Goal: Task Accomplishment & Management: Manage account settings

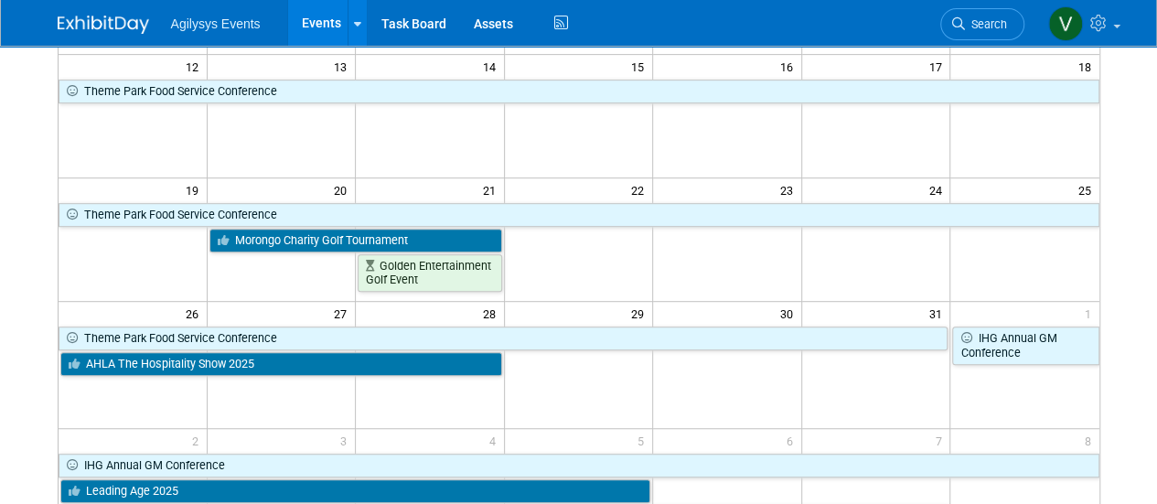
scroll to position [588, 0]
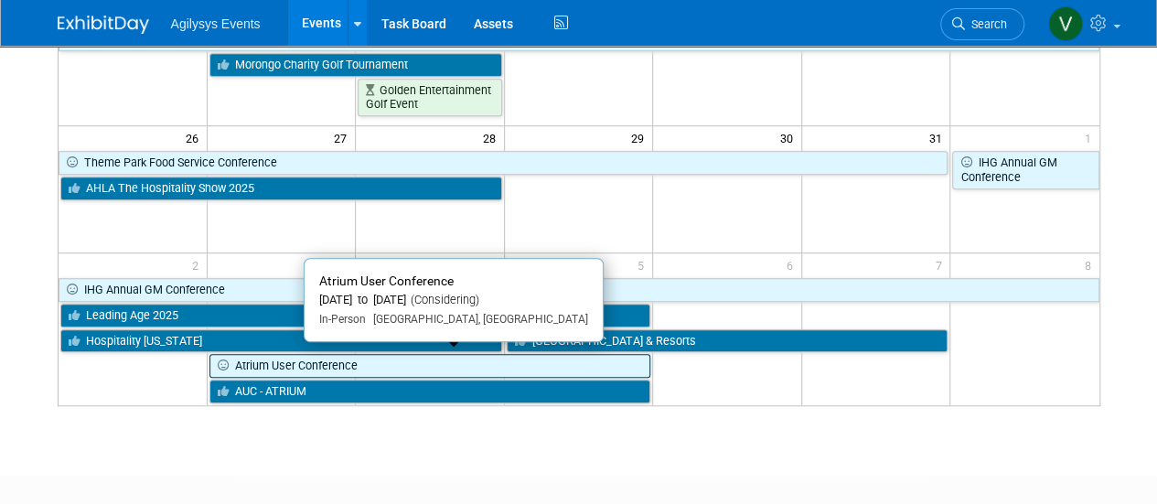
click at [351, 362] on link "Atrium User Conference" at bounding box center [430, 366] width 442 height 24
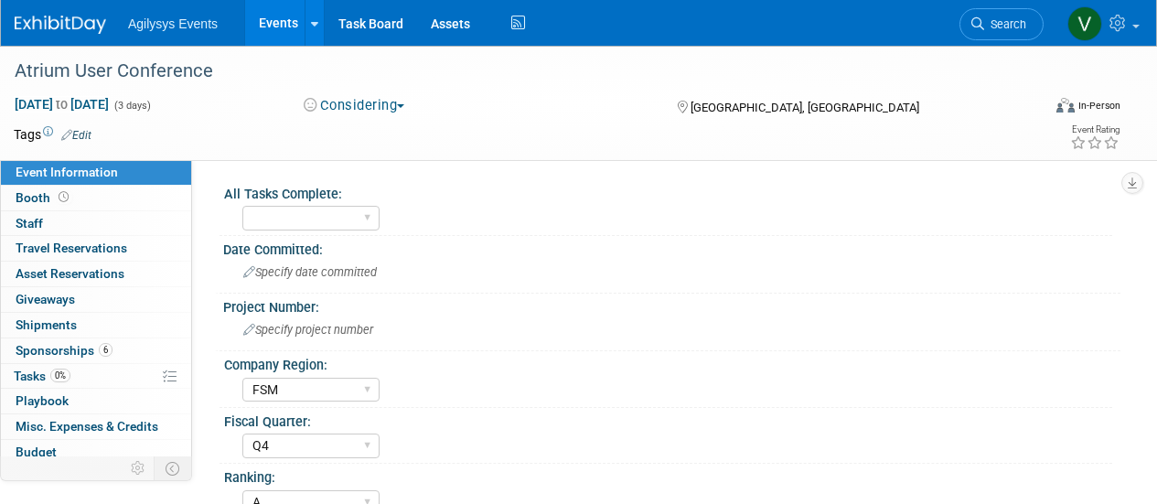
select select "FSM"
select select "Q4"
select select "A"
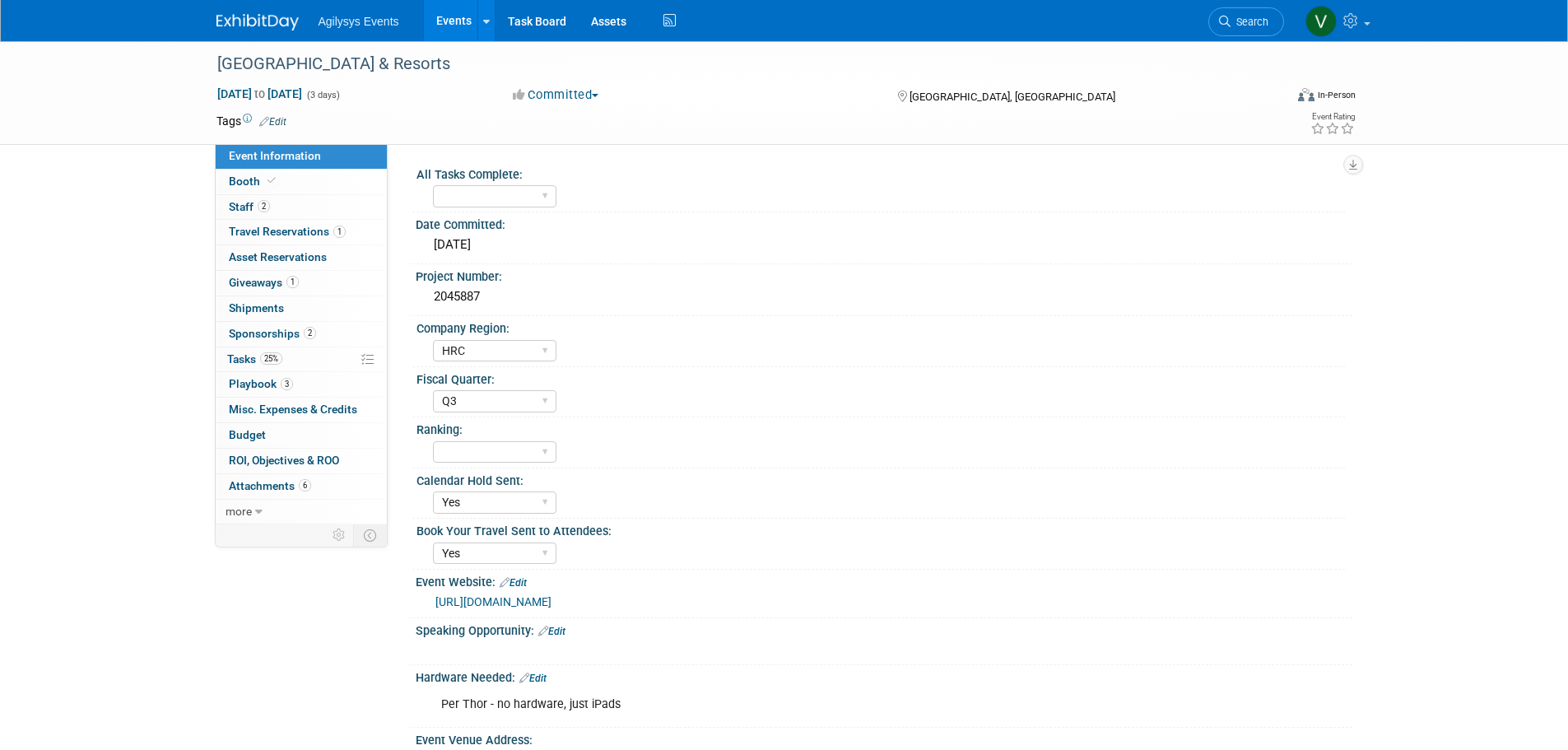
select select "HRC"
select select "Q3"
select select "Yes"
click at [271, 24] on img at bounding box center [257, 23] width 82 height 16
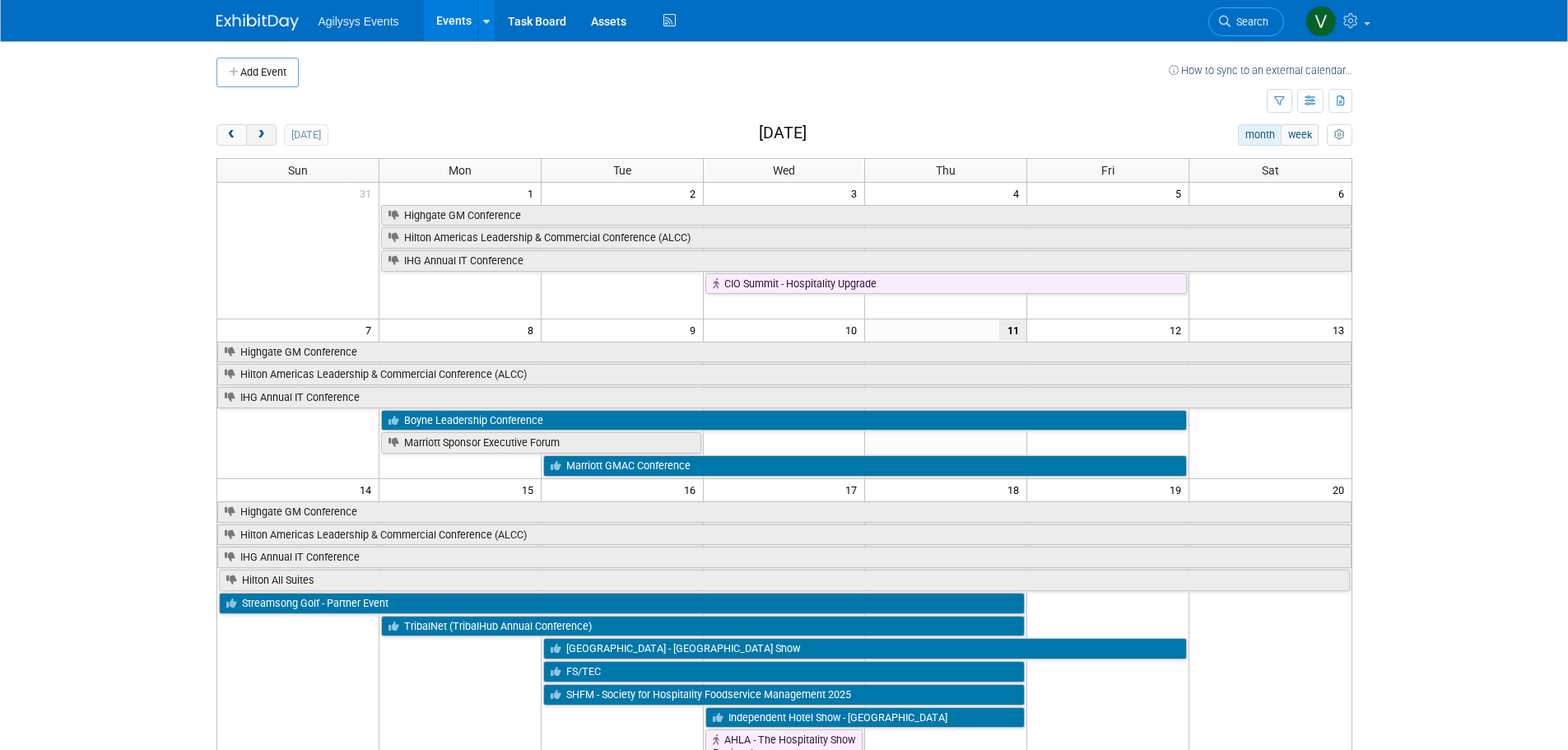
click at [269, 137] on button "next" at bounding box center [261, 135] width 31 height 22
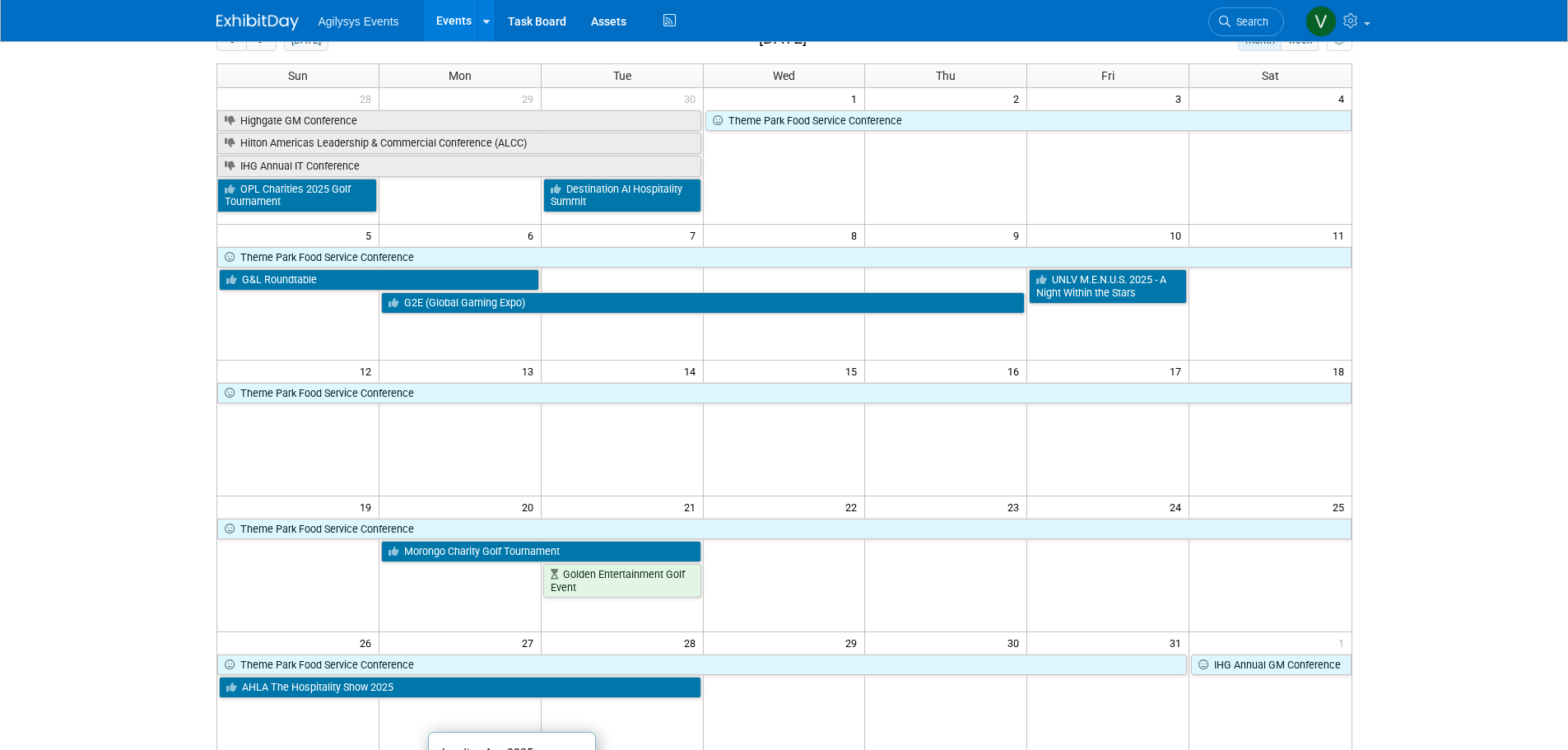
scroll to position [429, 0]
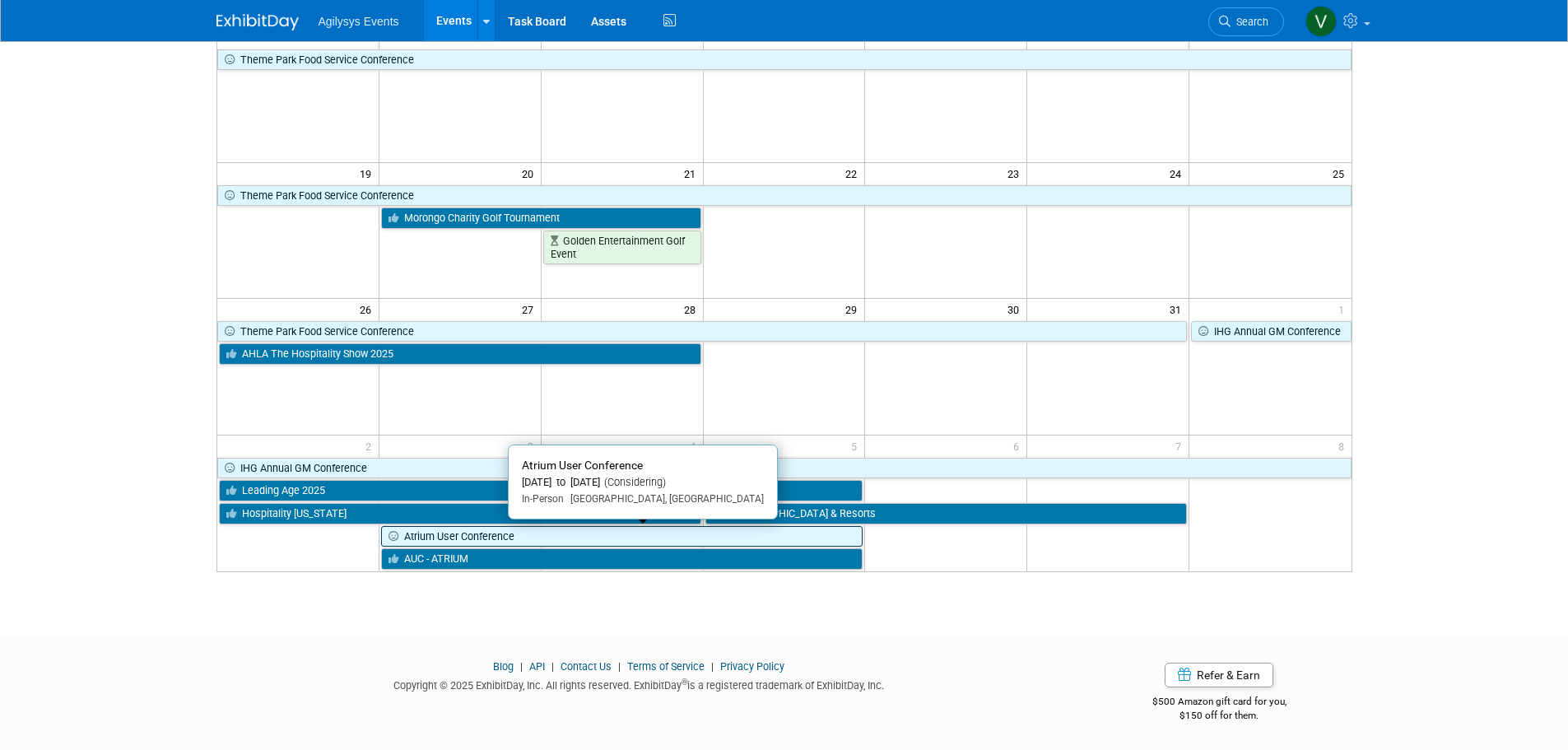
click at [462, 537] on link "Atrium User Conference" at bounding box center [622, 537] width 482 height 22
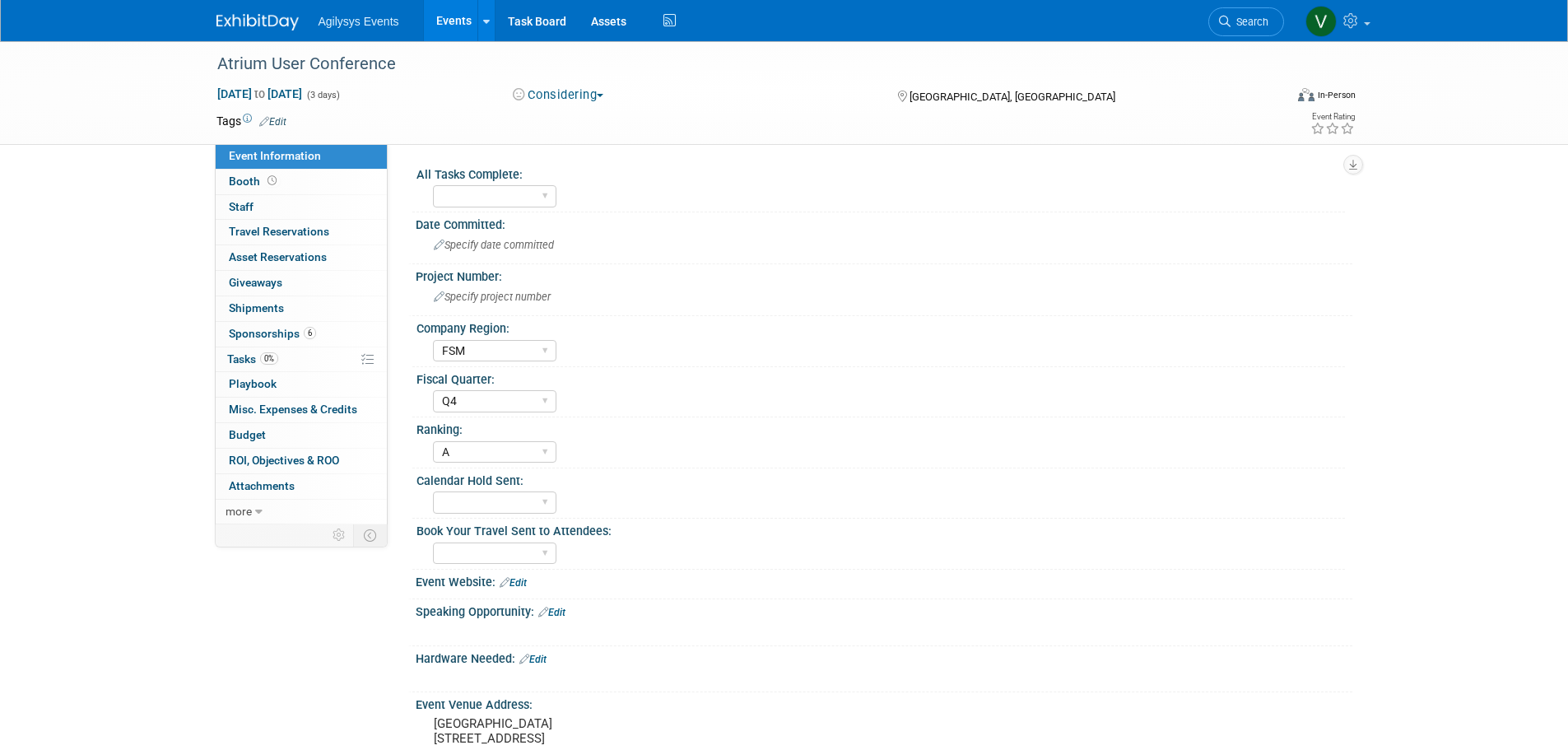
select select "FSM"
select select "Q4"
select select "A"
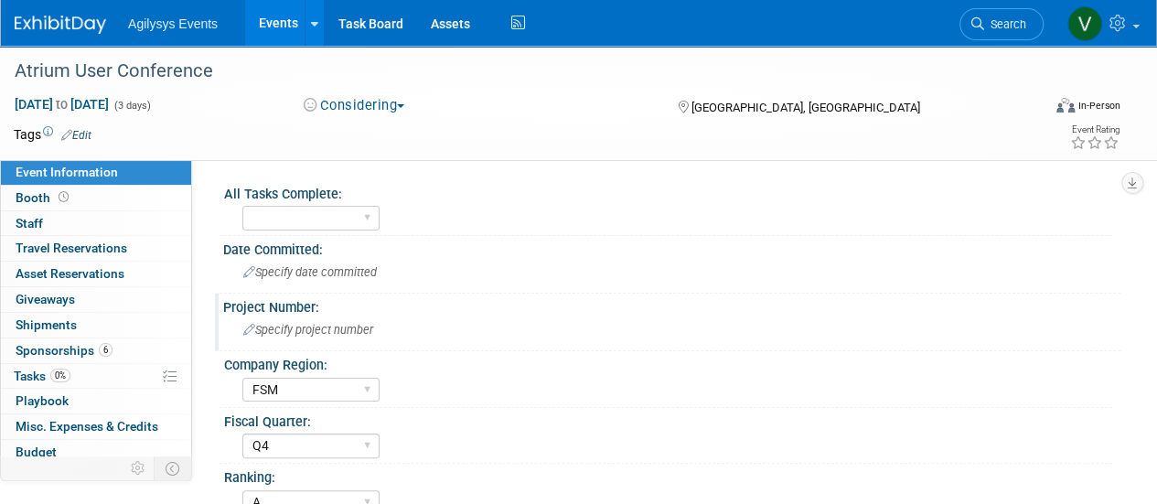
click at [247, 320] on div "Specify project number" at bounding box center [672, 330] width 870 height 28
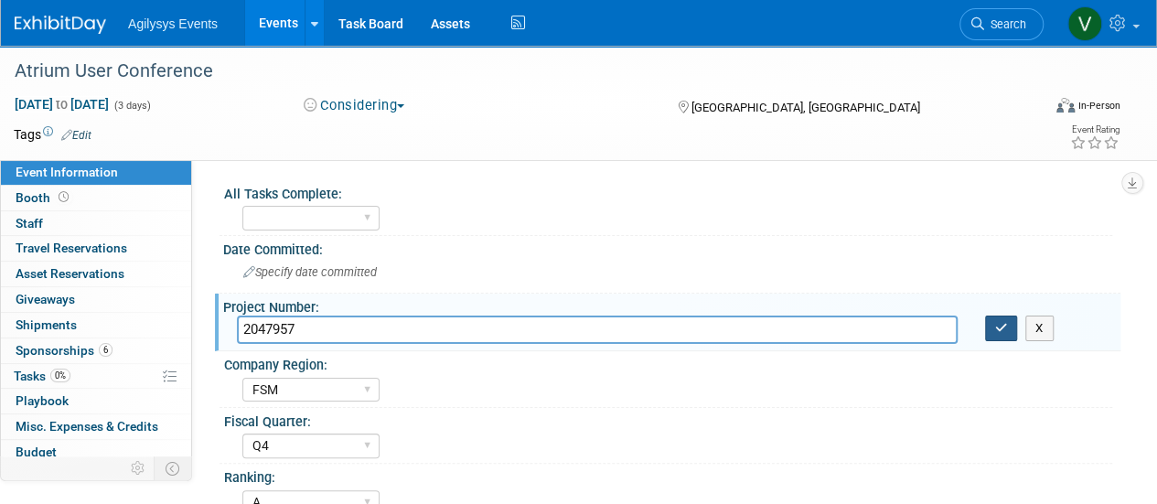
type input "2047957"
click at [998, 326] on icon "button" at bounding box center [1001, 328] width 13 height 12
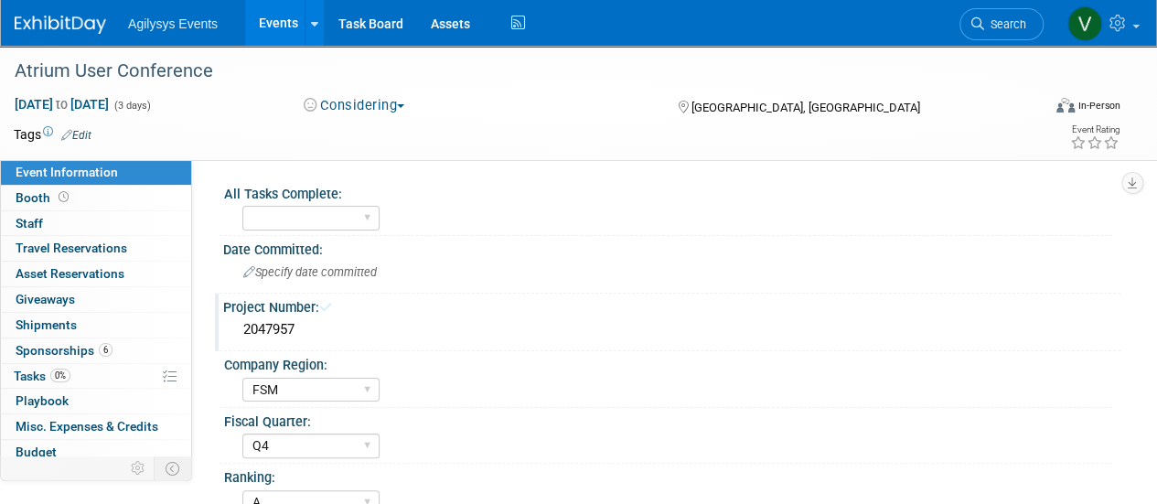
click at [382, 110] on button "Considering" at bounding box center [354, 105] width 114 height 19
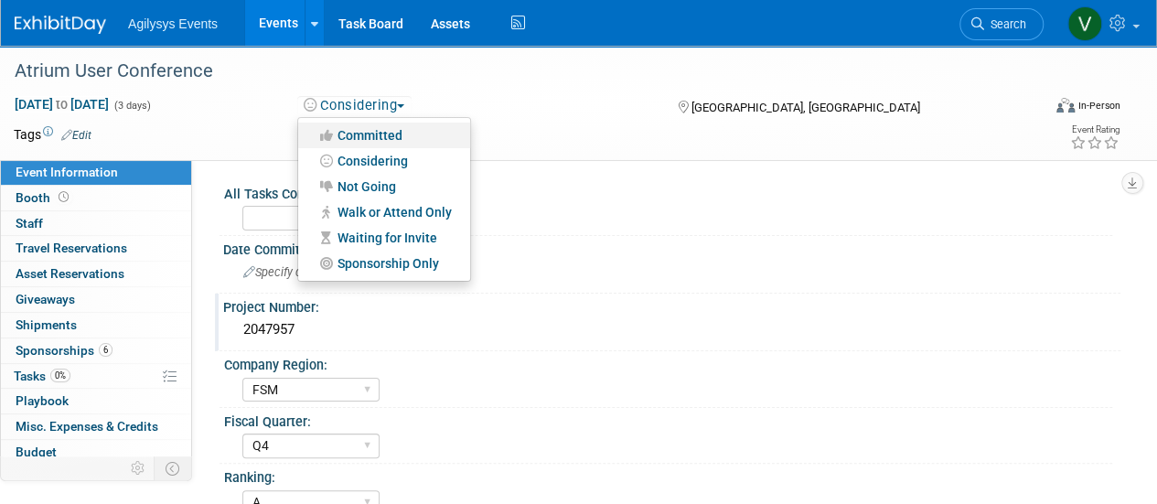
click at [380, 123] on link "Committed" at bounding box center [384, 136] width 172 height 26
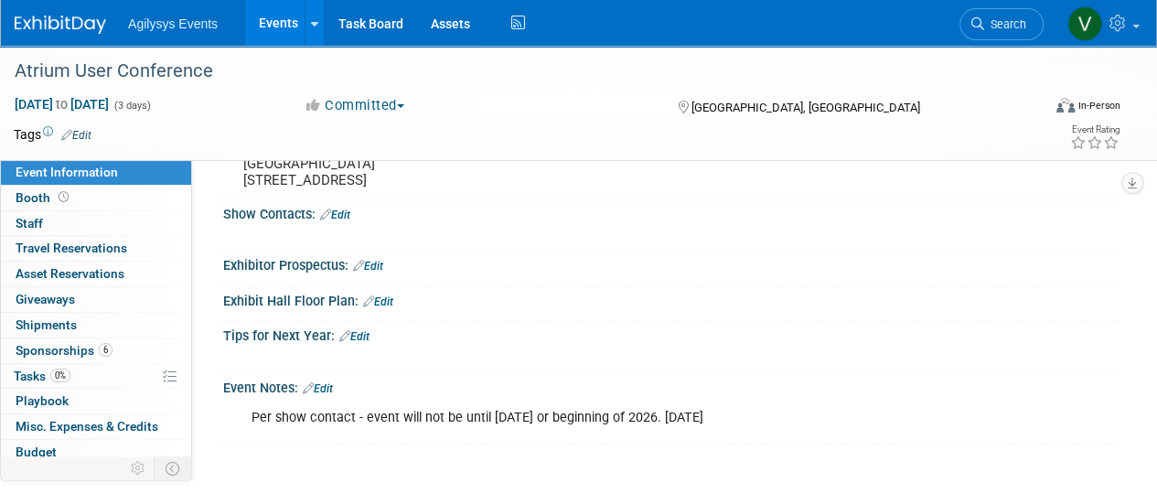
scroll to position [549, 0]
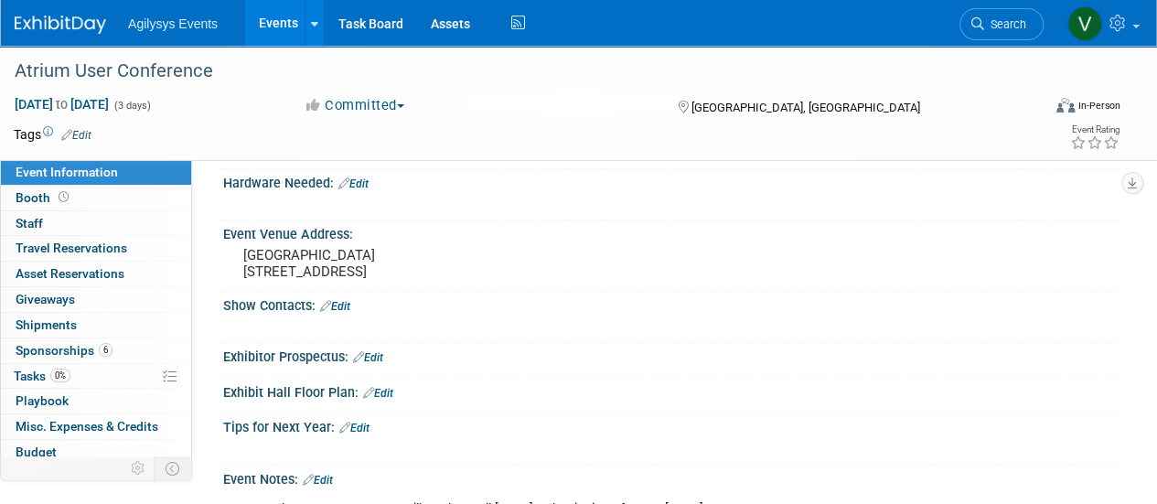
click at [21, 25] on img at bounding box center [60, 25] width 91 height 18
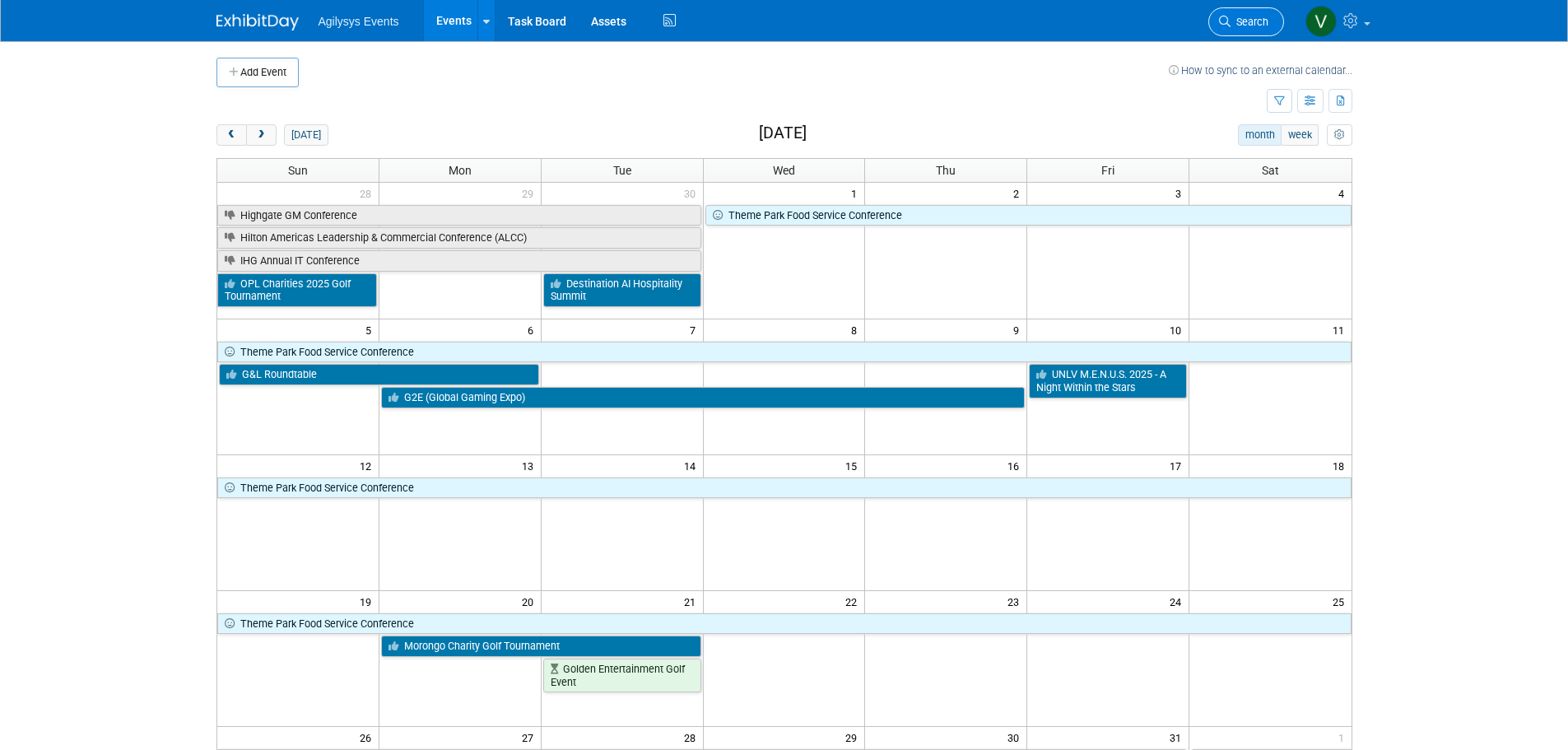
click at [1266, 19] on span "Search" at bounding box center [1249, 22] width 38 height 13
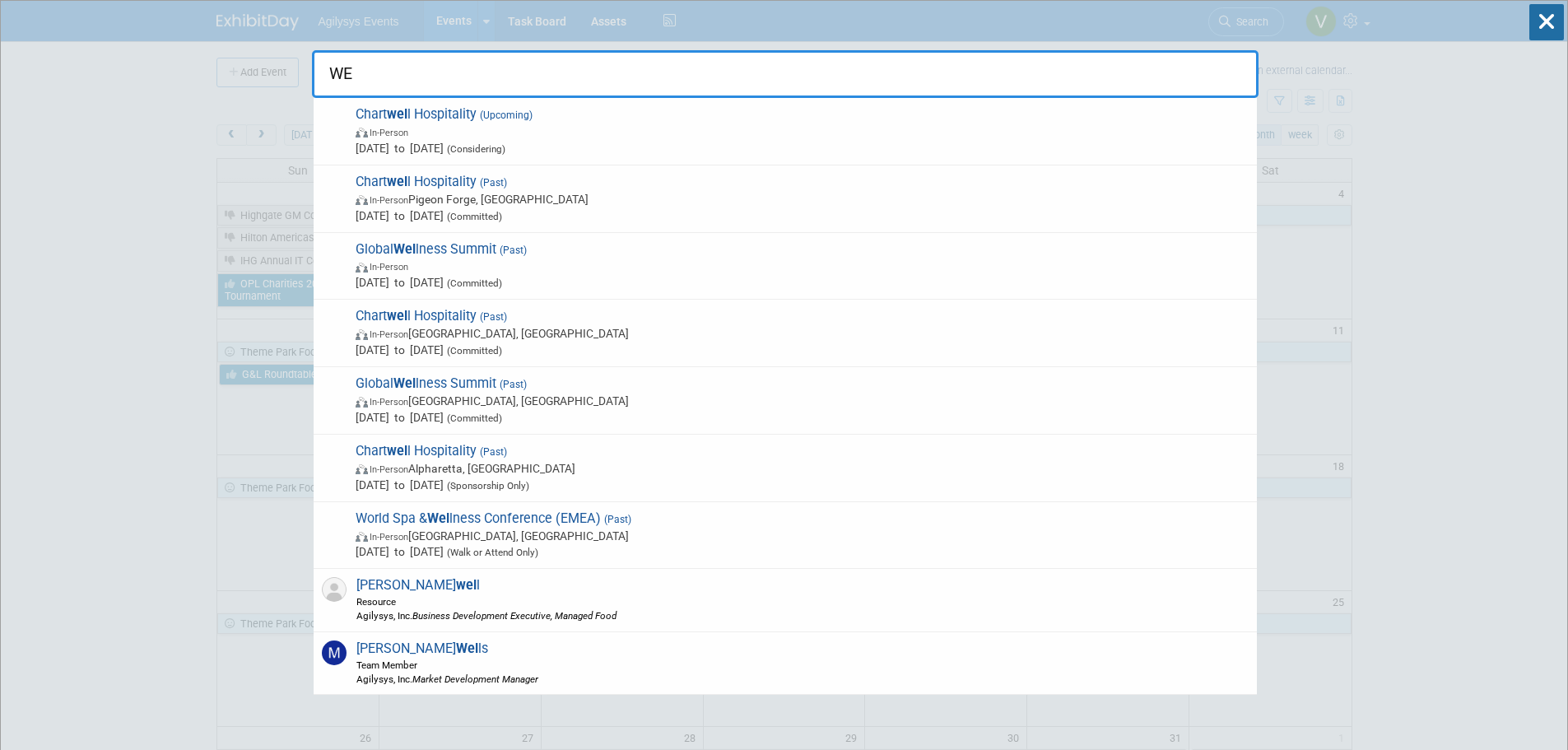
type input "W"
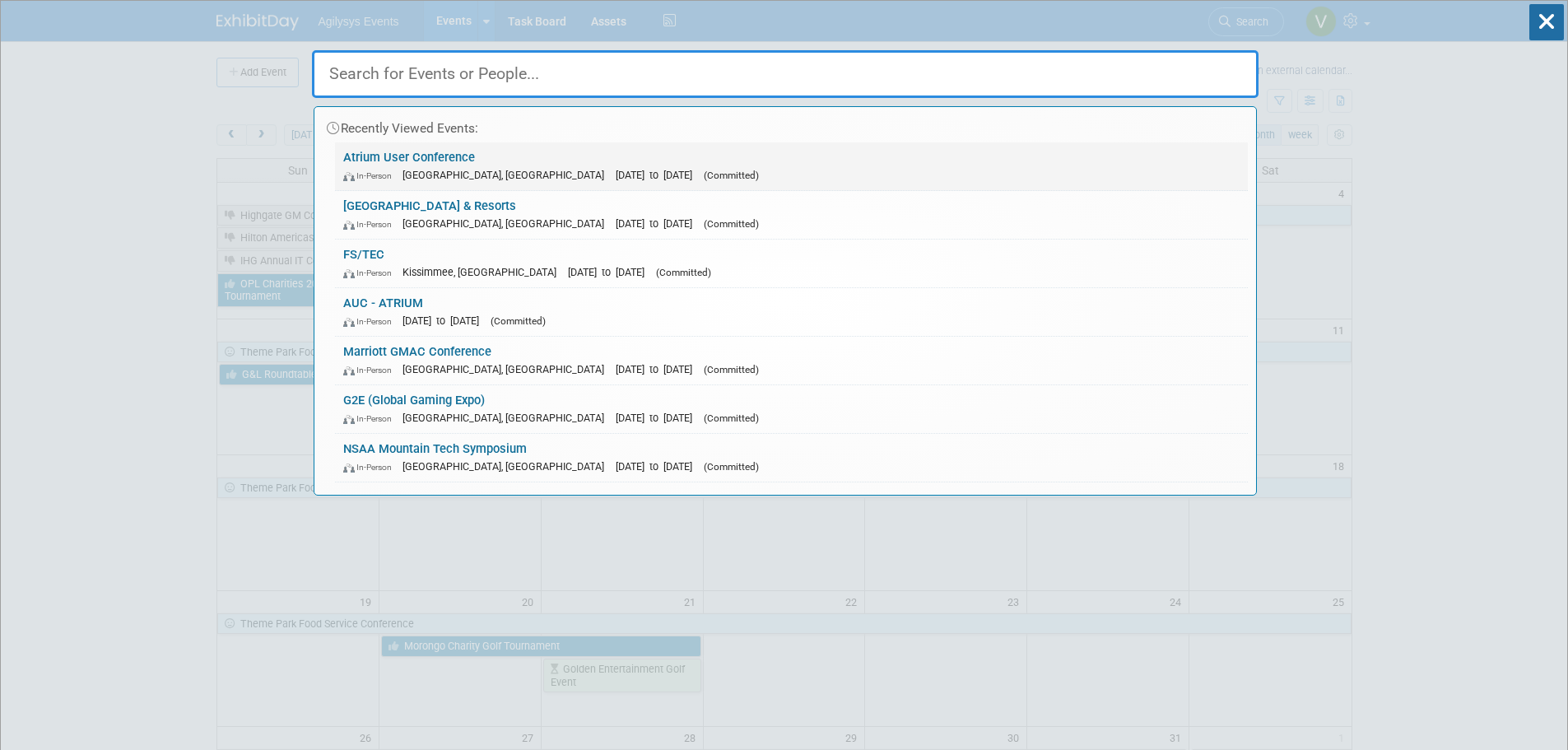
click at [473, 167] on div "In-Person Orlando, FL Nov 3, 2025 to Nov 5, 2025 (Committed)" at bounding box center [791, 175] width 897 height 17
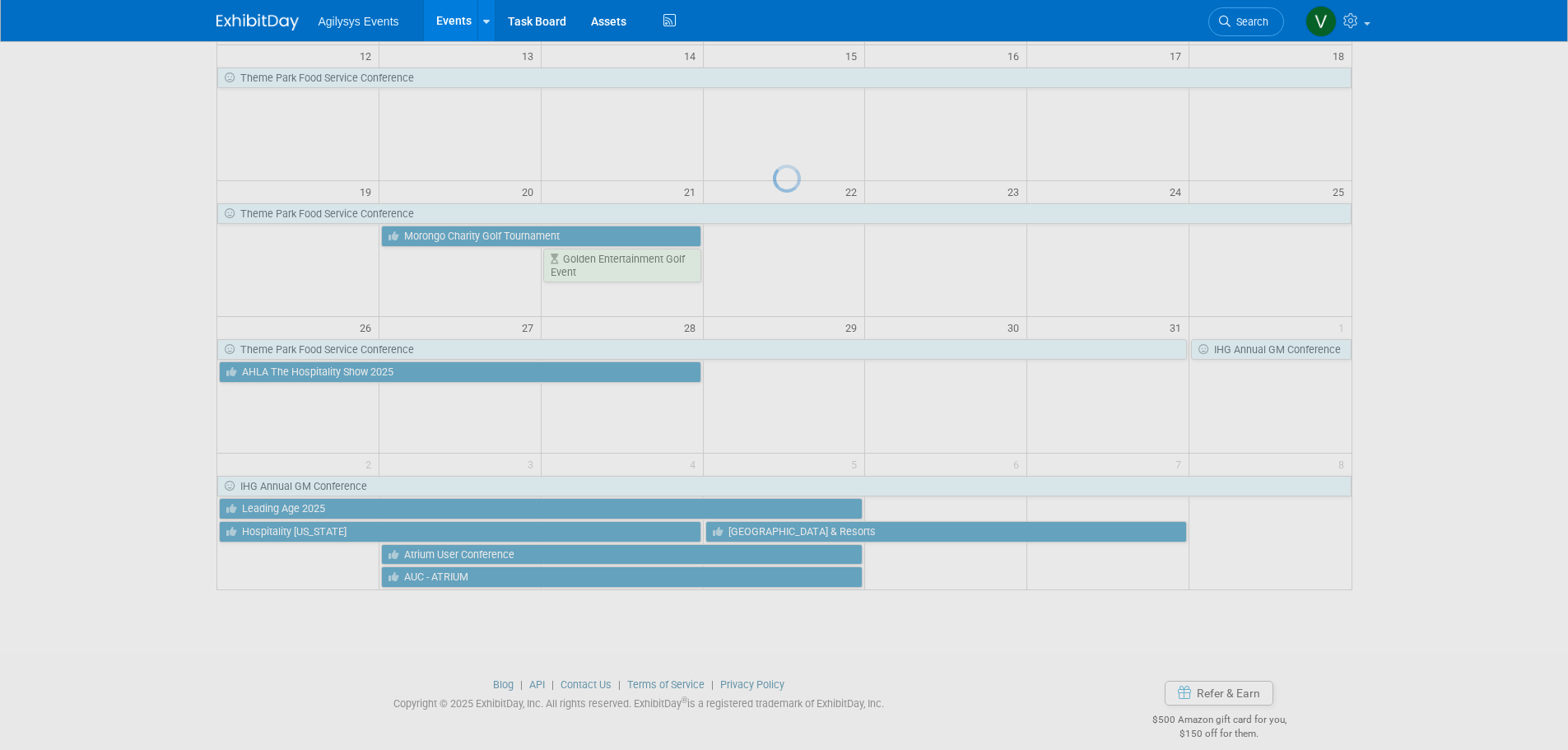
scroll to position [411, 0]
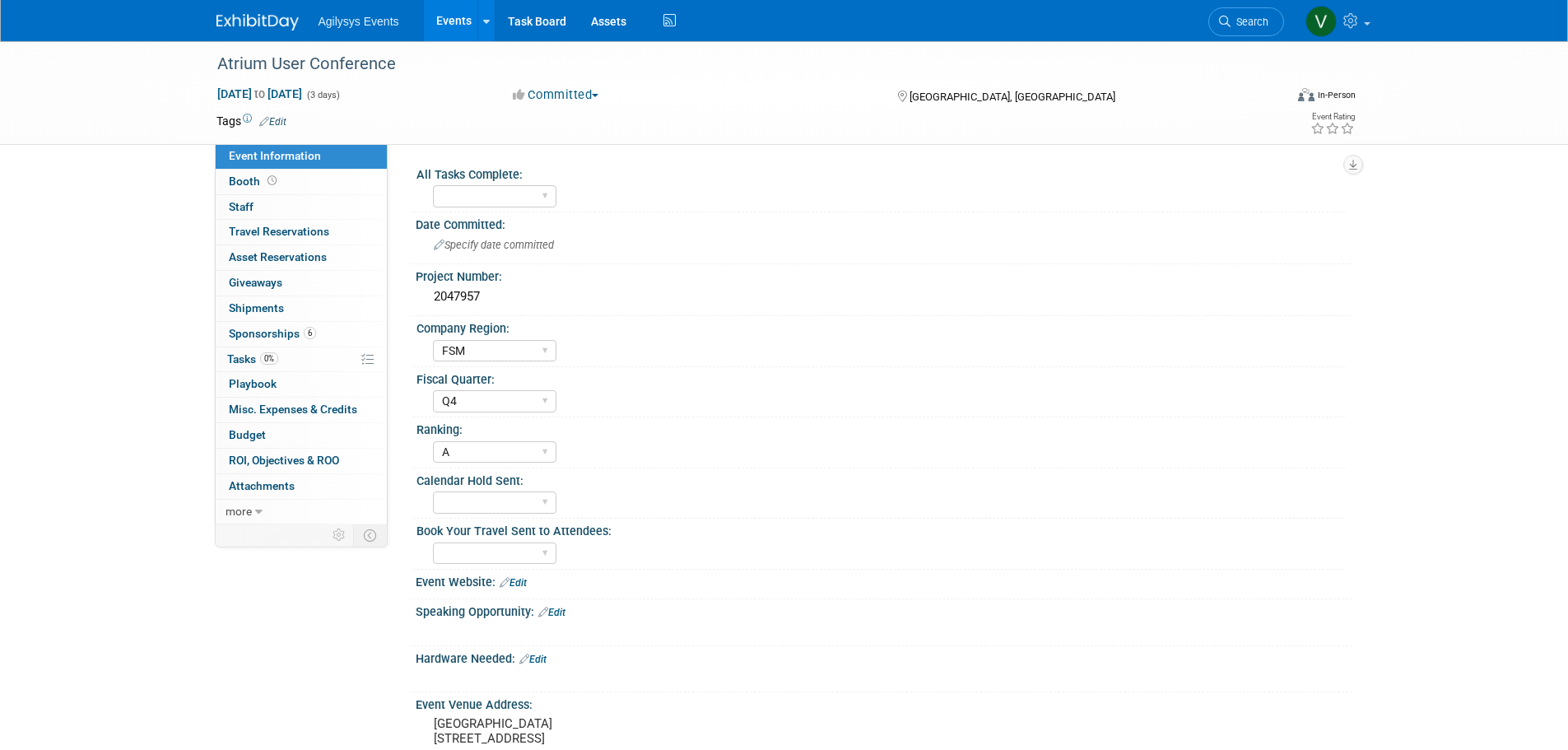
select select "FSM"
select select "Q4"
select select "A"
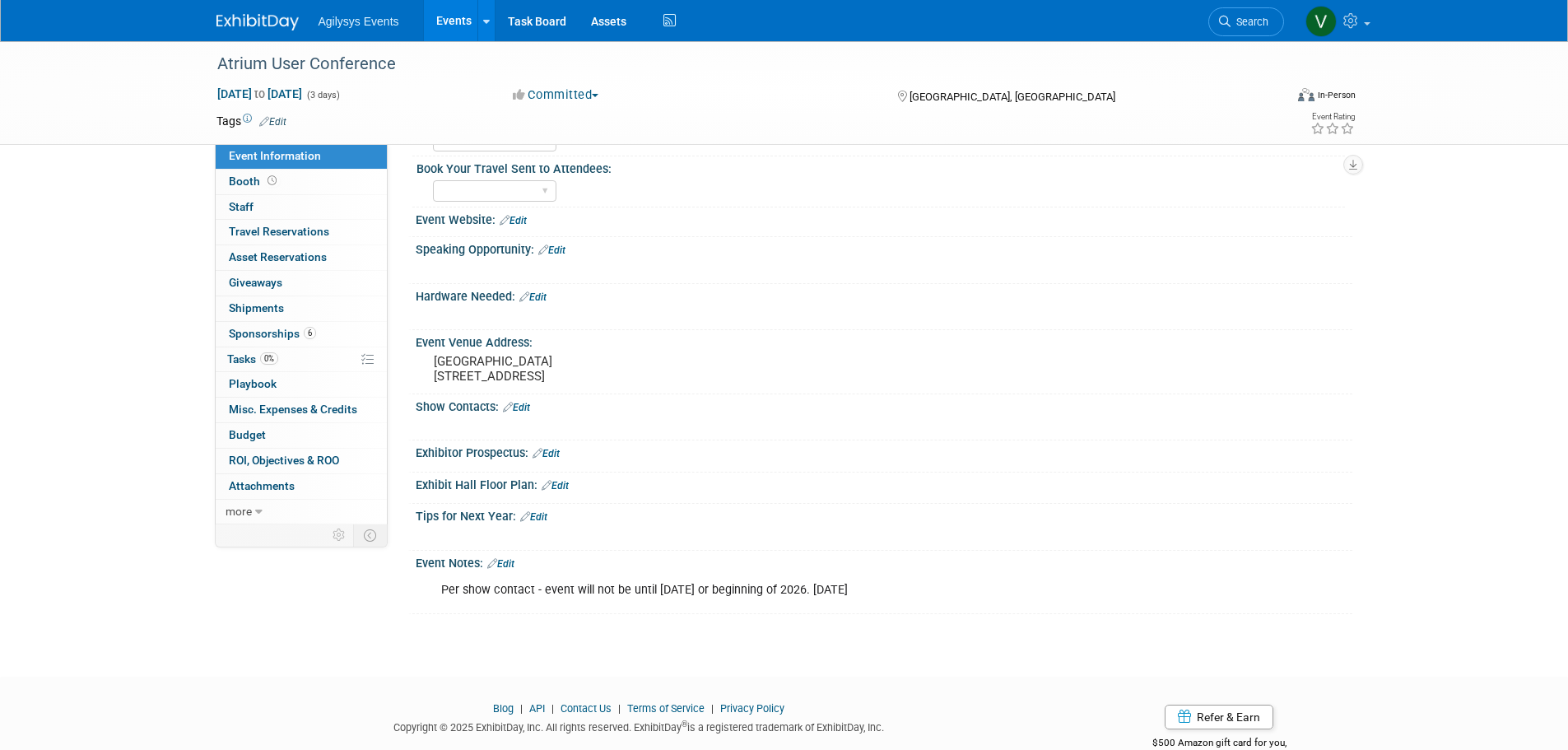
scroll to position [411, 0]
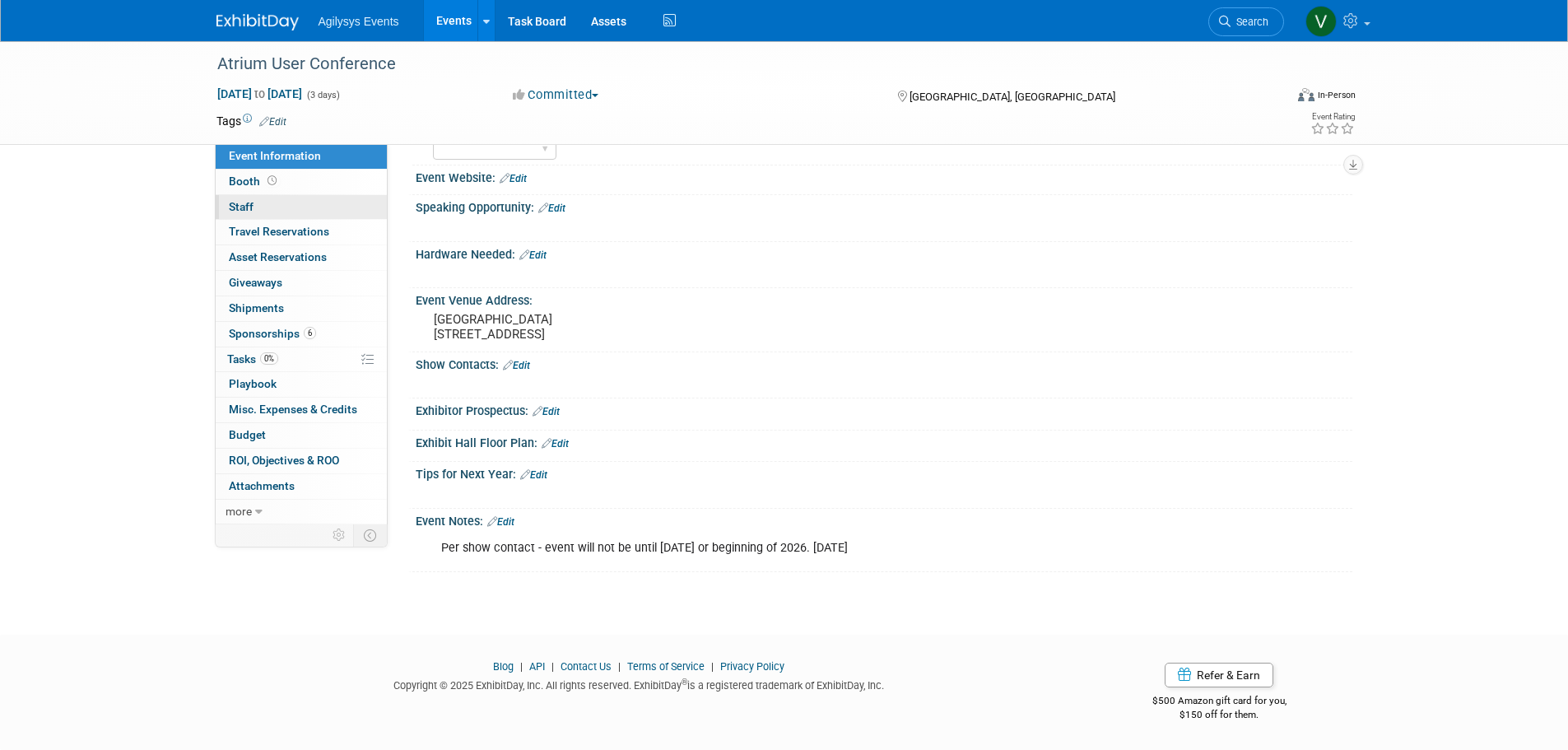
click at [248, 207] on span "Staff 0" at bounding box center [240, 206] width 24 height 14
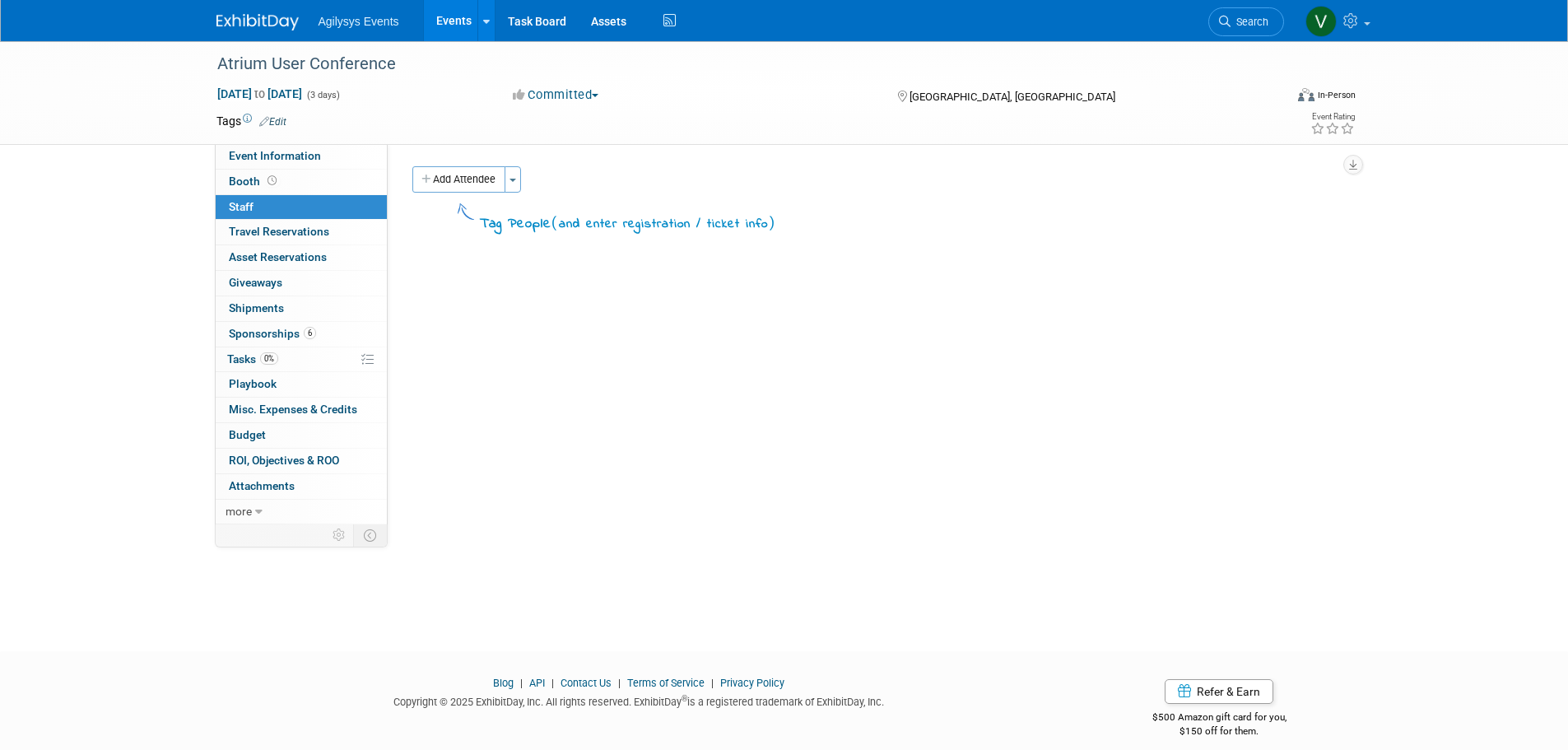
click at [274, 28] on img at bounding box center [257, 23] width 82 height 16
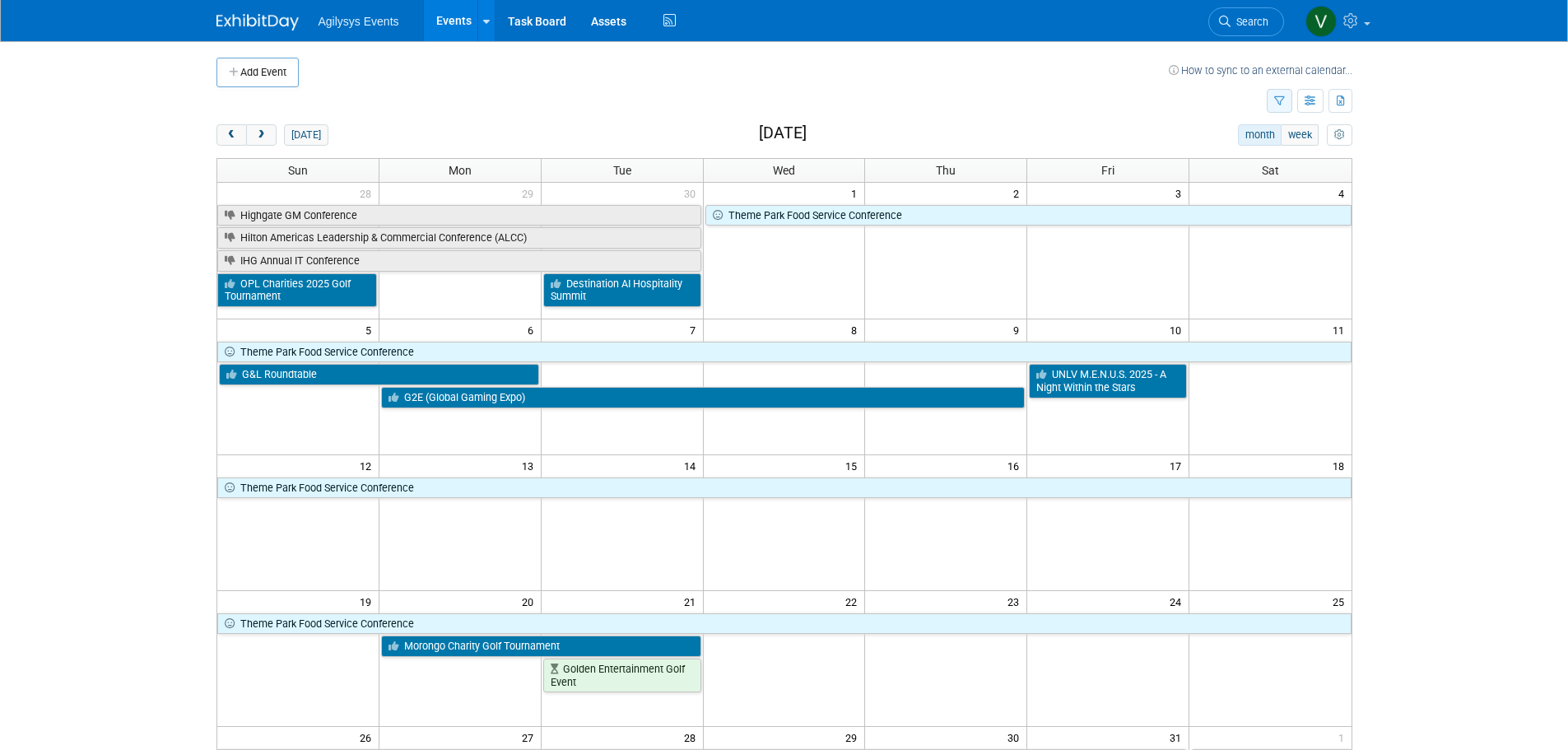
click at [1285, 105] on button "button" at bounding box center [1280, 101] width 25 height 24
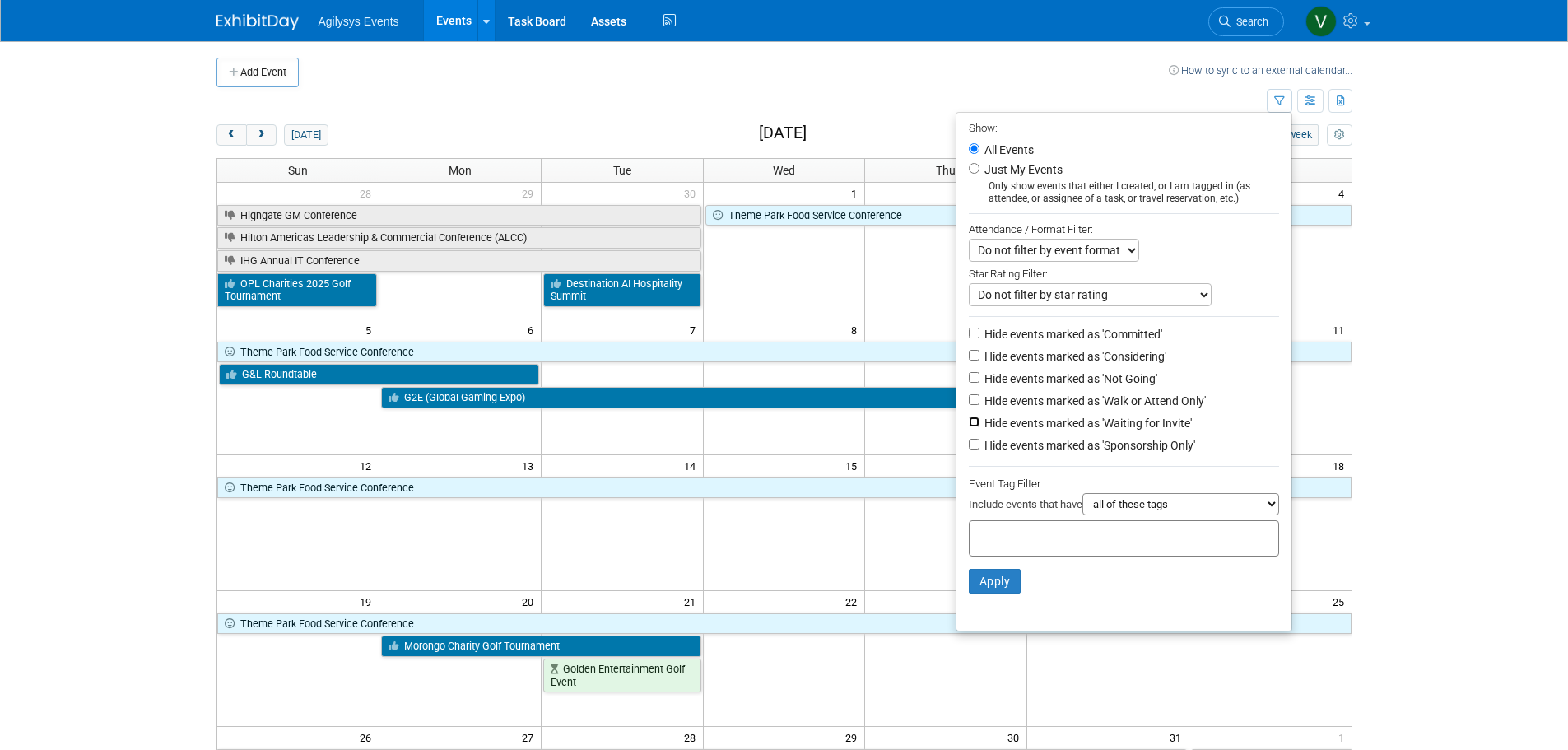
click at [969, 425] on input "Hide events marked as 'Waiting for Invite'" at bounding box center [974, 422] width 11 height 11
checkbox input "true"
click at [969, 402] on input "Hide events marked as 'Walk or Attend Only'" at bounding box center [974, 400] width 11 height 11
checkbox input "true"
click at [973, 375] on li "Hide events marked as 'Not Going'" at bounding box center [1124, 380] width 335 height 23
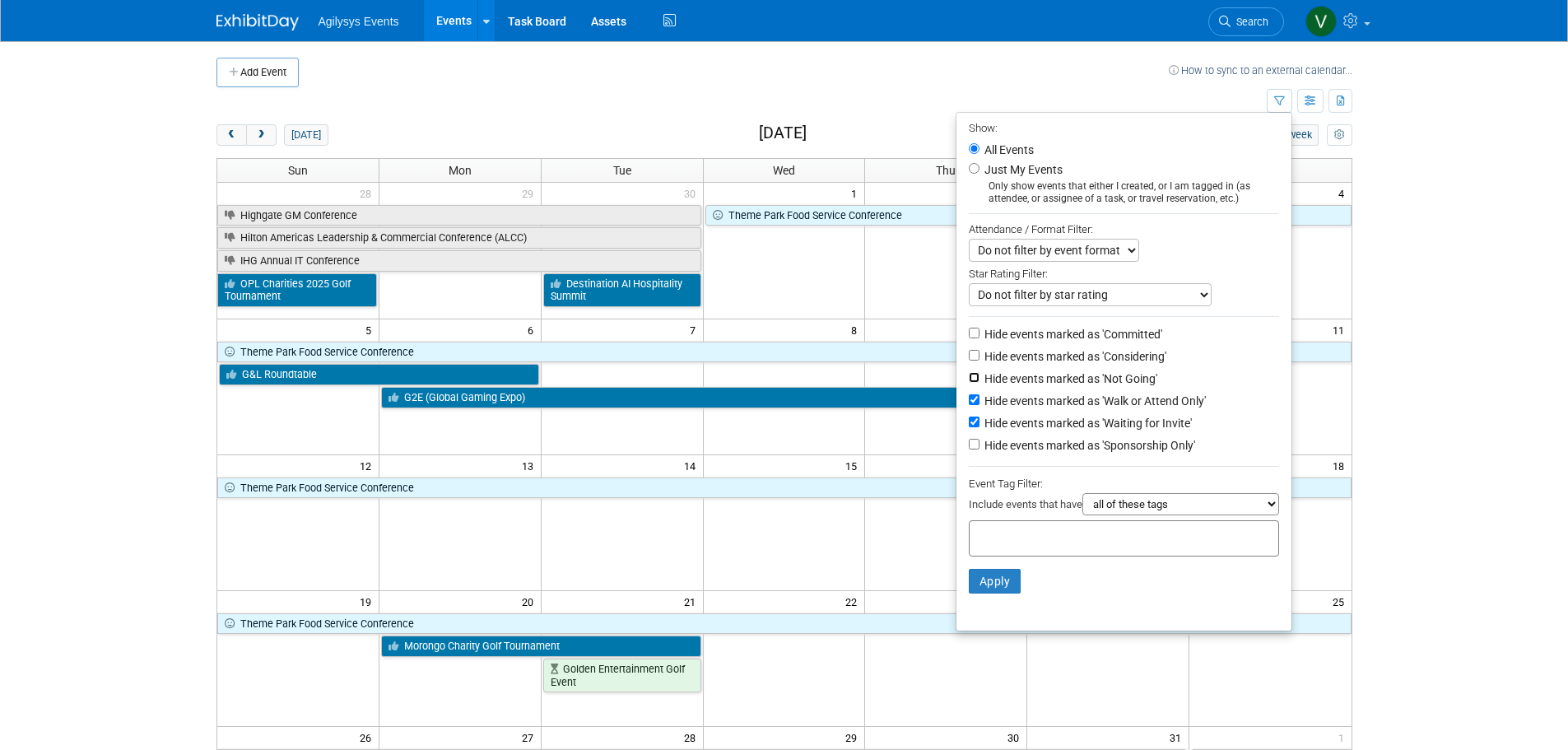
click at [969, 378] on input "Hide events marked as 'Not Going'" at bounding box center [974, 377] width 11 height 11
checkbox input "true"
click at [969, 357] on input "Hide events marked as 'Considering'" at bounding box center [974, 356] width 11 height 11
checkbox input "true"
click at [969, 334] on input "Hide events marked as 'Committed'" at bounding box center [974, 333] width 11 height 11
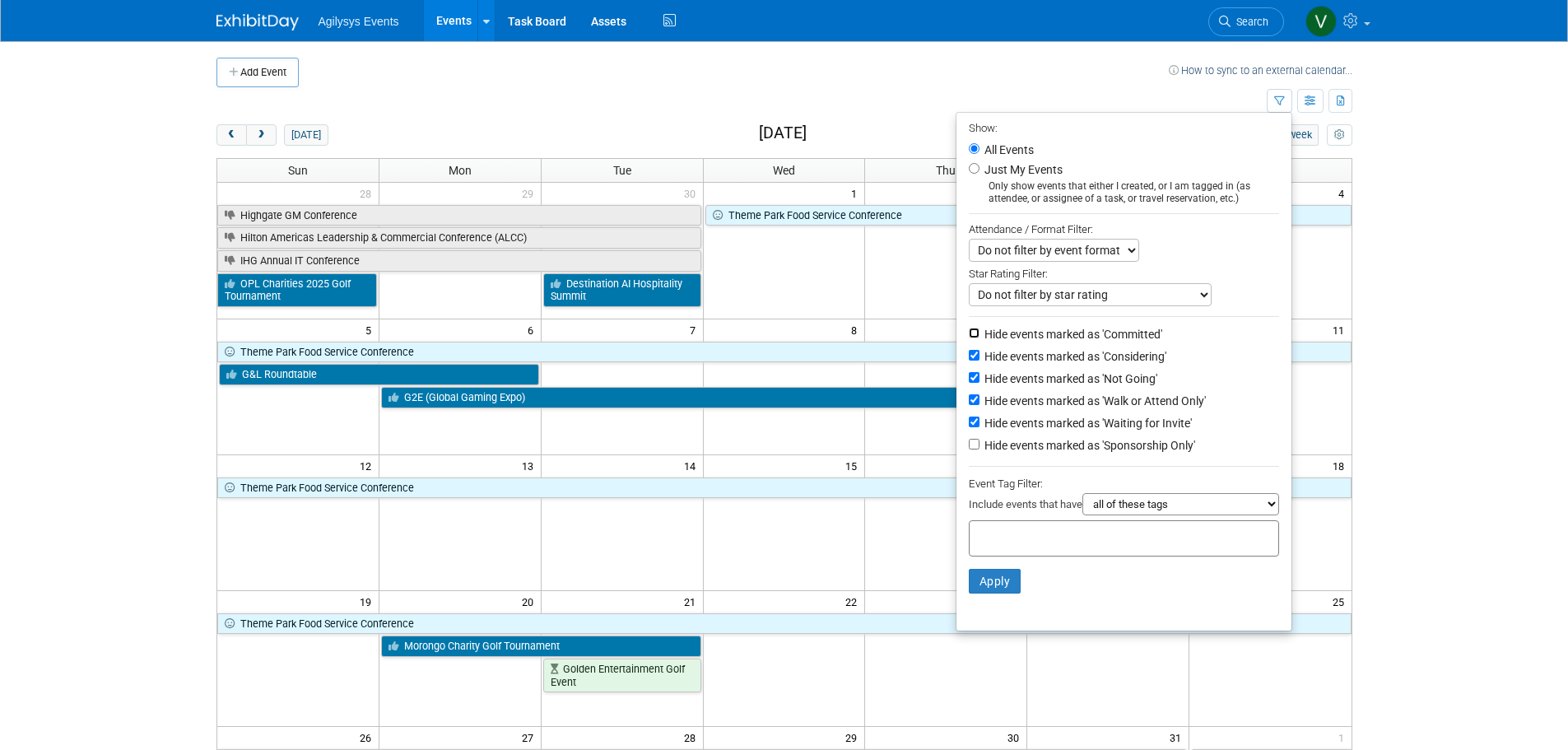
checkbox input "true"
click at [1005, 592] on button "Apply" at bounding box center [995, 581] width 53 height 24
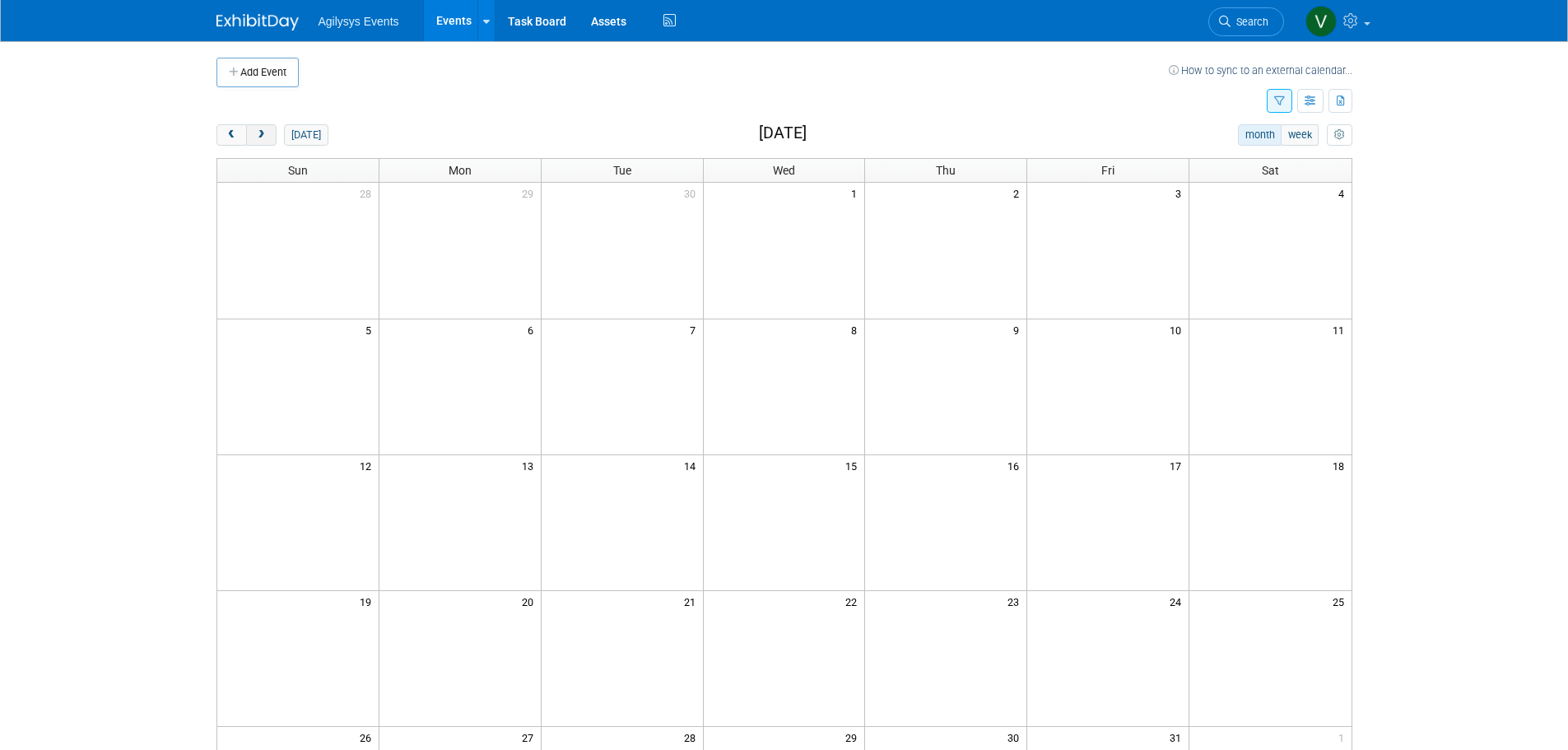
click at [263, 139] on span "next" at bounding box center [262, 136] width 13 height 11
click at [228, 131] on span "prev" at bounding box center [232, 136] width 13 height 11
click at [227, 137] on span "prev" at bounding box center [232, 136] width 13 height 11
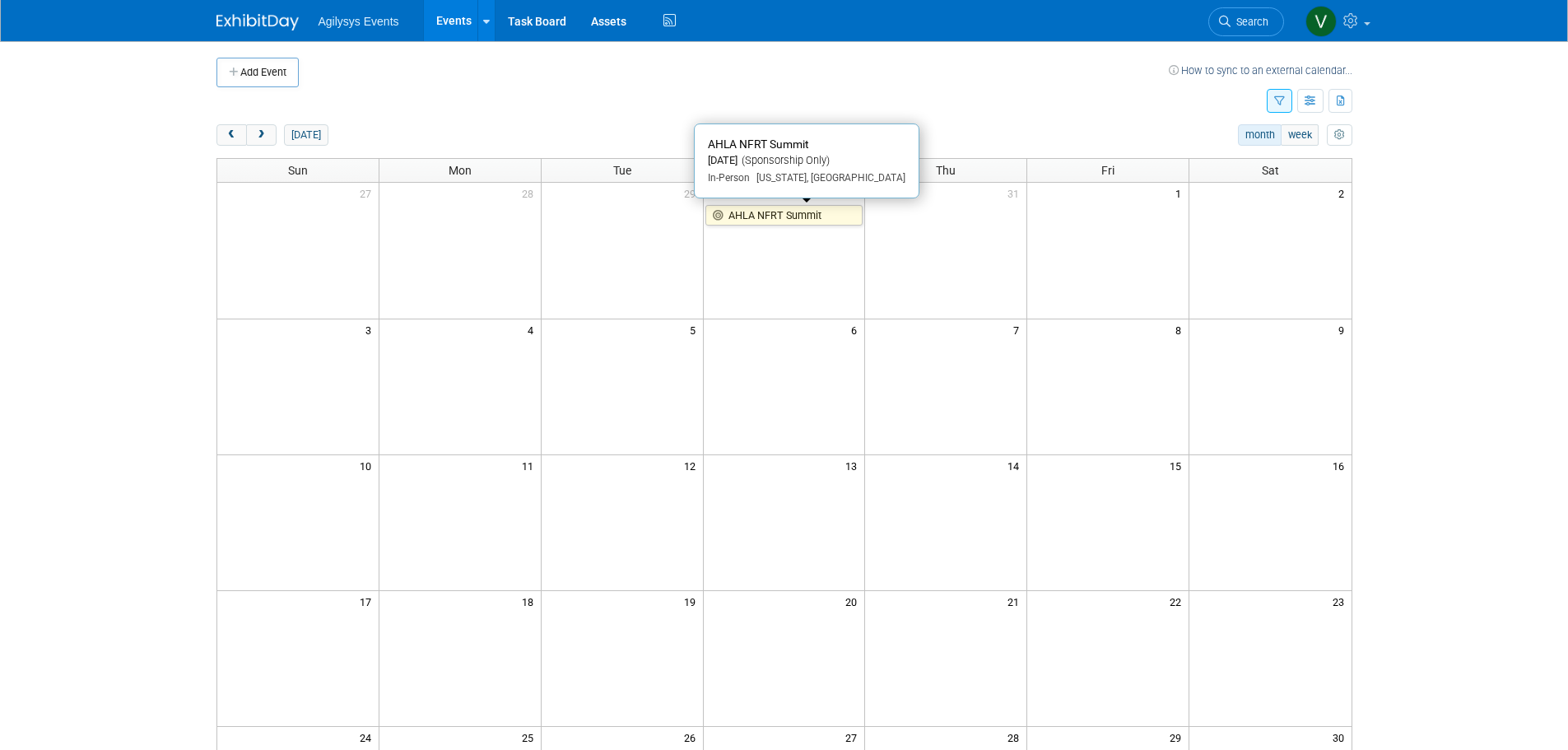
drag, startPoint x: 801, startPoint y: 220, endPoint x: 808, endPoint y: 227, distance: 9.9
click at [801, 220] on link "AHLA NFRT Summit" at bounding box center [785, 216] width 158 height 22
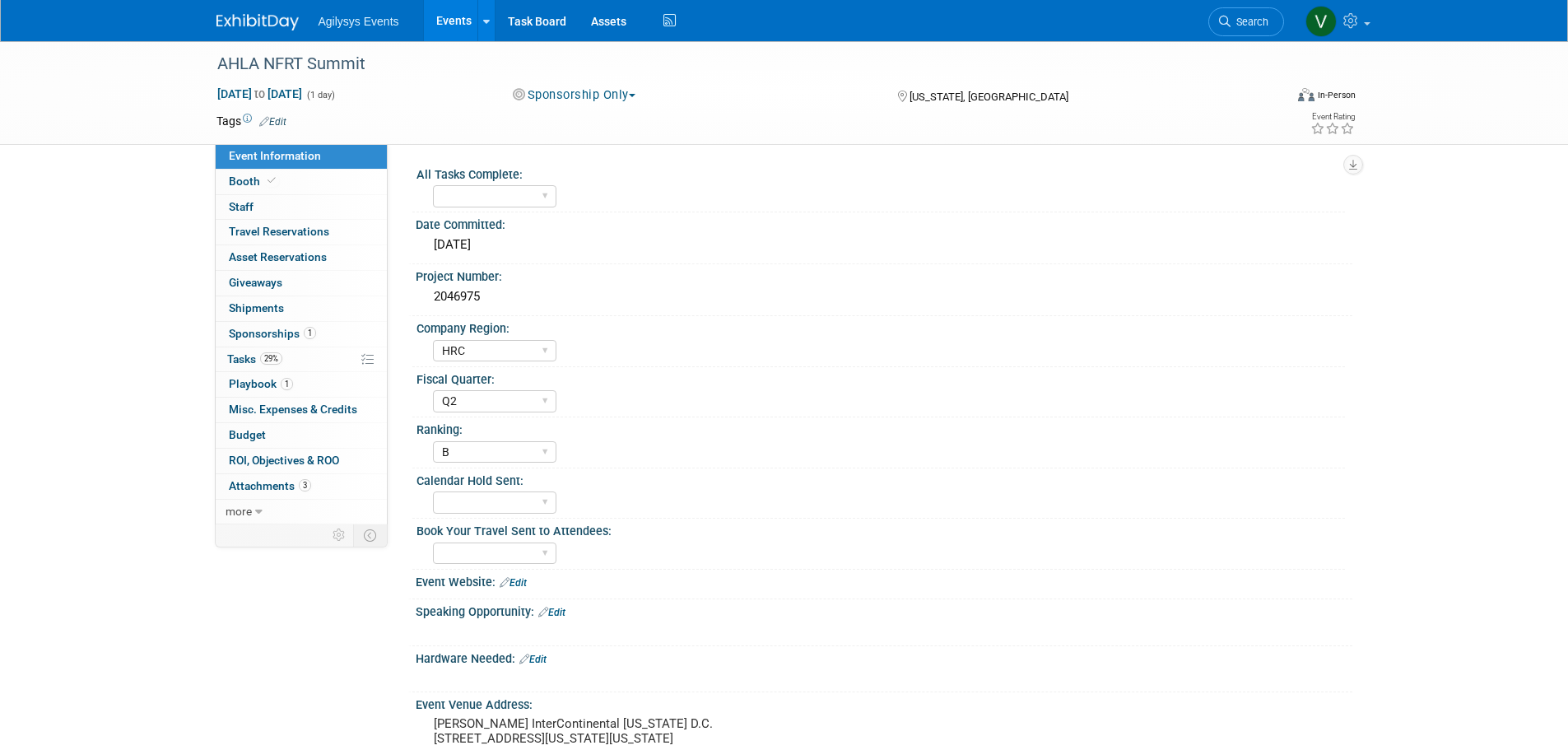
select select "HRC"
select select "Q2"
select select "B"
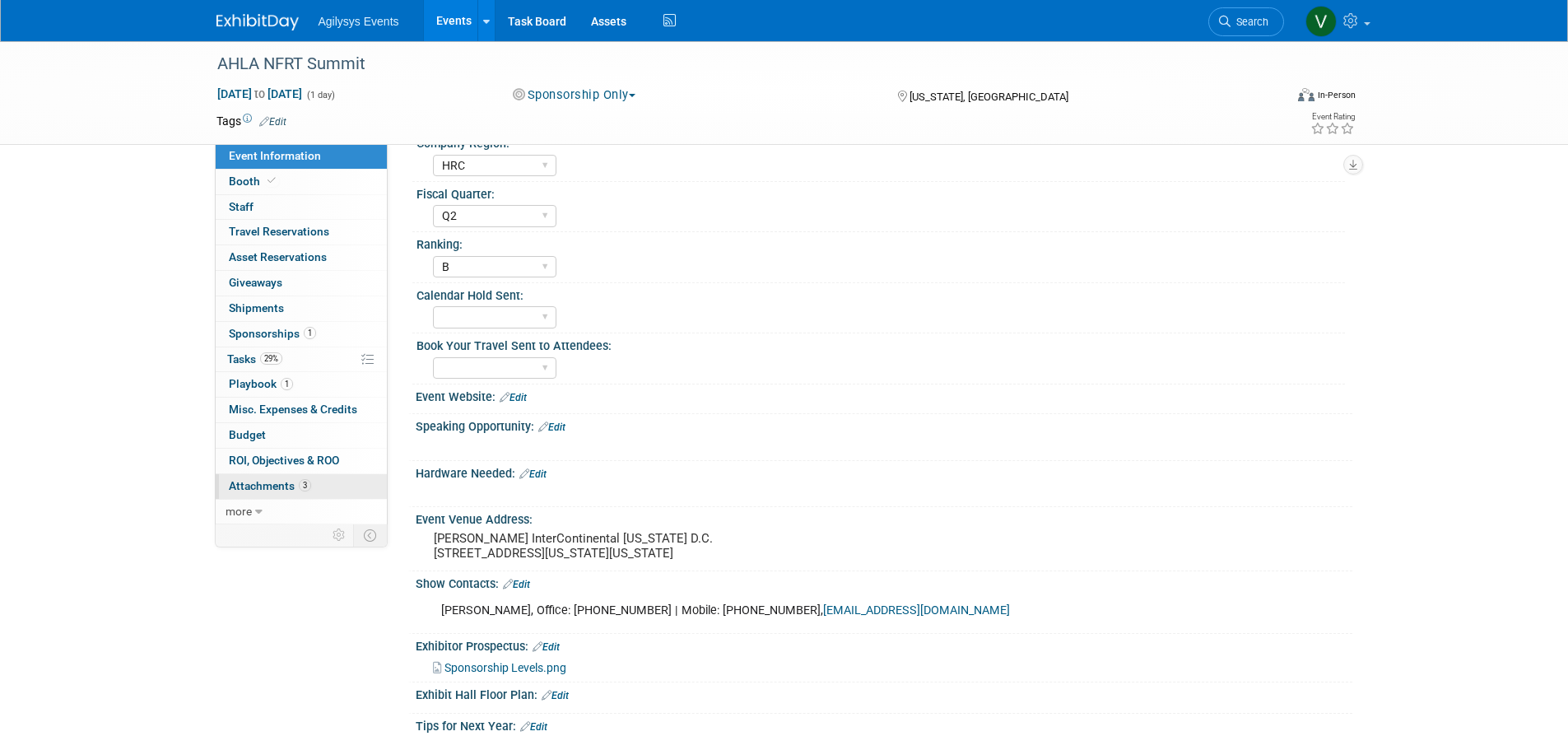
scroll to position [451, 0]
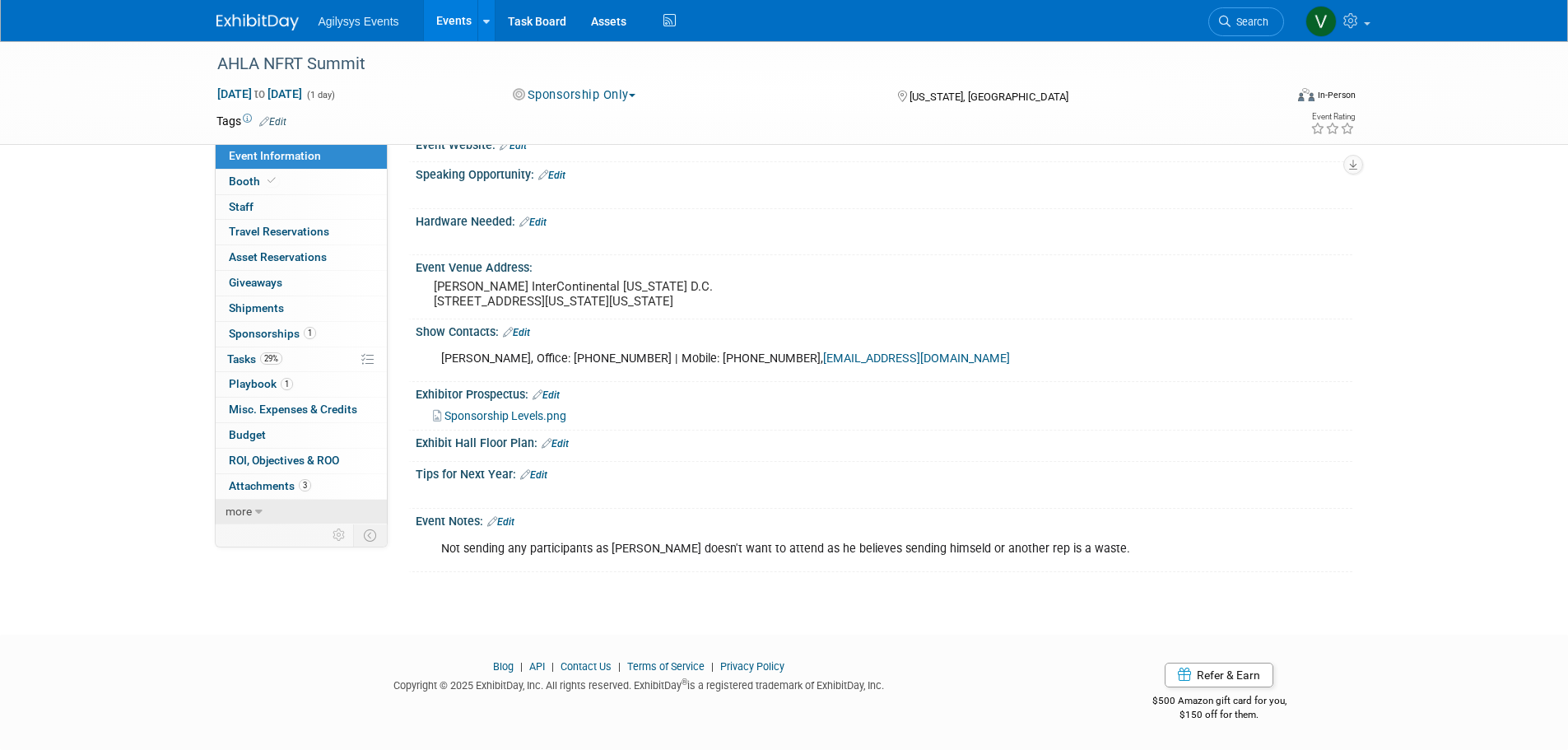
click at [247, 511] on span "more" at bounding box center [239, 511] width 26 height 14
click at [336, 664] on icon at bounding box center [338, 664] width 13 height 13
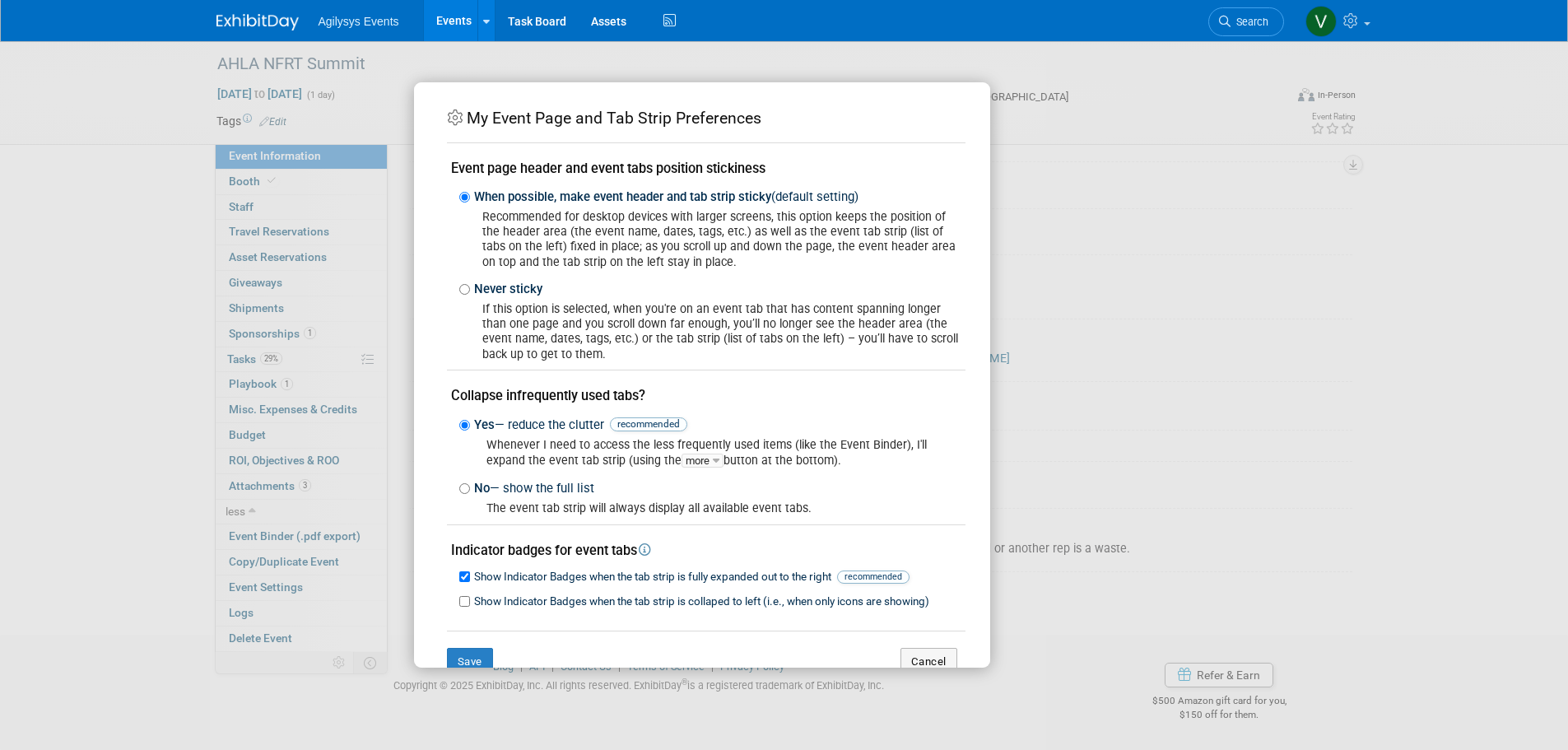
click at [1177, 371] on div "My Event Page and Tab Strip Preferences Event page header and event tabs positi…" at bounding box center [784, 375] width 1568 height 750
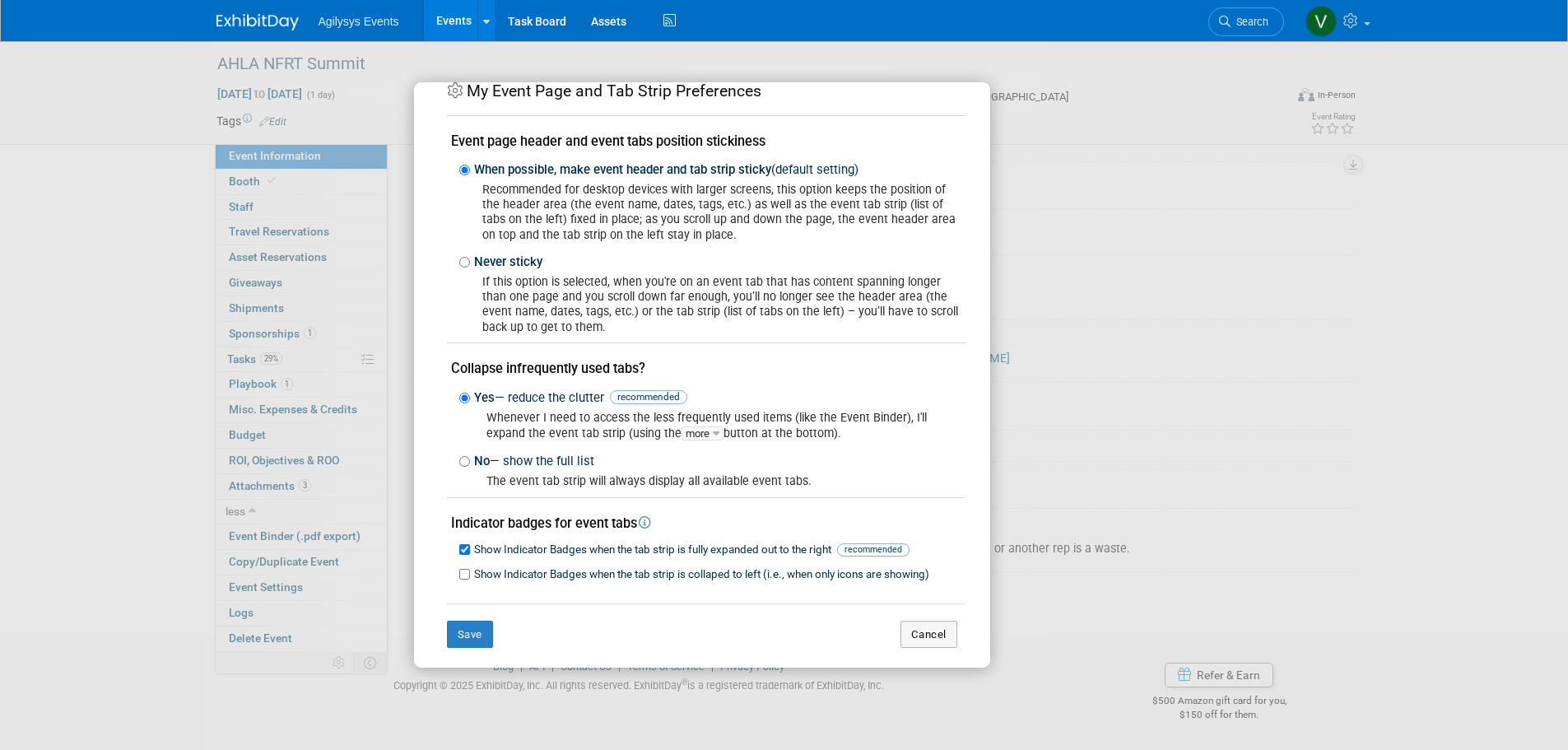
scroll to position [41, 0]
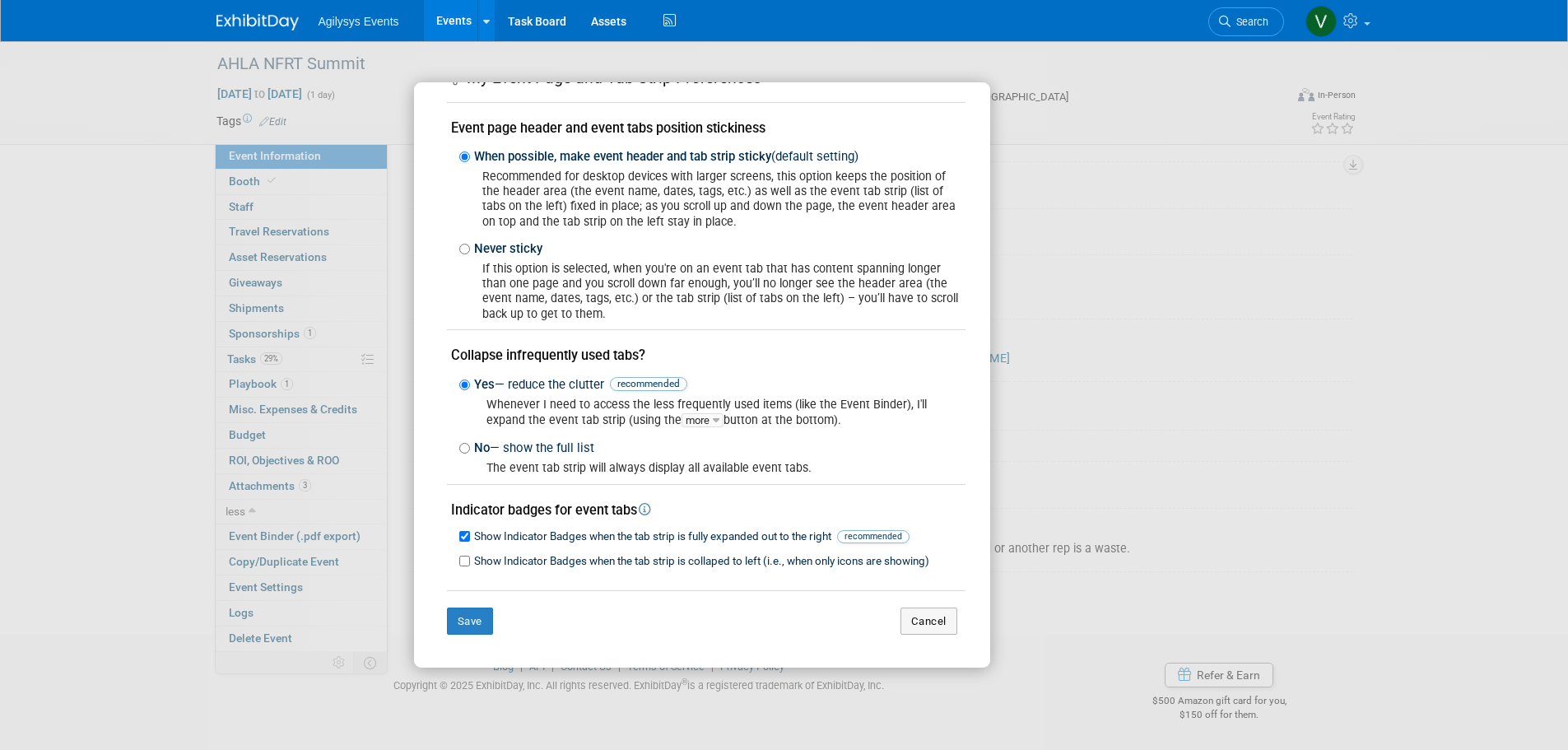
click at [250, 670] on div "My Event Page and Tab Strip Preferences Event page header and event tabs positi…" at bounding box center [784, 375] width 1568 height 750
click at [912, 634] on button "Cancel" at bounding box center [929, 621] width 57 height 28
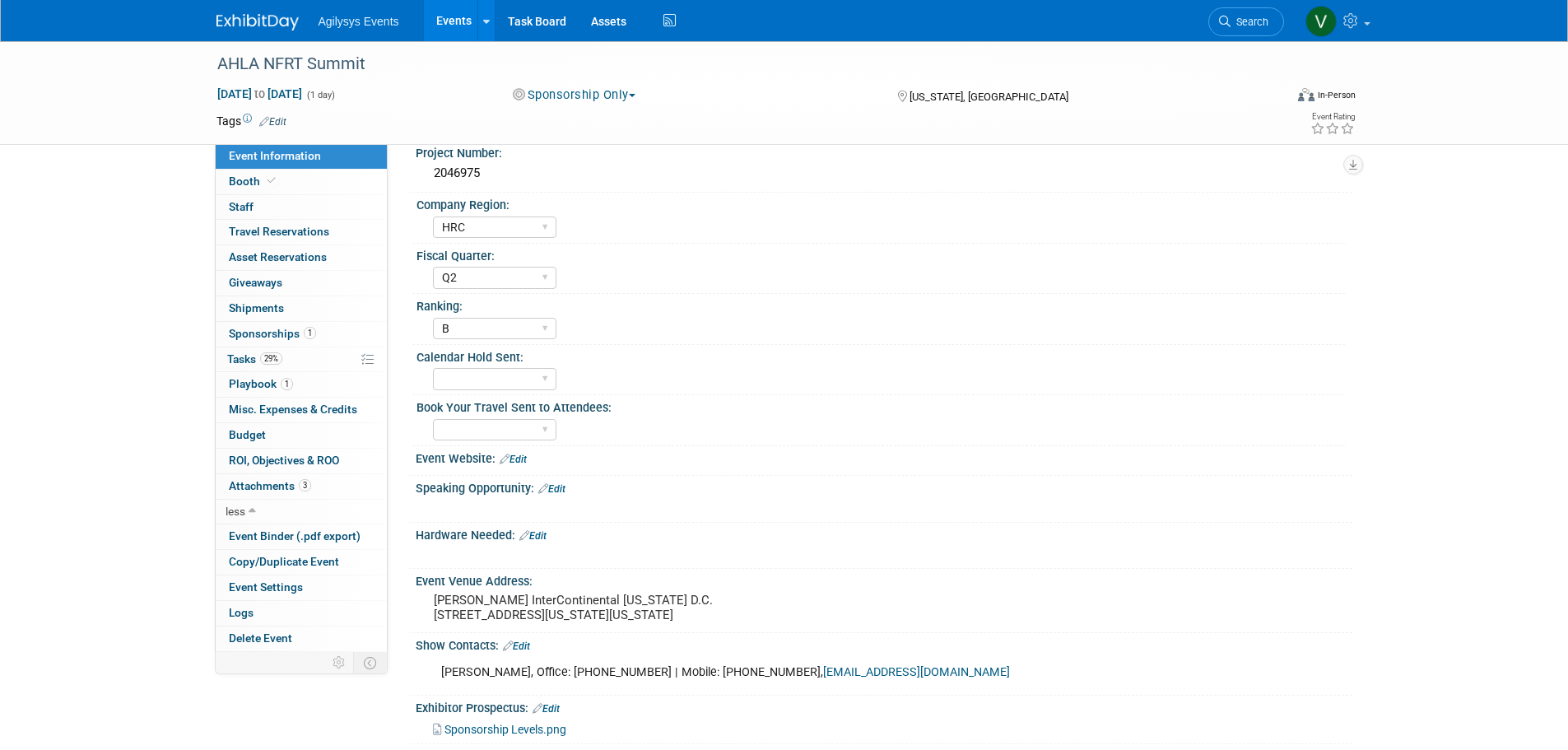
scroll to position [122, 0]
click at [262, 119] on icon at bounding box center [264, 122] width 10 height 11
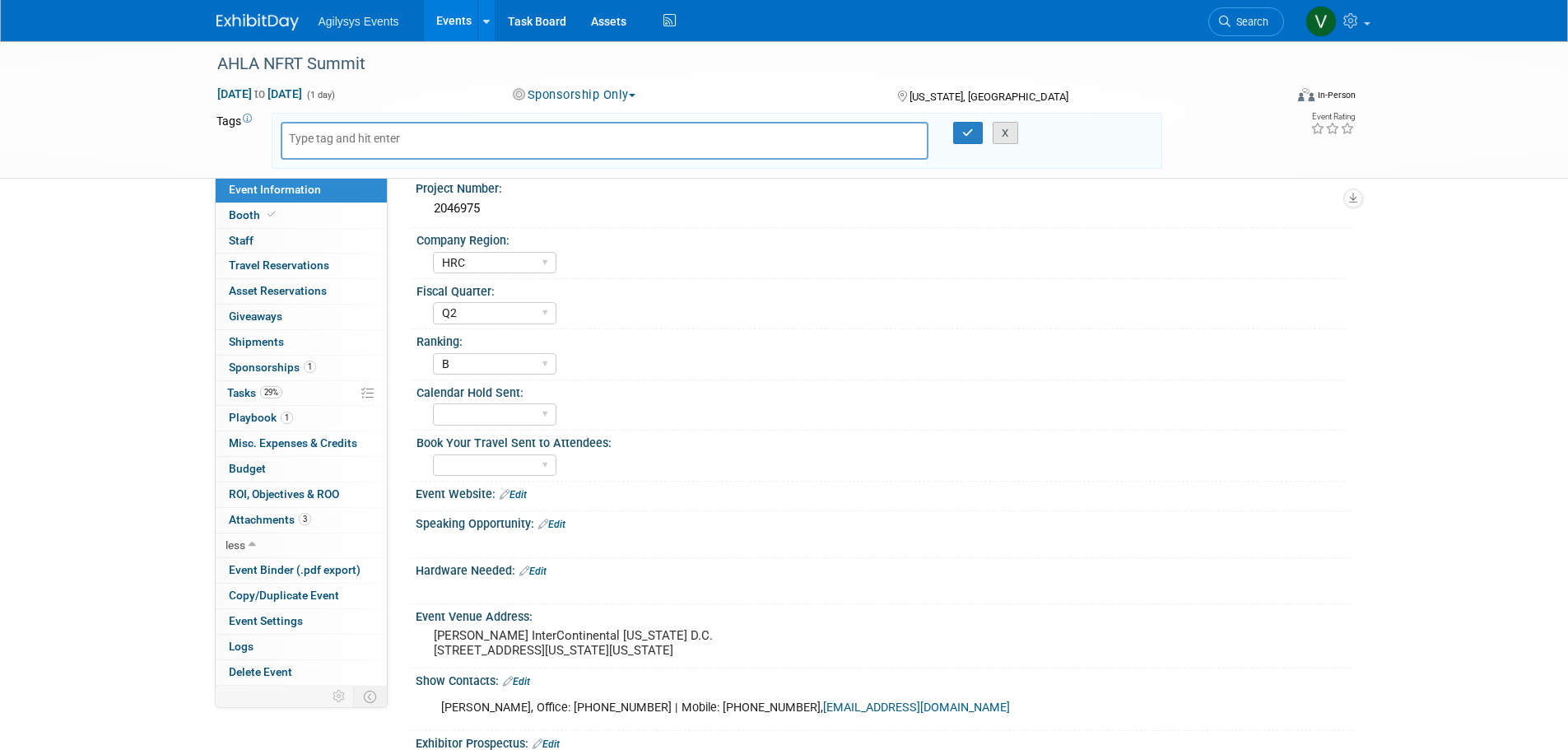
click at [1005, 124] on button "X" at bounding box center [1005, 133] width 25 height 23
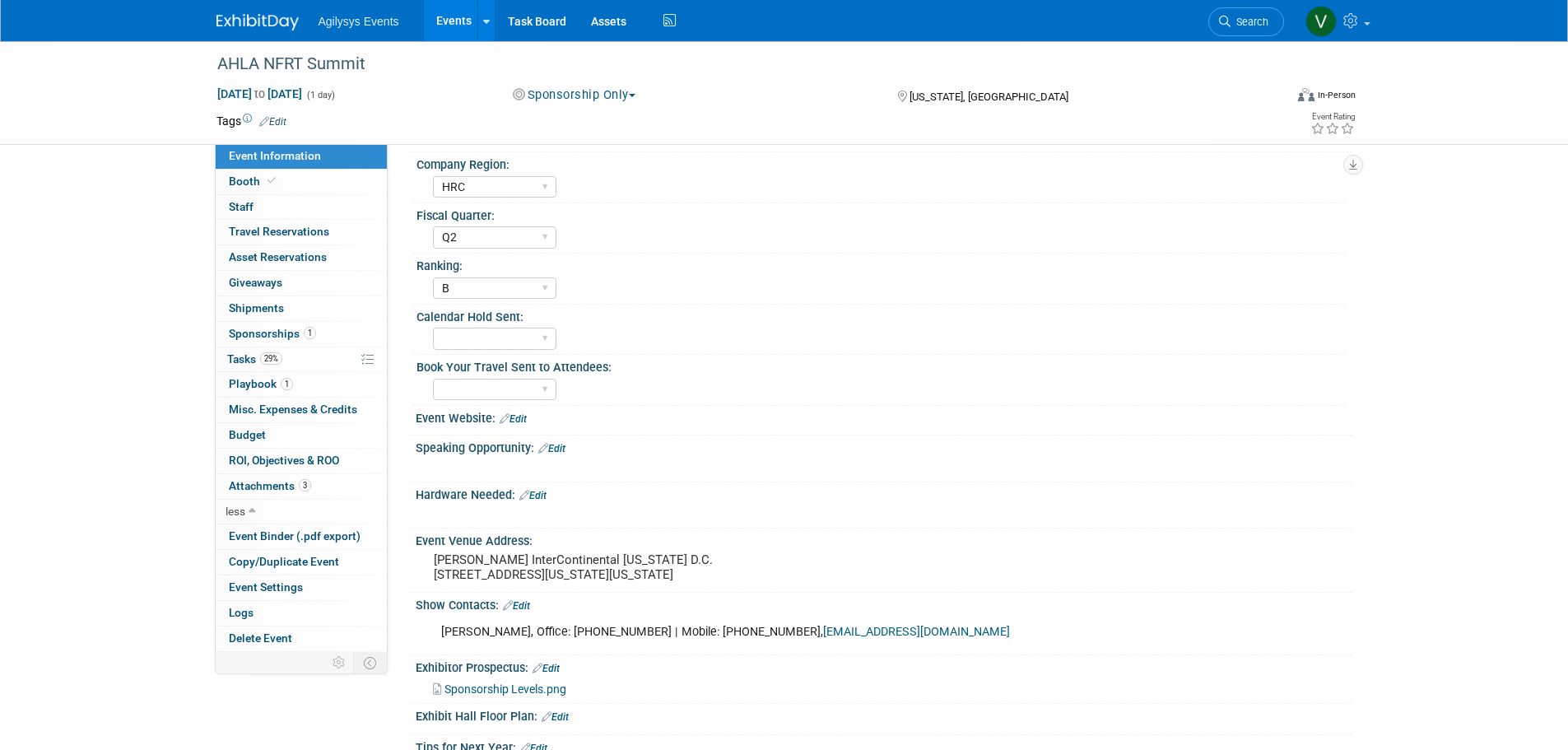
scroll to position [0, 0]
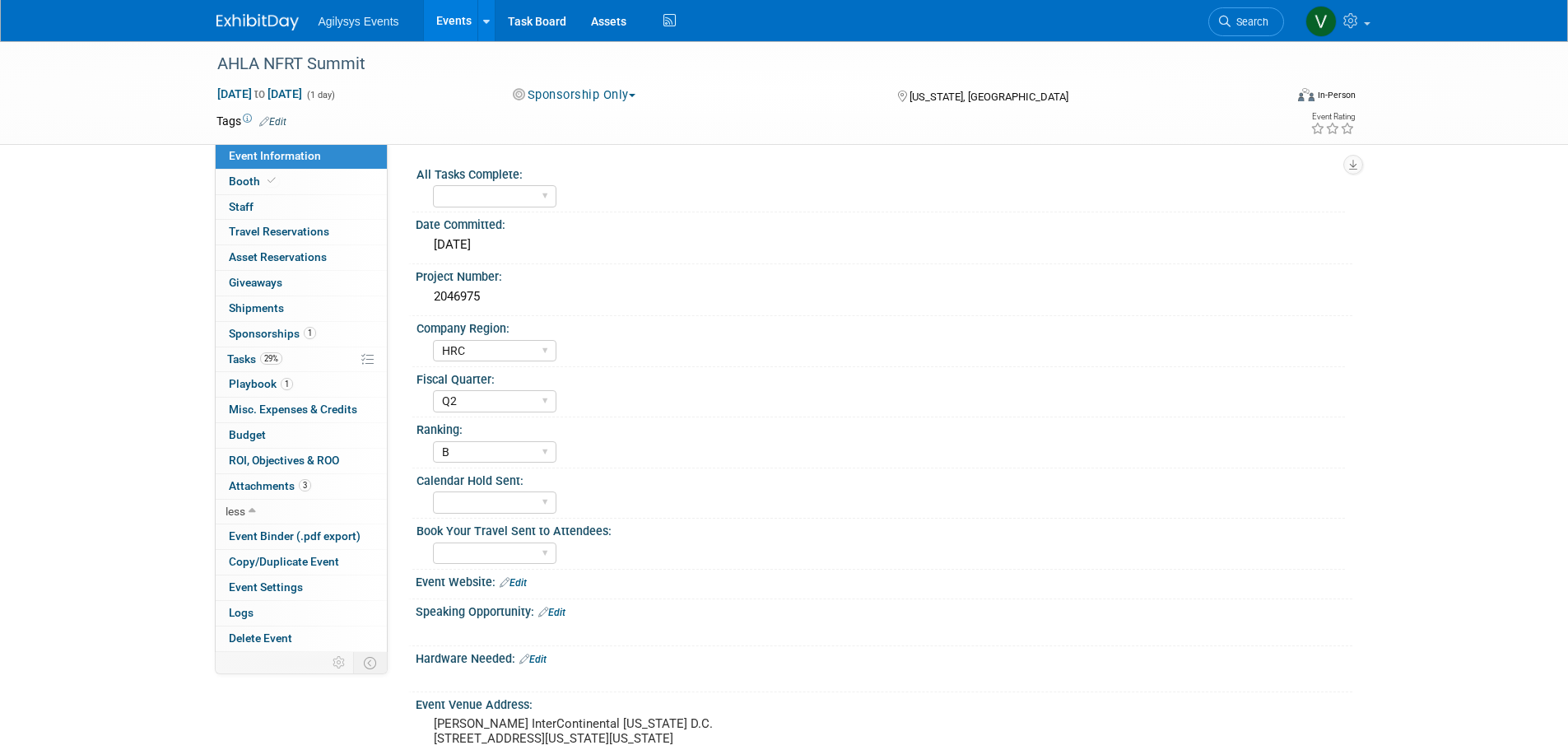
click at [313, 150] on span "Event Information" at bounding box center [275, 156] width 92 height 14
select select "HRC"
select select "Q2"
select select "B"
click at [245, 63] on div "AHLA NFRT Summit" at bounding box center [735, 64] width 1048 height 30
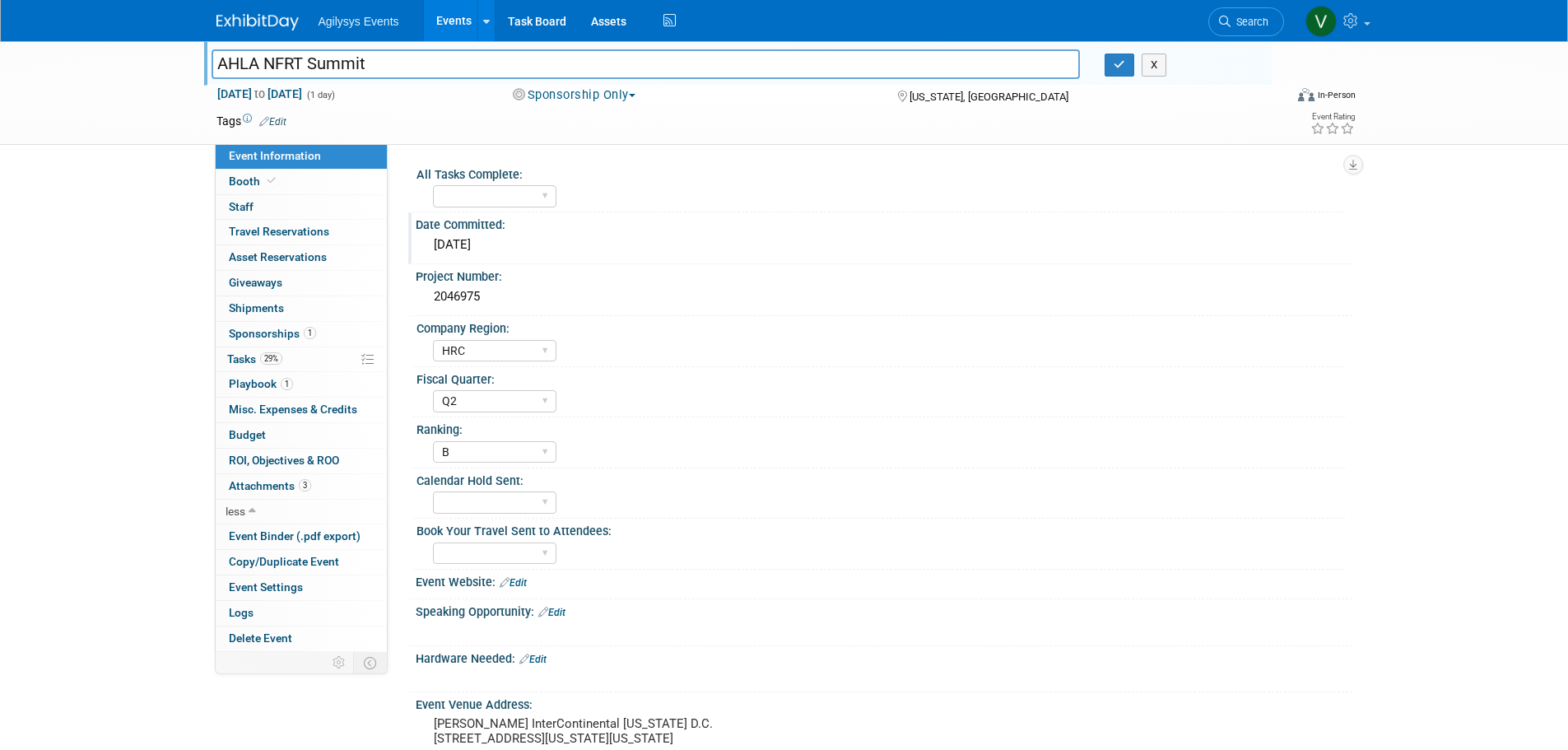
click at [1094, 253] on div "7/3/2025" at bounding box center [884, 245] width 912 height 25
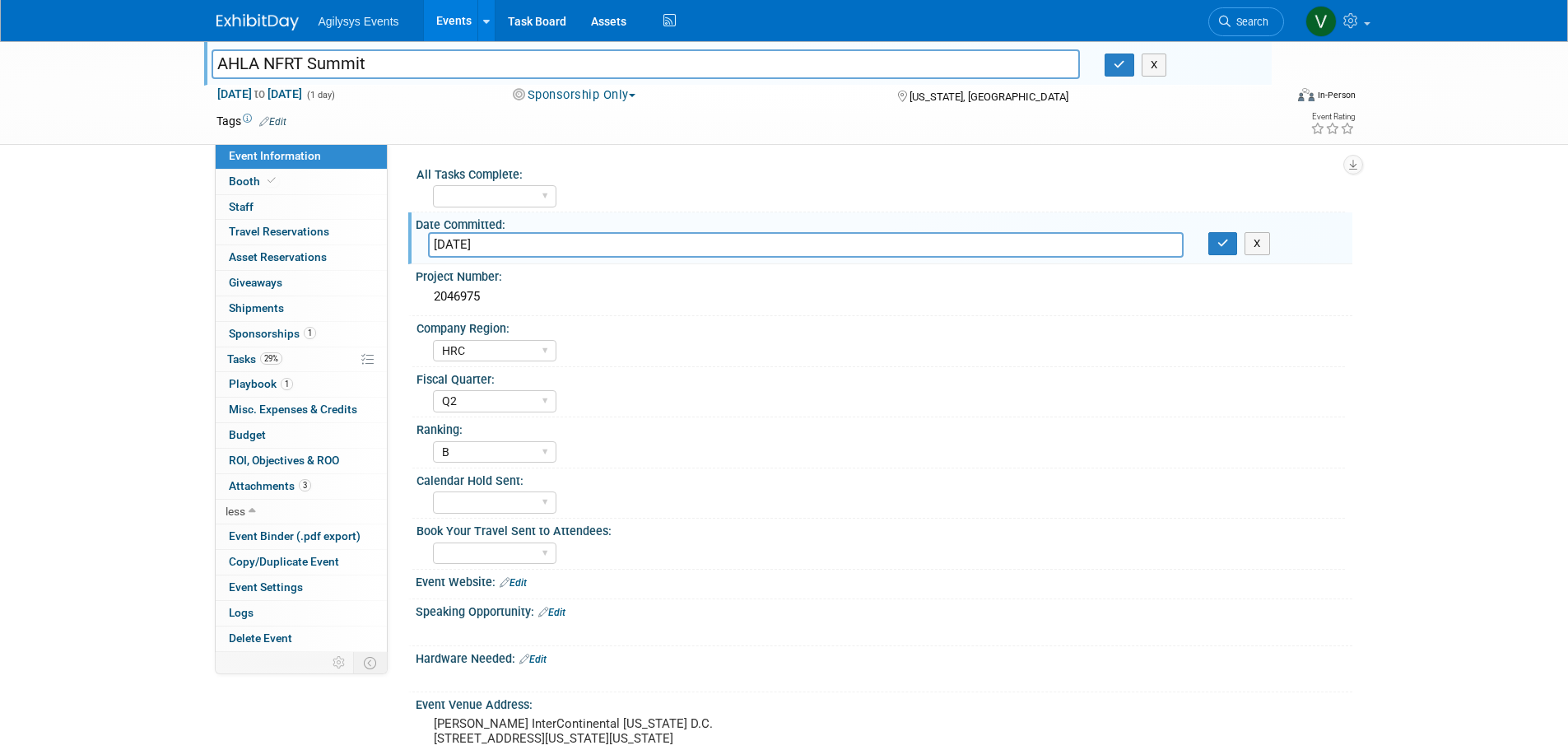
click at [94, 279] on div "AHLA NFRT Summit AHLA NFRT Summit X Jul 30, 2025 to Jul 30, 2025 (1 day) Jul 30…" at bounding box center [784, 542] width 1568 height 1001
click at [374, 362] on link "29% Tasks 29%" at bounding box center [302, 359] width 171 height 24
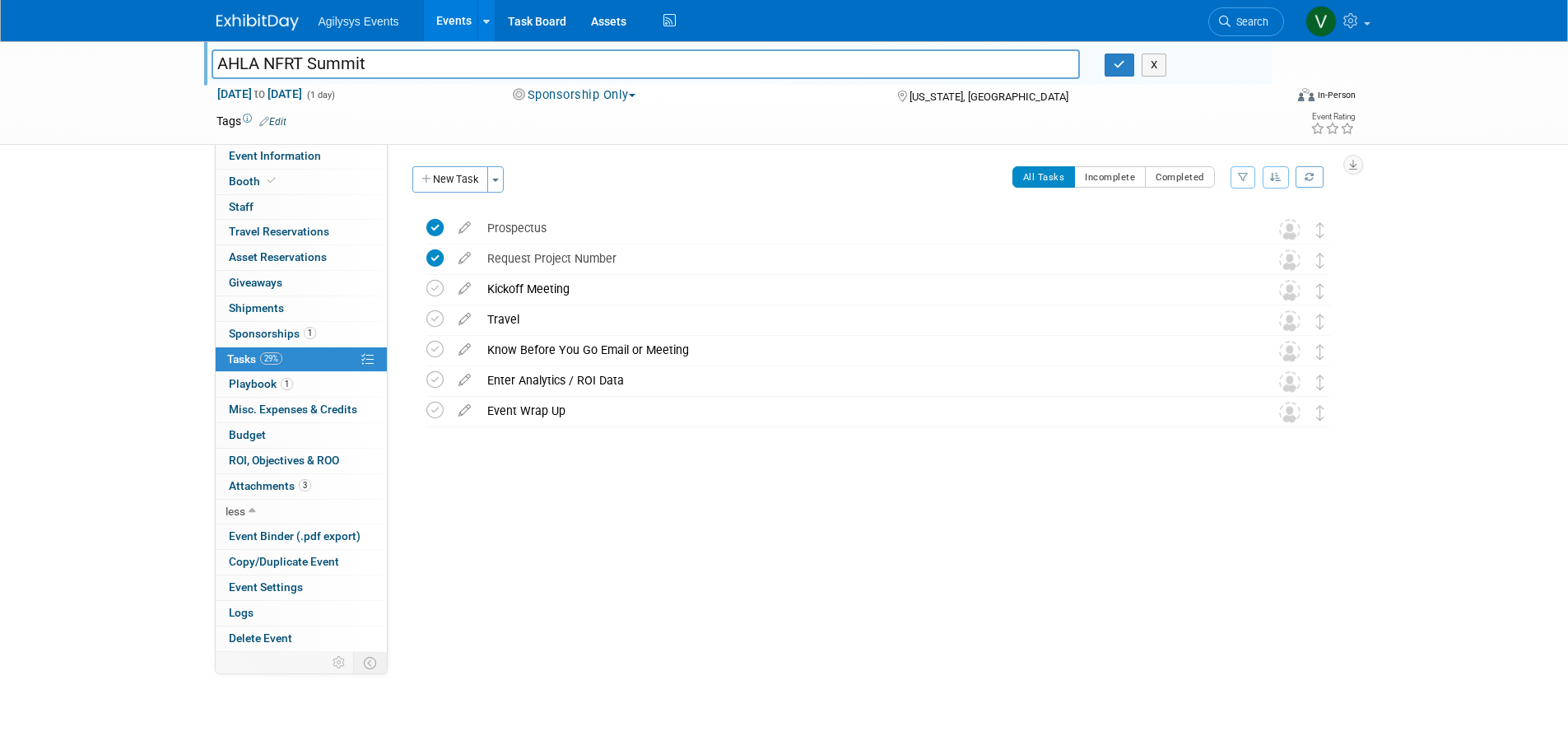
click at [1501, 333] on div "AHLA NFRT Summit AHLA NFRT Summit X Jul 30, 2025 to Jul 30, 2025 (1 day) Jul 30…" at bounding box center [784, 363] width 1568 height 644
drag, startPoint x: 1346, startPoint y: 475, endPoint x: 1338, endPoint y: 477, distance: 8.2
click at [1341, 476] on div "All Tasks Complete: Yes Date Committed: 7/3/2025" at bounding box center [870, 398] width 965 height 508
click at [334, 660] on icon at bounding box center [338, 664] width 13 height 13
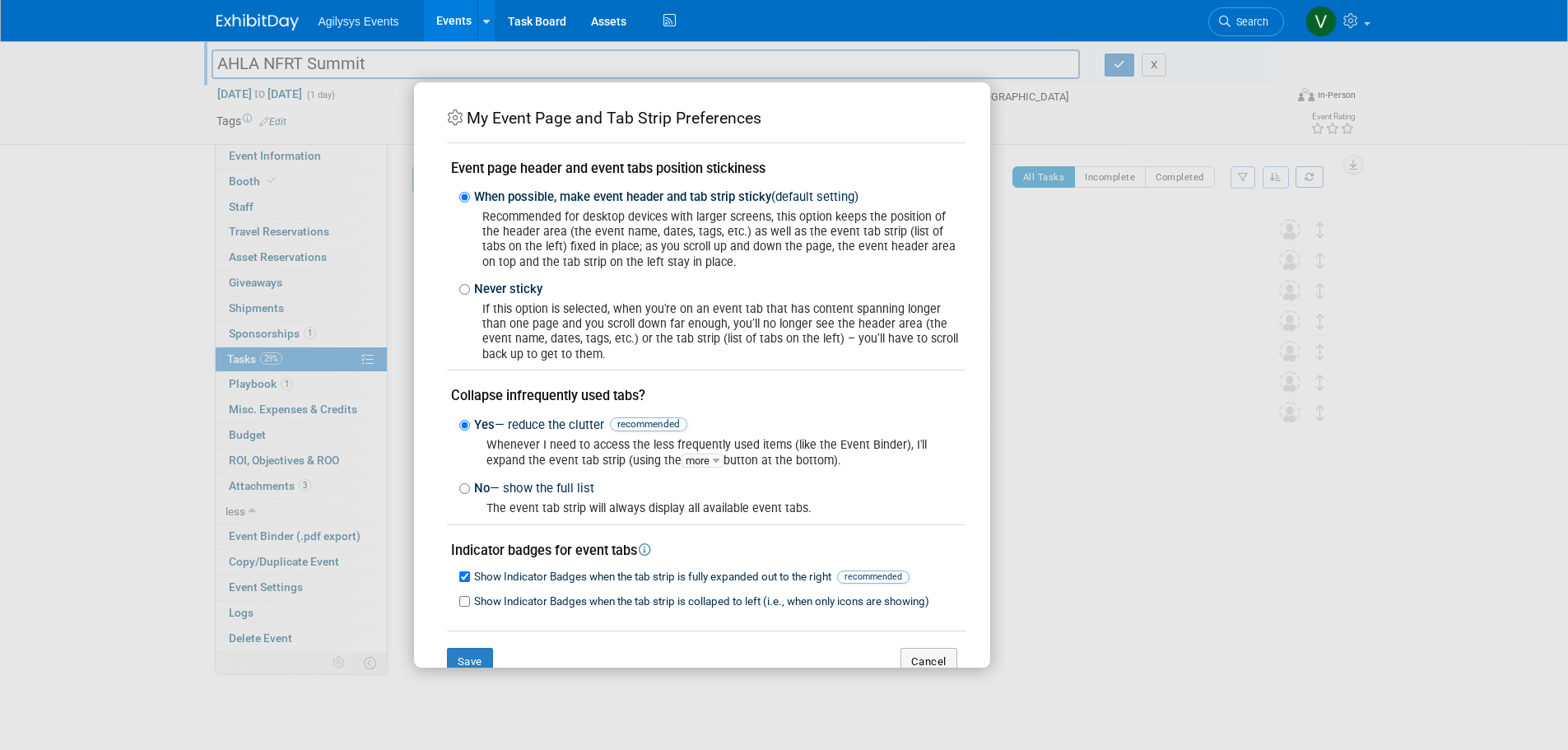
scroll to position [41, 0]
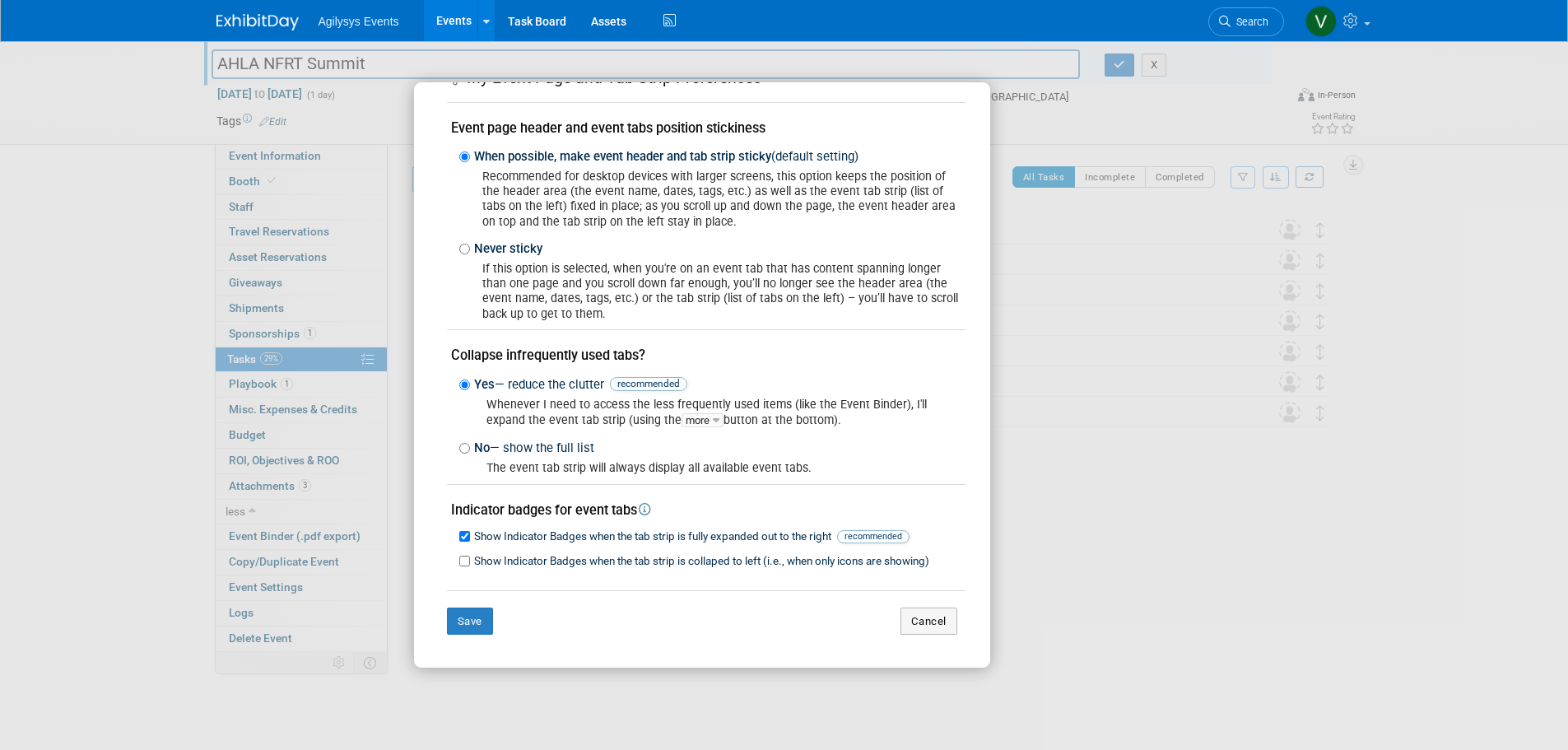
drag, startPoint x: 1122, startPoint y: 524, endPoint x: 1005, endPoint y: 564, distance: 123.6
click at [1122, 524] on div "My Event Page and Tab Strip Preferences Event page header and event tabs positi…" at bounding box center [784, 375] width 741 height 585
click at [931, 621] on button "Cancel" at bounding box center [929, 621] width 57 height 28
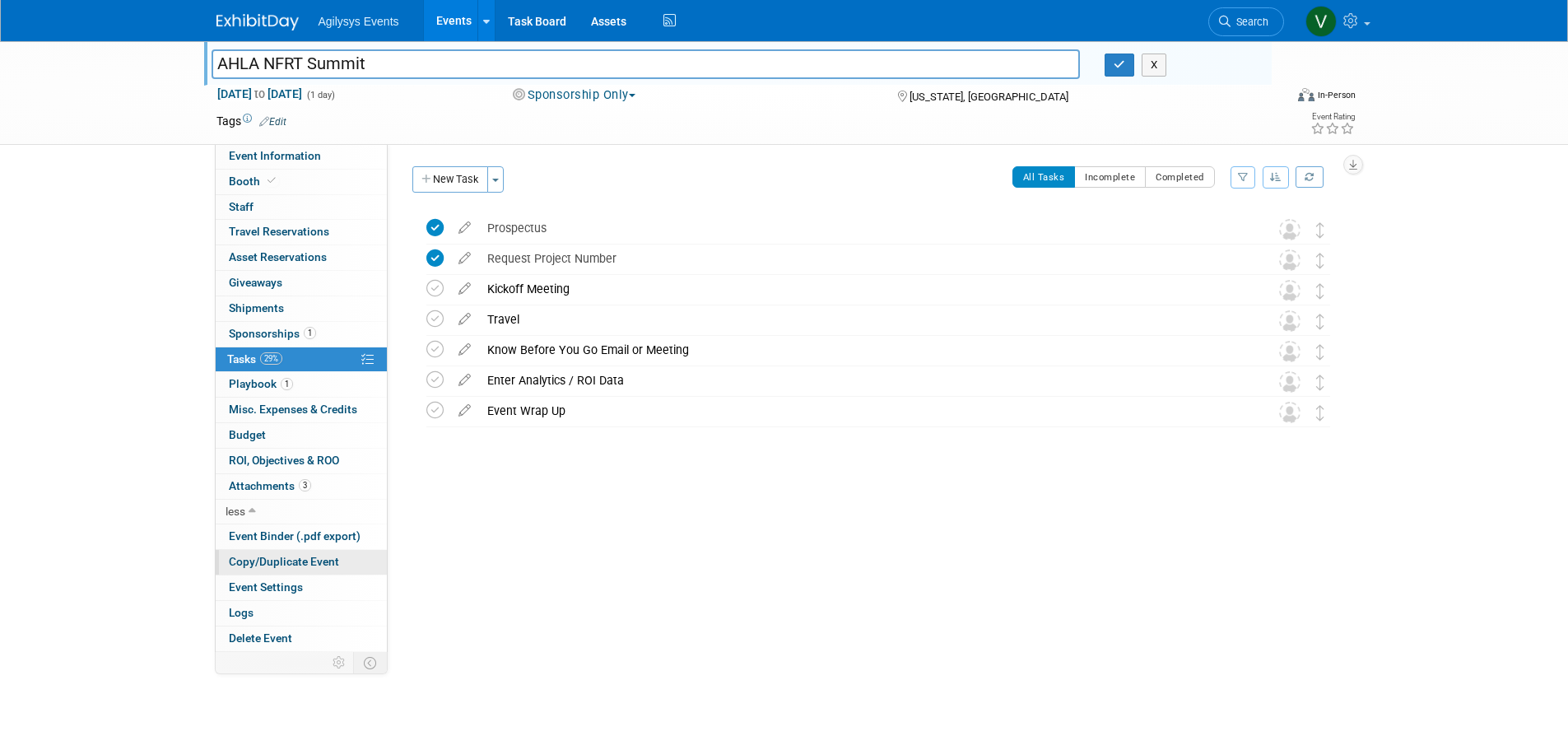
click at [271, 563] on span "Copy/Duplicate Event" at bounding box center [284, 561] width 111 height 14
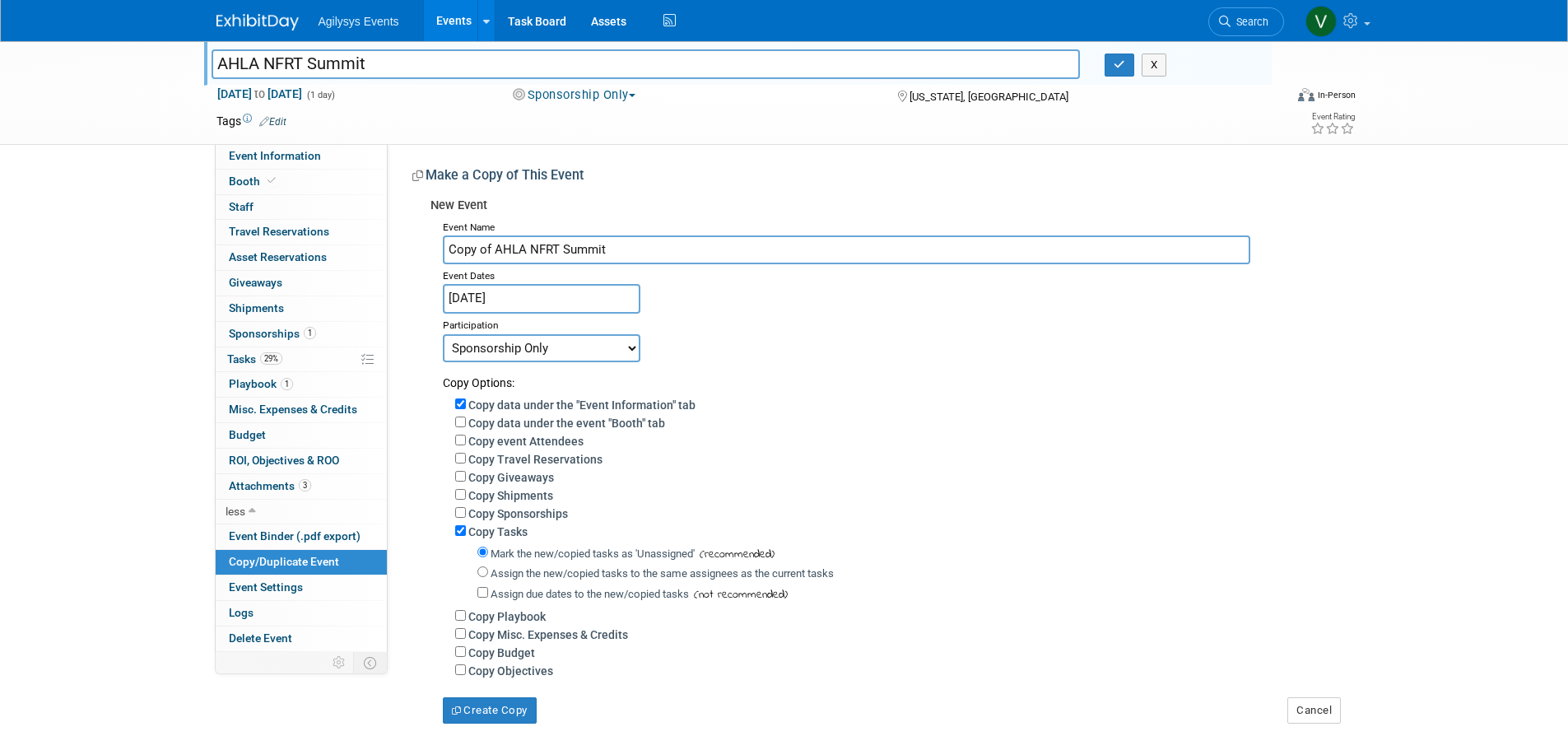
drag, startPoint x: 634, startPoint y: 248, endPoint x: 426, endPoint y: 241, distance: 208.1
click at [426, 241] on div "New Event Event Name Copy of AHLA NFRT Summit Event Dates Jul 30, 2025 Duplicat…" at bounding box center [876, 456] width 928 height 534
click at [527, 296] on input "Jul 30, 2025" at bounding box center [541, 299] width 197 height 29
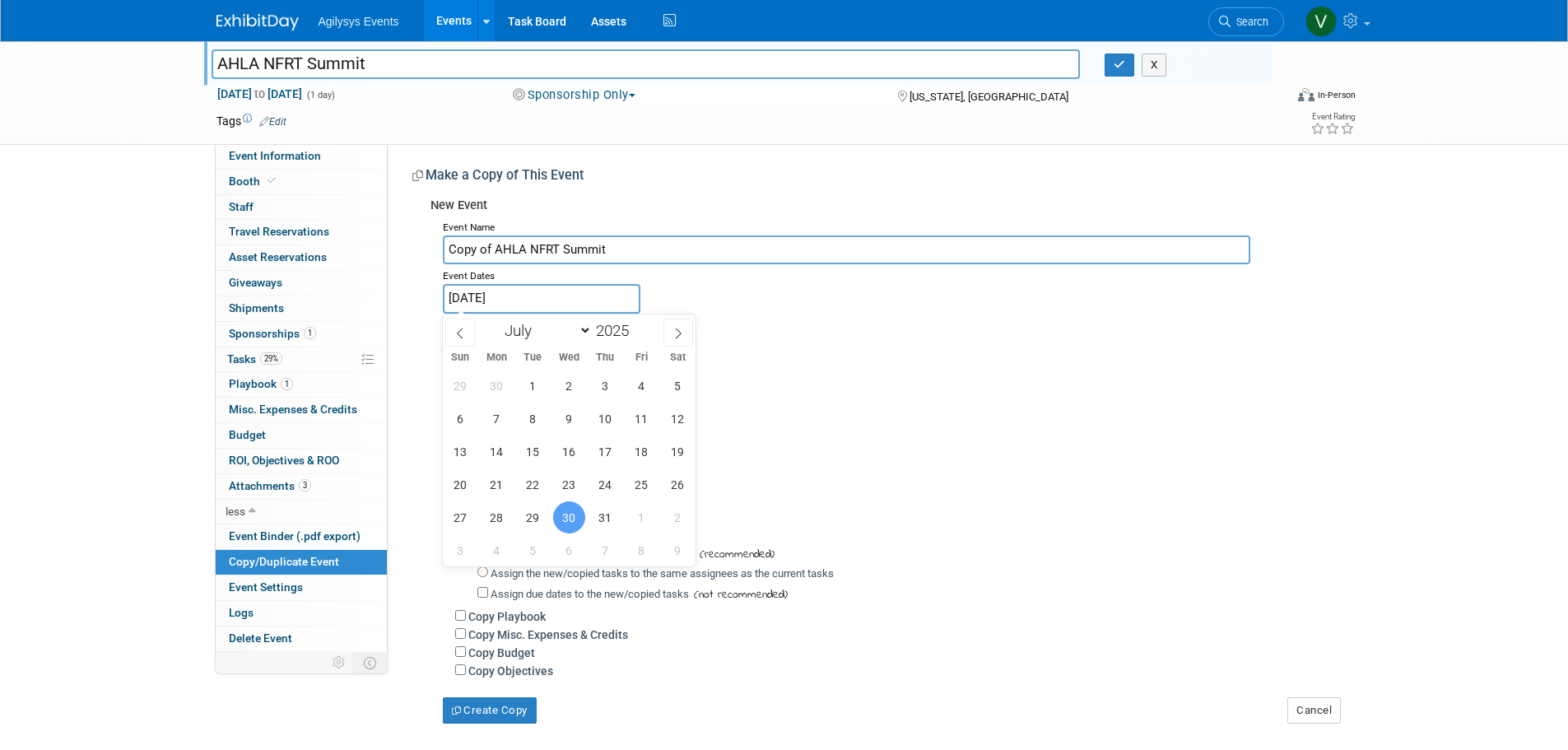
click at [660, 327] on div "January February March April May June July August September October November De…" at bounding box center [569, 328] width 190 height 28
click at [671, 330] on span at bounding box center [678, 332] width 30 height 28
click at [671, 330] on span at bounding box center [678, 332] width 30 height 28
select select "8"
click at [525, 453] on span "16" at bounding box center [533, 452] width 32 height 32
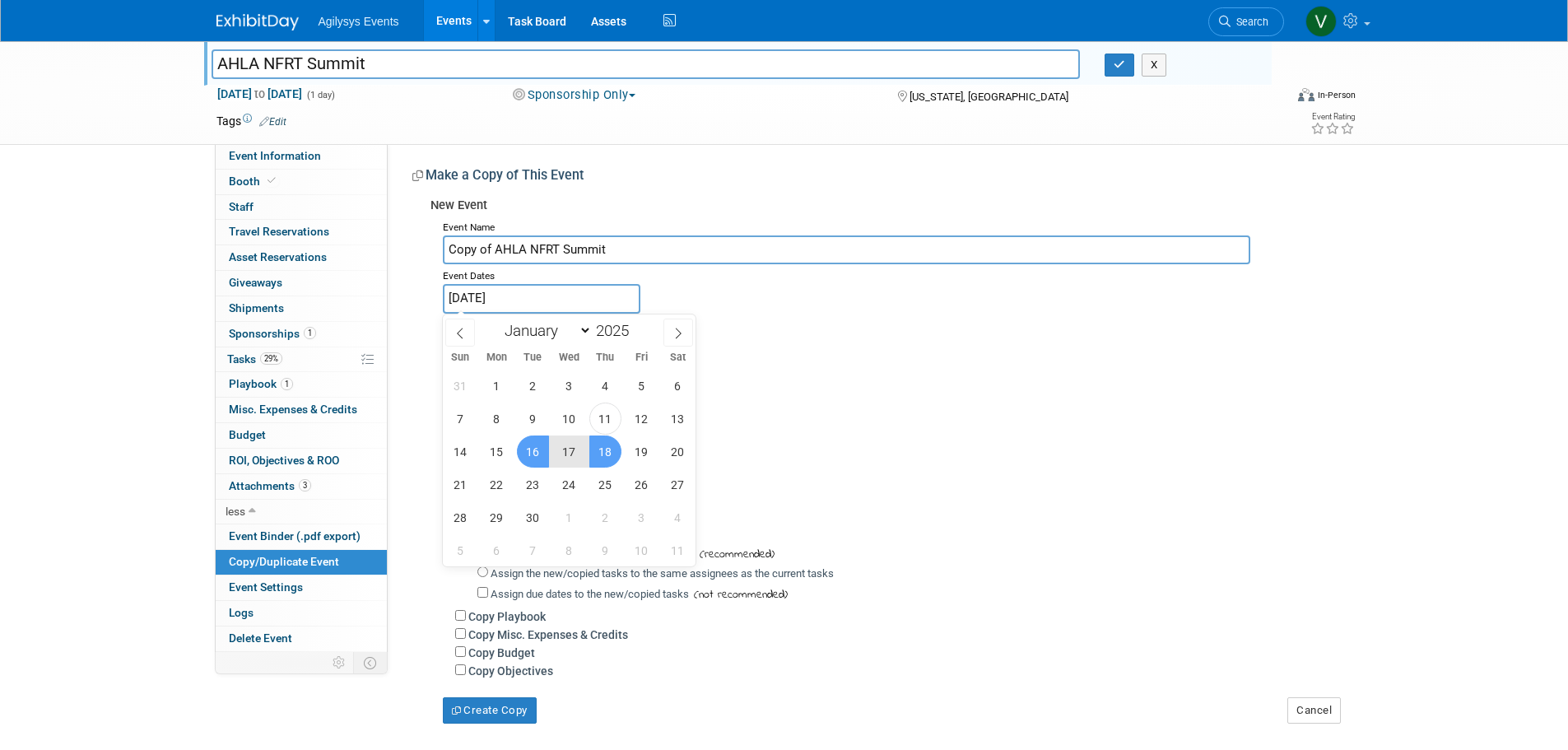
click at [612, 455] on span "18" at bounding box center [606, 452] width 32 height 32
type input "Sep 16, 2025 to Sep 18, 2025"
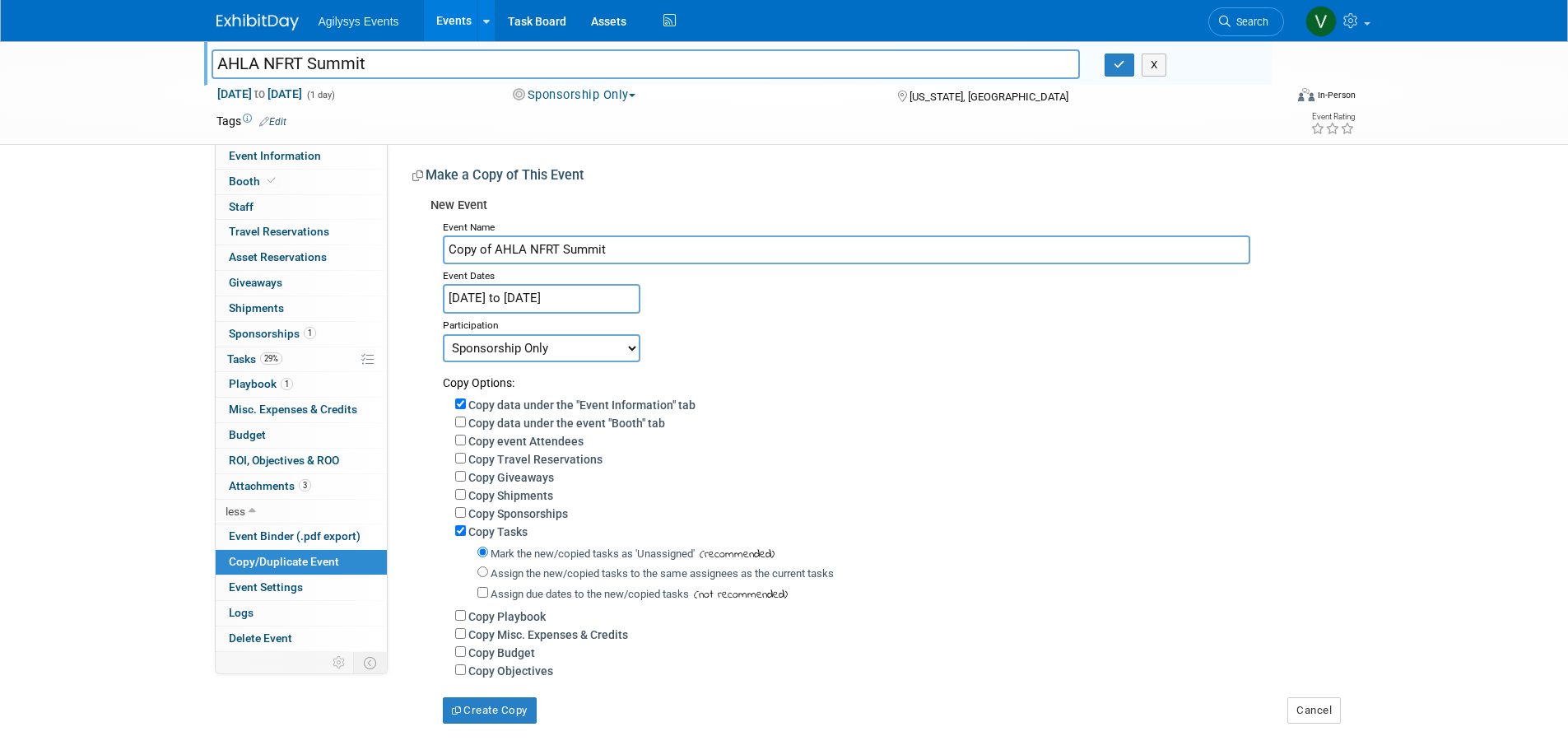
drag, startPoint x: 646, startPoint y: 249, endPoint x: 467, endPoint y: 243, distance: 179.1
click at [467, 243] on input "Copy of AHLA NFRT Summit" at bounding box center [846, 250] width 807 height 29
click at [690, 267] on div "Event Dates" at bounding box center [891, 275] width 897 height 20
drag, startPoint x: 687, startPoint y: 252, endPoint x: 343, endPoint y: 235, distance: 344.4
click at [348, 236] on div "Event Information Event Info Booth Booth 0 Staff 0 Staff 0 Travel Reservations …" at bounding box center [785, 383] width 1161 height 682
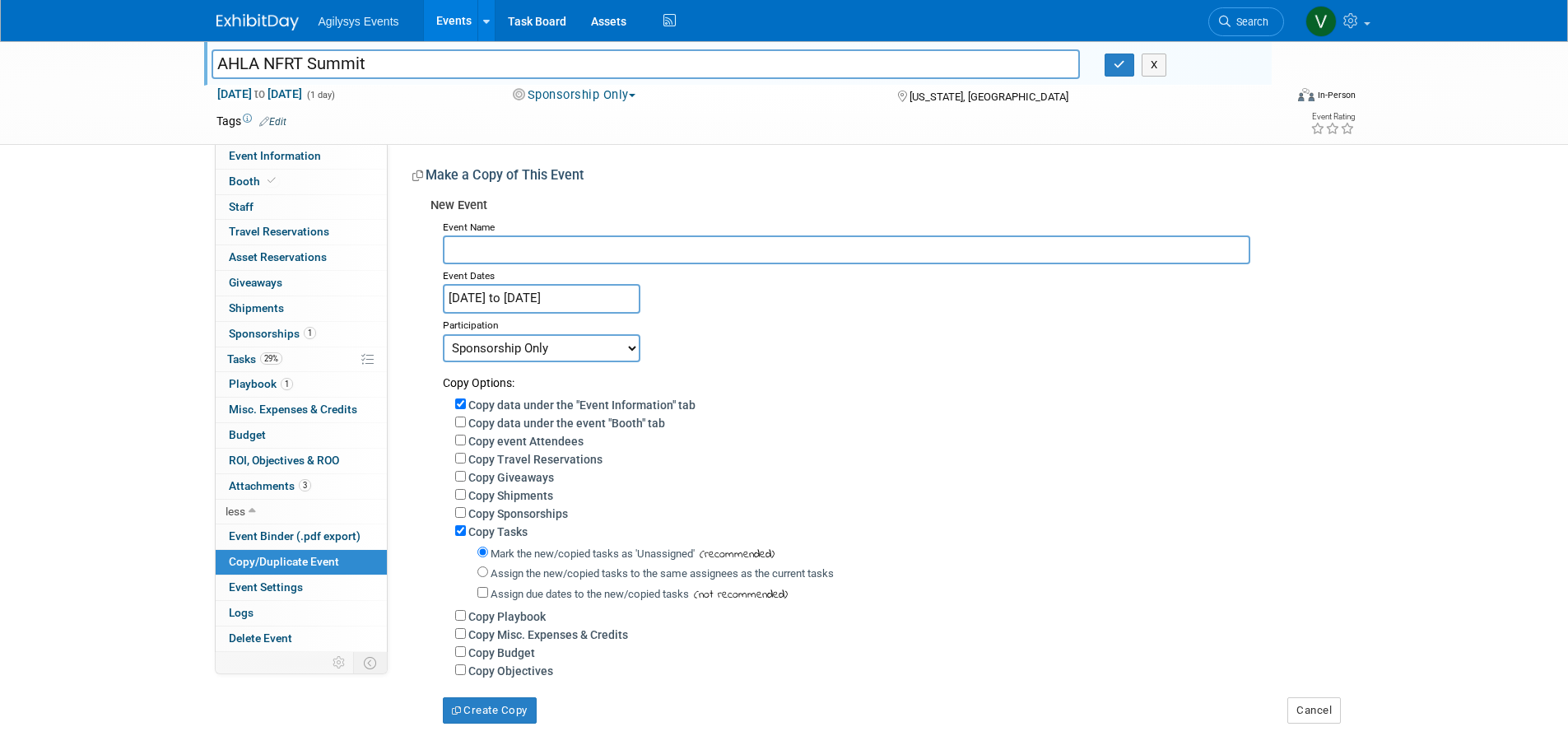
paste input "Wellness Event Sponsorship 2025"
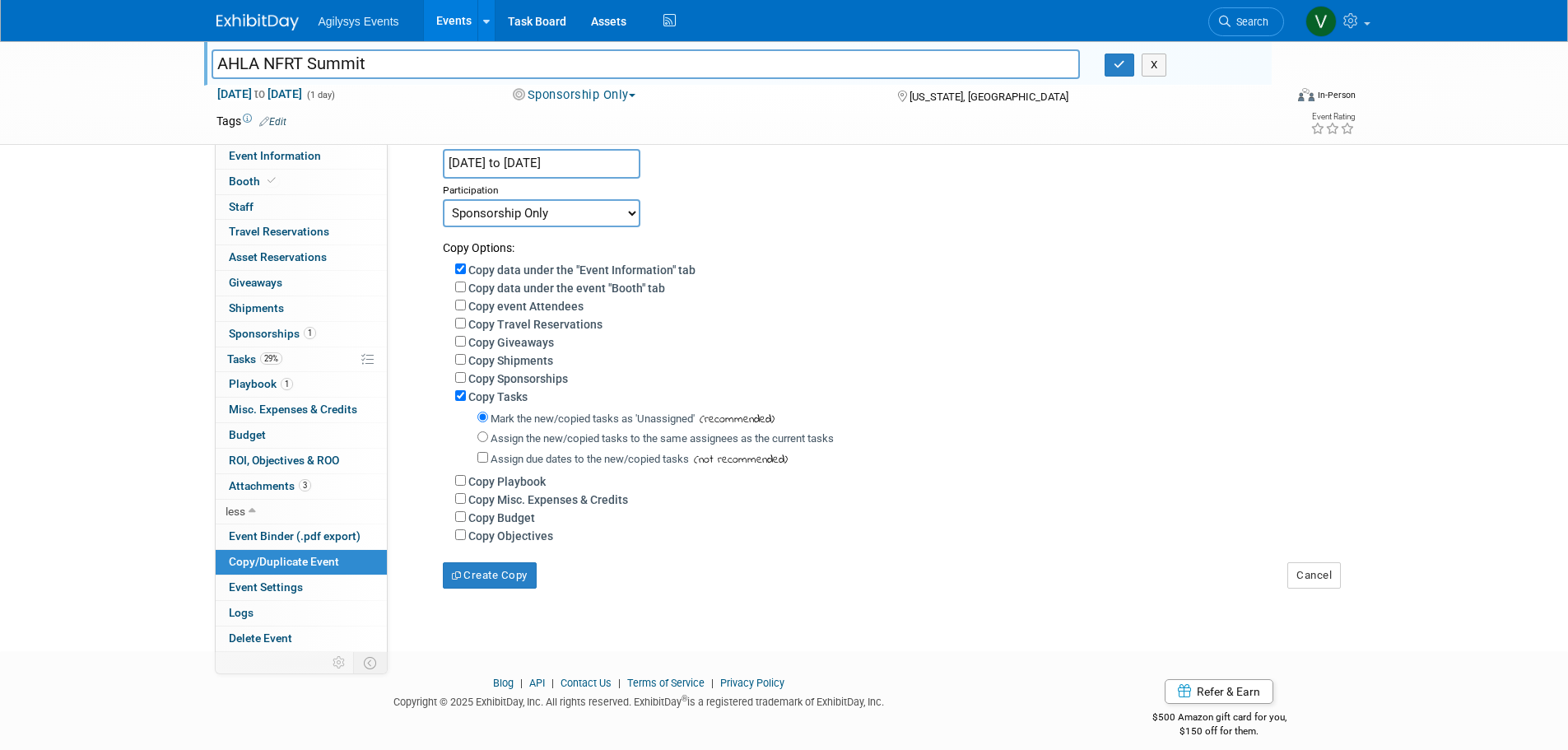
scroll to position [161, 0]
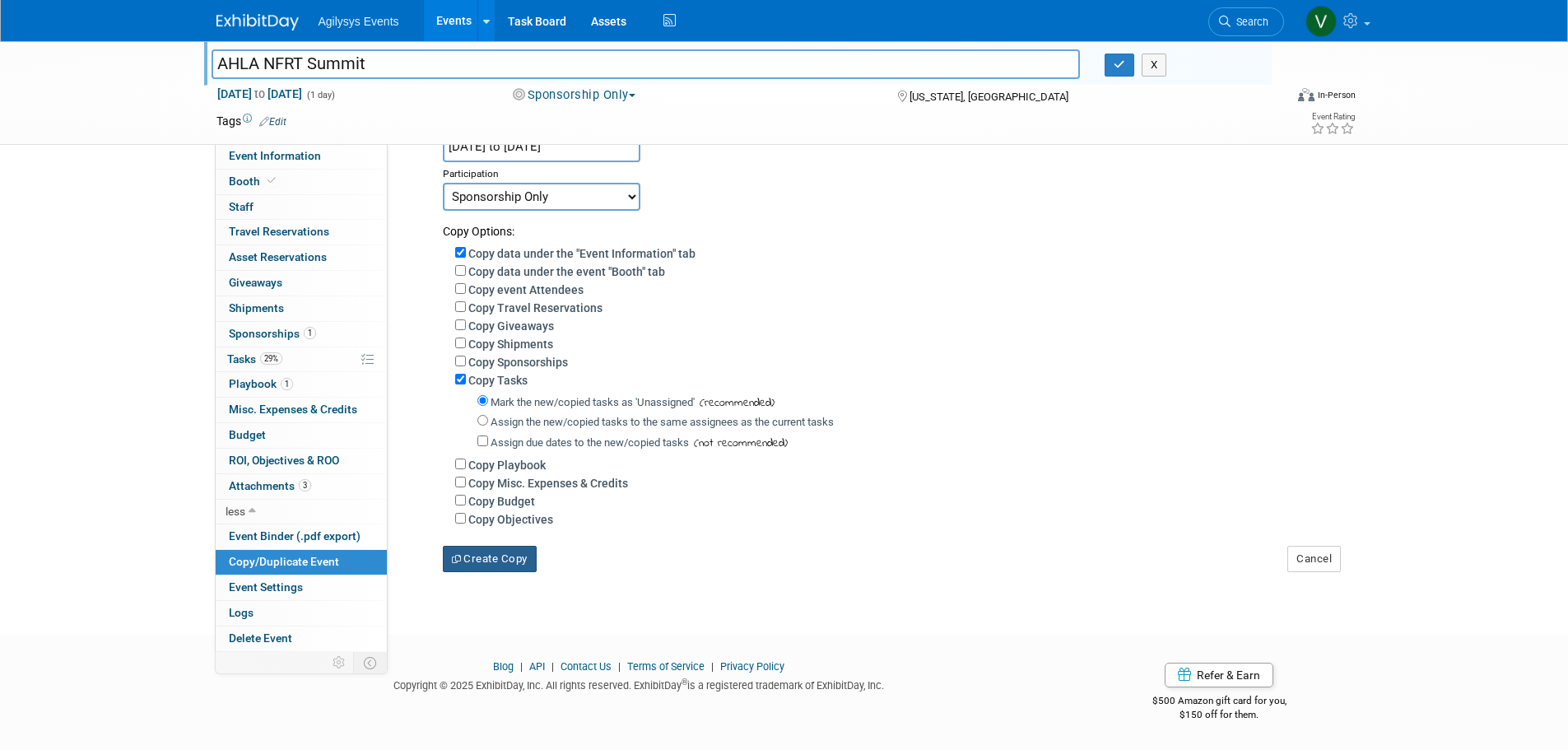
type input "Wellness Event Sponsorship 2025"
click at [507, 564] on button "Create Copy" at bounding box center [490, 558] width 94 height 26
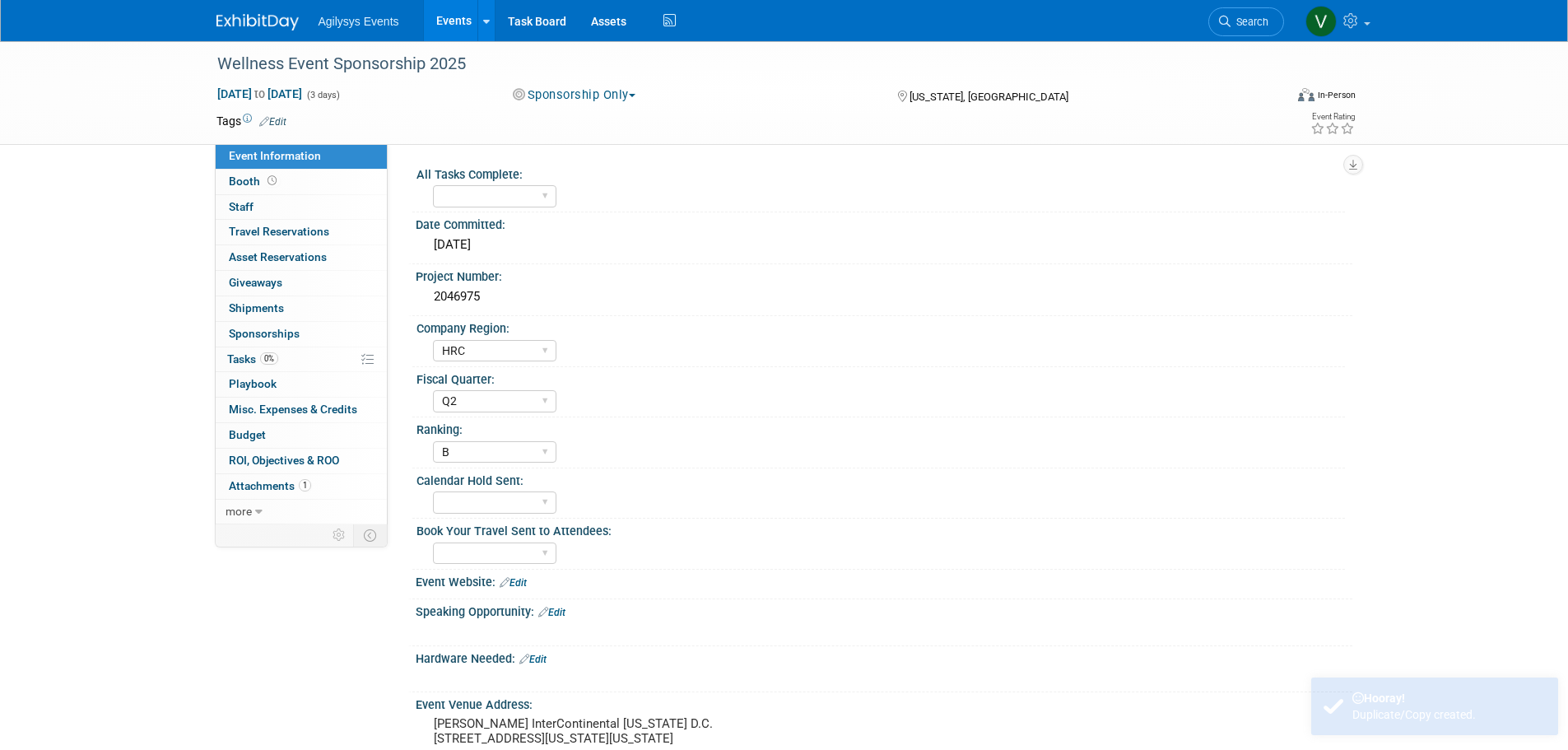
select select "HRC"
select select "Q2"
select select "B"
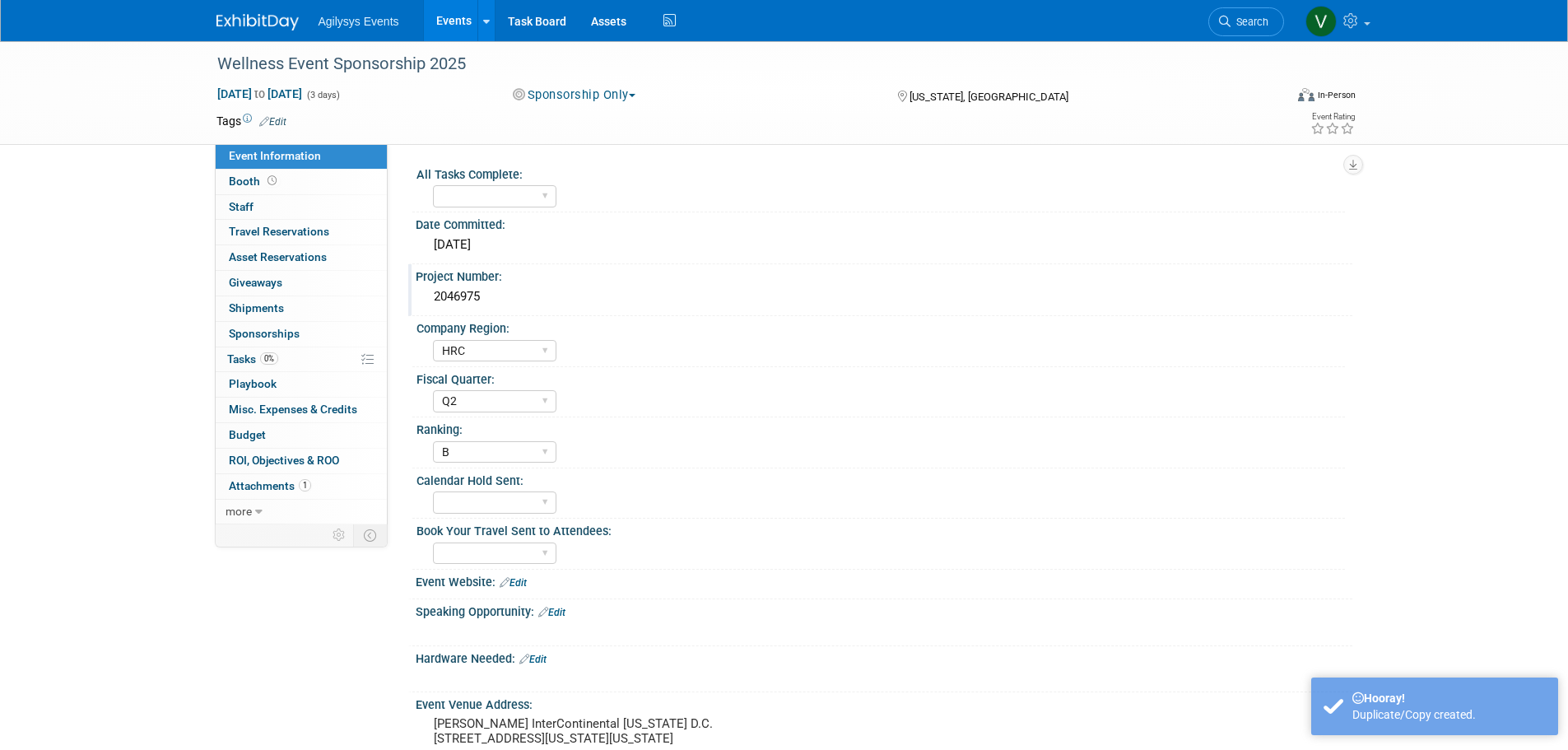
click at [473, 294] on div "2046975" at bounding box center [884, 297] width 912 height 25
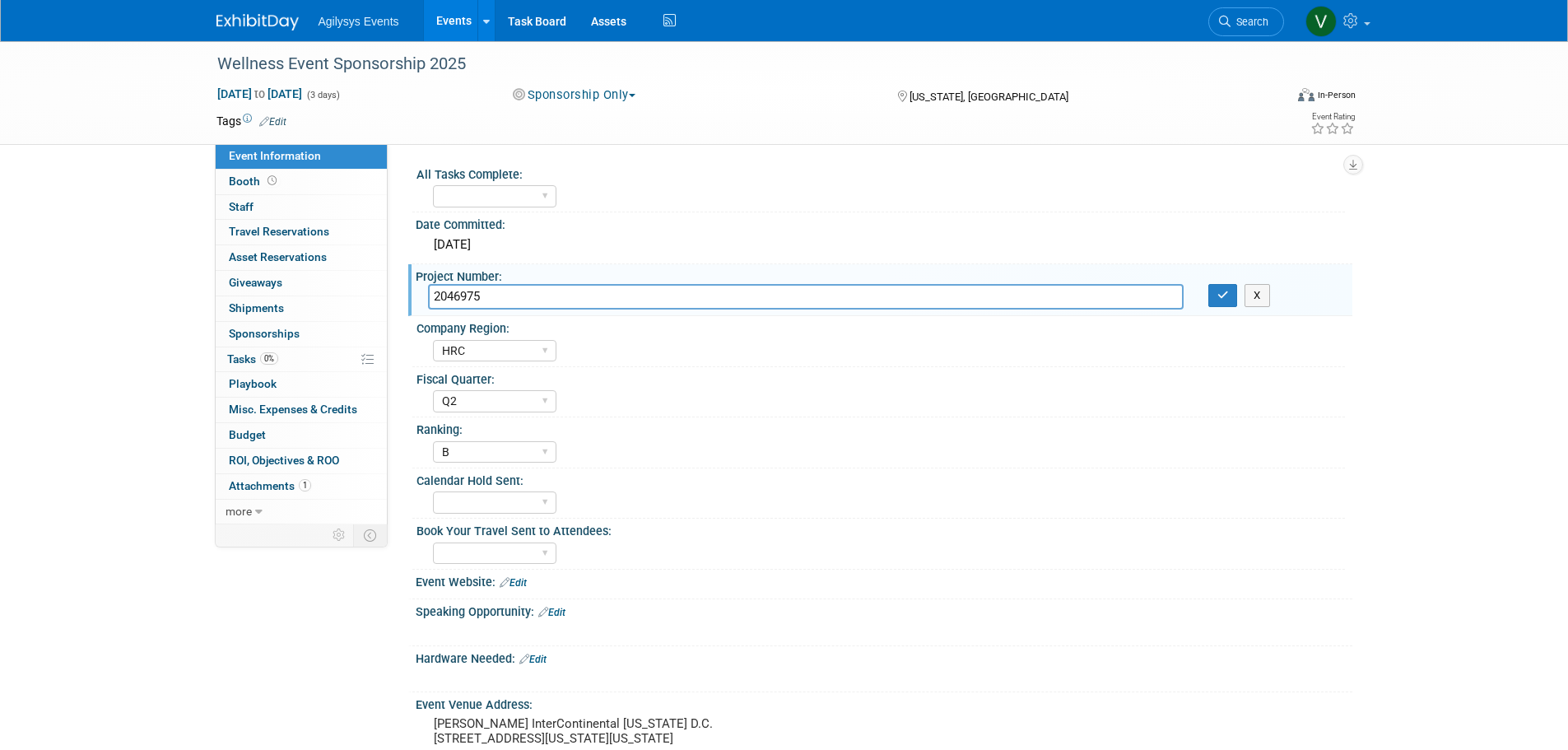
drag, startPoint x: 1109, startPoint y: 297, endPoint x: 121, endPoint y: 302, distance: 988.0
click at [156, 303] on div "Wellness Event Sponsorship 2025 Sep 16, 2025 to Sep 18, 2025 (3 days) Sep 16, 2…" at bounding box center [784, 542] width 1568 height 1001
paste input "2047958"
type input "2047958"
click at [97, 362] on div "Wellness Event Sponsorship 2025 Sep 16, 2025 to Sep 18, 2025 (3 days) Sep 16, 2…" at bounding box center [784, 542] width 1568 height 1001
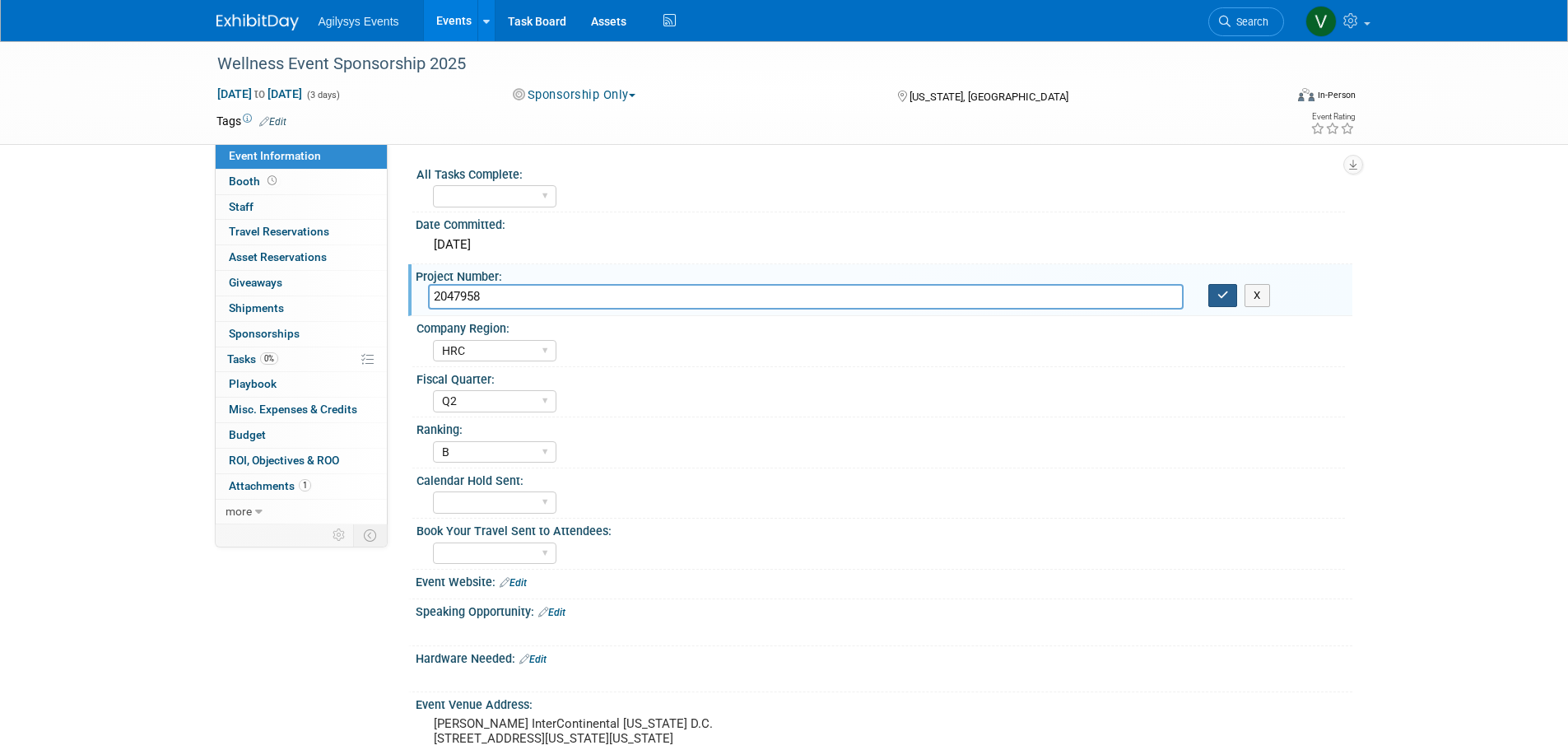
click at [1228, 295] on icon "button" at bounding box center [1223, 295] width 12 height 11
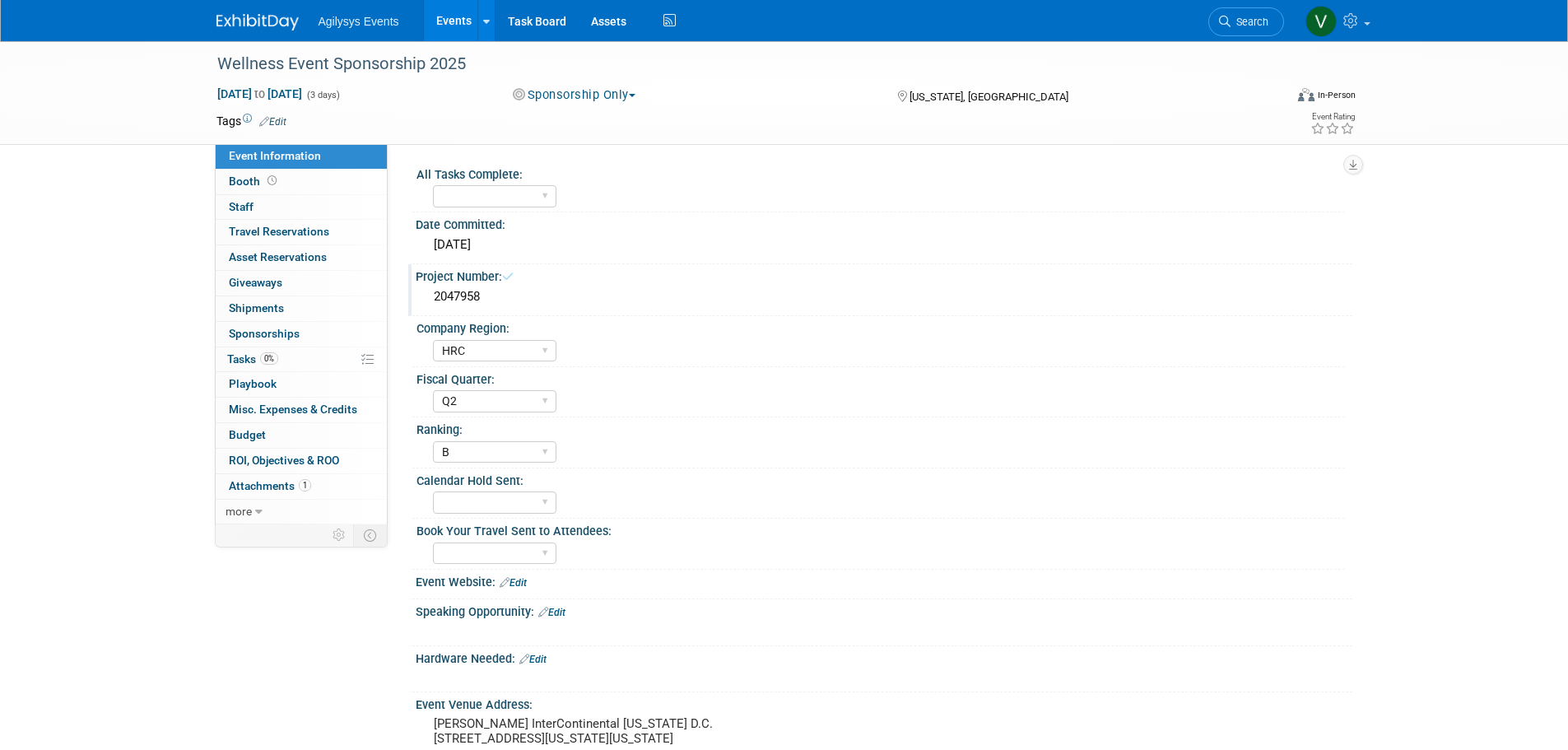
click at [84, 426] on div "Wellness Event Sponsorship 2025 Sep 16, 2025 to Sep 18, 2025 (3 days) Sep 16, 2…" at bounding box center [784, 542] width 1568 height 1001
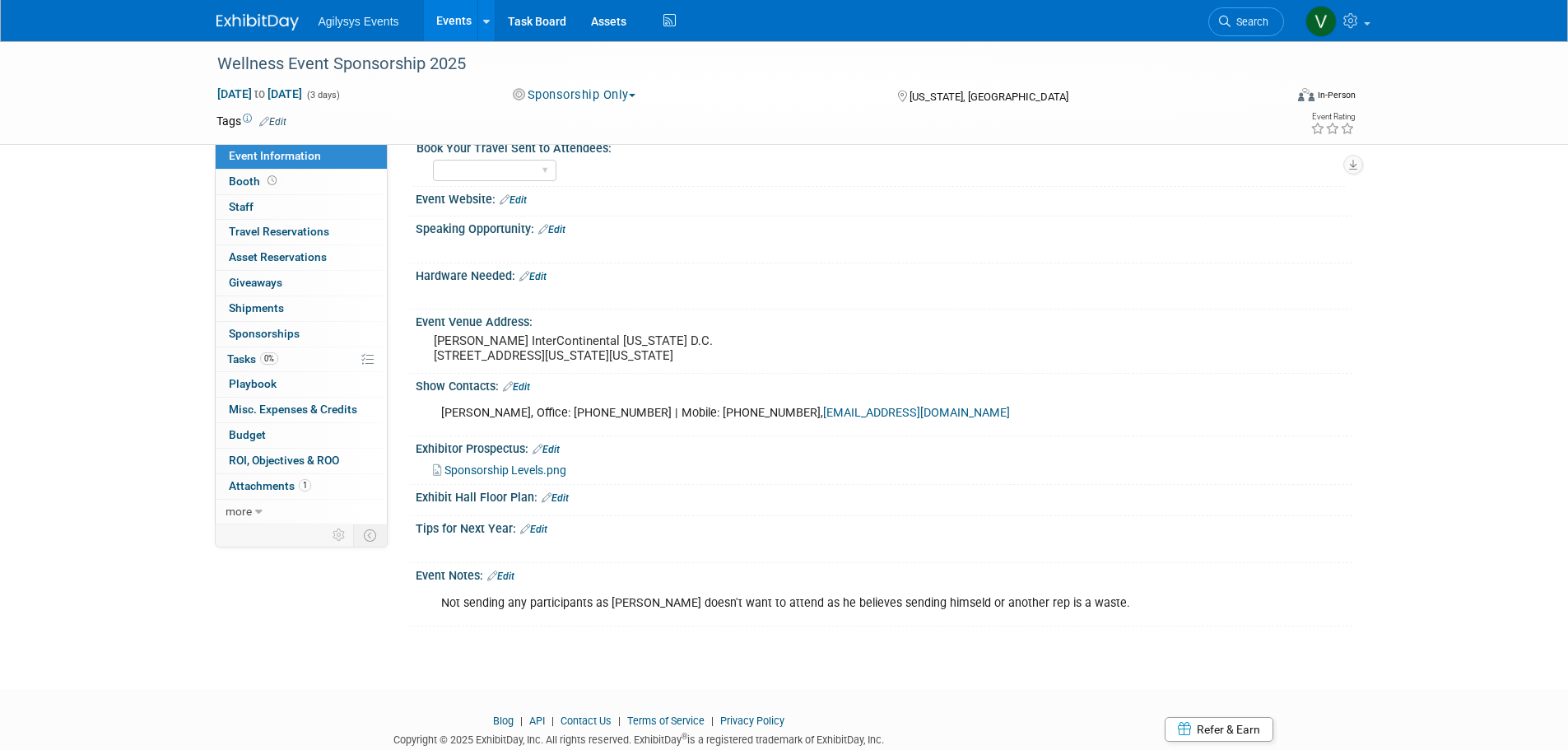
scroll to position [411, 0]
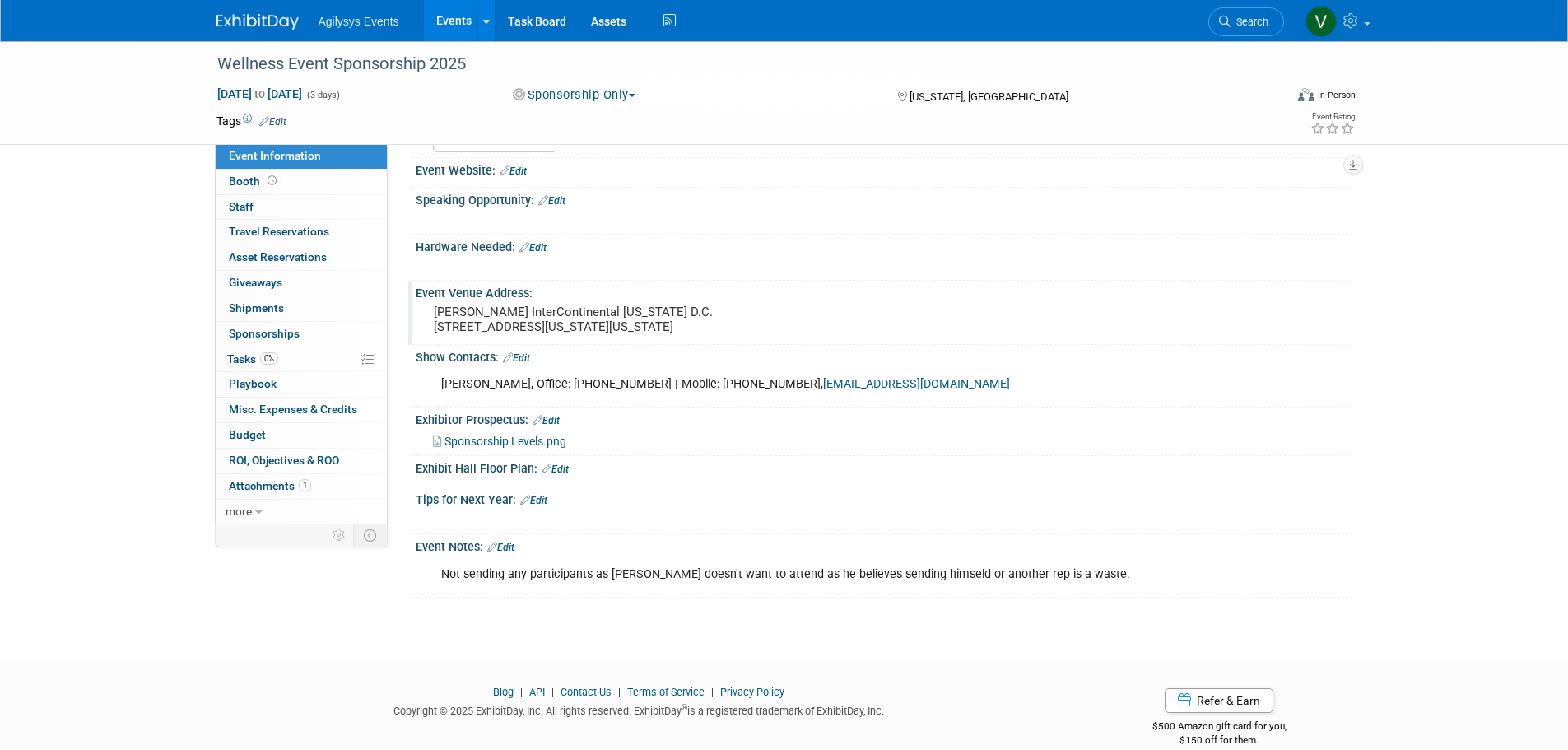
click at [573, 334] on pre "Willard InterContinental Washington D.C. 1401 Pennsylvania Ave NW Washington, D…" at bounding box center [610, 319] width 354 height 30
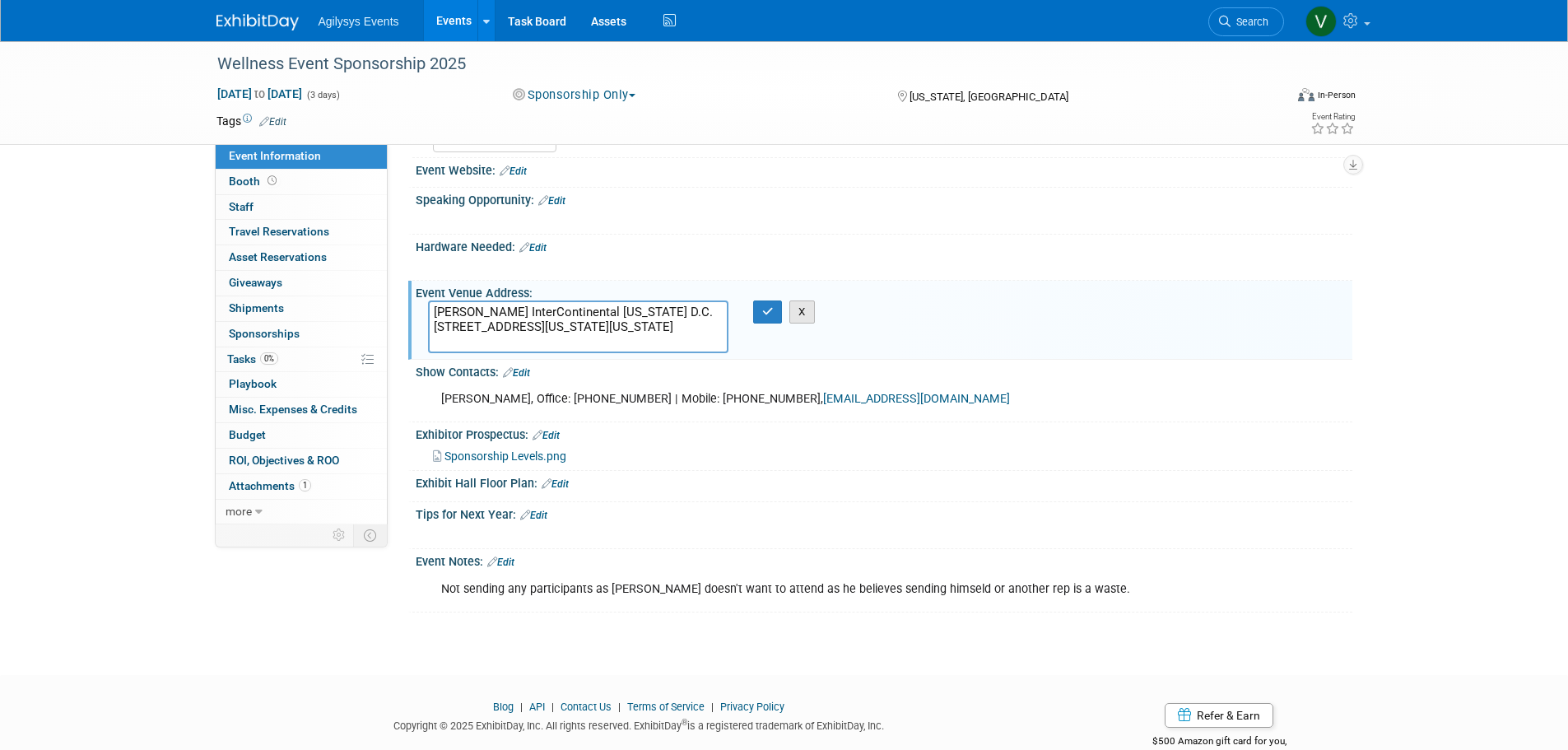
click at [813, 312] on button "X" at bounding box center [802, 312] width 25 height 23
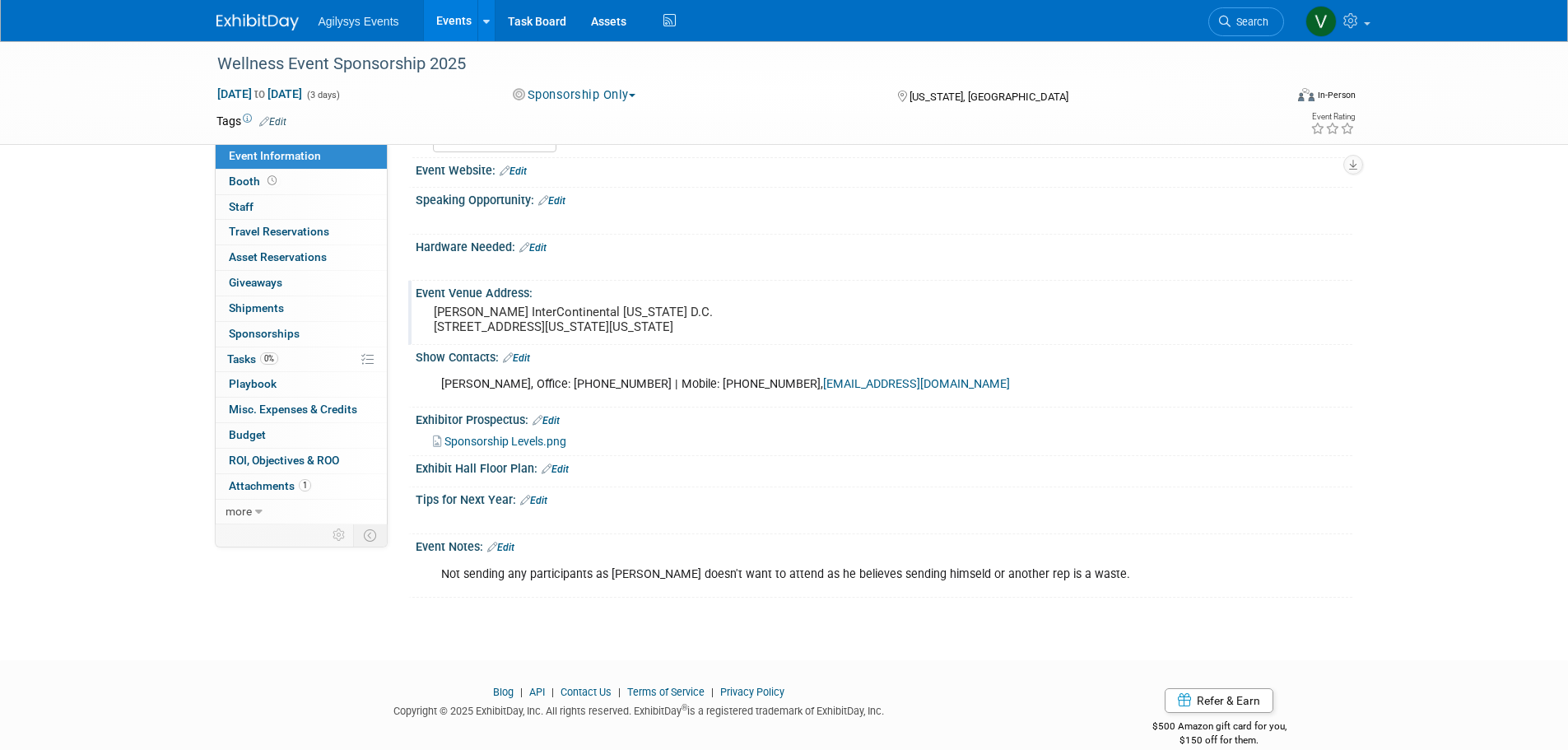
click at [606, 317] on pre "Willard InterContinental Washington D.C. 1401 Pennsylvania Ave NW Washington, D…" at bounding box center [610, 319] width 354 height 30
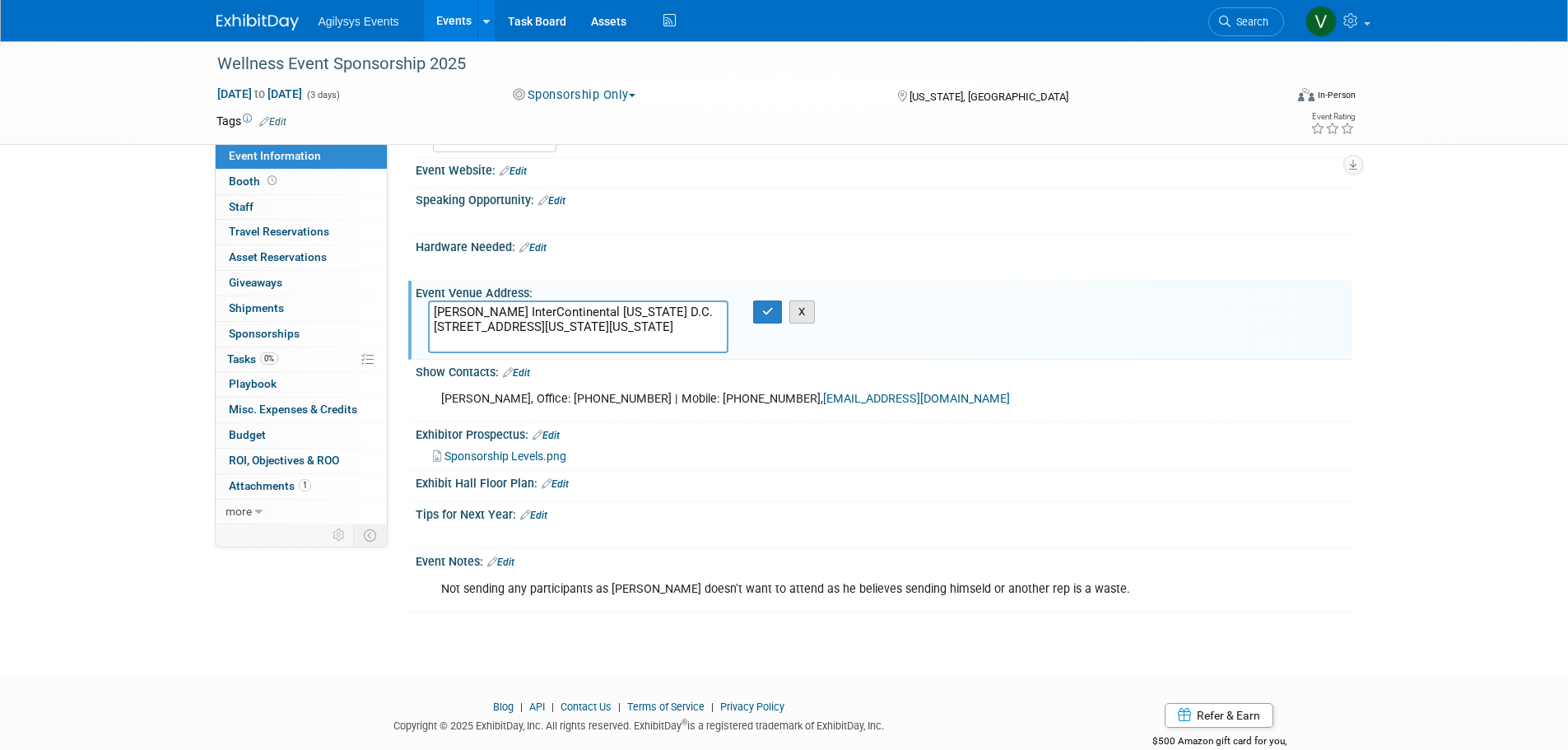
drag, startPoint x: 802, startPoint y: 311, endPoint x: 783, endPoint y: 311, distance: 19.0
click at [801, 311] on button "X" at bounding box center [802, 312] width 25 height 23
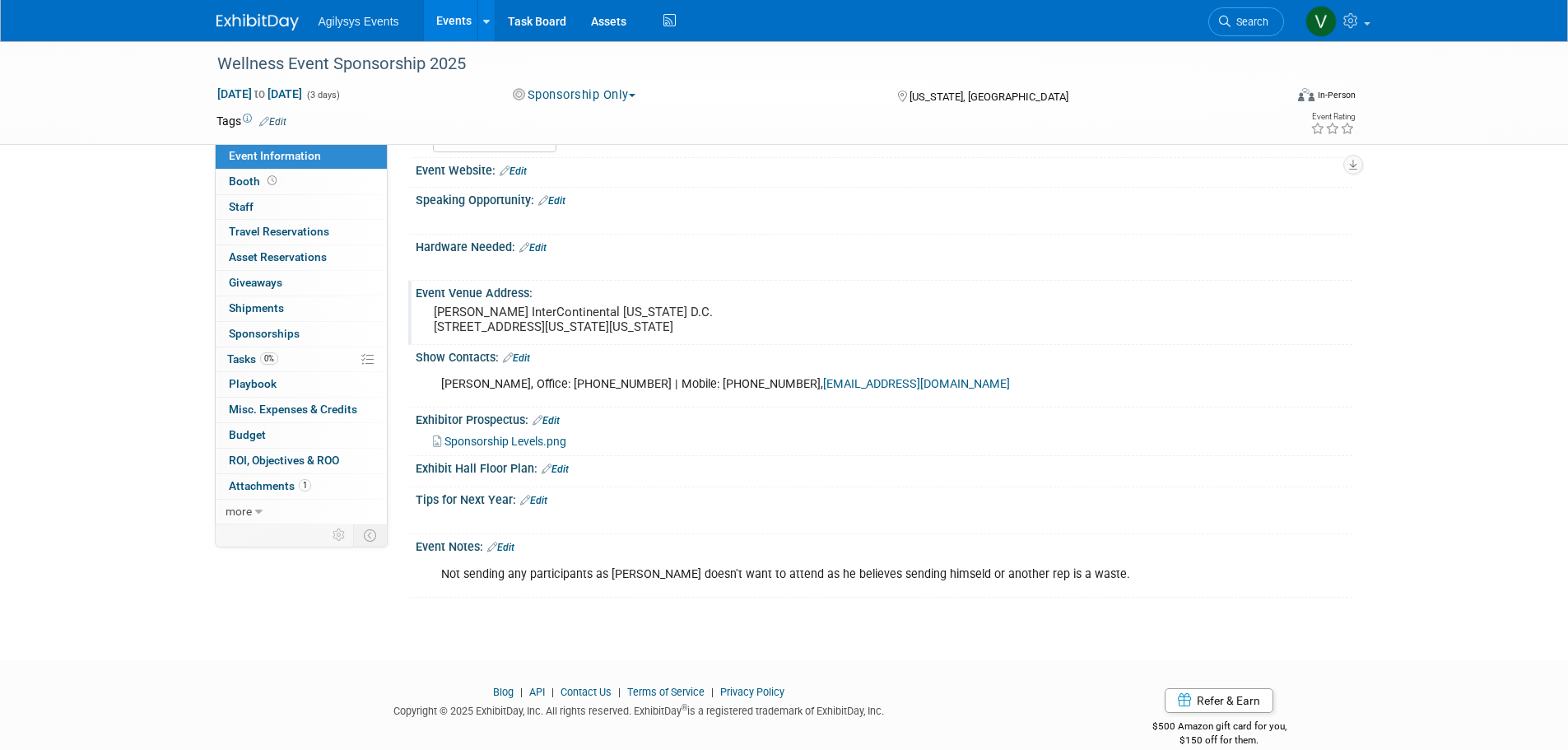
click at [577, 334] on pre "Willard InterContinental Washington D.C. 1401 Pennsylvania Ave NW Washington, D…" at bounding box center [610, 319] width 354 height 30
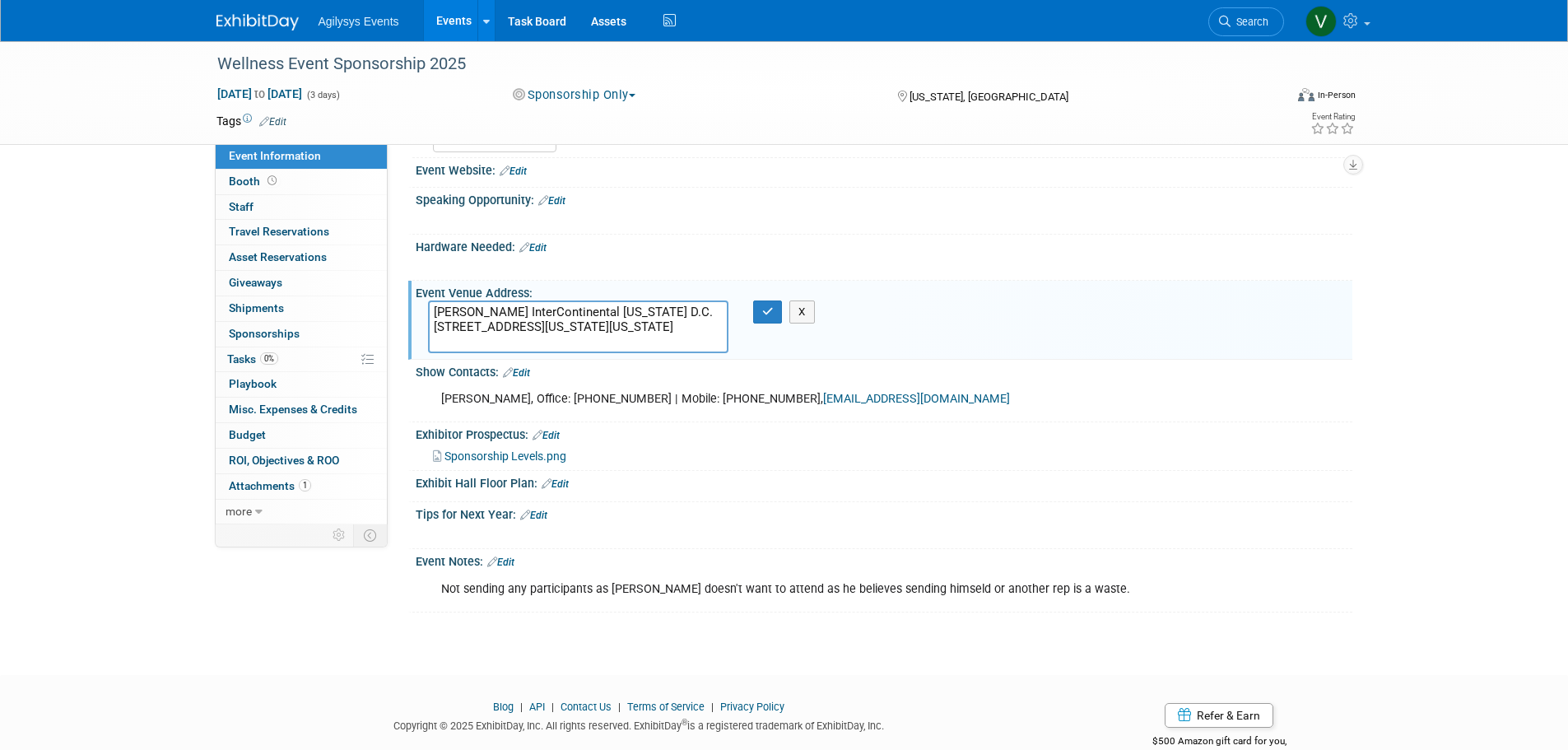
drag, startPoint x: 610, startPoint y: 346, endPoint x: 419, endPoint y: 309, distance: 194.6
click at [419, 311] on div "Willard InterContinental Washington D.C. 1401 Pennsylvania Ave NW Washington, D…" at bounding box center [578, 327] width 325 height 53
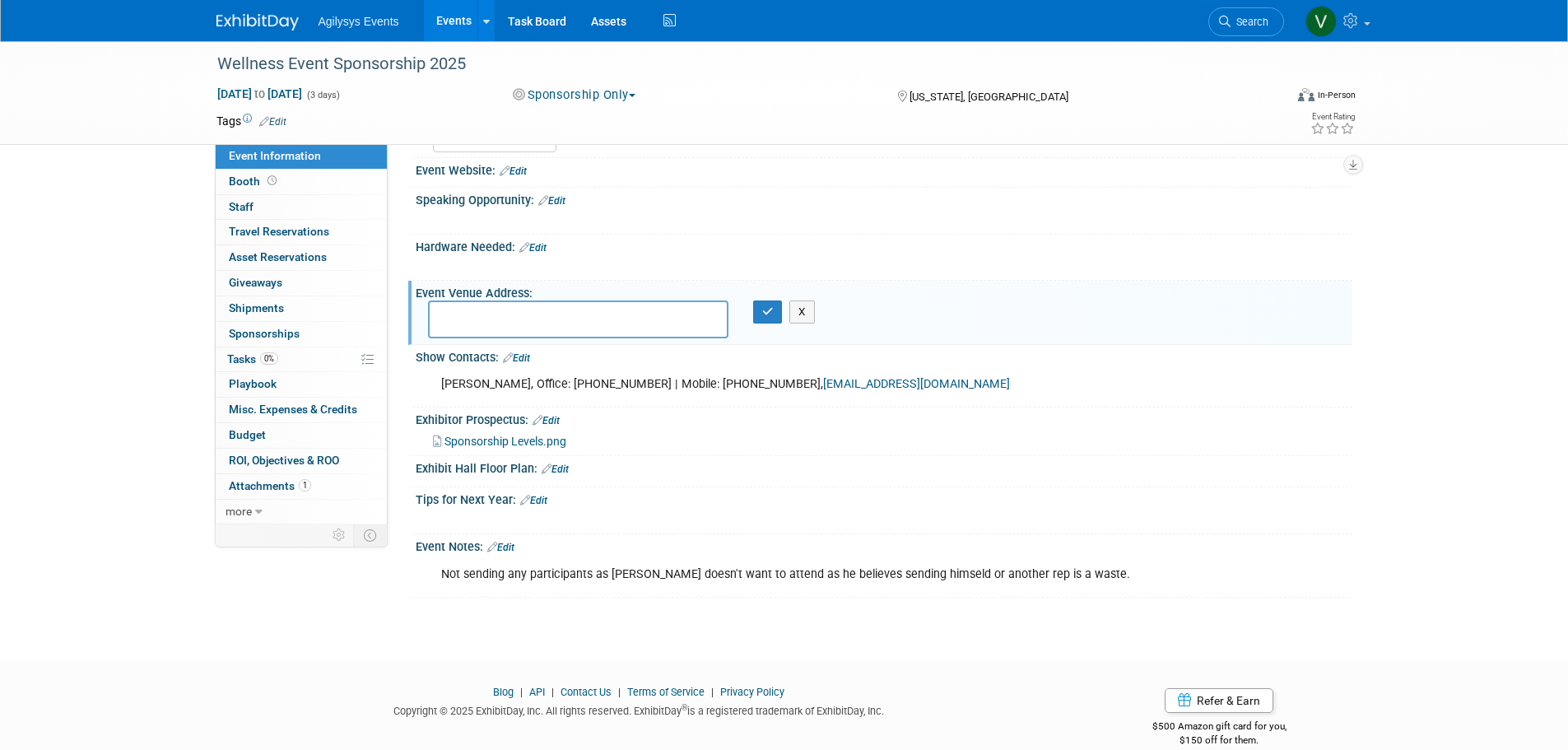
click at [753, 523] on div at bounding box center [800, 520] width 742 height 16
drag, startPoint x: 770, startPoint y: 319, endPoint x: 765, endPoint y: 372, distance: 53.2
click at [769, 319] on button "button" at bounding box center [768, 312] width 30 height 23
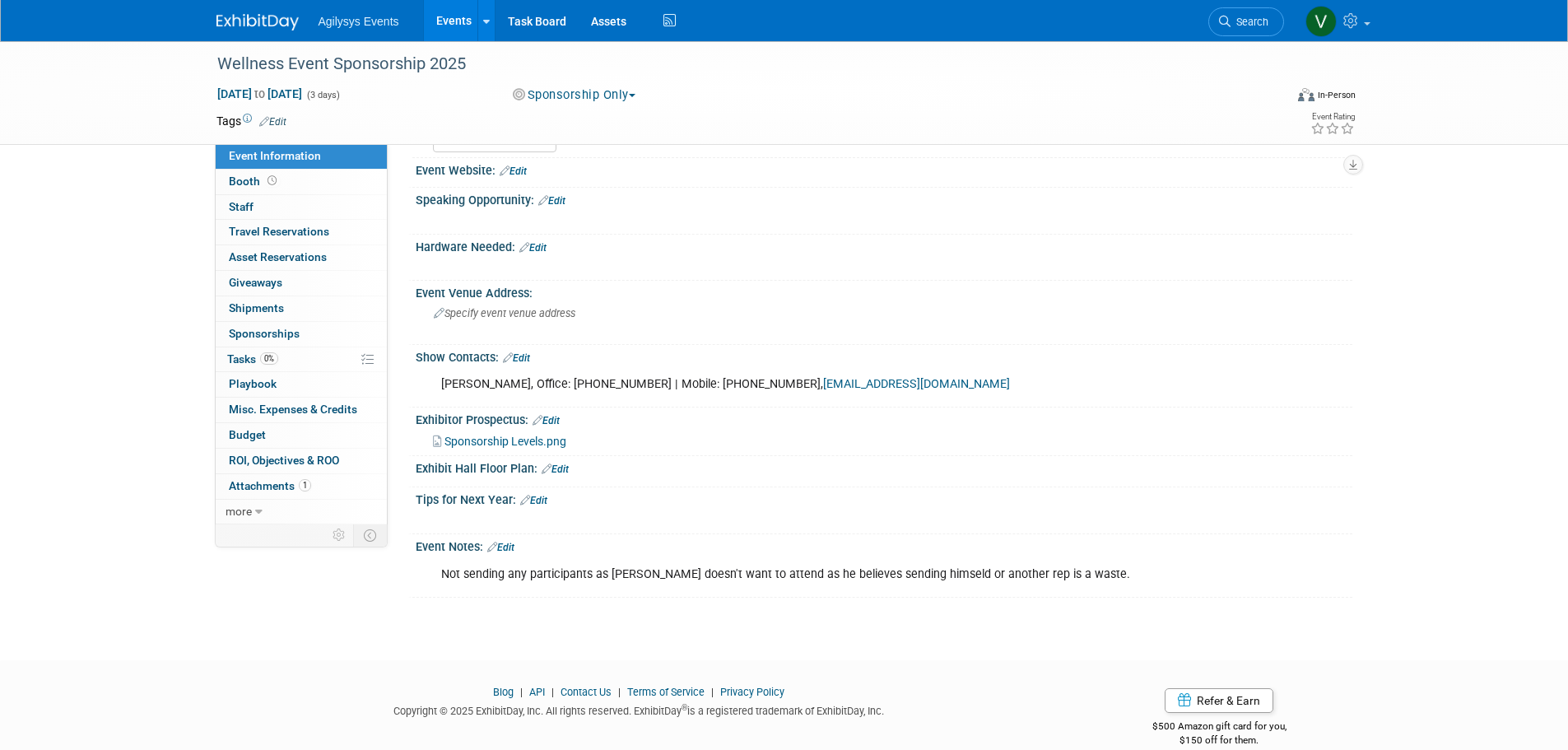
click at [509, 357] on icon at bounding box center [508, 357] width 10 height 11
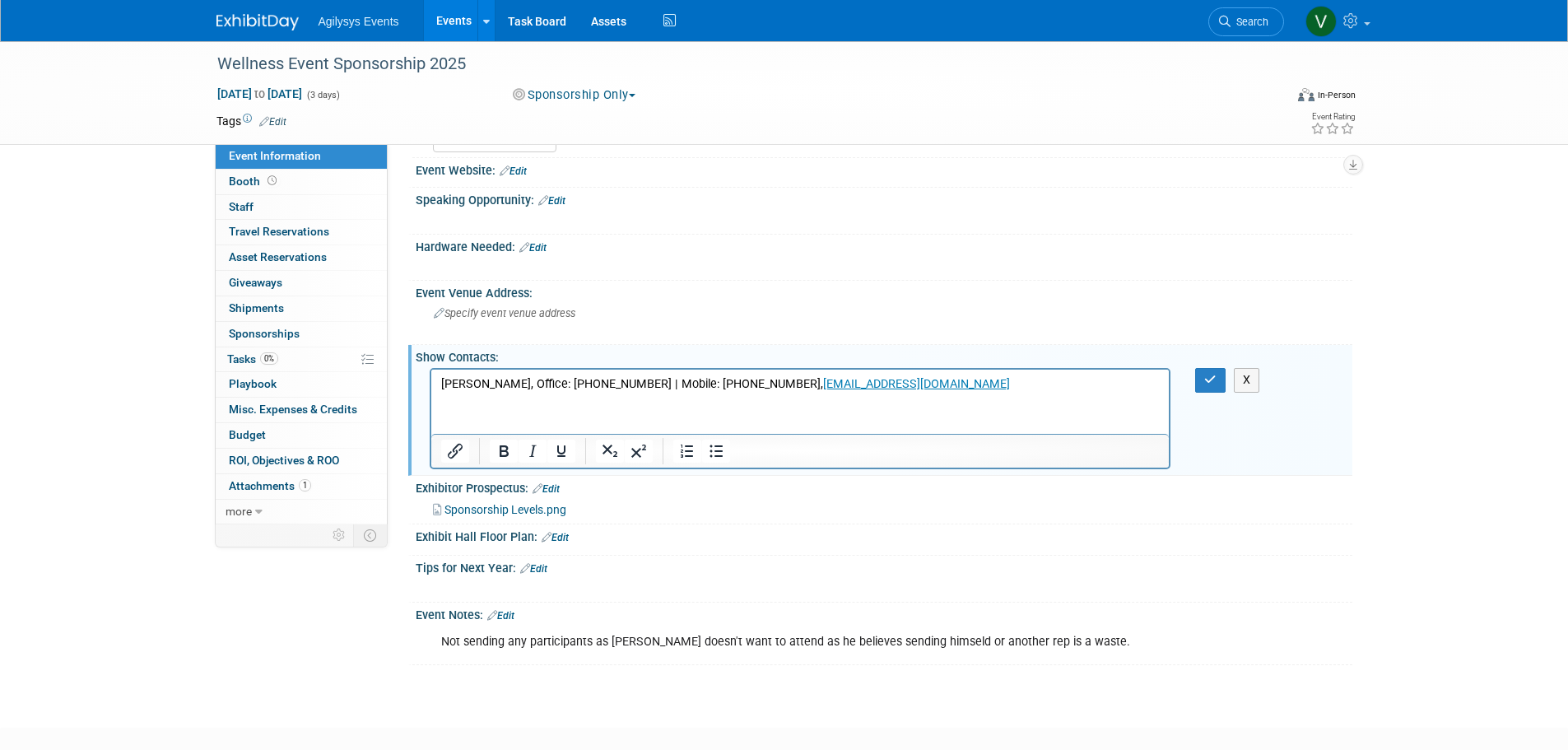
scroll to position [0, 0]
drag, startPoint x: 932, startPoint y: 387, endPoint x: 293, endPoint y: 391, distance: 639.0
click at [430, 391] on html "Sasha Somuah, Office: 202.289.3100 | Mobile: 917.499.5147, Ssomuah@ahla.com﻿" at bounding box center [799, 382] width 738 height 23
click at [1212, 371] on button "button" at bounding box center [1211, 380] width 31 height 24
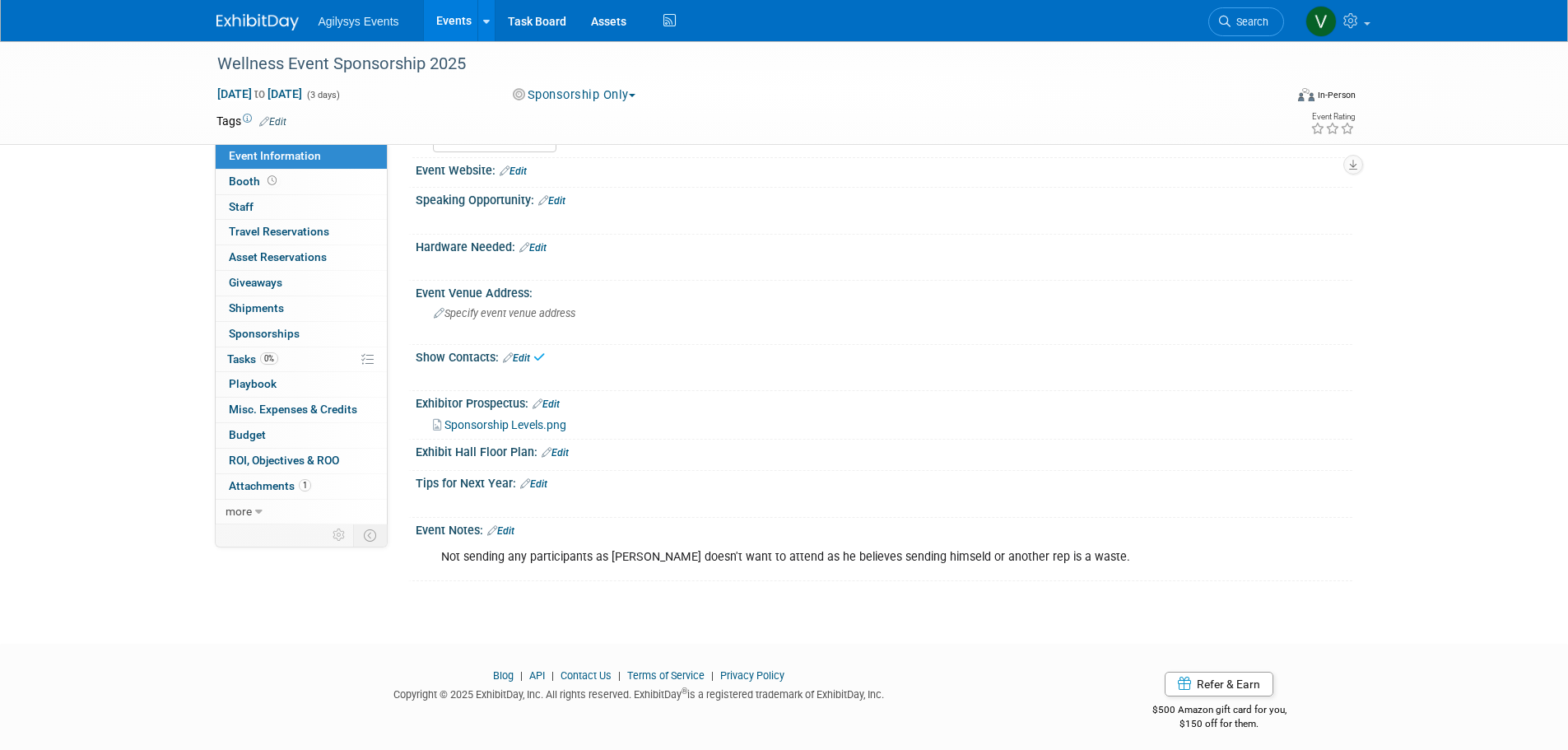
click at [556, 404] on link "Edit" at bounding box center [546, 404] width 27 height 12
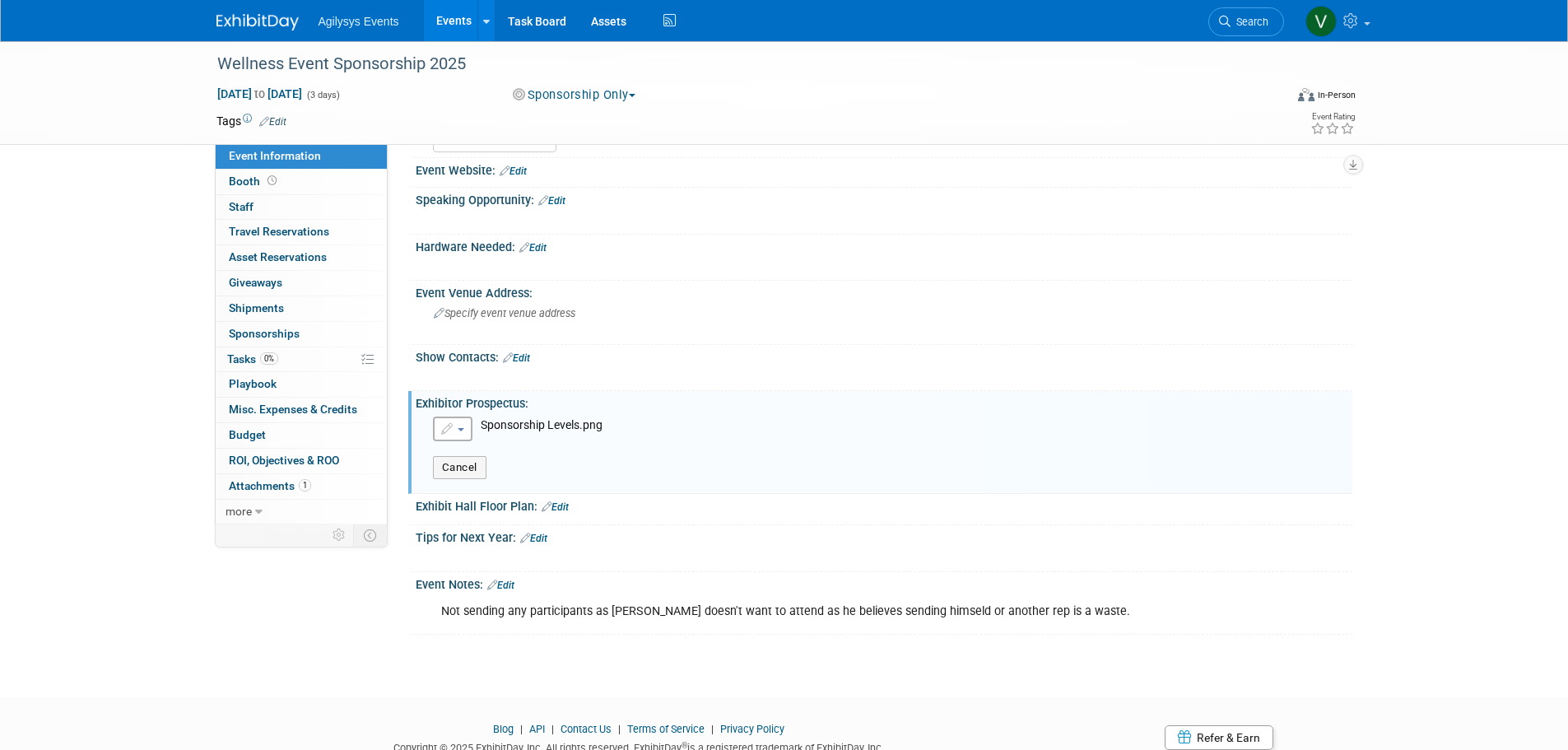
click at [608, 429] on div "Enter as link / URL Upload as attachment (.pdf or image) Select file" at bounding box center [887, 452] width 907 height 71
click at [464, 431] on button "button" at bounding box center [453, 429] width 40 height 24
click at [516, 476] on link "Remove attachment" at bounding box center [524, 480] width 180 height 23
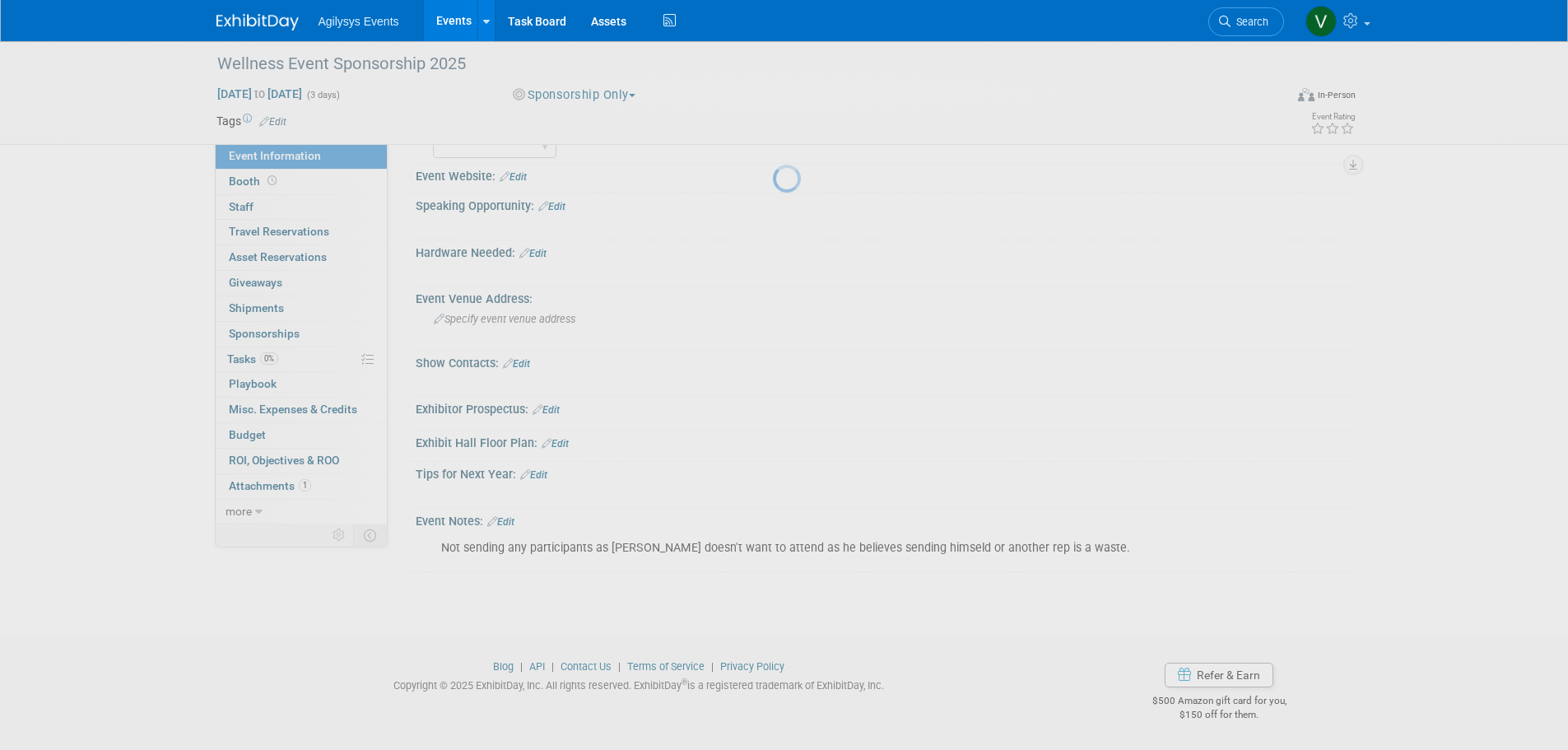
scroll to position [405, 0]
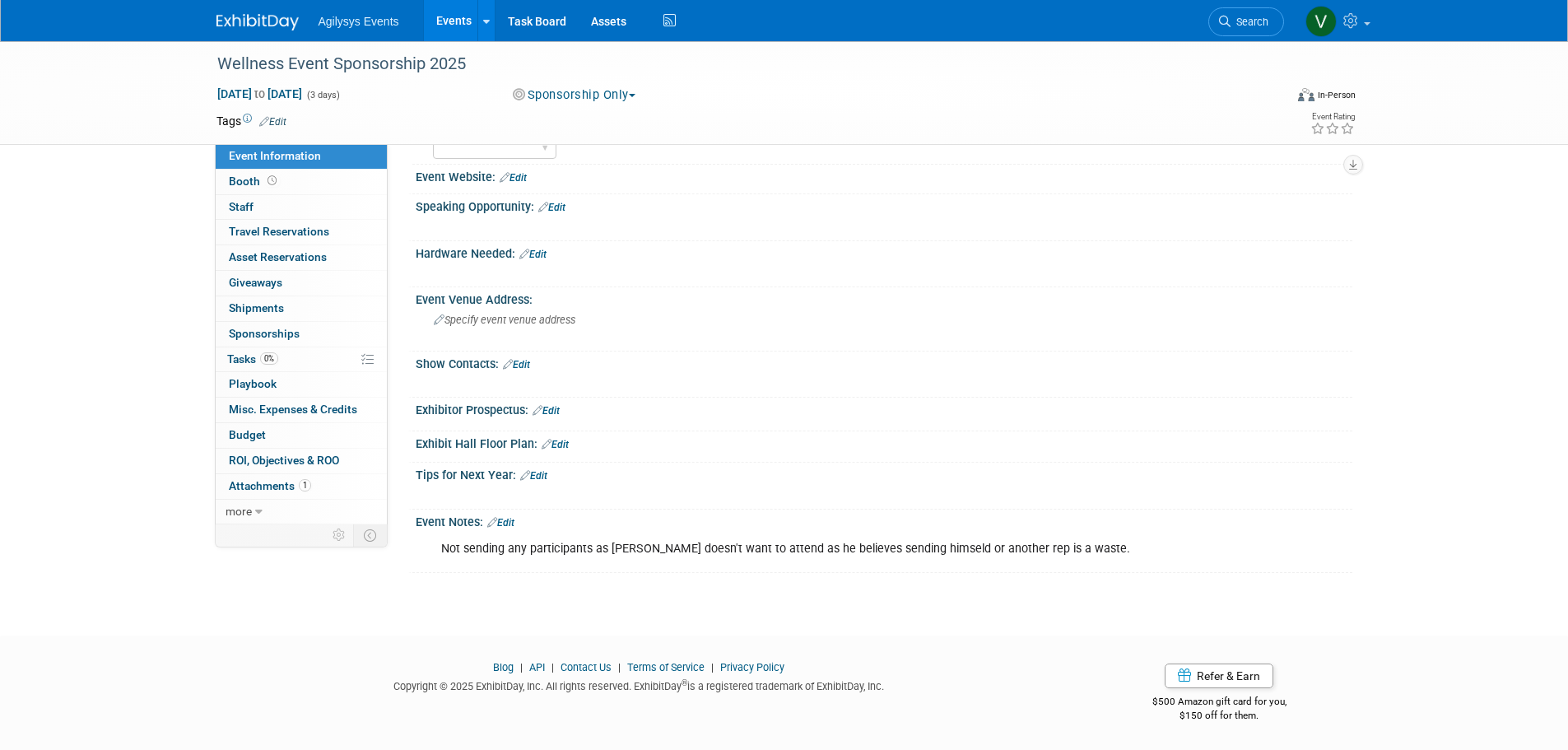
click at [505, 521] on link "Edit" at bounding box center [500, 522] width 27 height 12
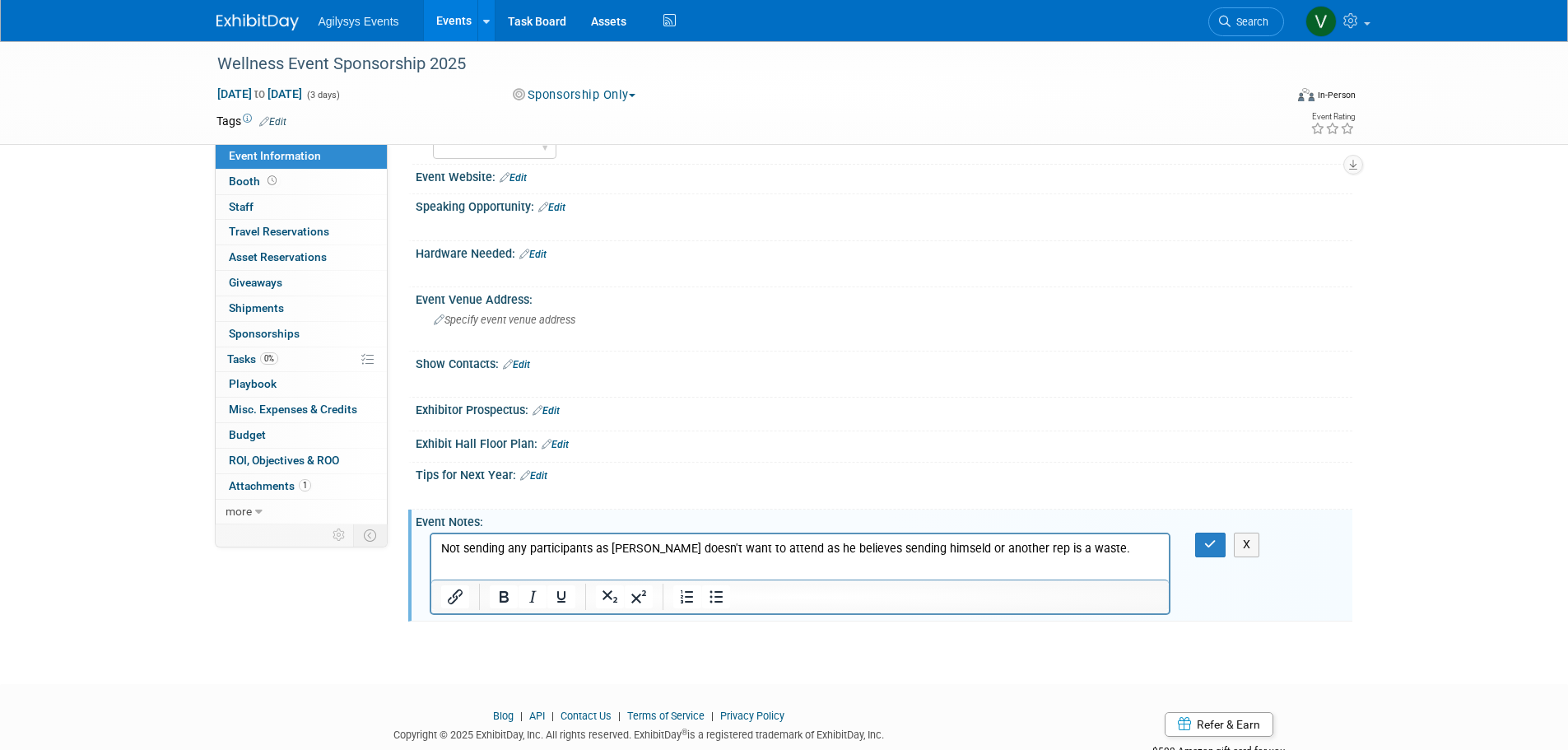
scroll to position [0, 0]
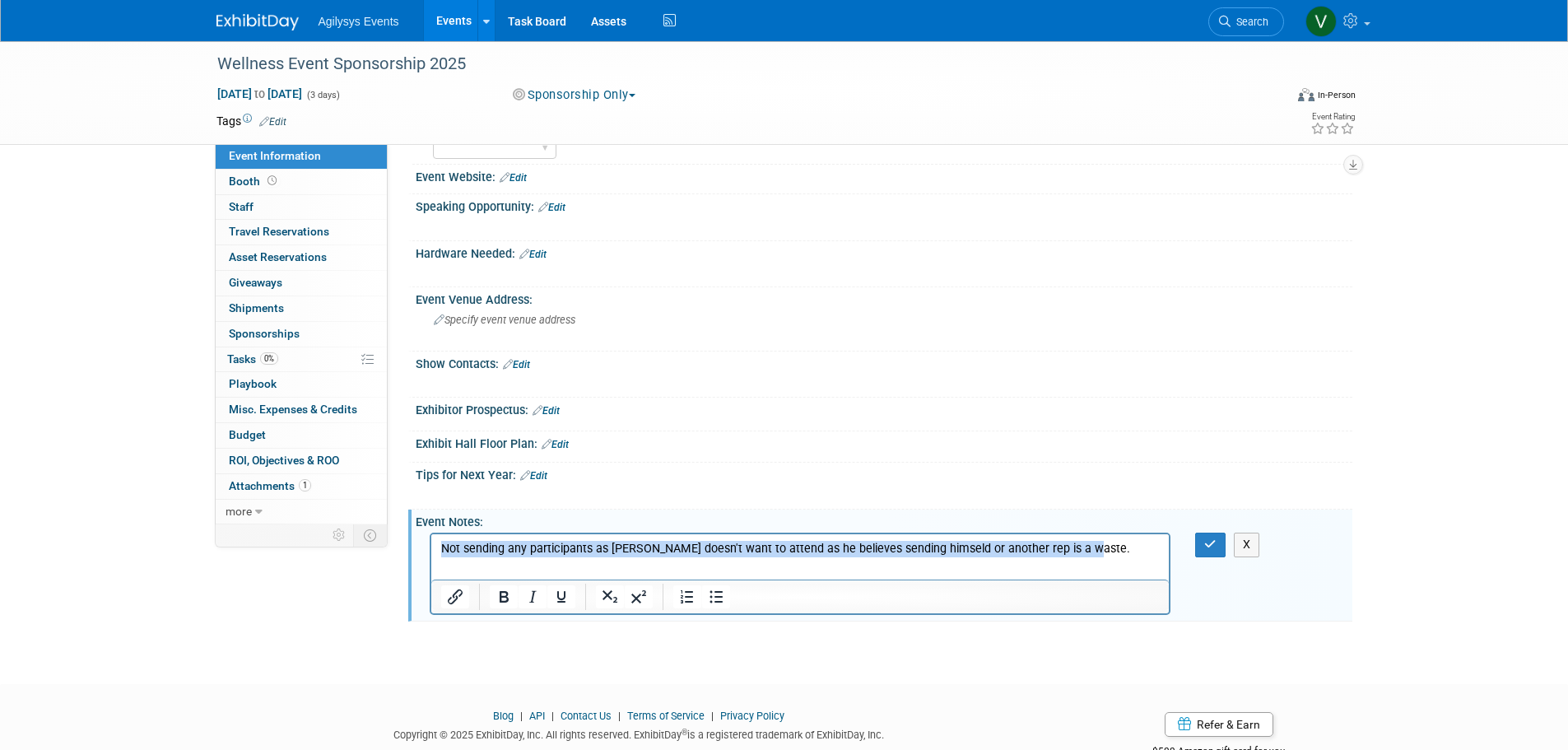
drag, startPoint x: 1095, startPoint y: 547, endPoint x: 283, endPoint y: 526, distance: 812.3
click at [430, 535] on html "Not sending any participants as Dan Bell doesn't want to attend as he believes …" at bounding box center [799, 547] width 738 height 23
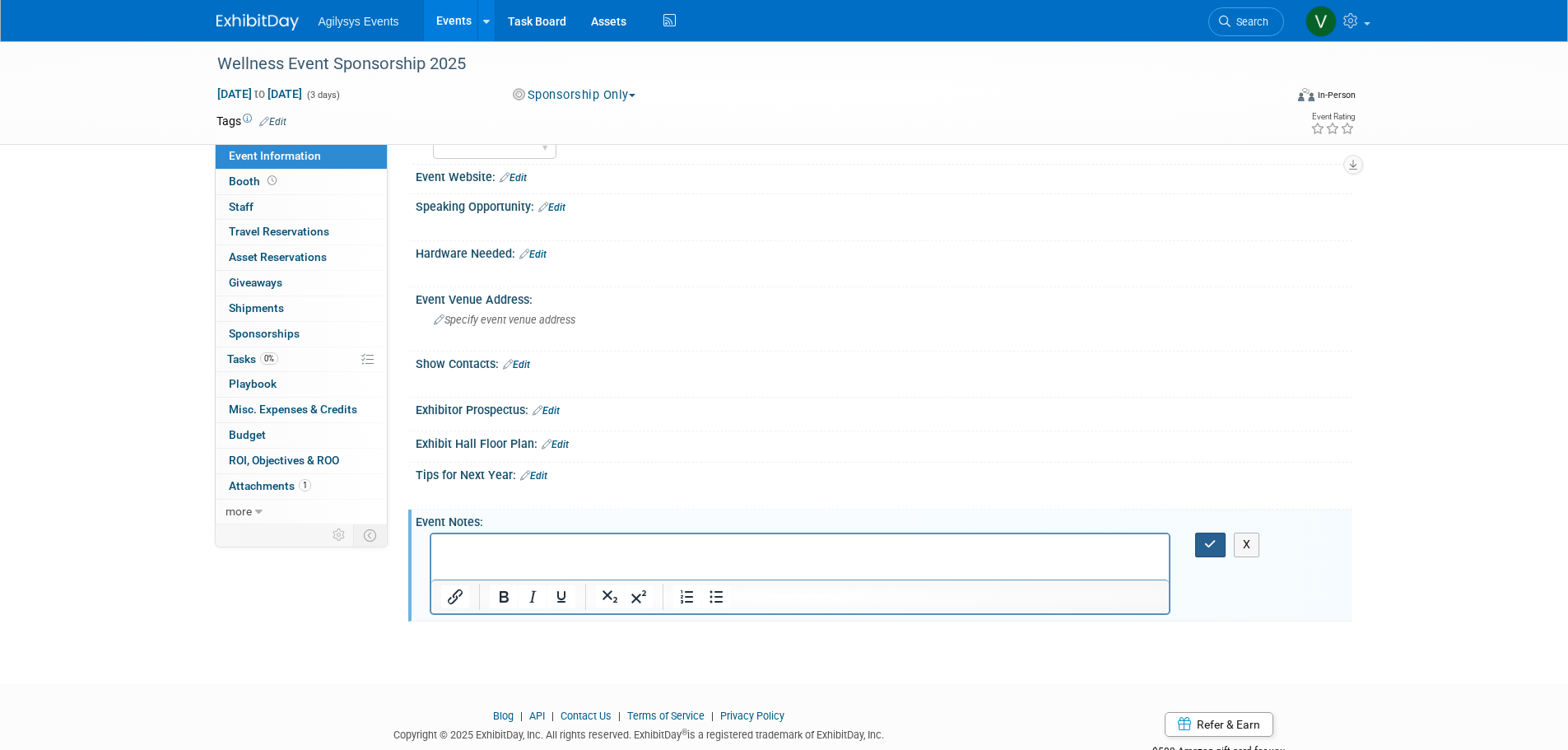
click at [1206, 549] on icon "button" at bounding box center [1211, 544] width 13 height 12
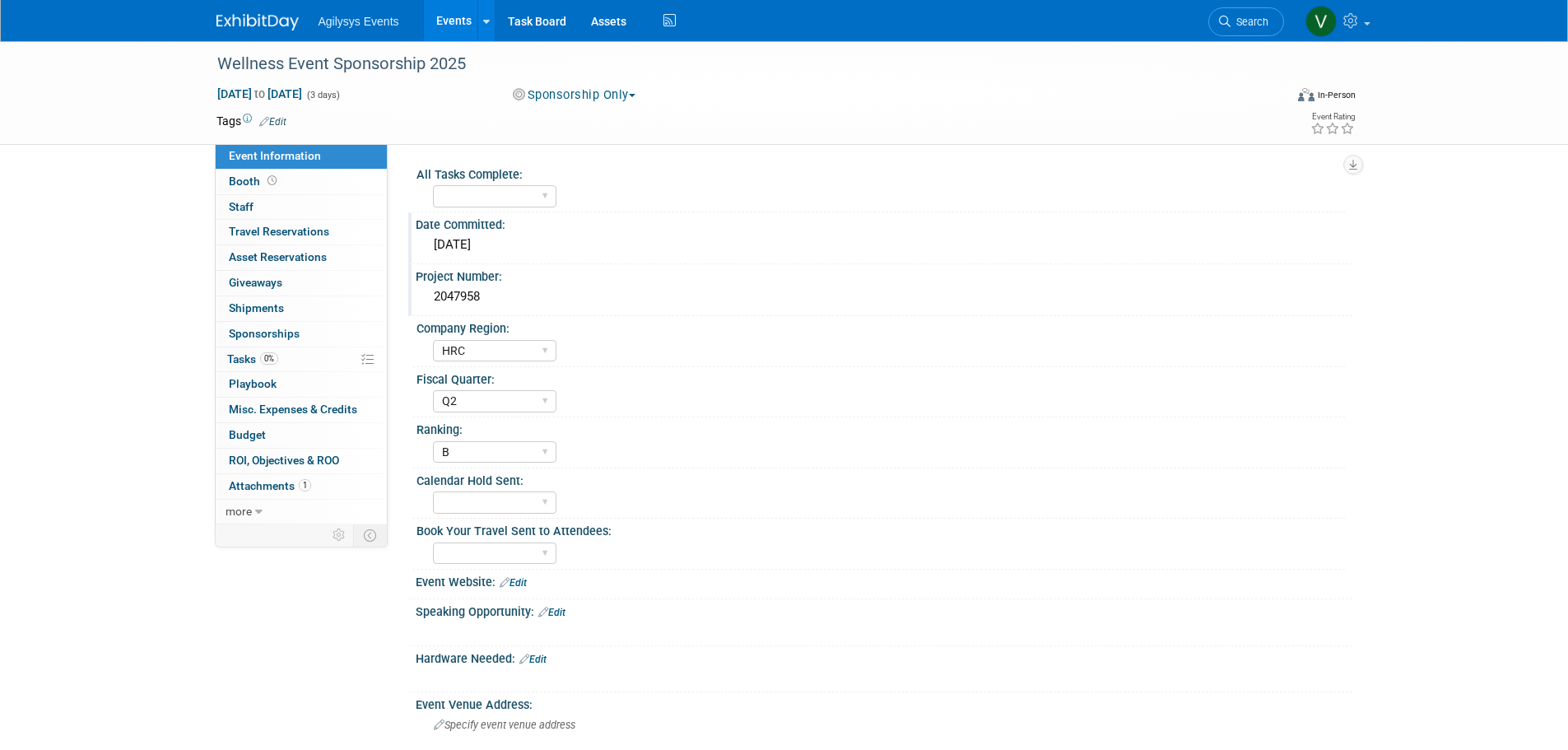
click at [474, 239] on div "7/3/2025" at bounding box center [884, 245] width 912 height 25
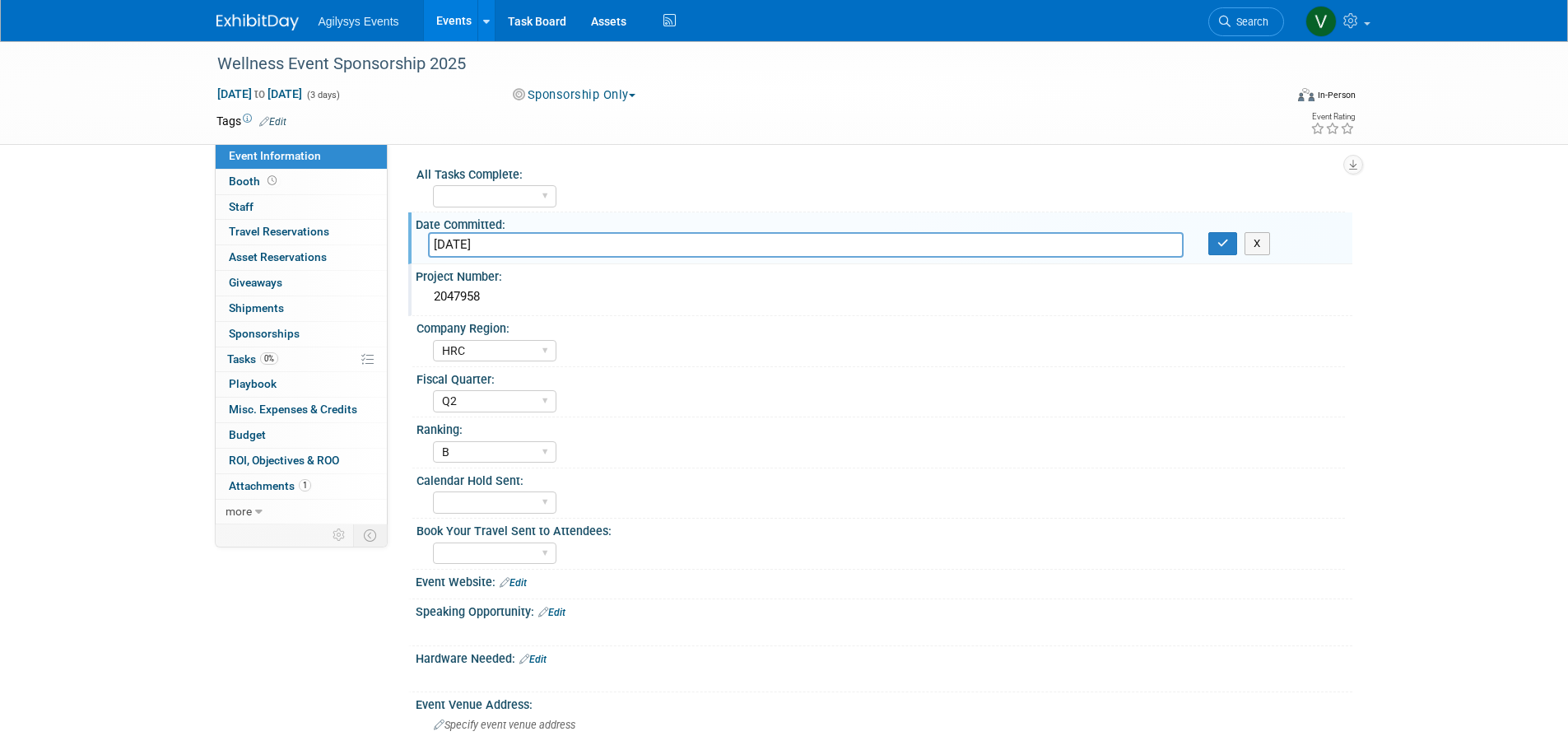
drag, startPoint x: 518, startPoint y: 244, endPoint x: 417, endPoint y: 242, distance: 101.0
click at [417, 242] on div "7/3/2025" at bounding box center [806, 245] width 780 height 25
click at [455, 242] on input "7/3/2025" at bounding box center [807, 245] width 756 height 25
drag, startPoint x: 448, startPoint y: 246, endPoint x: 424, endPoint y: 244, distance: 24.1
click at [424, 244] on div "7/3/2025" at bounding box center [806, 245] width 780 height 25
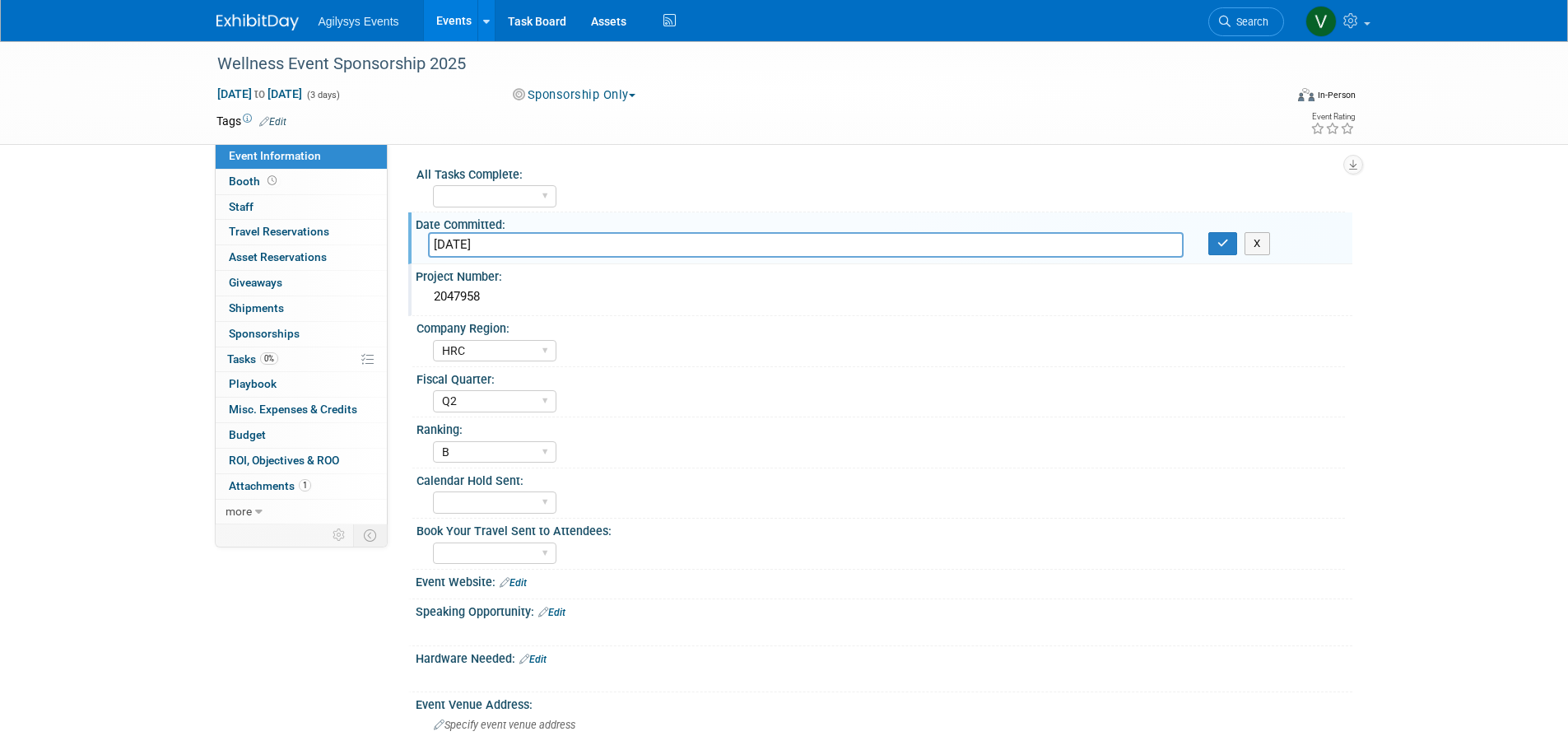
click at [448, 242] on input "7/3/2025" at bounding box center [807, 245] width 756 height 25
click at [443, 242] on input "7/3/2025" at bounding box center [807, 245] width 756 height 25
type input "9/9/2025"
click at [1232, 253] on button "button" at bounding box center [1223, 244] width 30 height 23
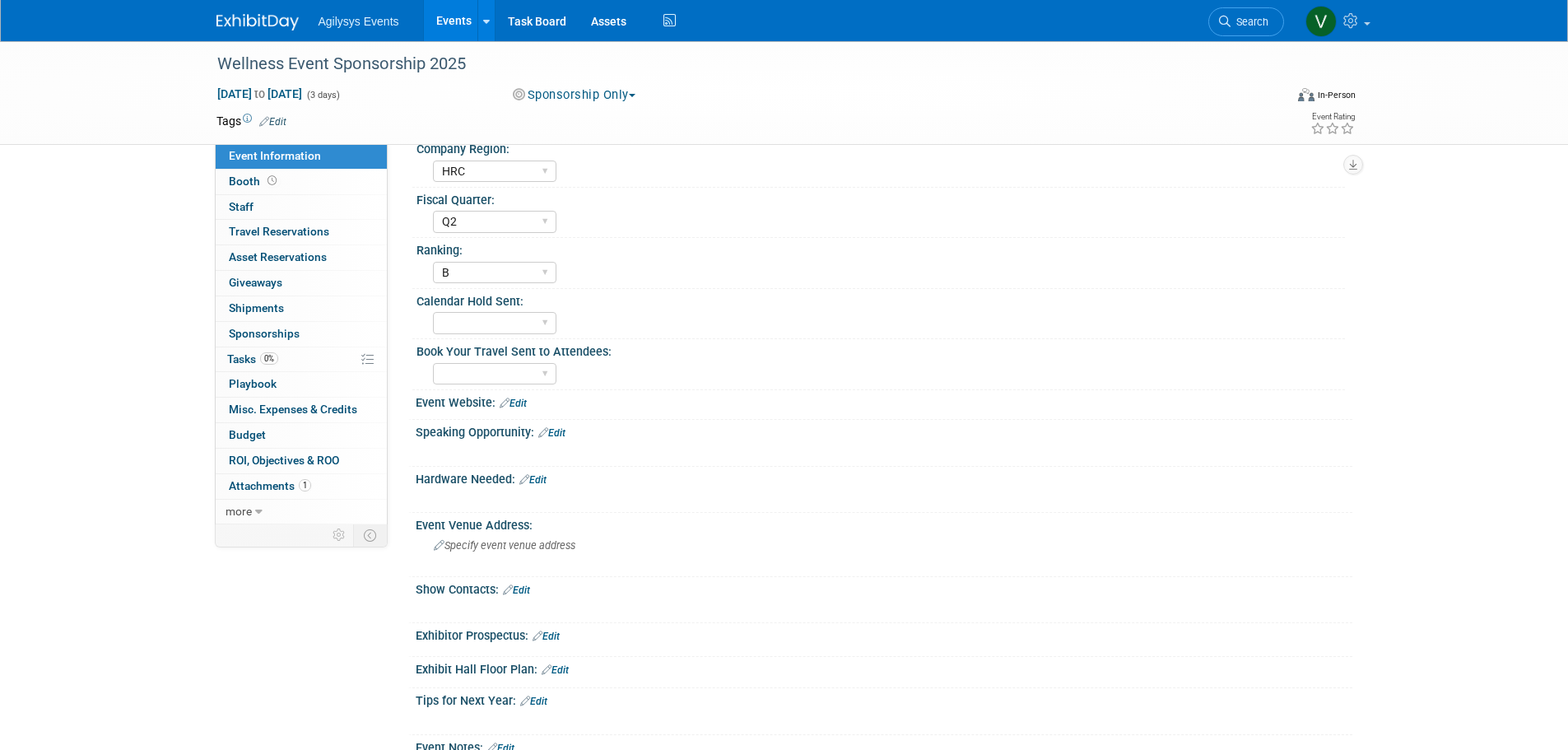
scroll to position [165, 0]
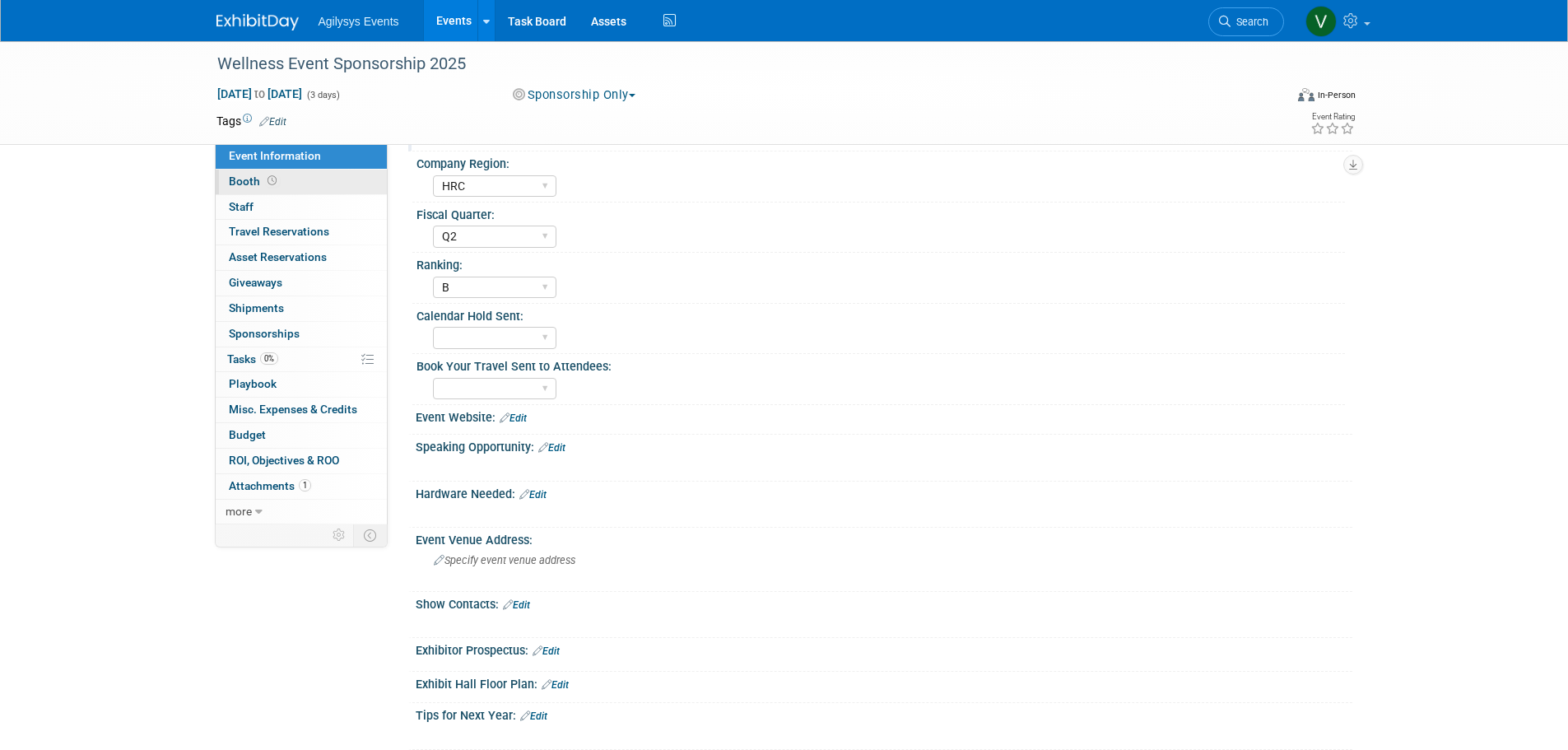
click at [243, 181] on span "Booth" at bounding box center [254, 181] width 51 height 14
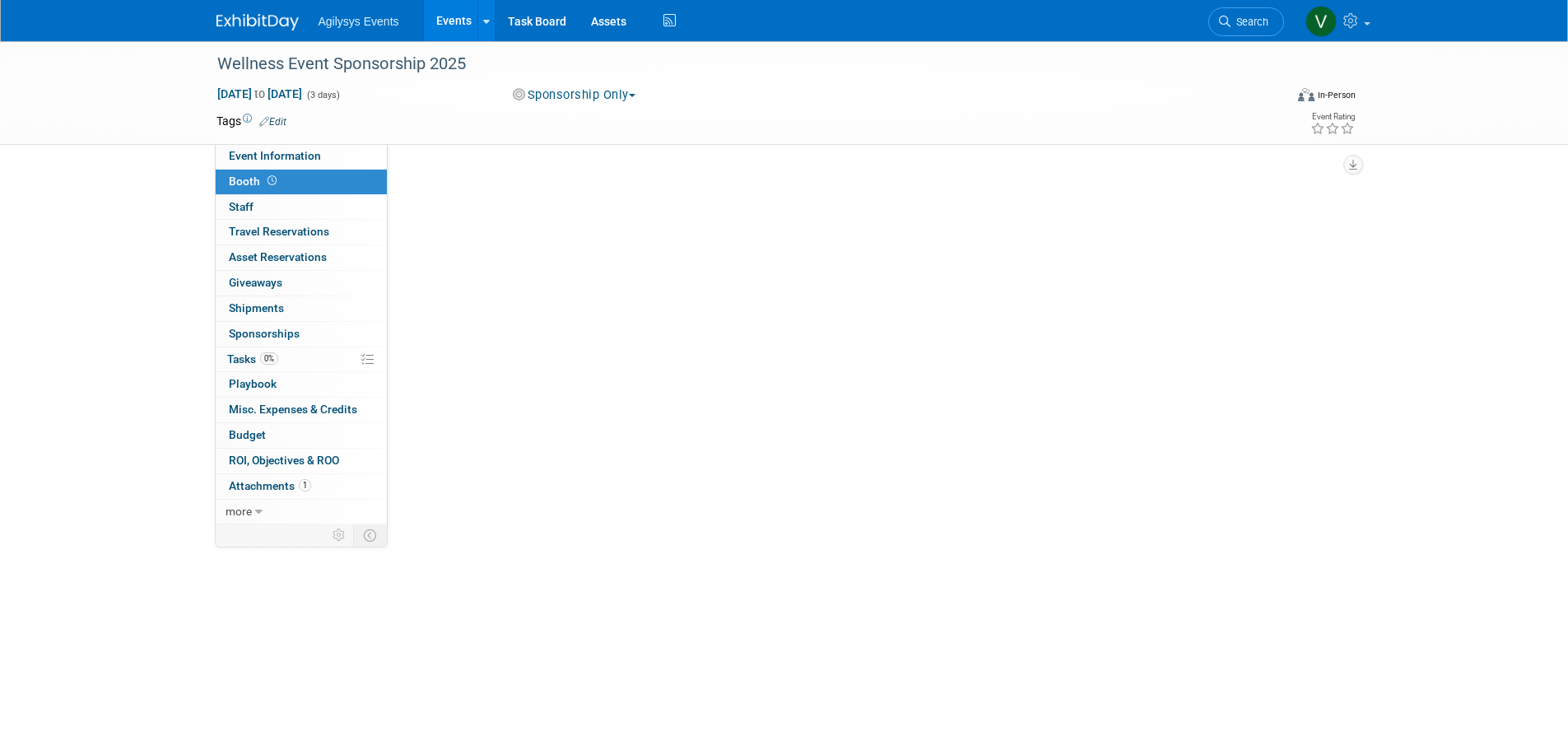
scroll to position [0, 0]
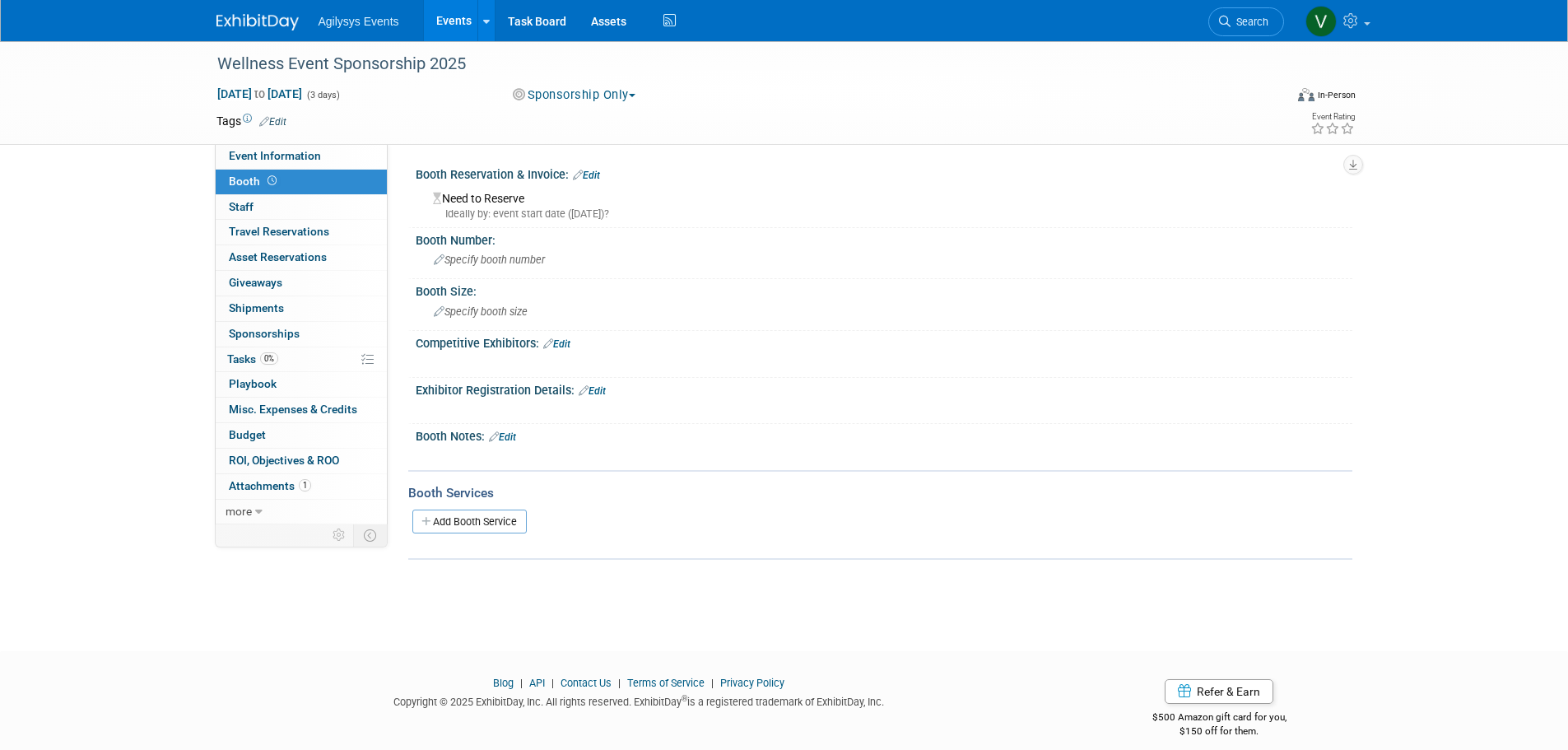
click at [596, 175] on link "Edit" at bounding box center [587, 175] width 27 height 12
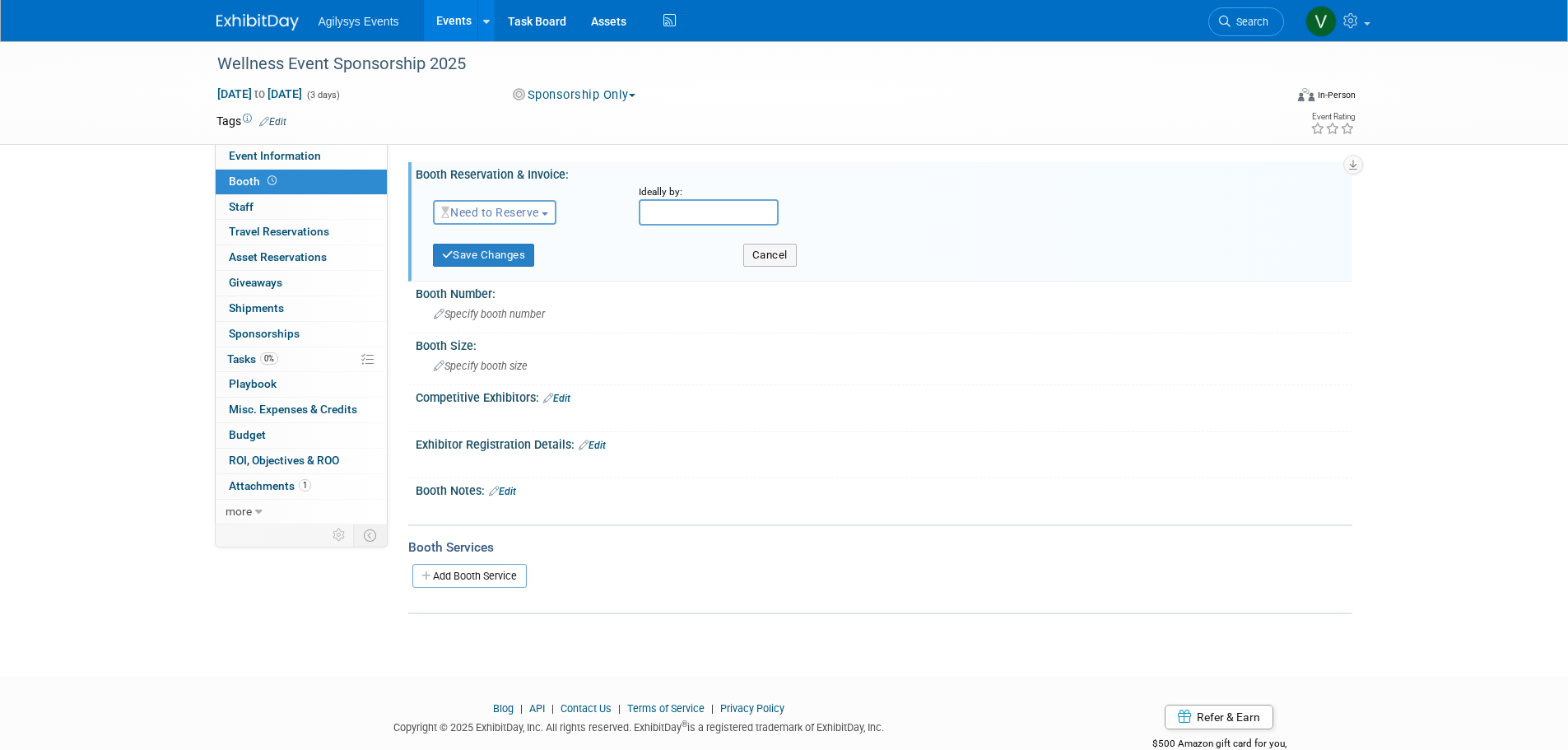
click at [466, 203] on button "Need to Reserve" at bounding box center [495, 212] width 124 height 24
click at [514, 291] on link "No Reservation Required" at bounding box center [522, 286] width 176 height 23
click at [512, 258] on button "Save Changes" at bounding box center [483, 256] width 102 height 23
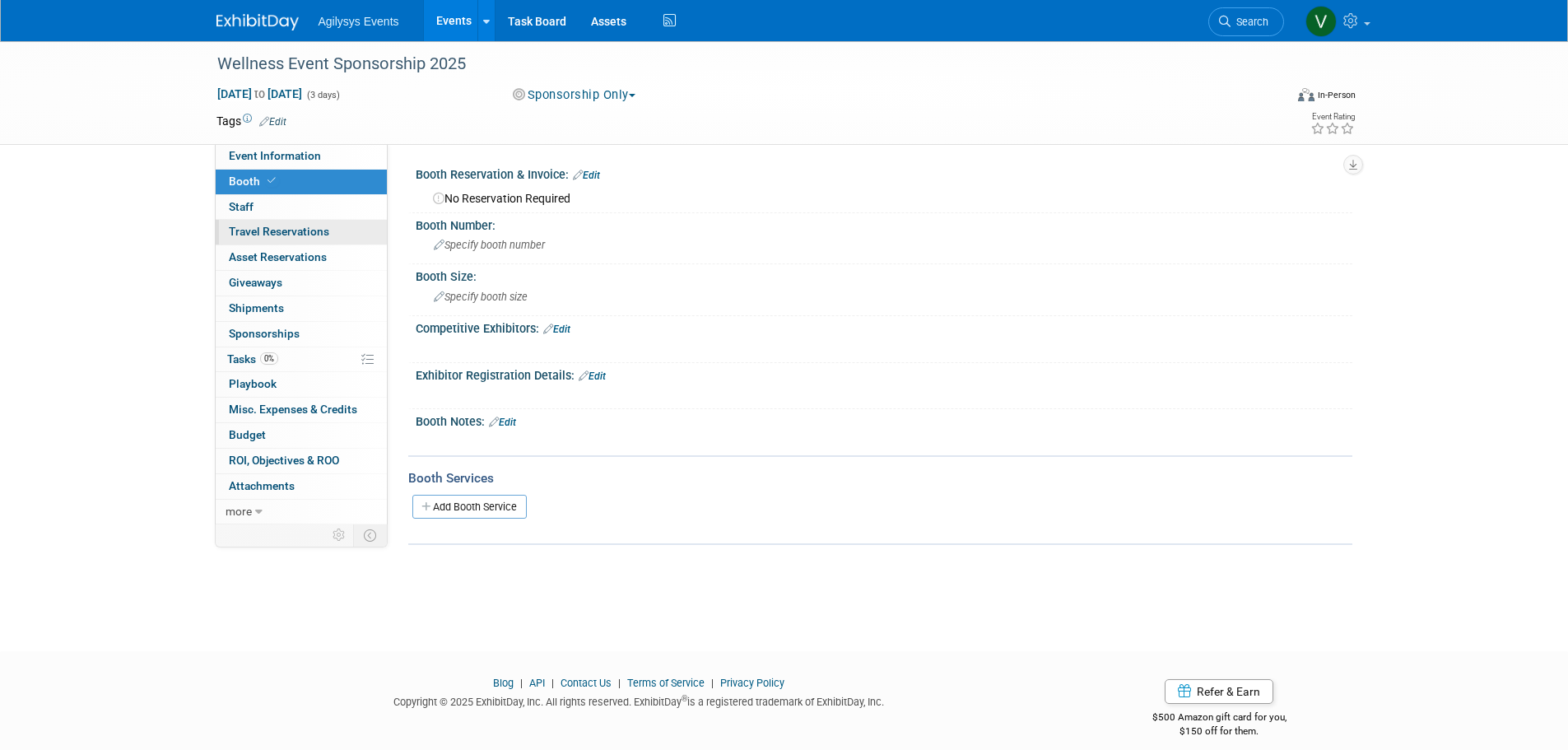
click at [242, 229] on span "Travel Reservations 0" at bounding box center [279, 231] width 101 height 14
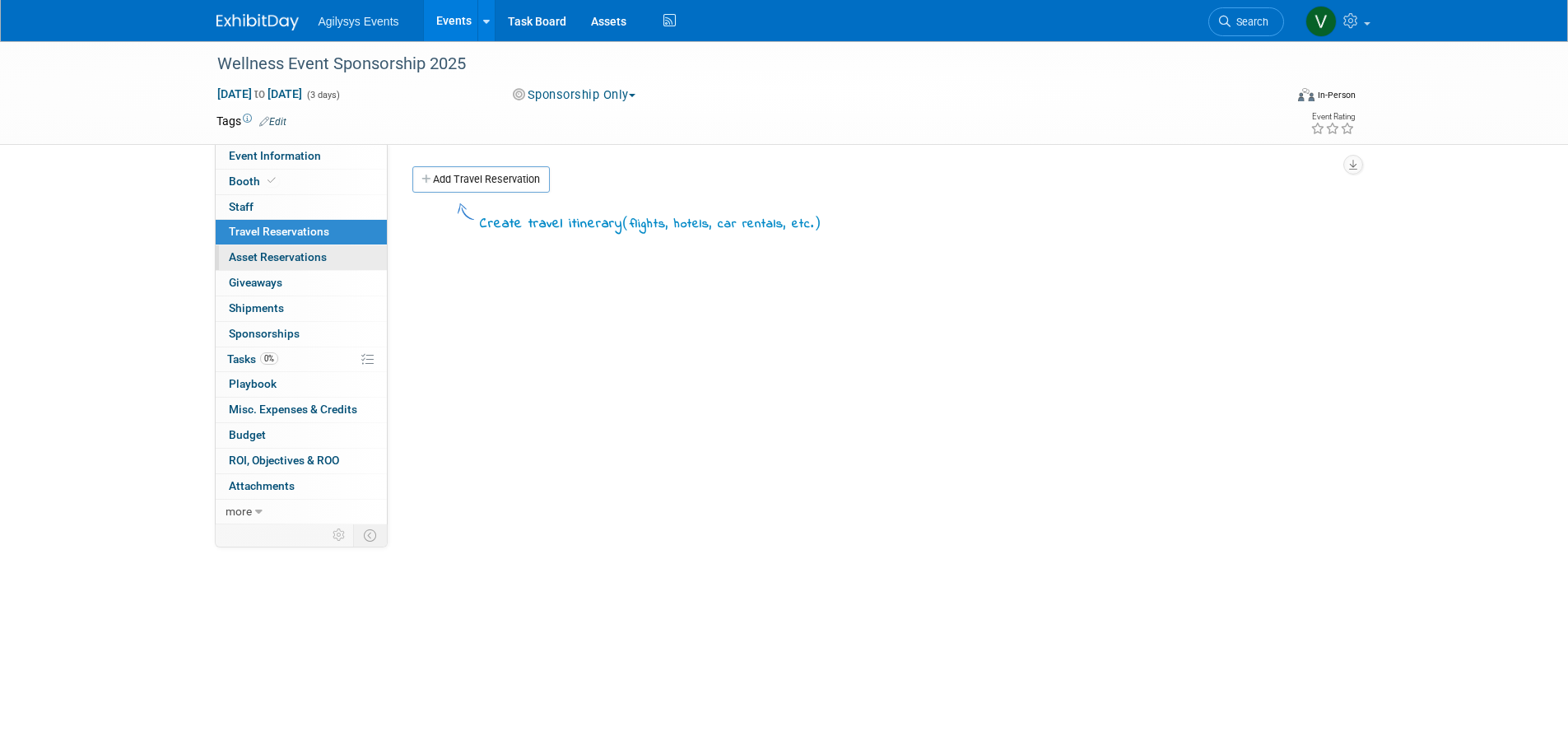
click at [307, 246] on link "0 Asset Reservations 0" at bounding box center [302, 258] width 171 height 24
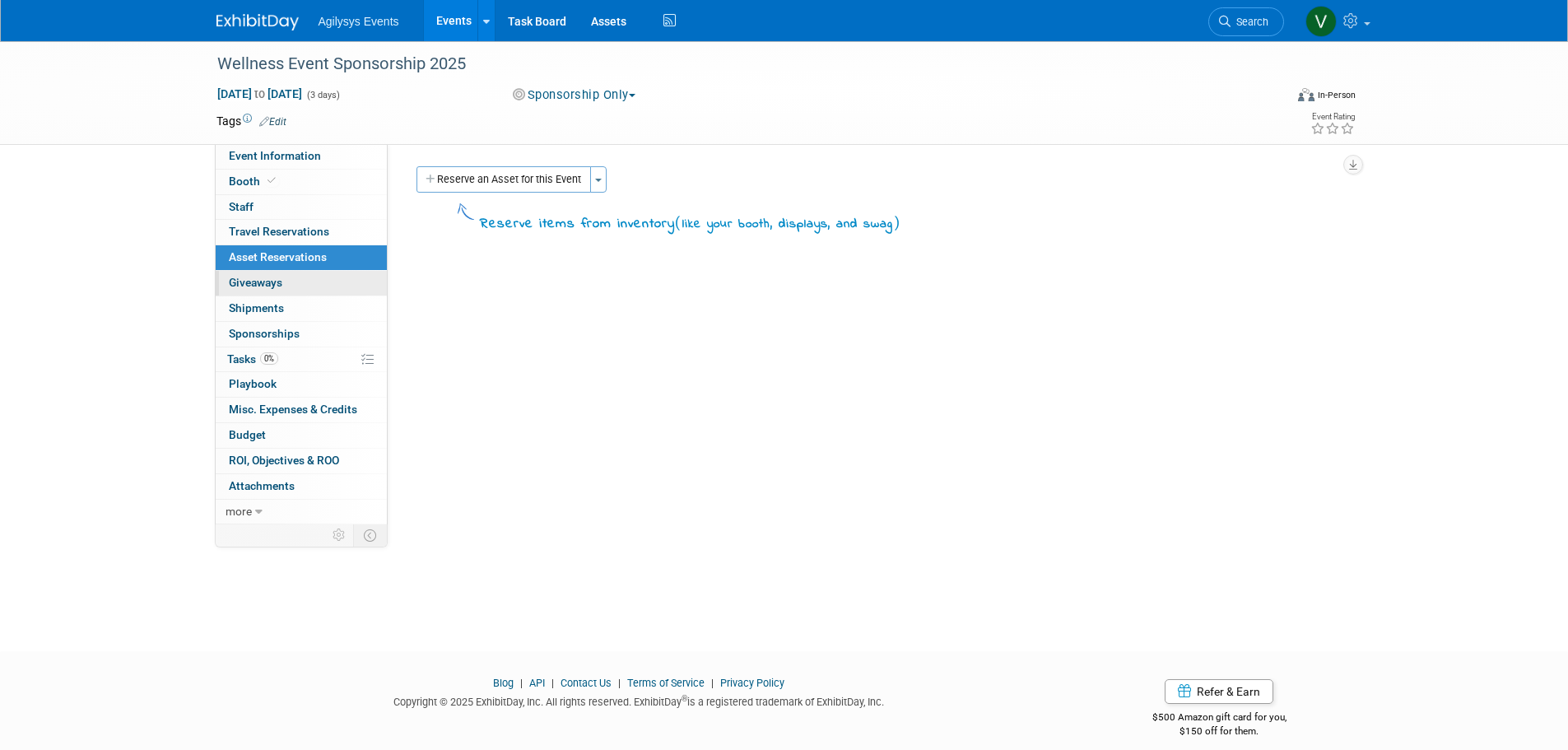
click at [260, 285] on span "Giveaways 0" at bounding box center [255, 282] width 53 height 14
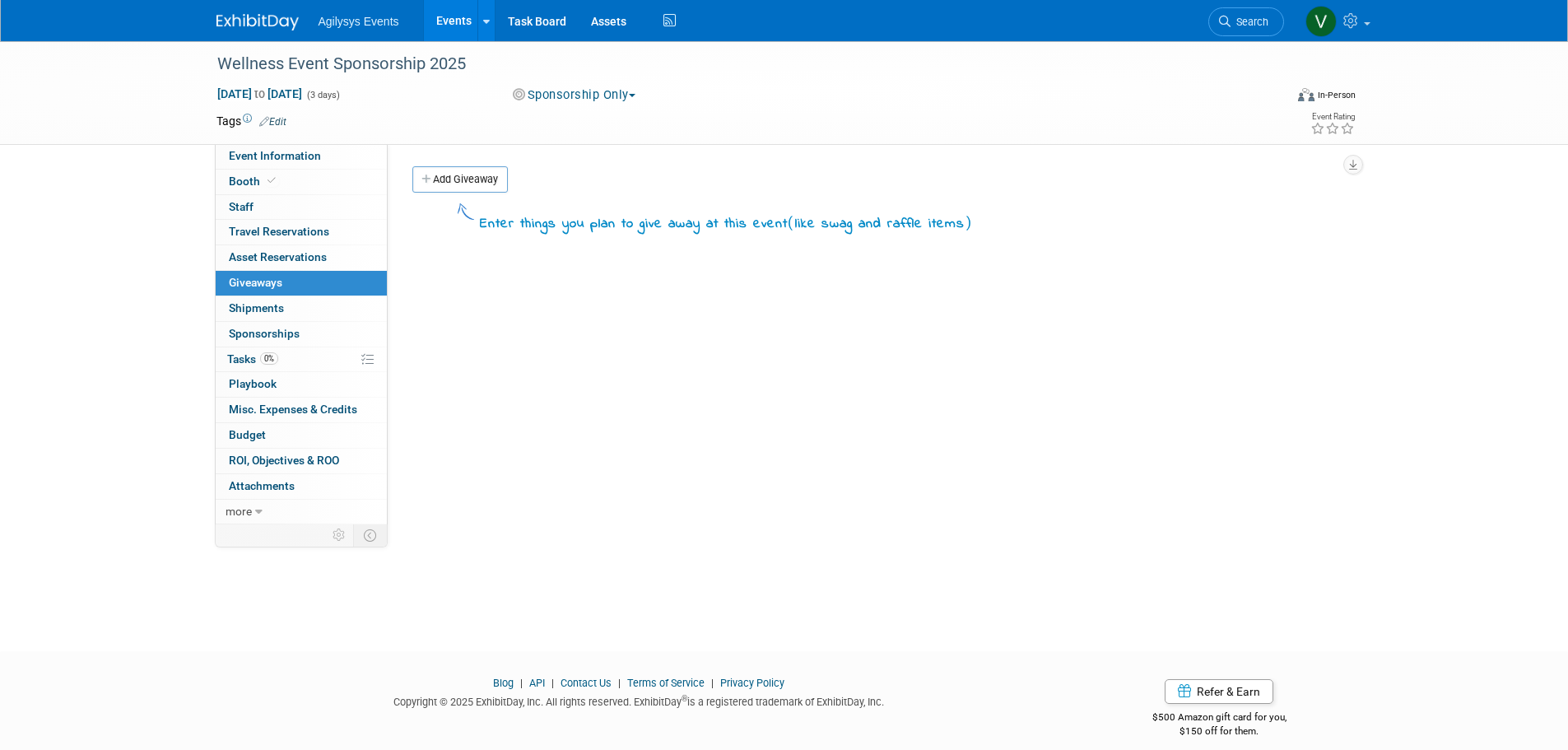
click at [280, 334] on span "Sponsorships 0" at bounding box center [264, 333] width 71 height 14
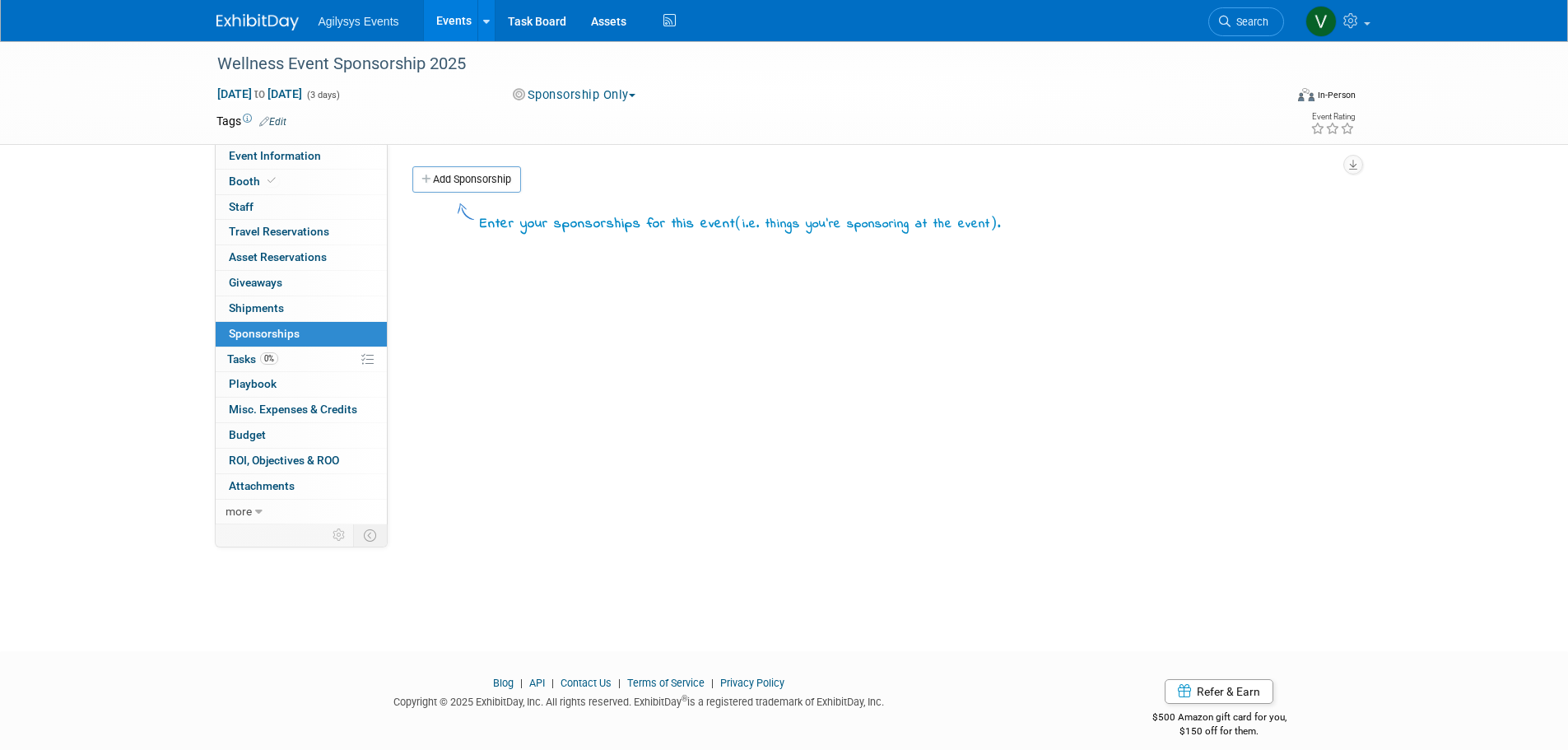
drag, startPoint x: 260, startPoint y: 24, endPoint x: 265, endPoint y: 36, distance: 13.0
click at [260, 24] on img at bounding box center [257, 23] width 82 height 16
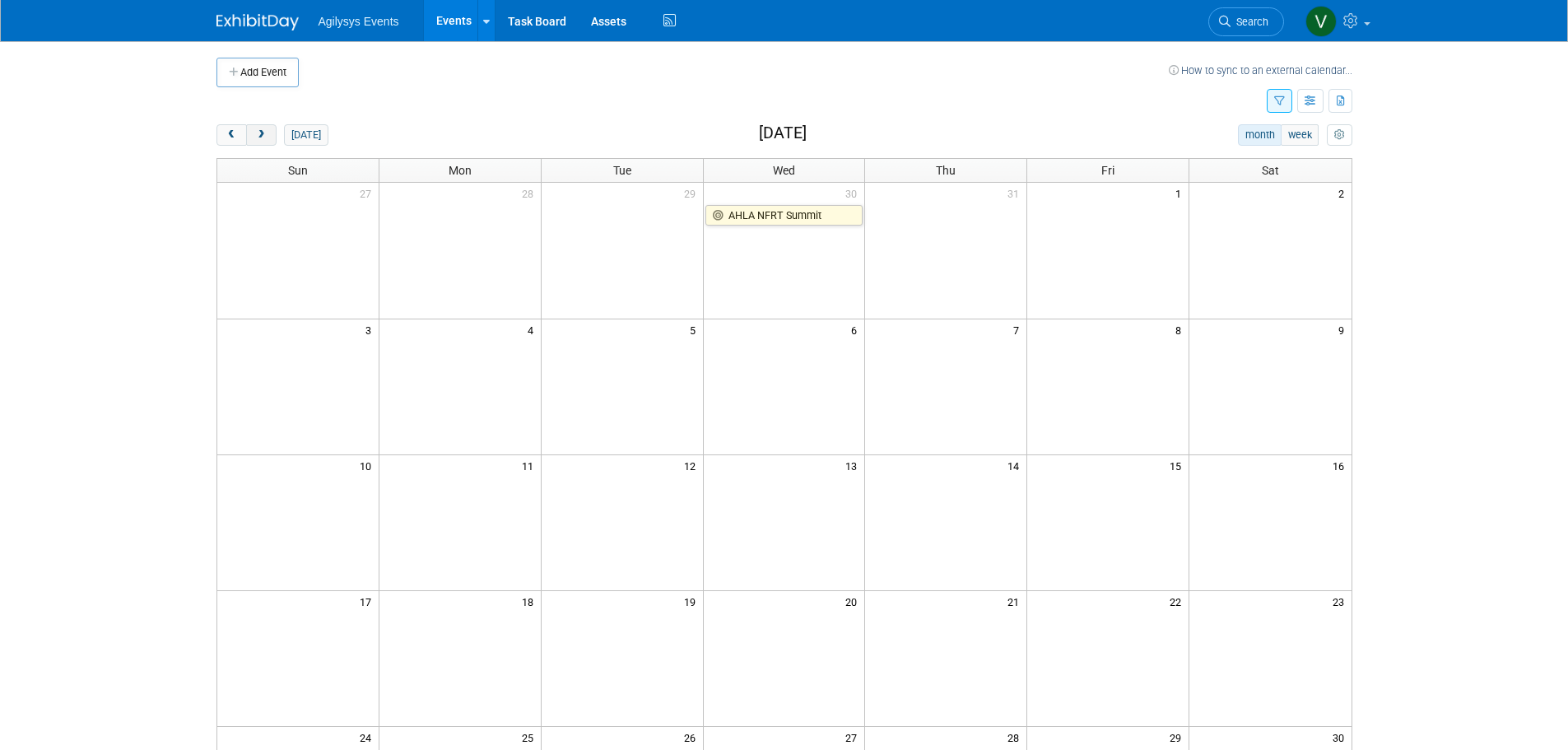
click at [252, 134] on button "next" at bounding box center [261, 135] width 31 height 22
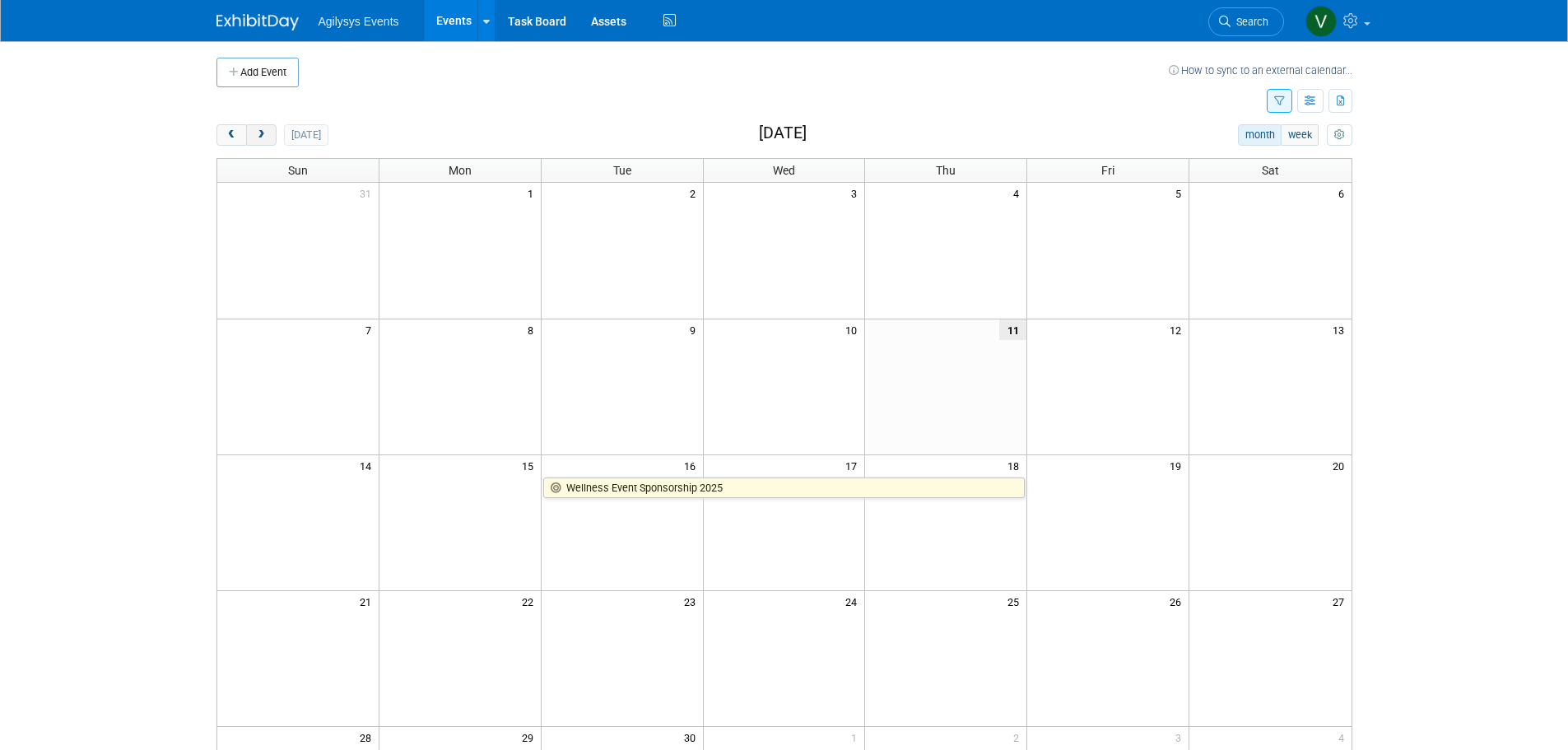
click at [256, 133] on span "next" at bounding box center [262, 136] width 13 height 11
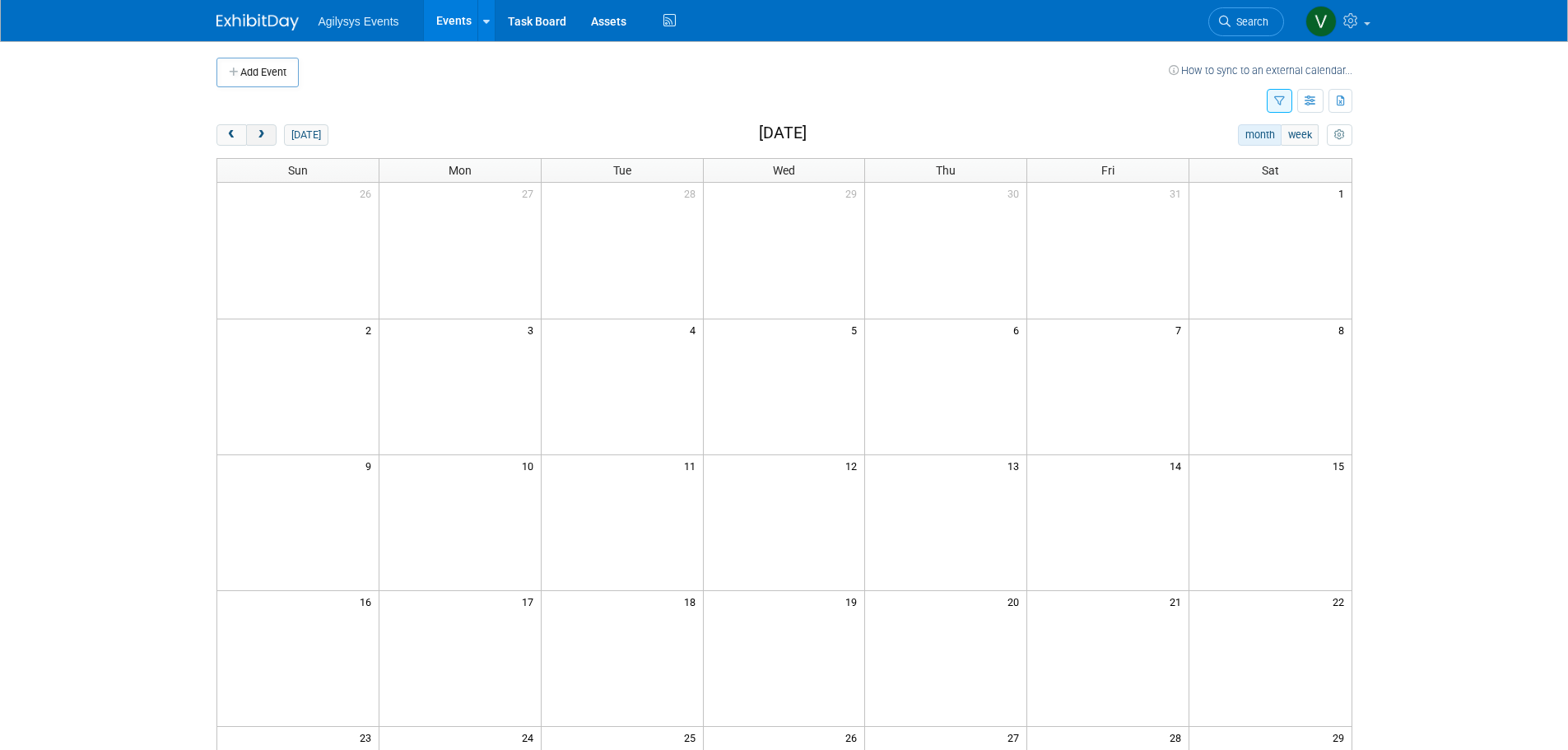
click at [256, 133] on span "next" at bounding box center [262, 136] width 13 height 11
click at [1269, 115] on div "Show: All Events Just My Events Only show events that either I created, or I am…" at bounding box center [1310, 102] width 86 height 29
click at [1276, 108] on button "button" at bounding box center [1280, 101] width 25 height 24
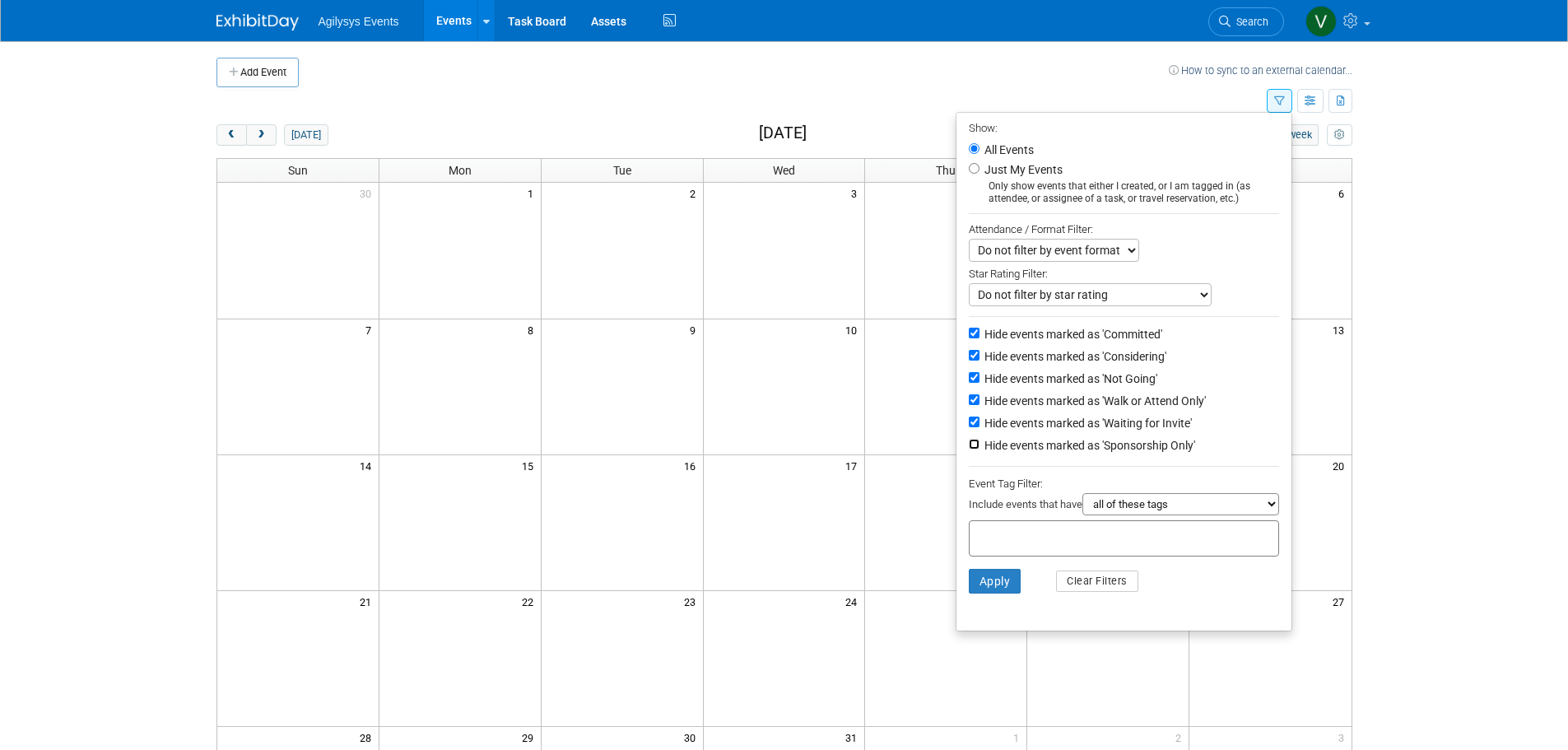
click at [969, 449] on input "Hide events marked as 'Sponsorship Only'" at bounding box center [974, 444] width 11 height 11
checkbox input "true"
click at [969, 428] on input "Hide events marked as 'Waiting for Invite'" at bounding box center [974, 422] width 11 height 11
checkbox input "false"
click at [960, 446] on li "Hide events marked as 'Sponsorship Only'" at bounding box center [1124, 447] width 335 height 23
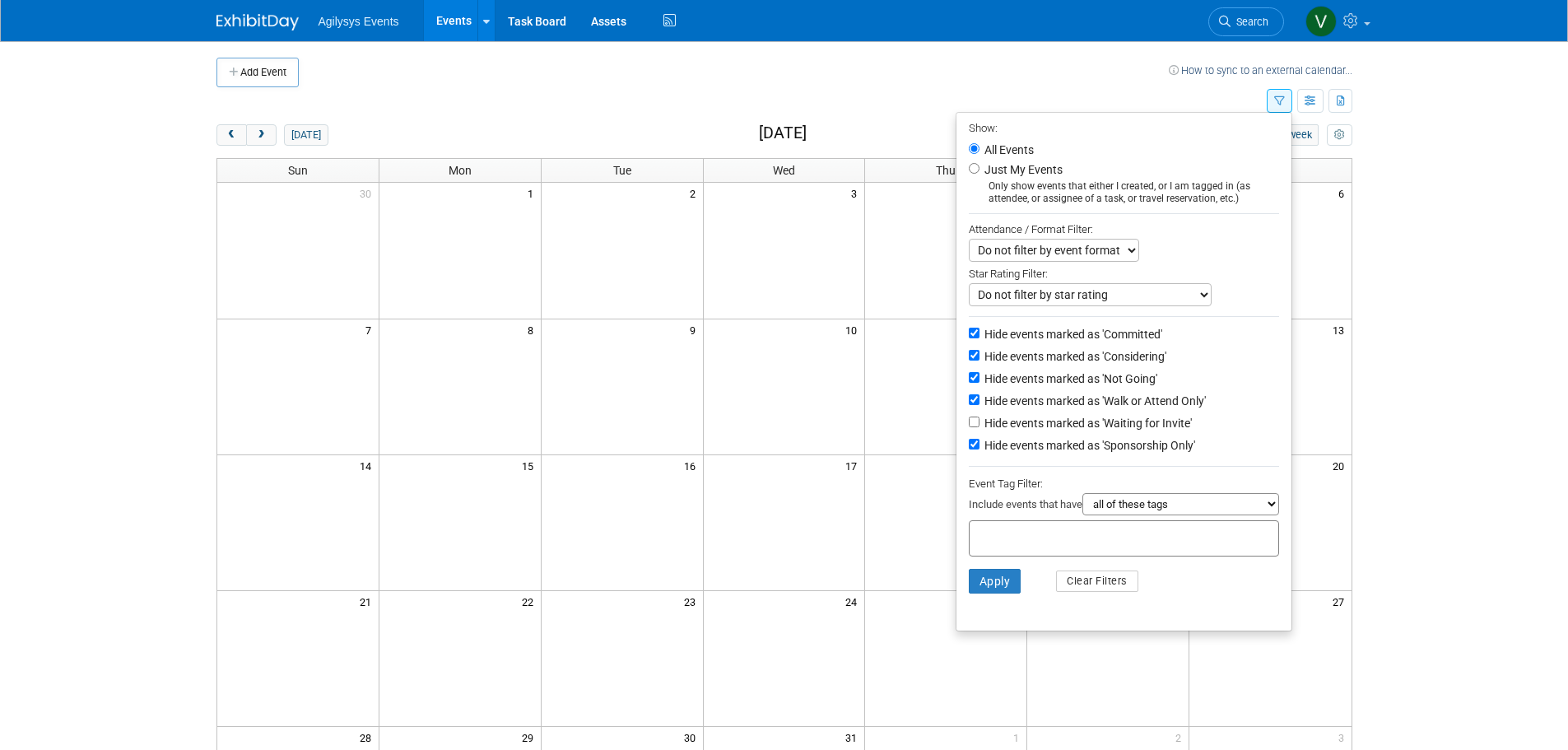
click at [967, 444] on li "Hide events marked as 'Sponsorship Only'" at bounding box center [1124, 447] width 335 height 23
click at [969, 448] on input "Hide events marked as 'Sponsorship Only'" at bounding box center [974, 444] width 11 height 11
checkbox input "false"
click at [969, 405] on input "Hide events marked as 'Walk or Attend Only'" at bounding box center [974, 400] width 11 height 11
checkbox input "false"
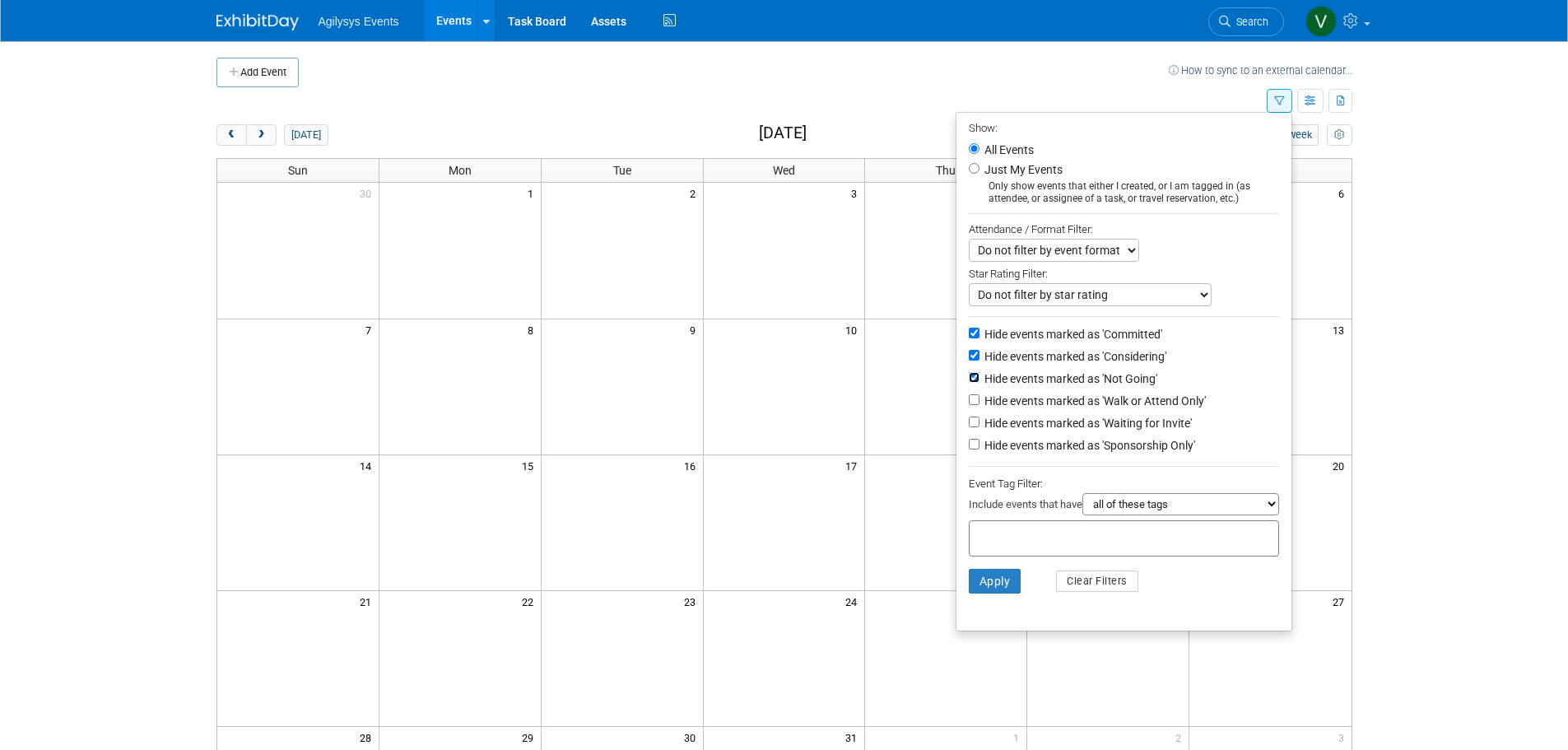
click at [969, 383] on input "Hide events marked as 'Not Going'" at bounding box center [974, 377] width 11 height 11
checkbox input "false"
click at [969, 359] on input "Hide events marked as 'Considering'" at bounding box center [974, 356] width 11 height 11
checkbox input "false"
drag, startPoint x: 967, startPoint y: 340, endPoint x: 990, endPoint y: 568, distance: 229.2
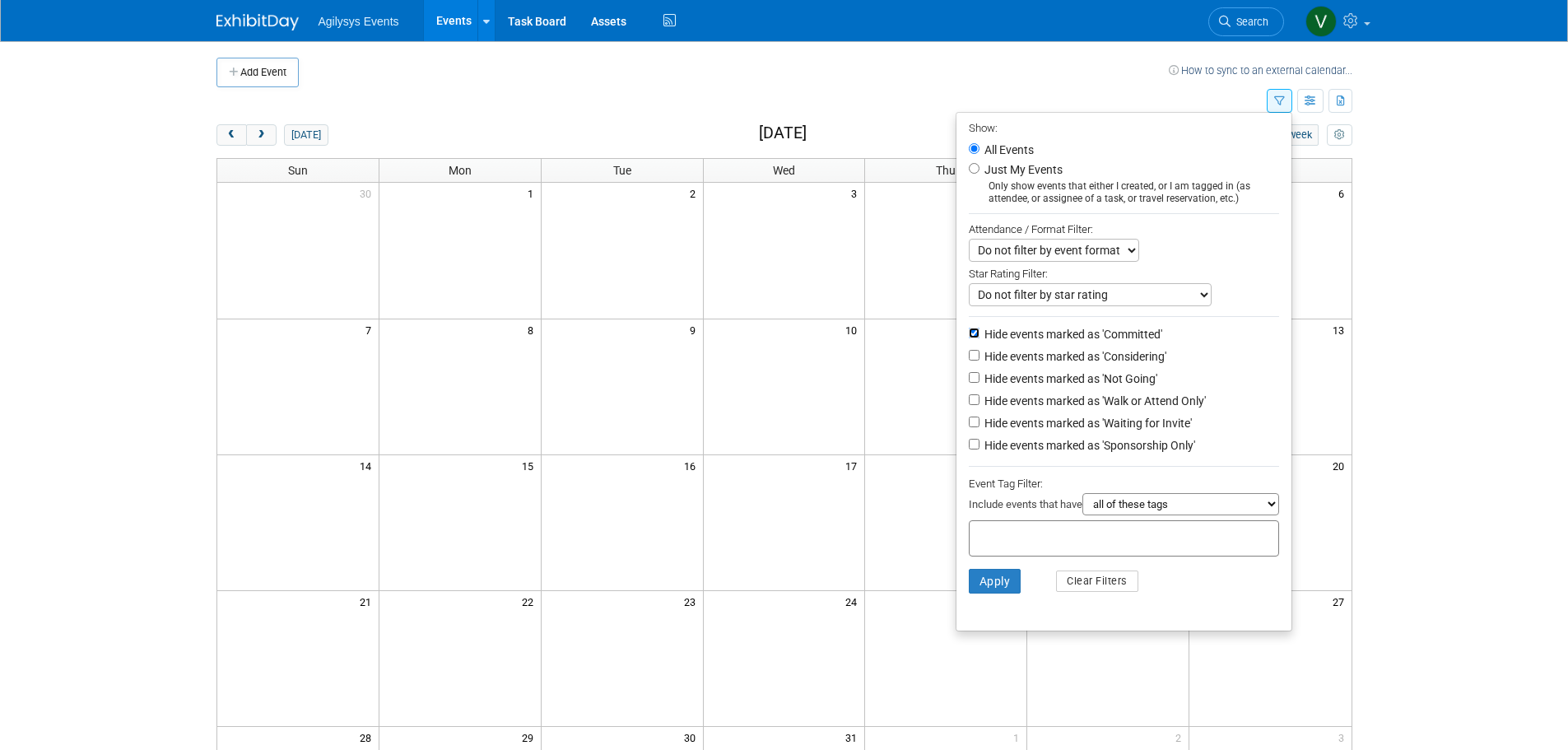
click at [969, 339] on input "Hide events marked as 'Committed'" at bounding box center [974, 333] width 11 height 11
checkbox input "false"
click at [996, 584] on button "Apply" at bounding box center [995, 581] width 53 height 24
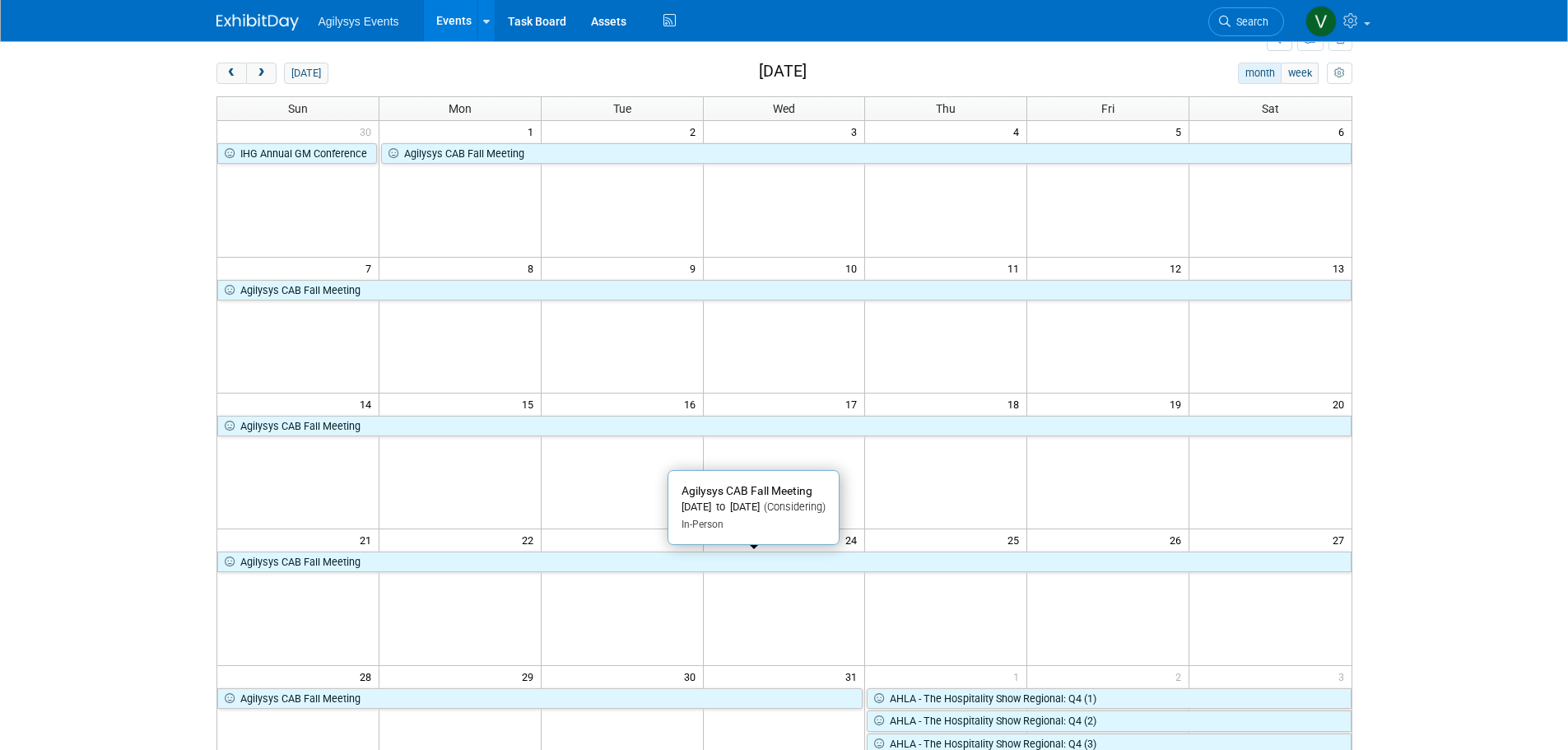
scroll to position [19, 0]
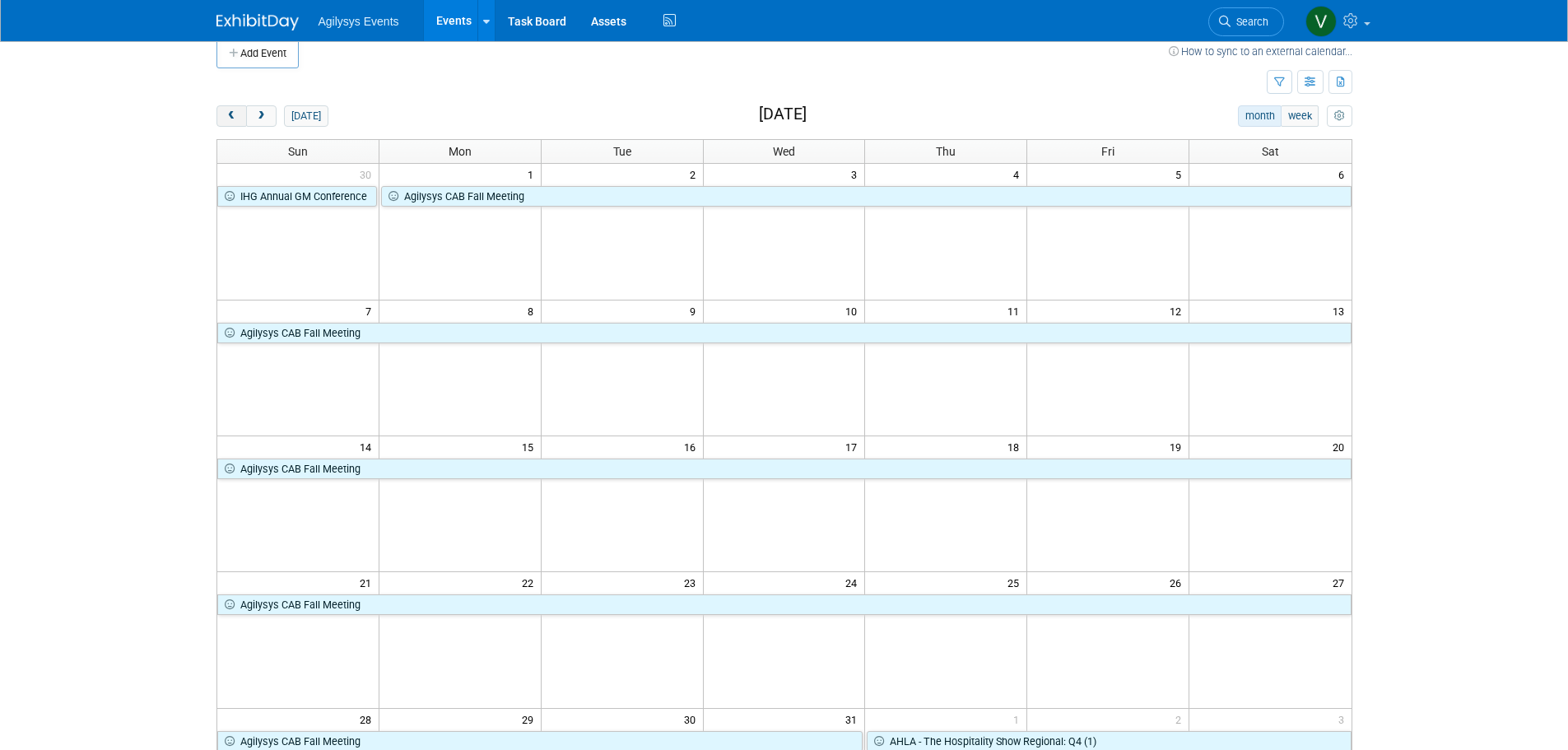
click at [231, 122] on button "prev" at bounding box center [232, 116] width 31 height 22
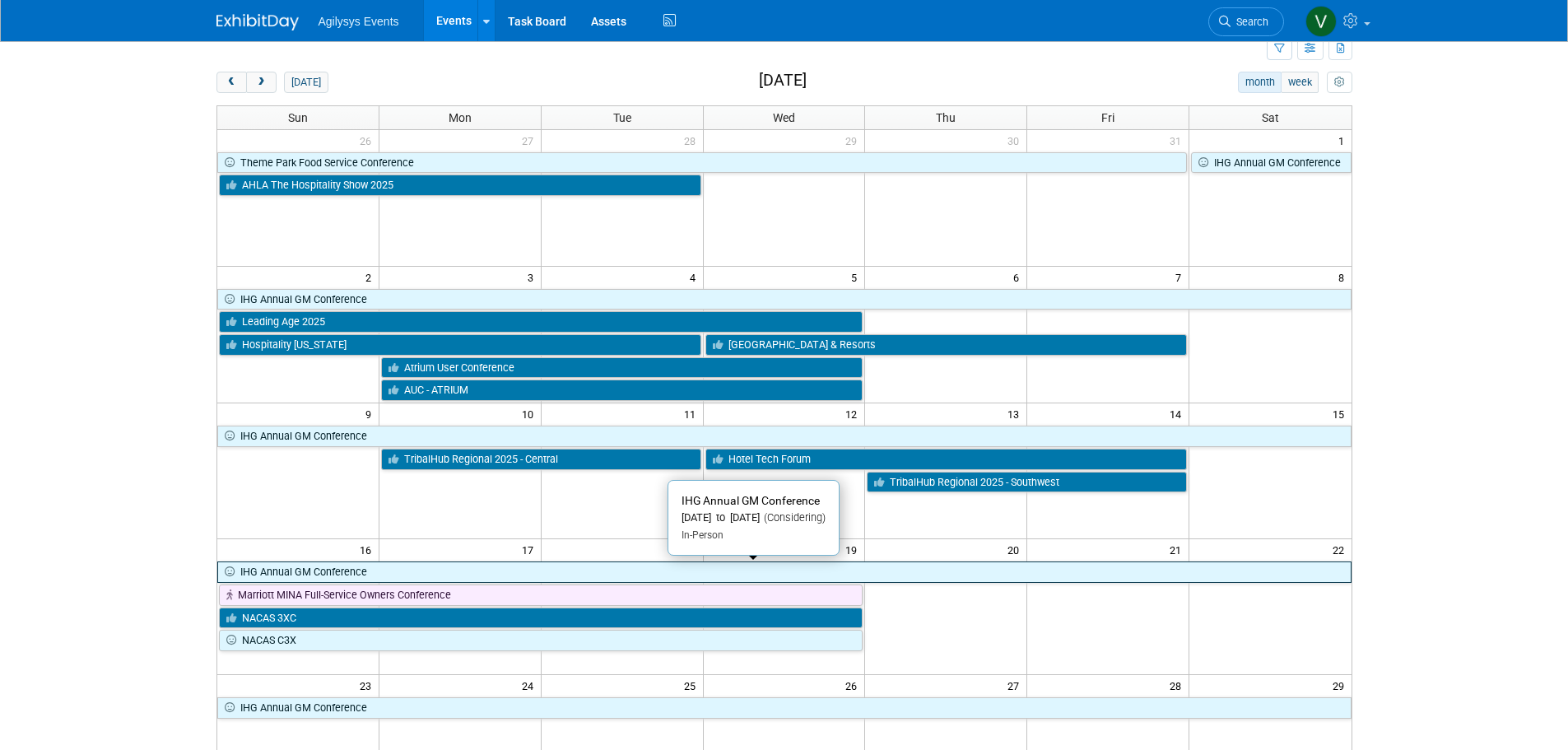
scroll to position [0, 0]
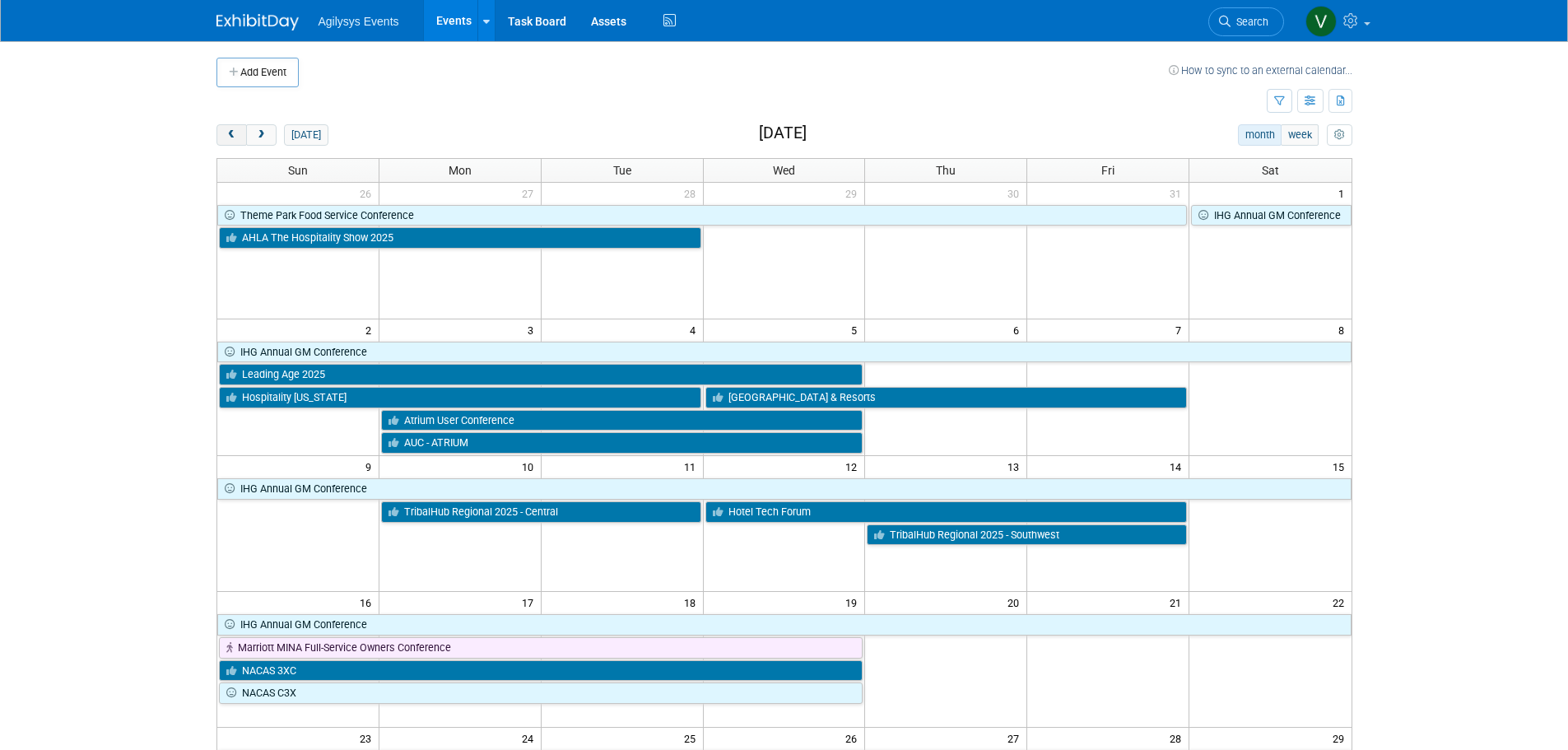
click at [222, 140] on button "prev" at bounding box center [232, 135] width 31 height 22
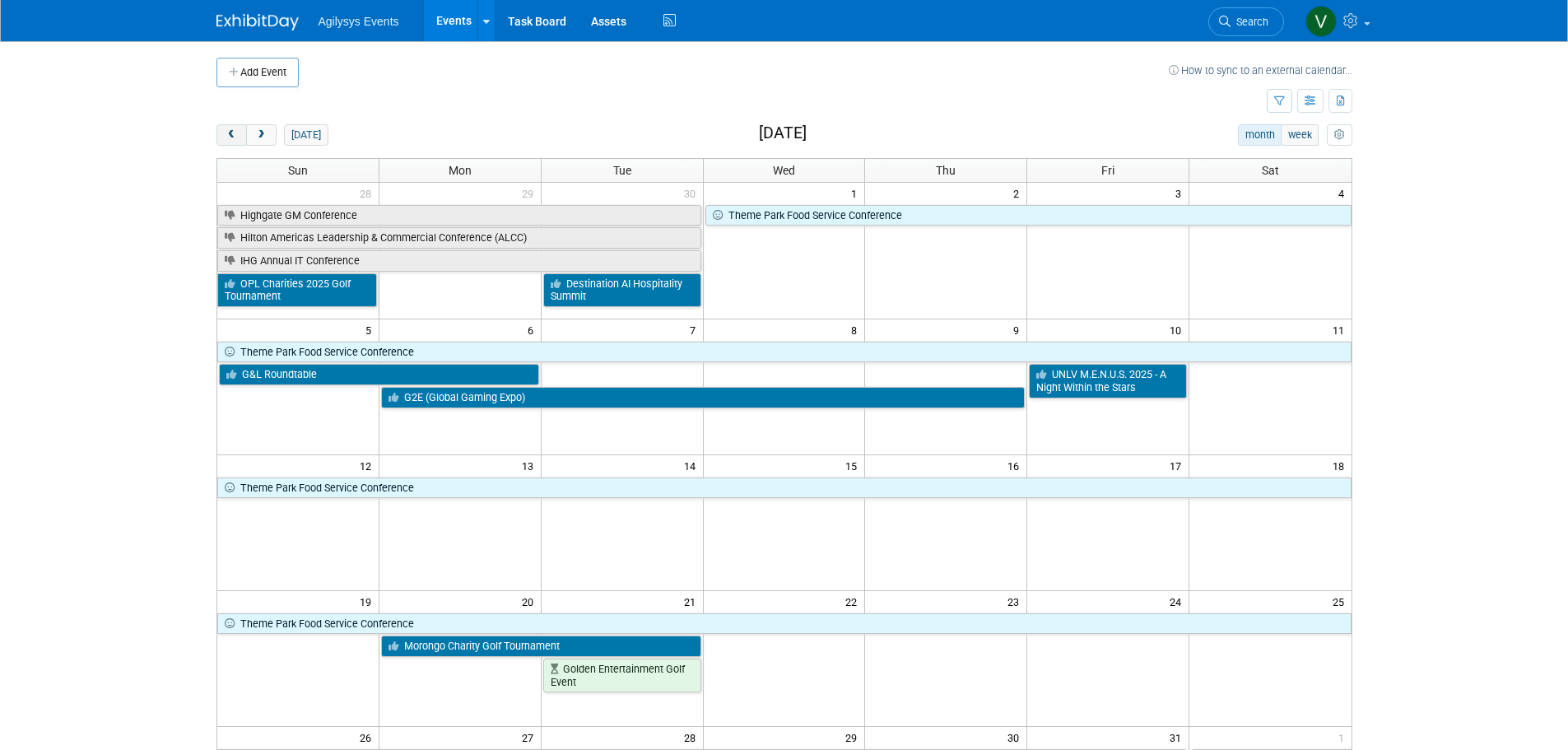
click at [229, 135] on span "prev" at bounding box center [232, 136] width 13 height 11
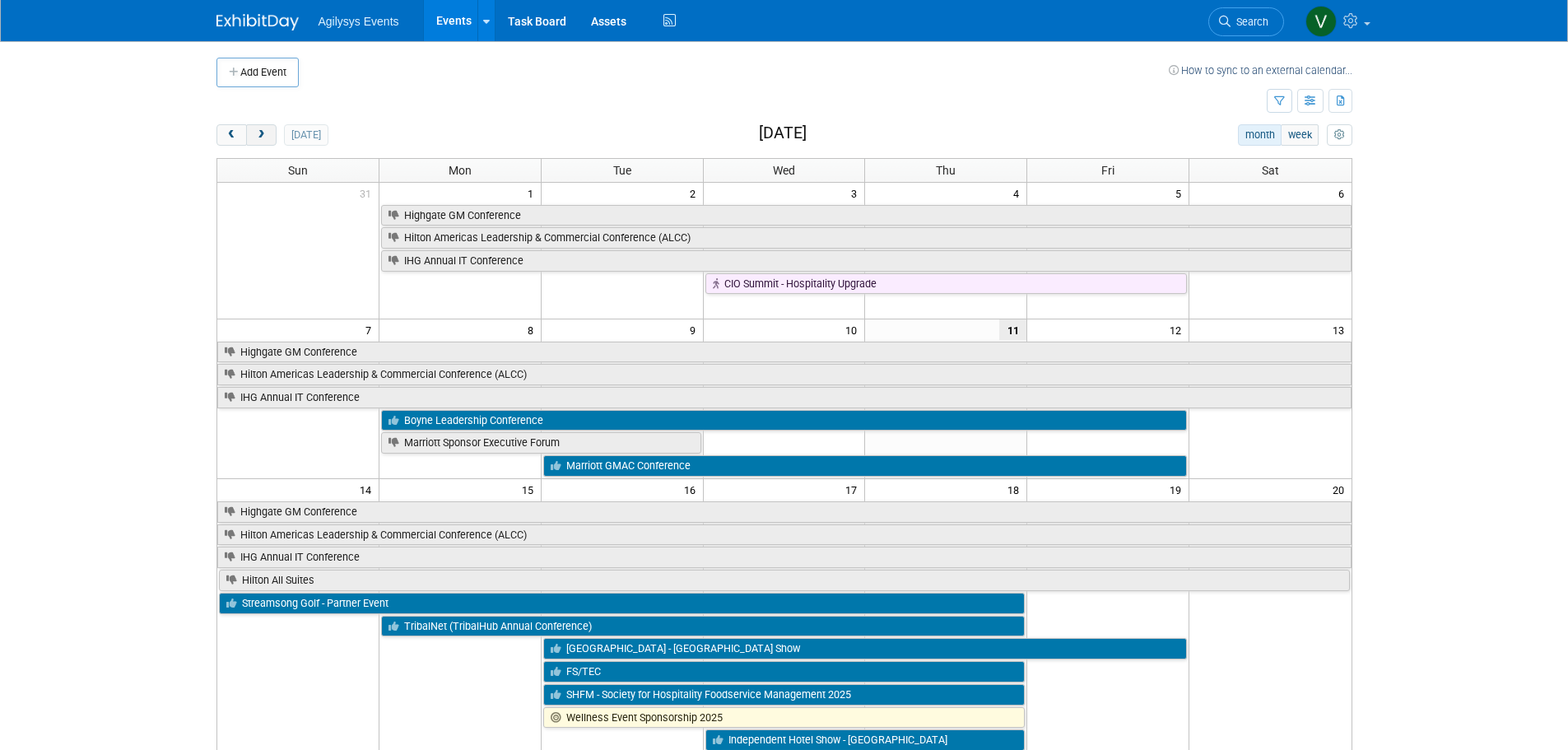
click at [266, 131] on span "next" at bounding box center [262, 136] width 13 height 11
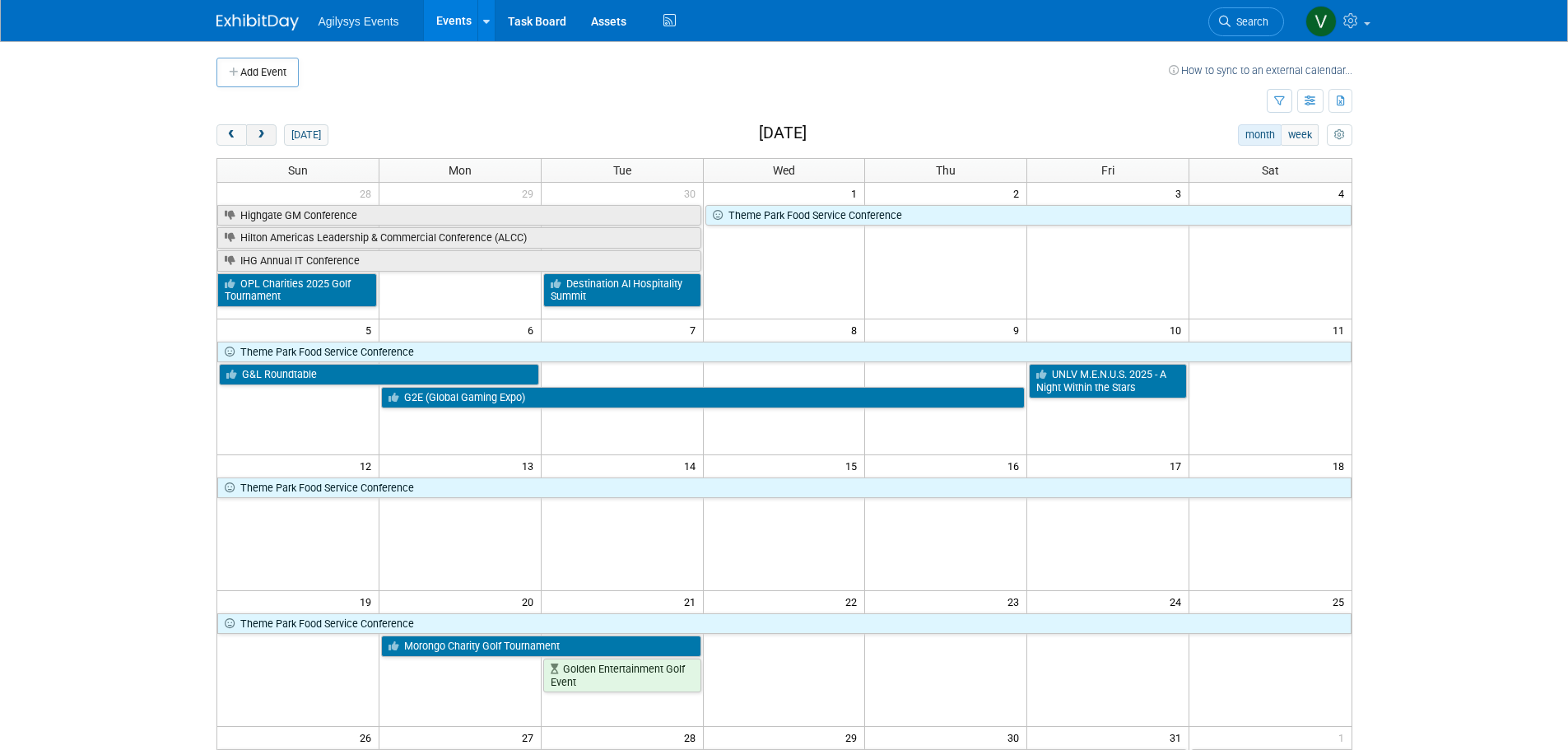
click at [265, 135] on span "next" at bounding box center [262, 136] width 13 height 11
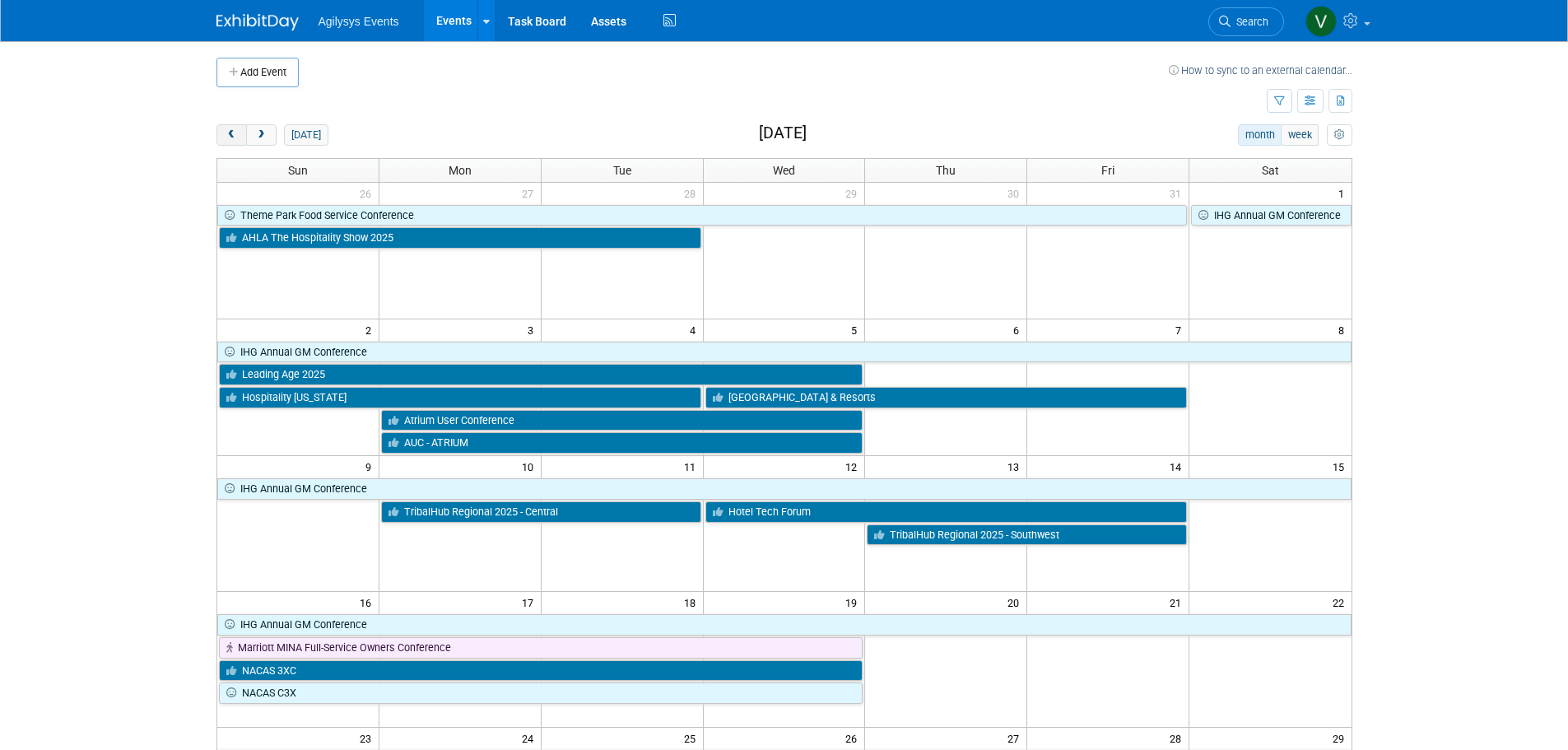
click at [238, 133] on button "prev" at bounding box center [232, 135] width 31 height 22
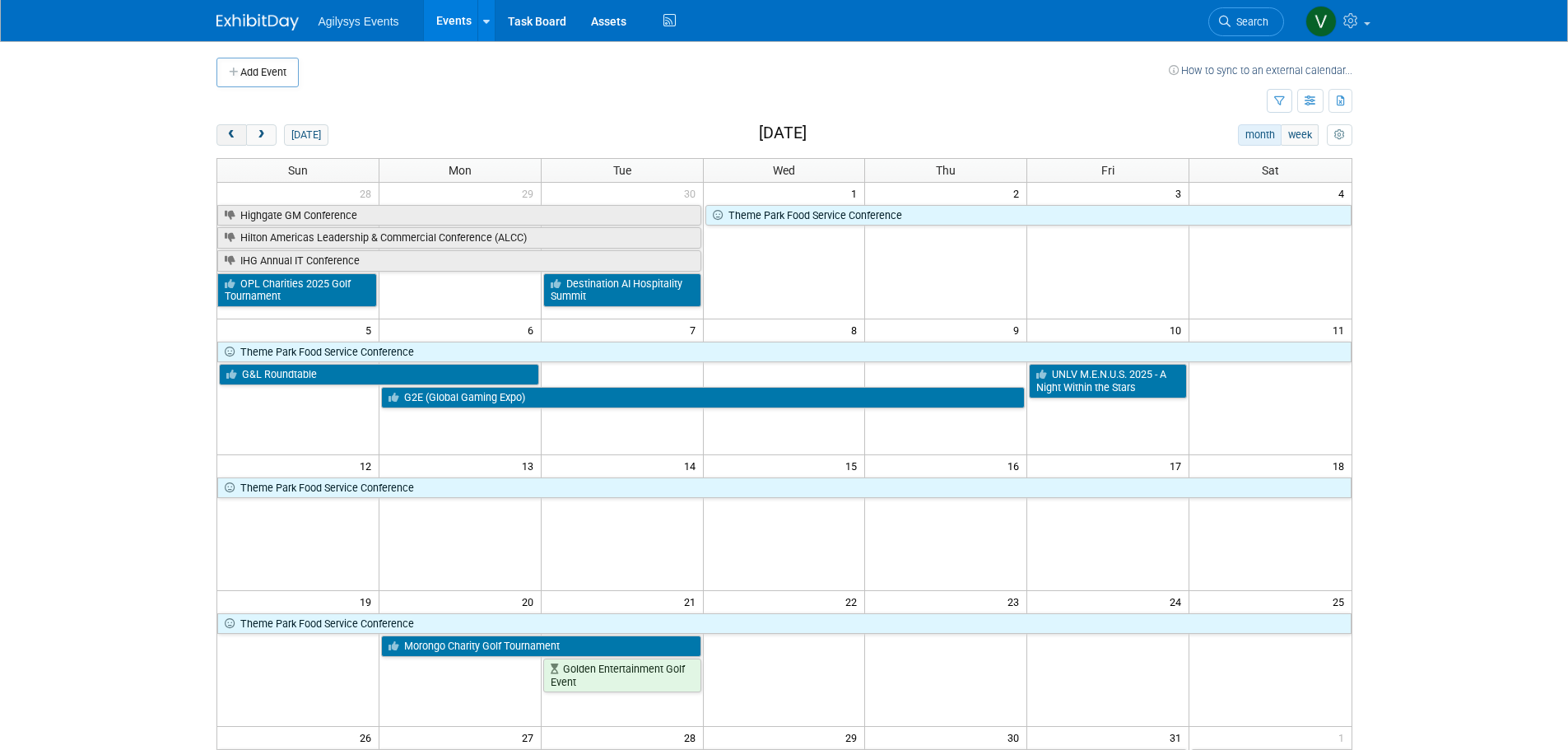
click at [238, 133] on button "prev" at bounding box center [232, 135] width 31 height 22
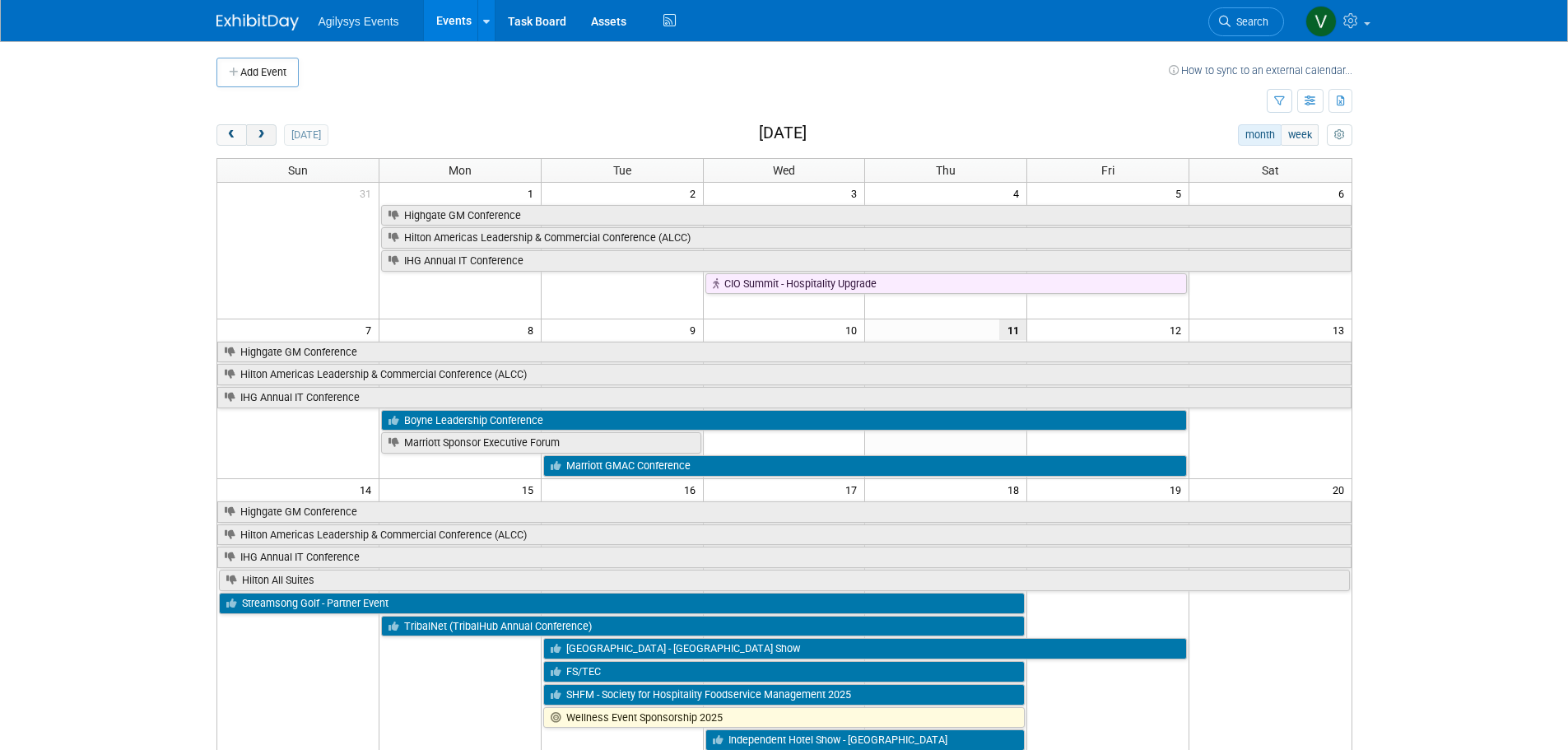
click at [260, 131] on span "next" at bounding box center [262, 136] width 13 height 11
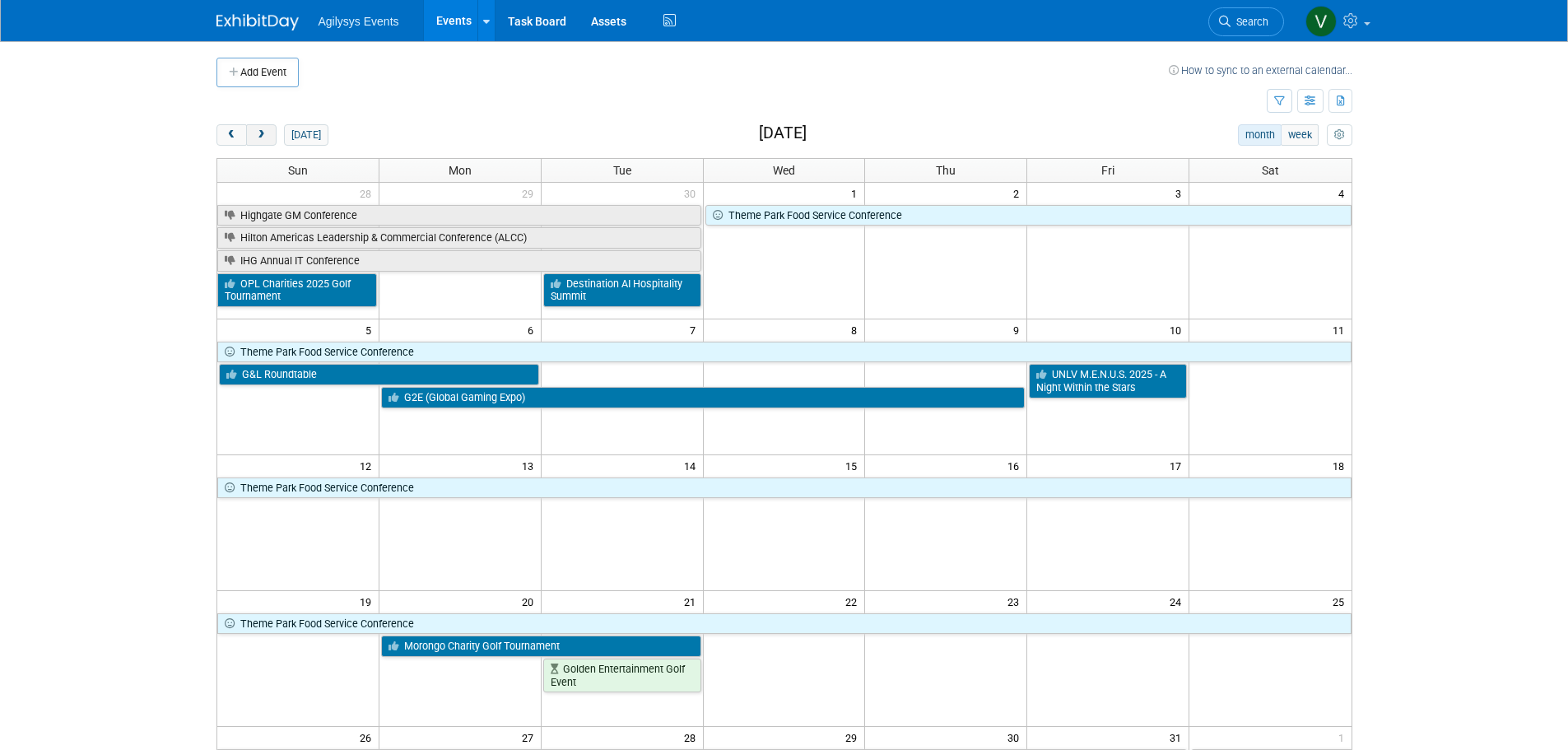
click at [260, 131] on span "next" at bounding box center [262, 136] width 13 height 11
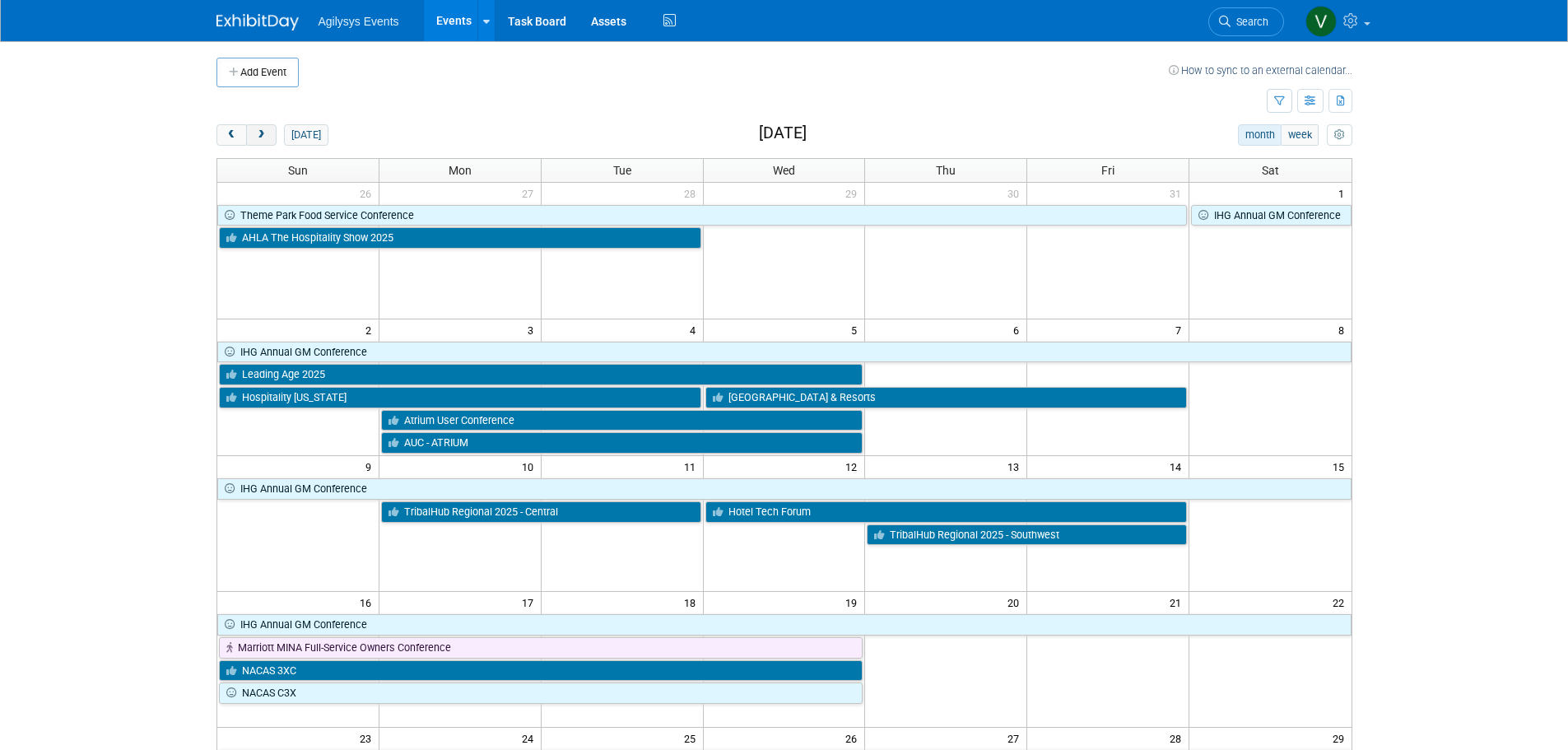
click at [261, 131] on span "next" at bounding box center [262, 136] width 13 height 11
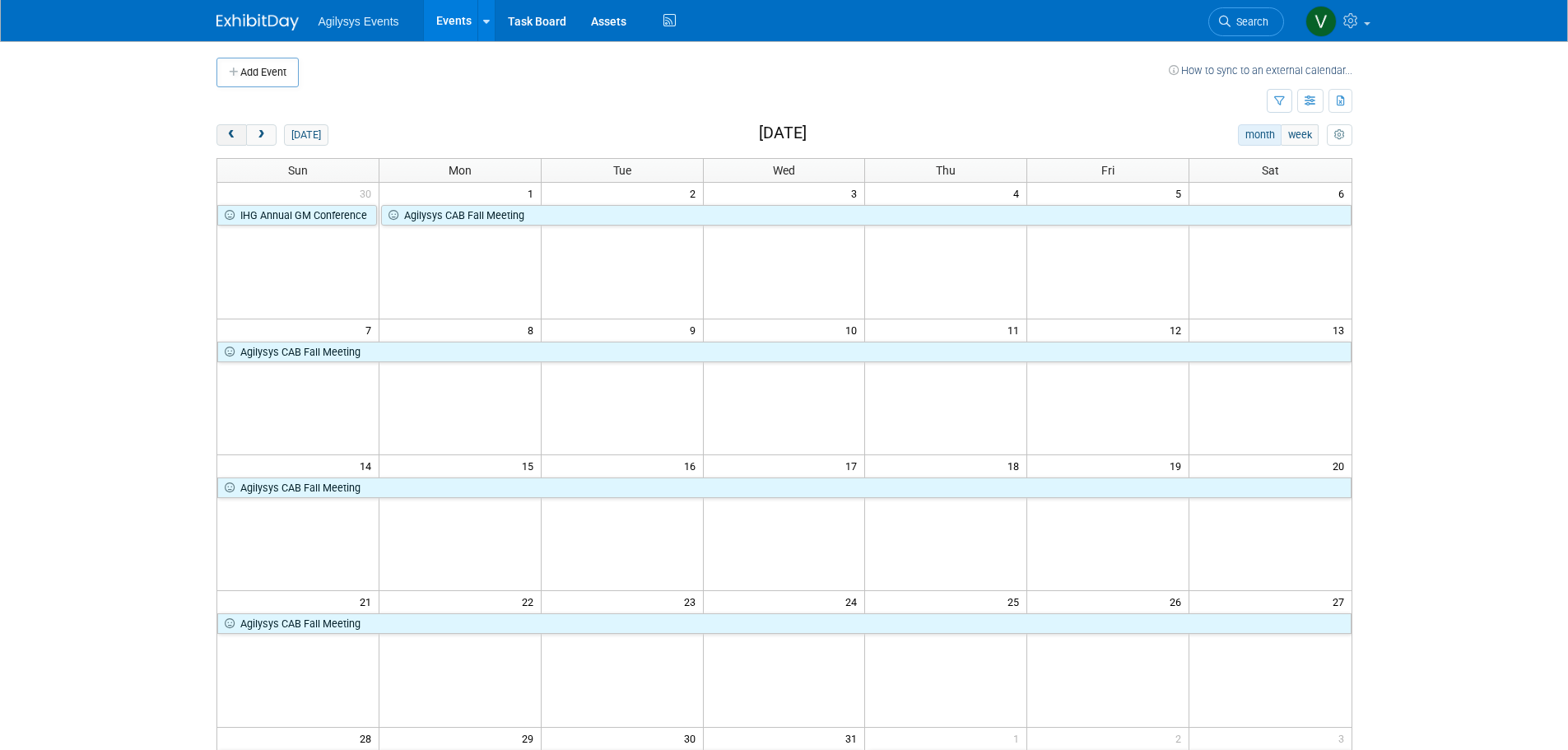
click at [234, 138] on span "prev" at bounding box center [232, 136] width 13 height 11
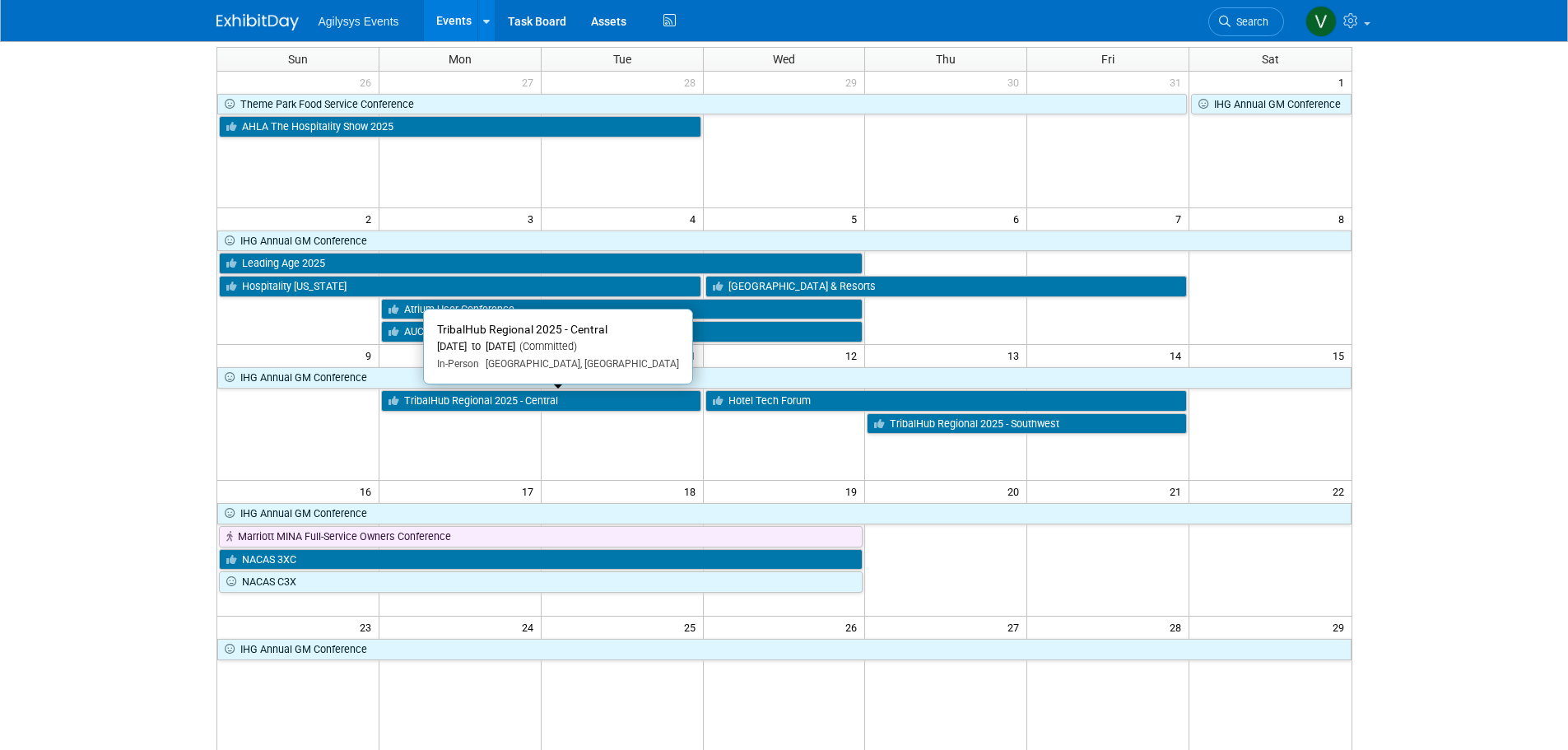
scroll to position [82, 0]
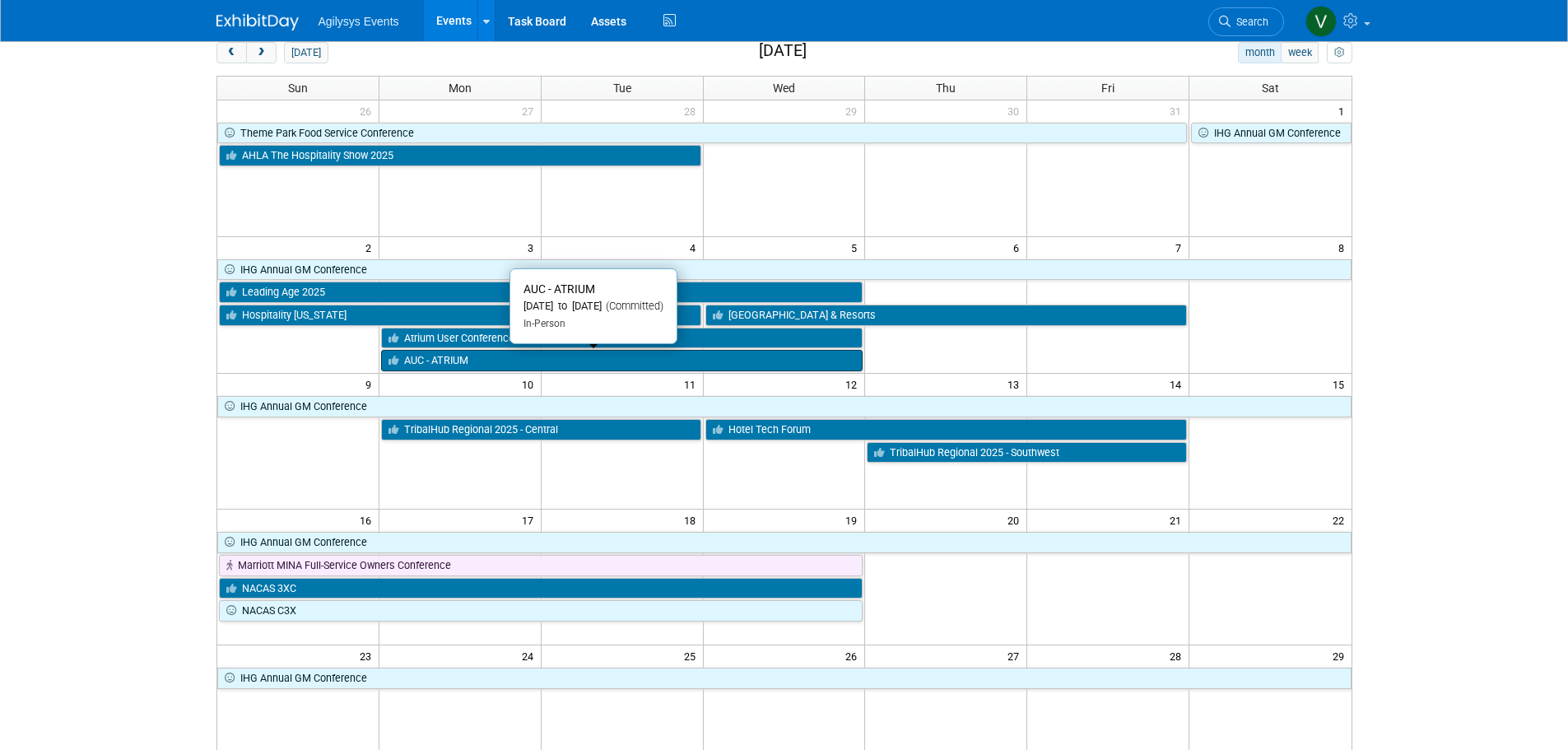
click at [445, 367] on link "AUC - ATRIUM" at bounding box center [622, 361] width 482 height 22
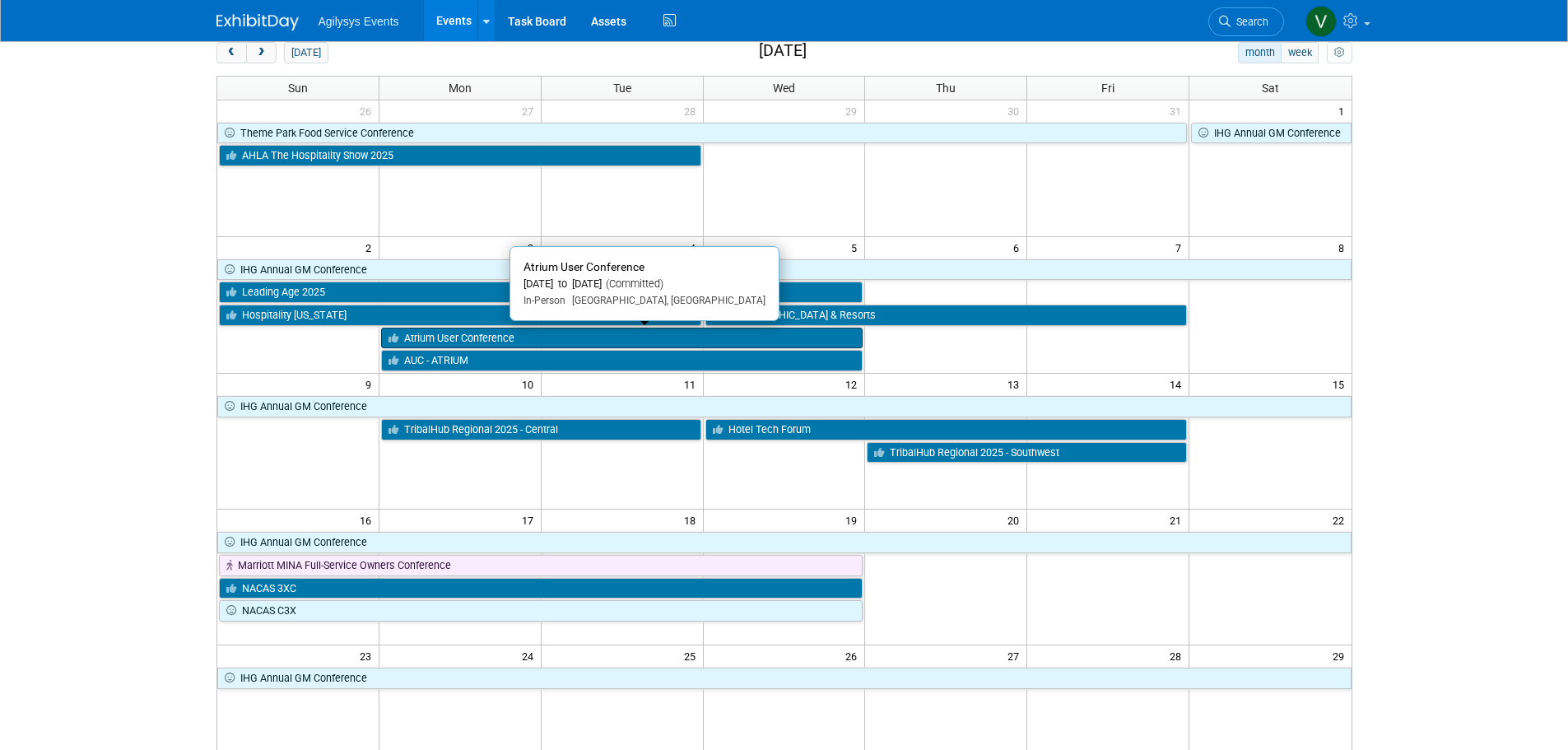
click at [516, 343] on link "Atrium User Conference" at bounding box center [622, 339] width 482 height 22
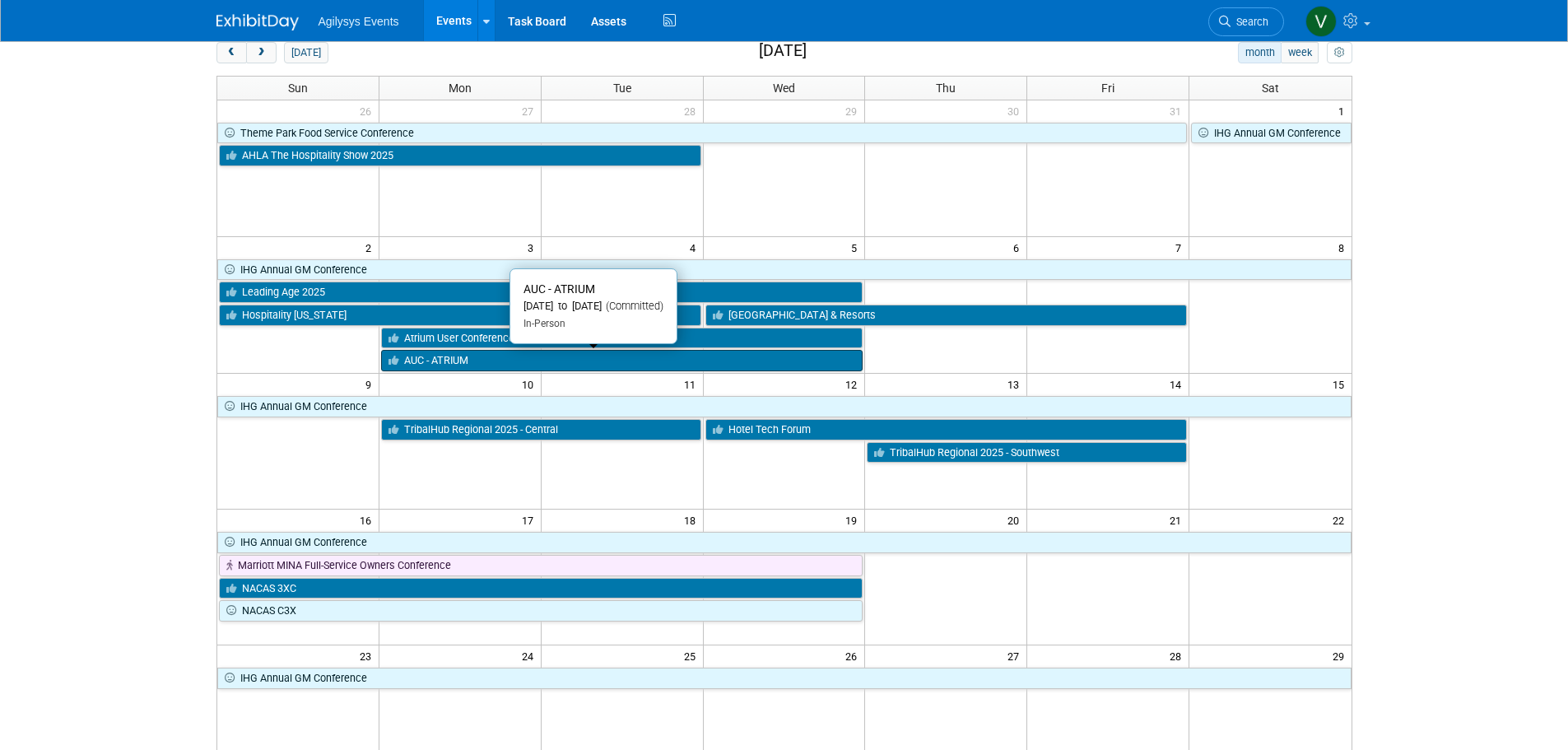
click at [532, 363] on link "AUC - ATRIUM" at bounding box center [622, 361] width 482 height 22
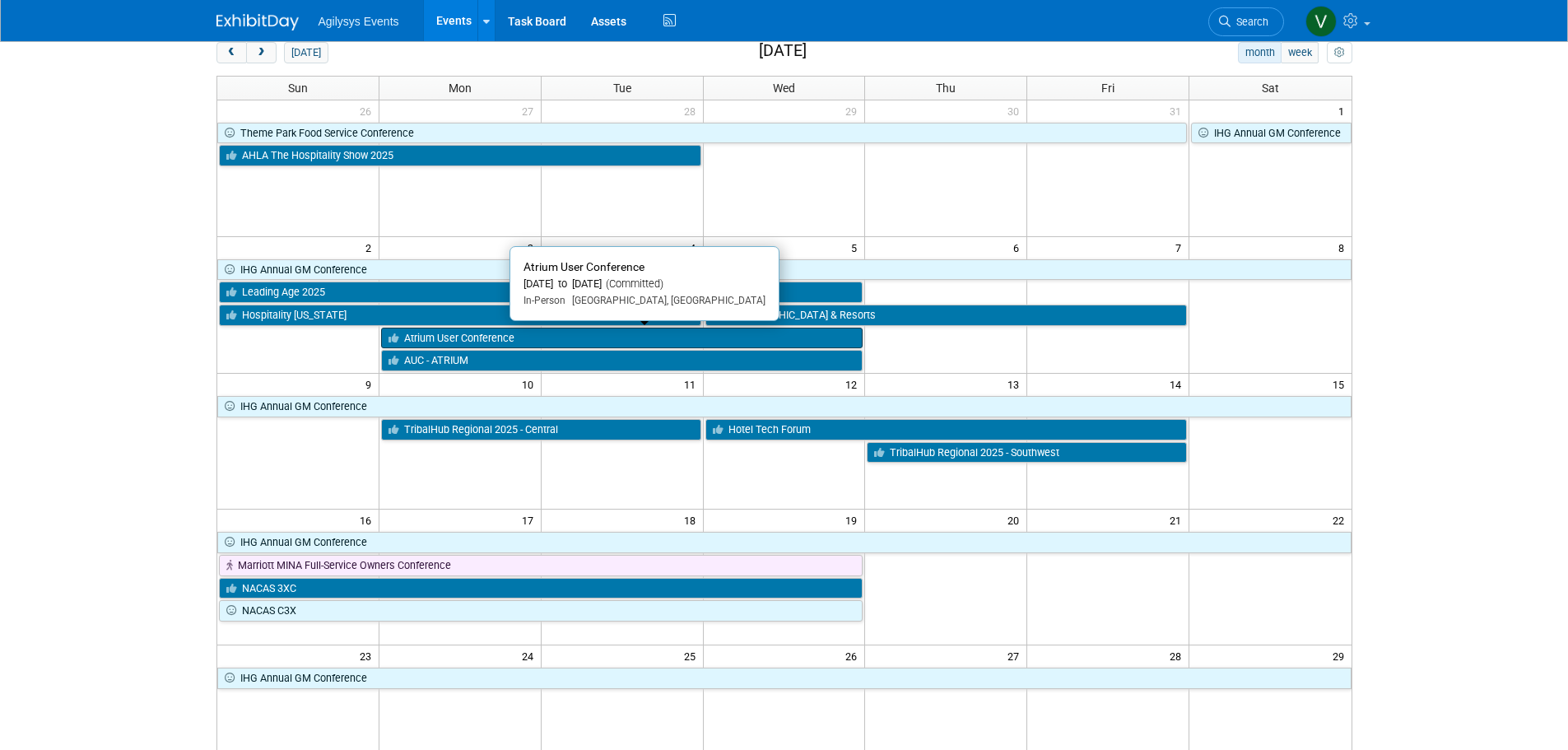
click at [522, 342] on link "Atrium User Conference" at bounding box center [622, 339] width 482 height 22
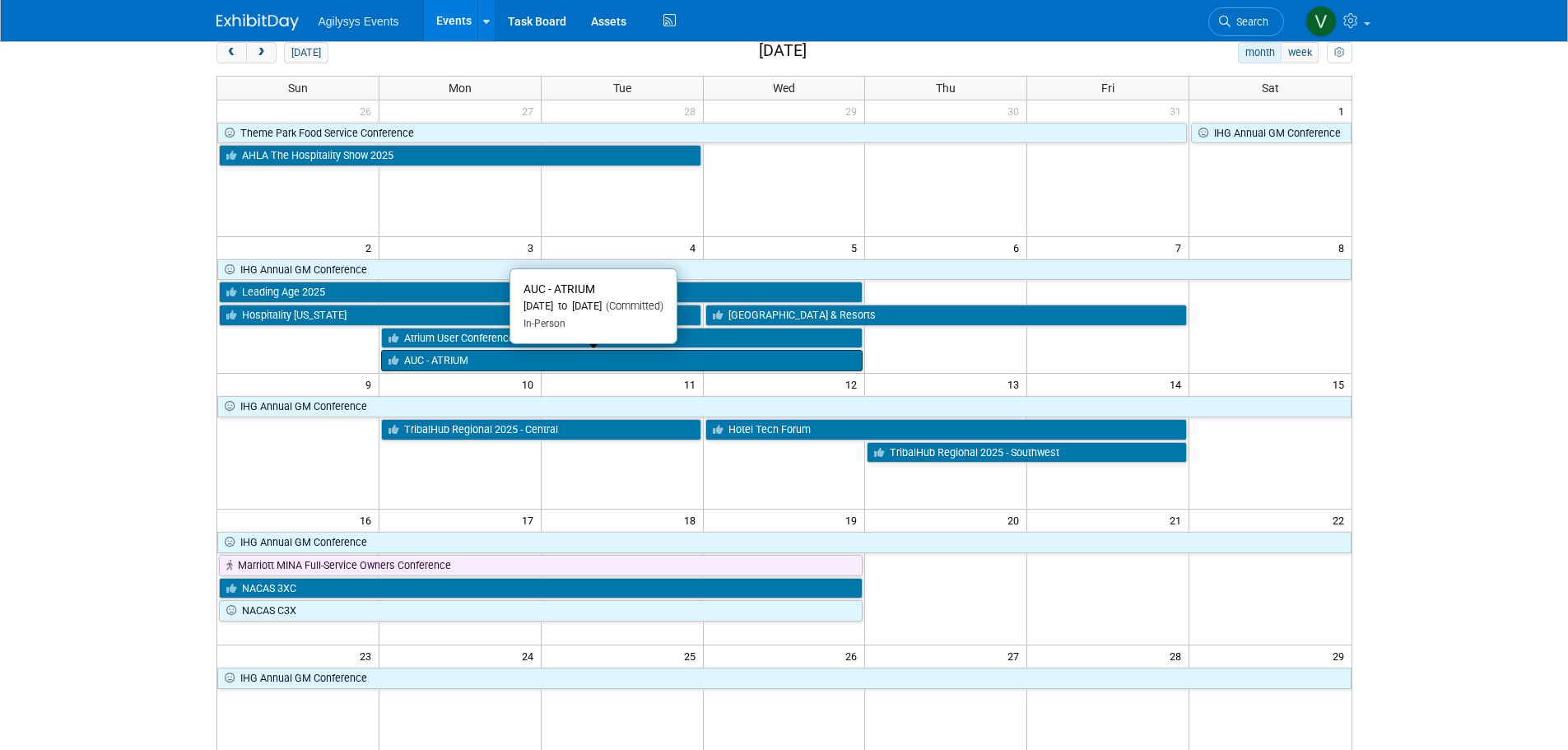
click at [476, 358] on link "AUC - ATRIUM" at bounding box center [622, 361] width 482 height 22
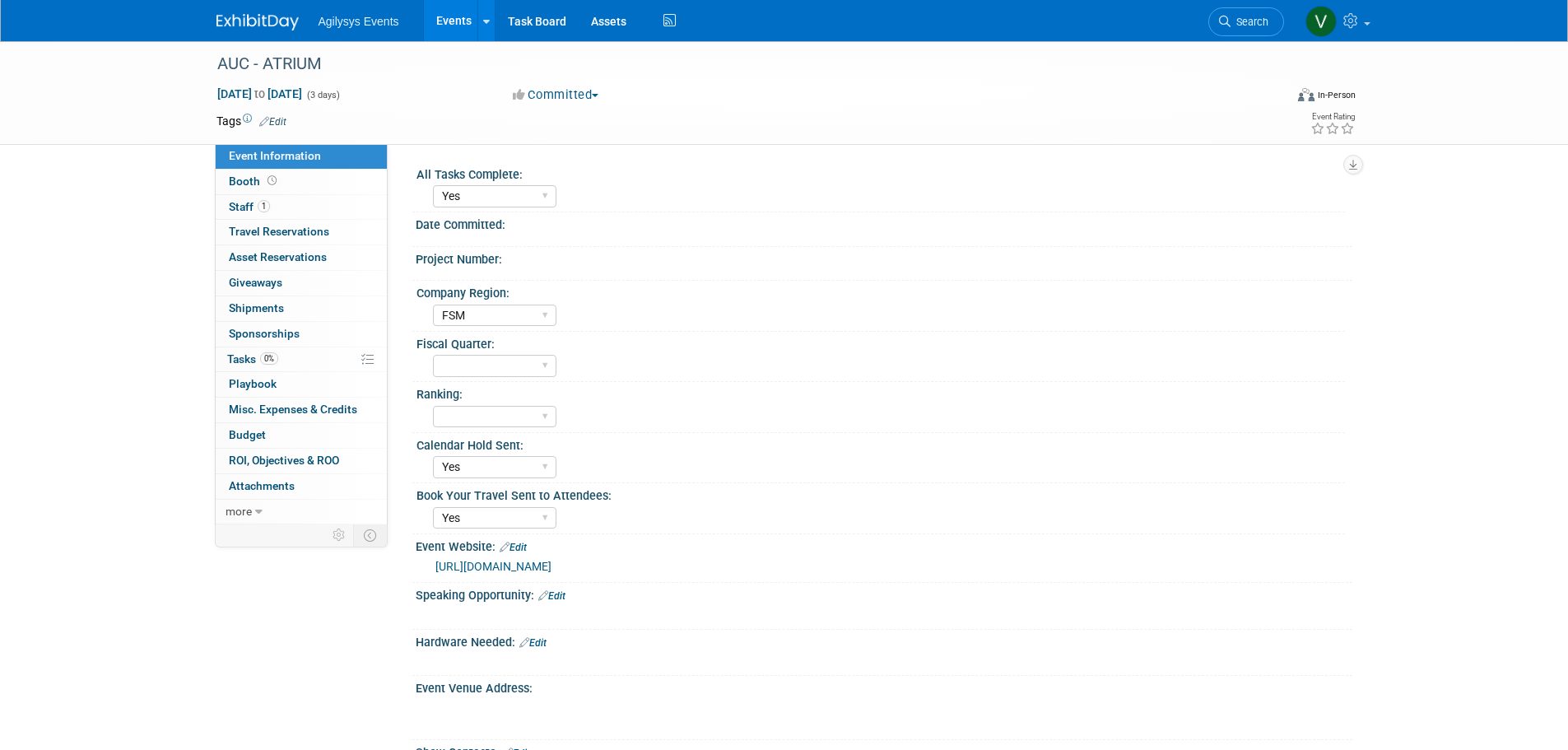
select select "Yes"
select select "FSM"
select select "Yes"
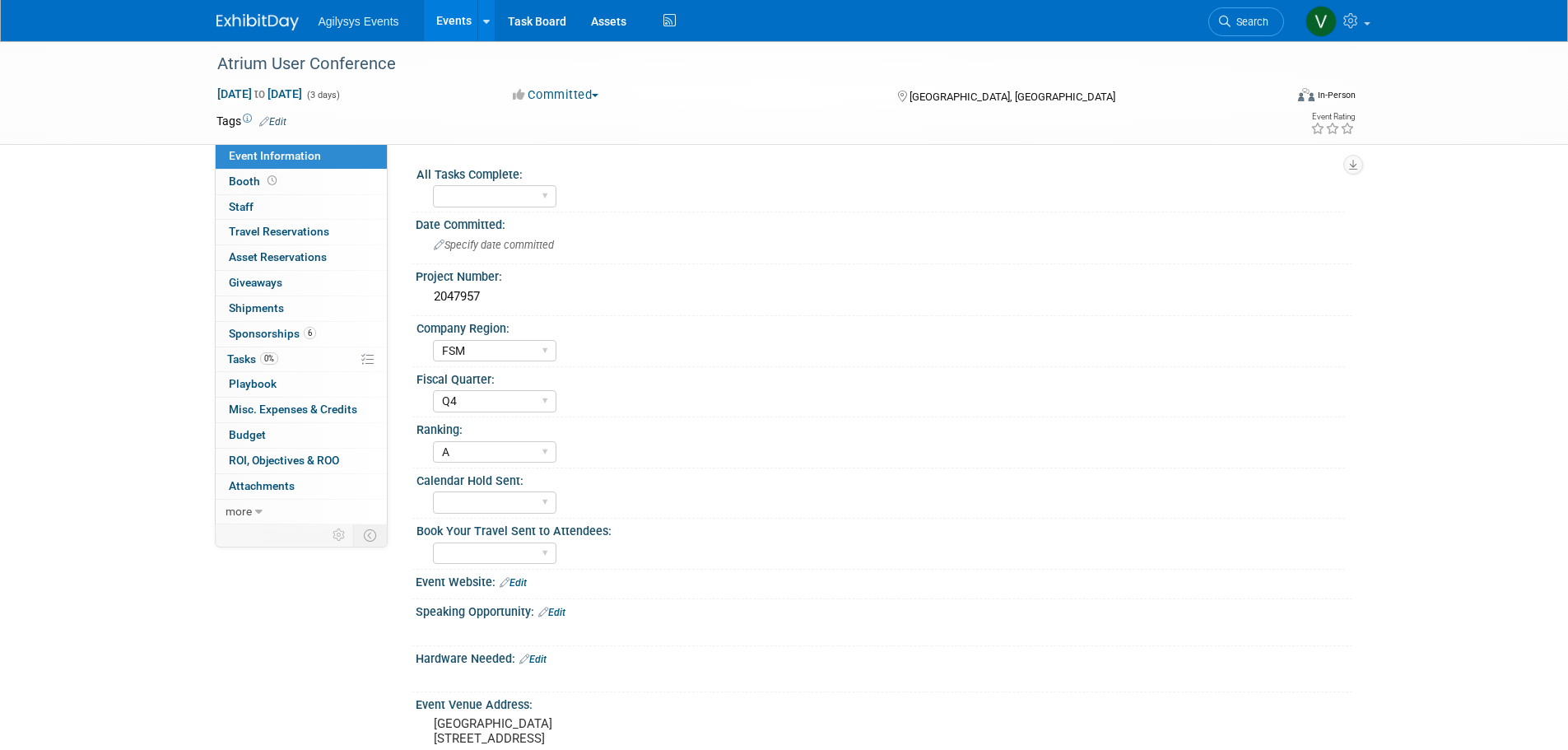
select select "FSM"
select select "Q4"
select select "A"
click at [268, 171] on link "Booth" at bounding box center [302, 181] width 171 height 24
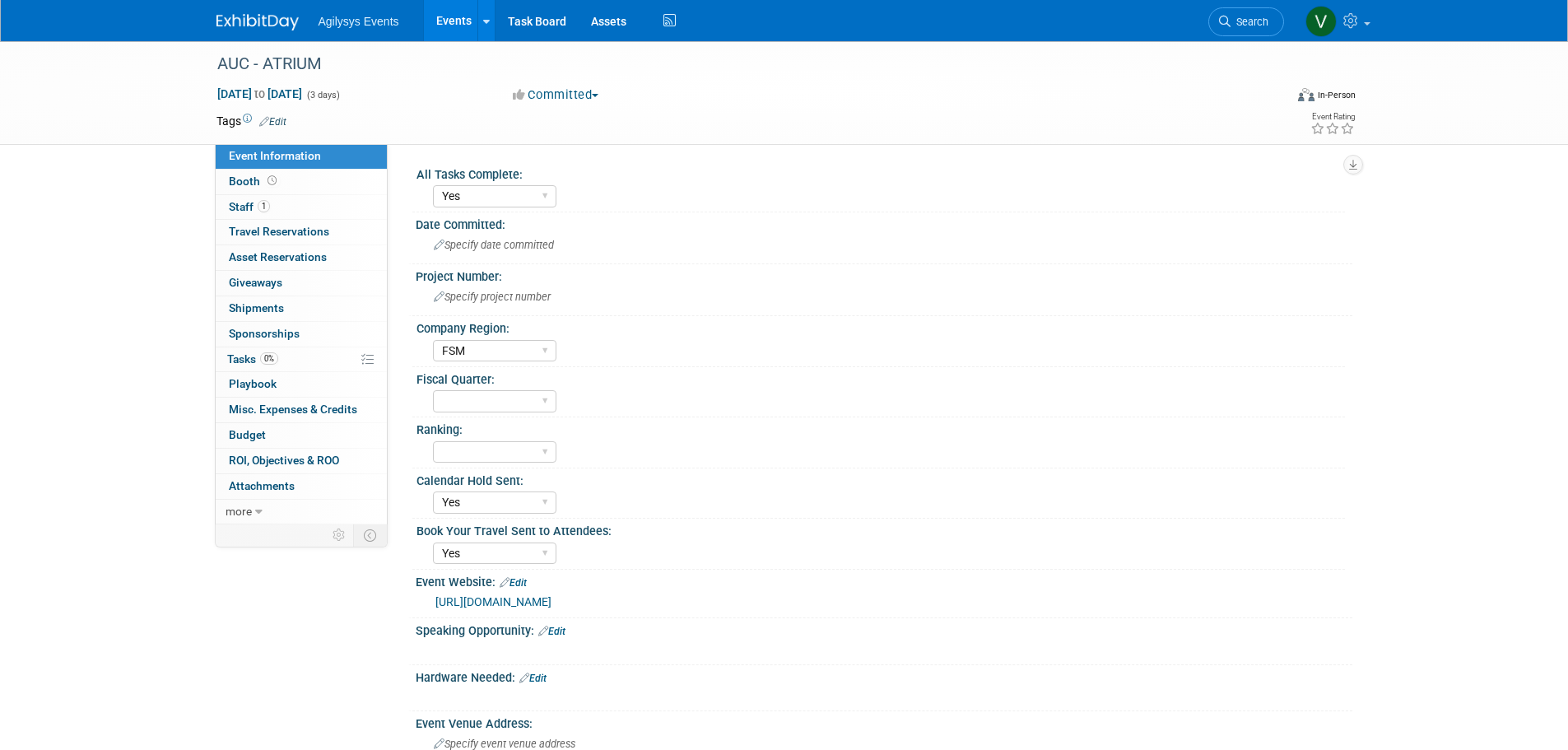
select select "Yes"
select select "FSM"
select select "Yes"
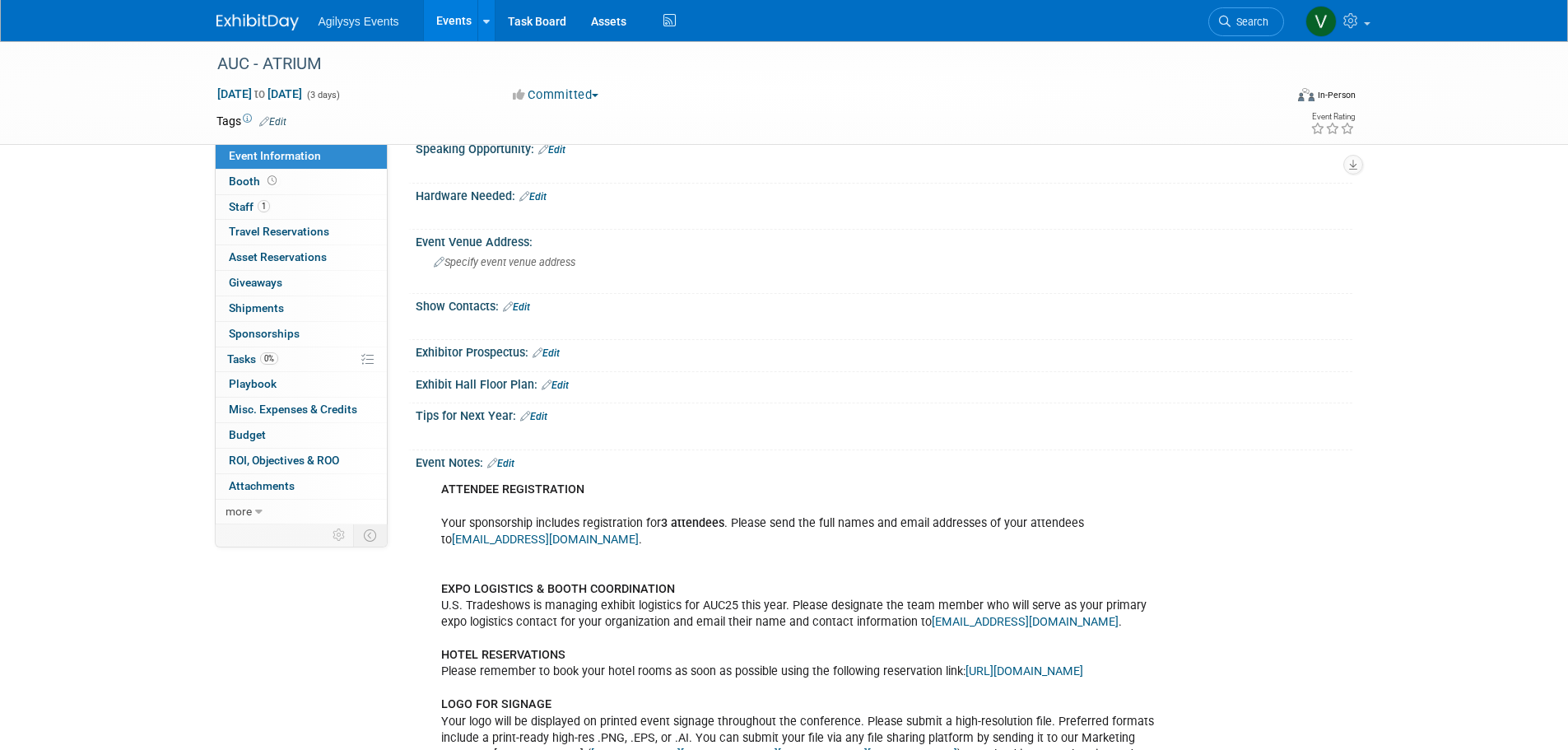
scroll to position [457, 0]
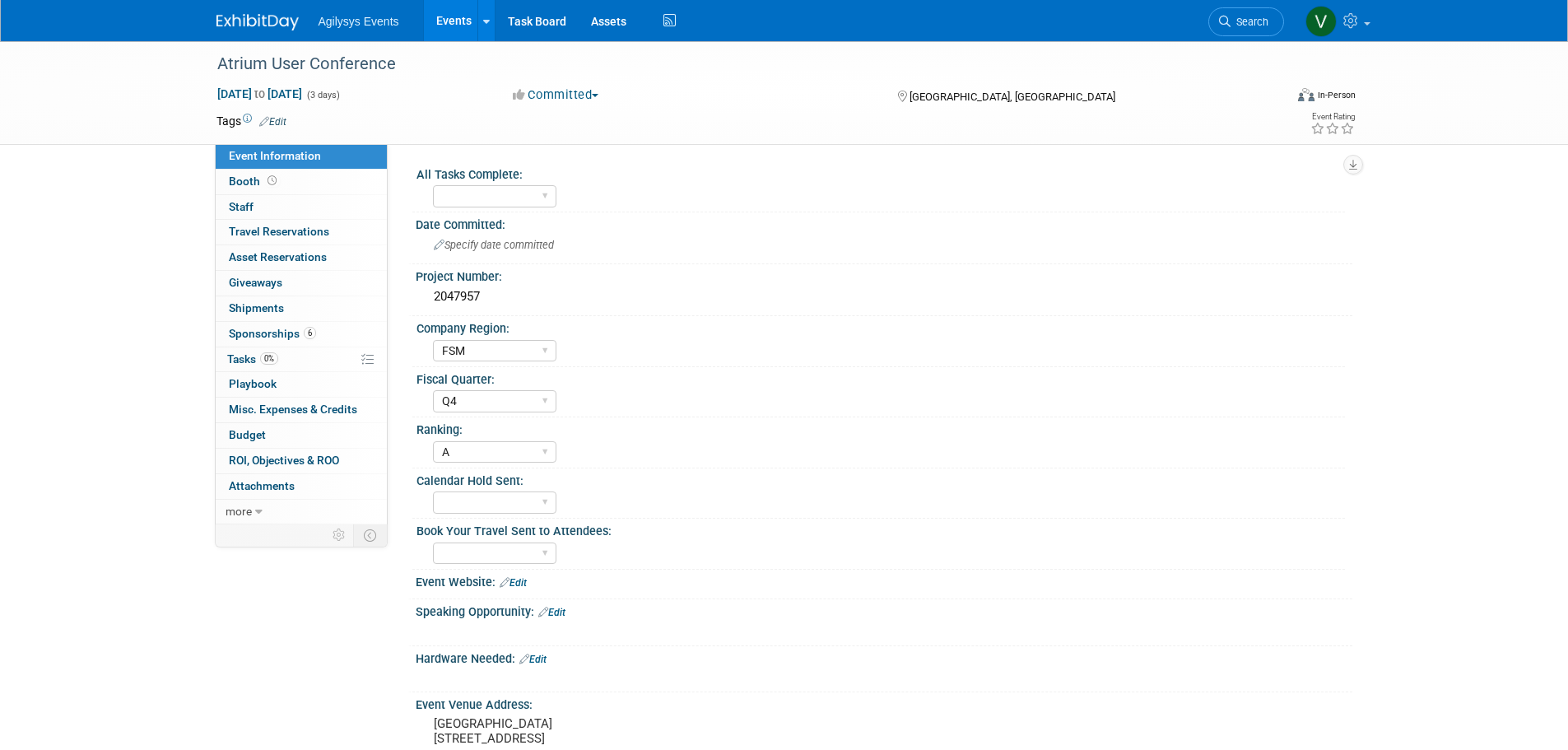
select select "FSM"
select select "Q4"
select select "A"
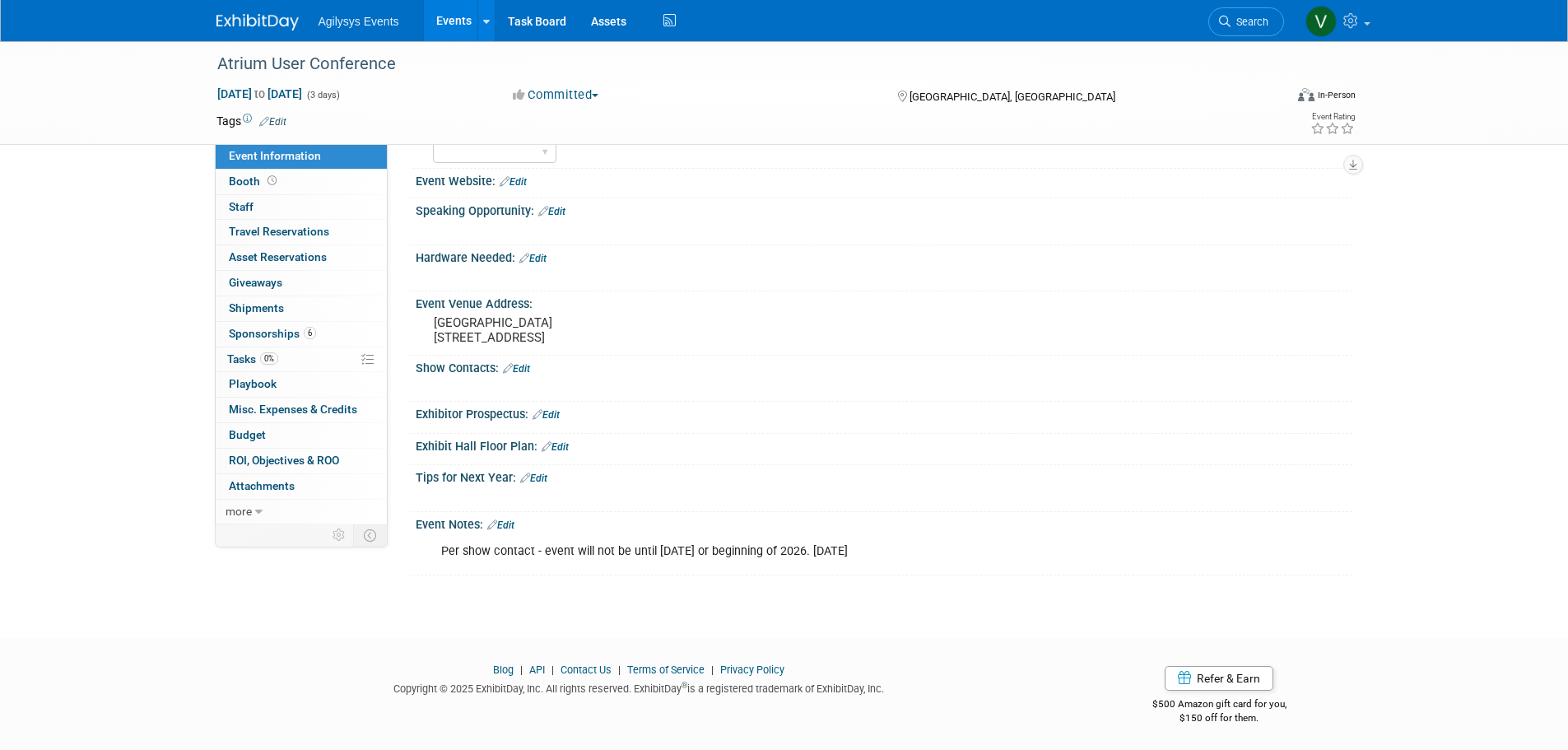
scroll to position [419, 0]
drag, startPoint x: 444, startPoint y: 548, endPoint x: 920, endPoint y: 556, distance: 476.1
click at [920, 556] on div "Per show contact - event will not be until [DATE] or beginning of 2026. [DATE]" at bounding box center [800, 548] width 742 height 33
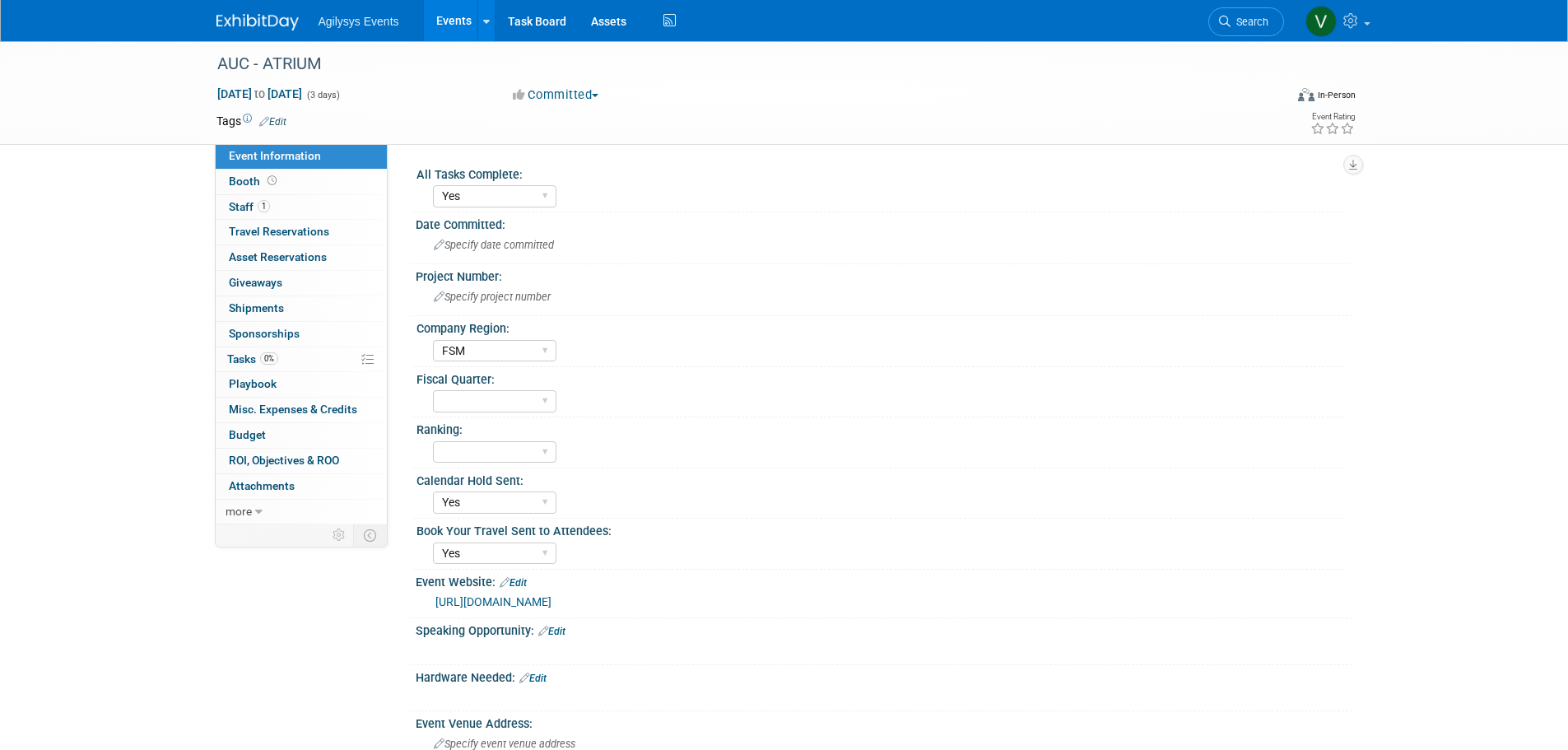
select select "Yes"
select select "FSM"
select select "Yes"
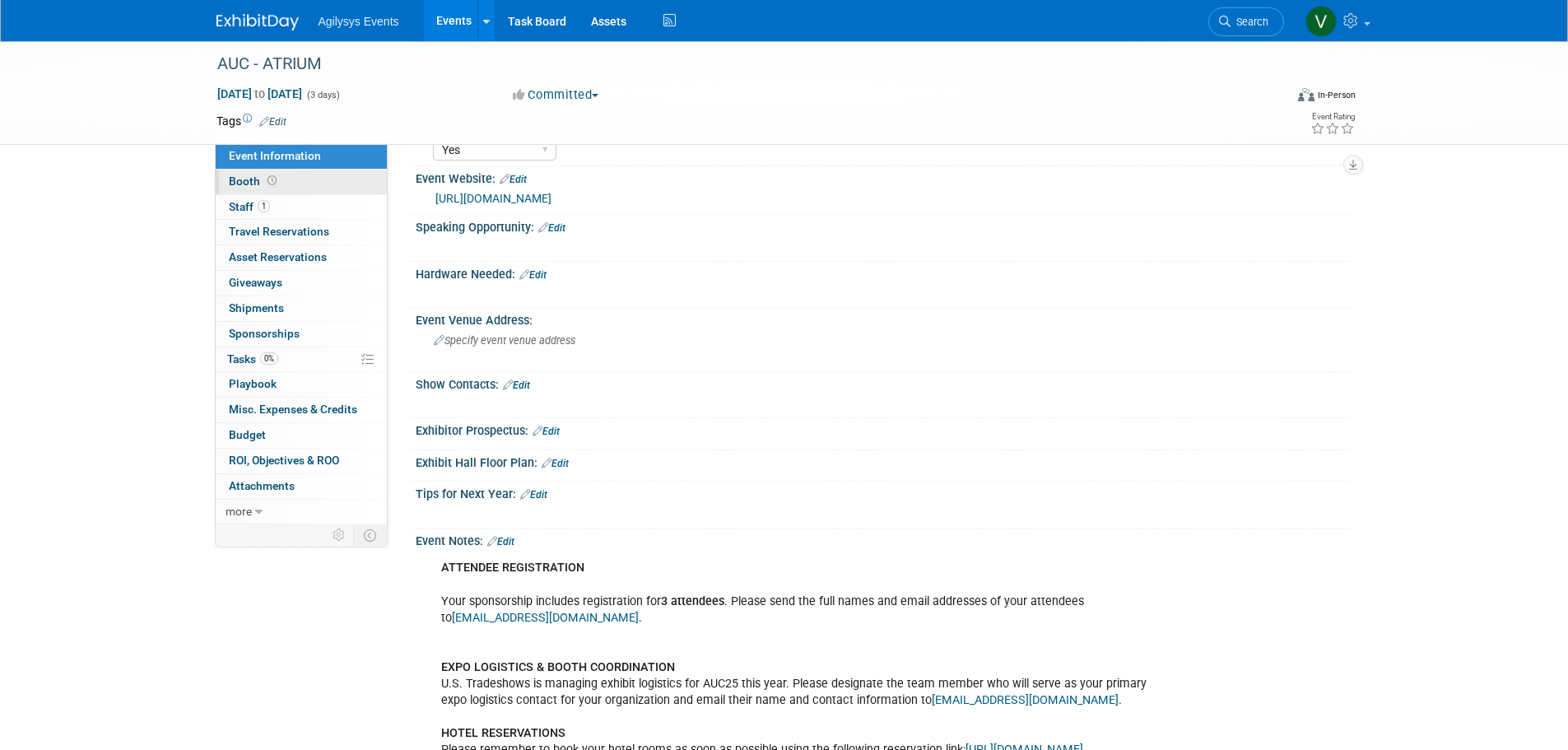
scroll to position [375, 0]
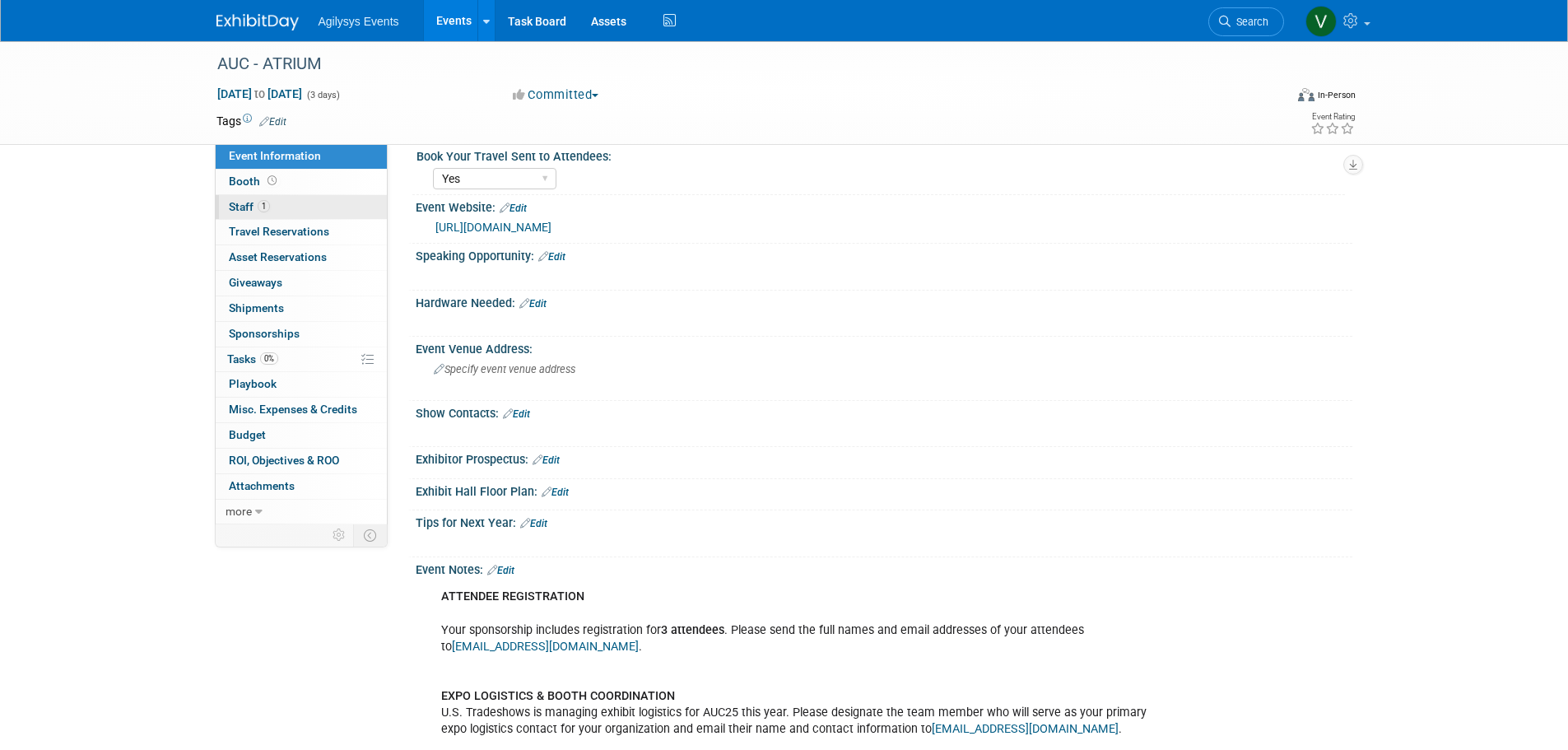
click at [270, 204] on link "1 Staff 1" at bounding box center [302, 207] width 171 height 24
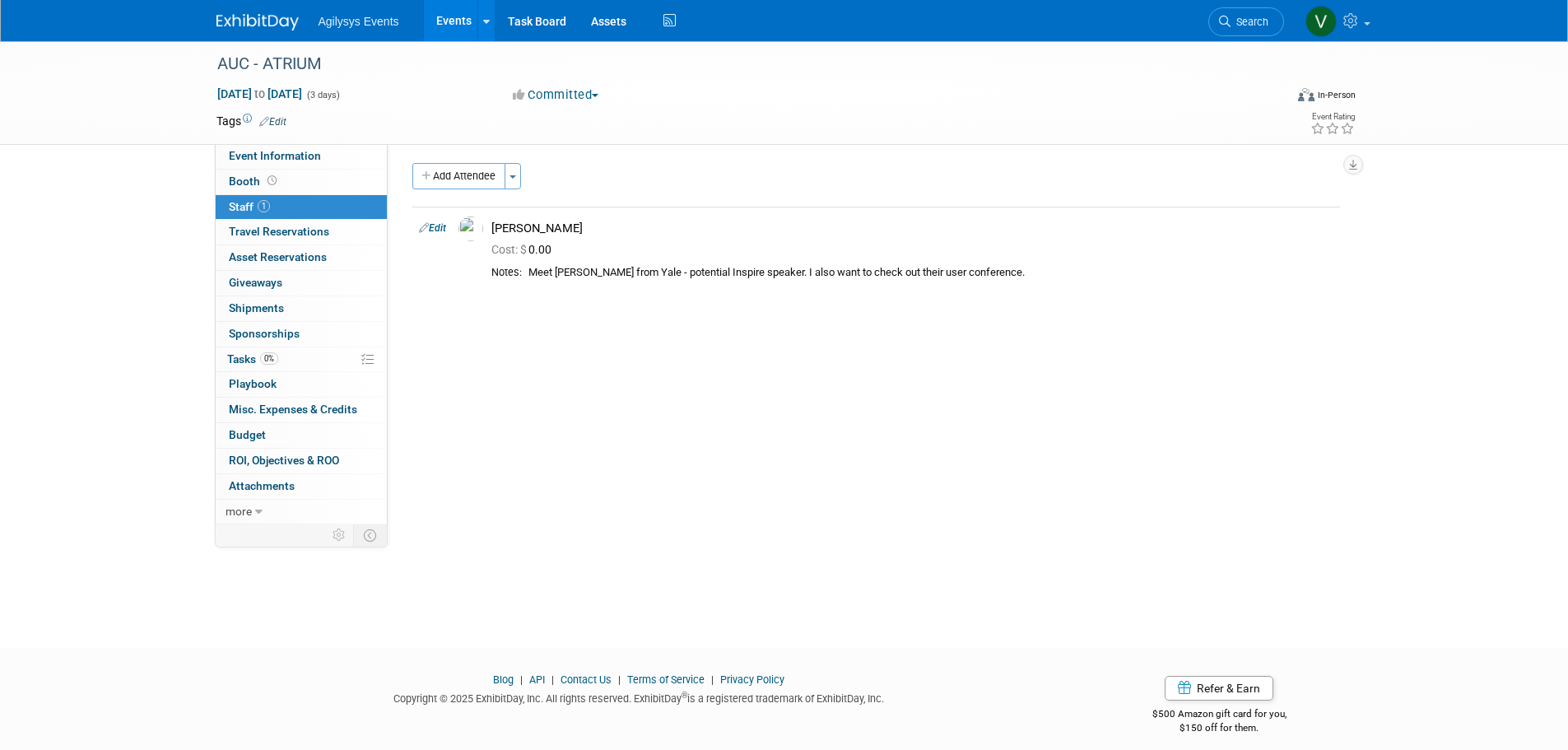
scroll to position [0, 0]
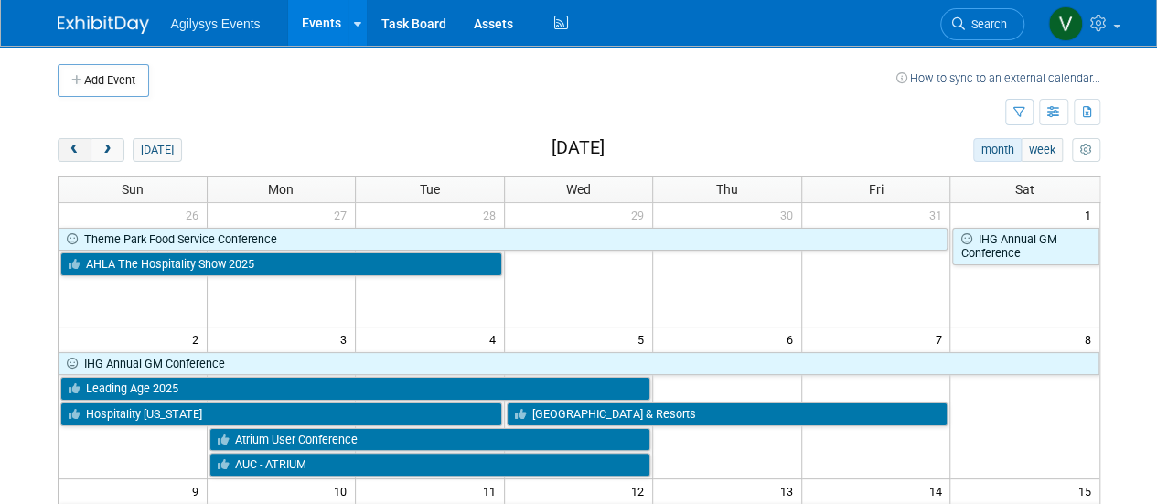
click at [73, 145] on span "prev" at bounding box center [75, 151] width 14 height 12
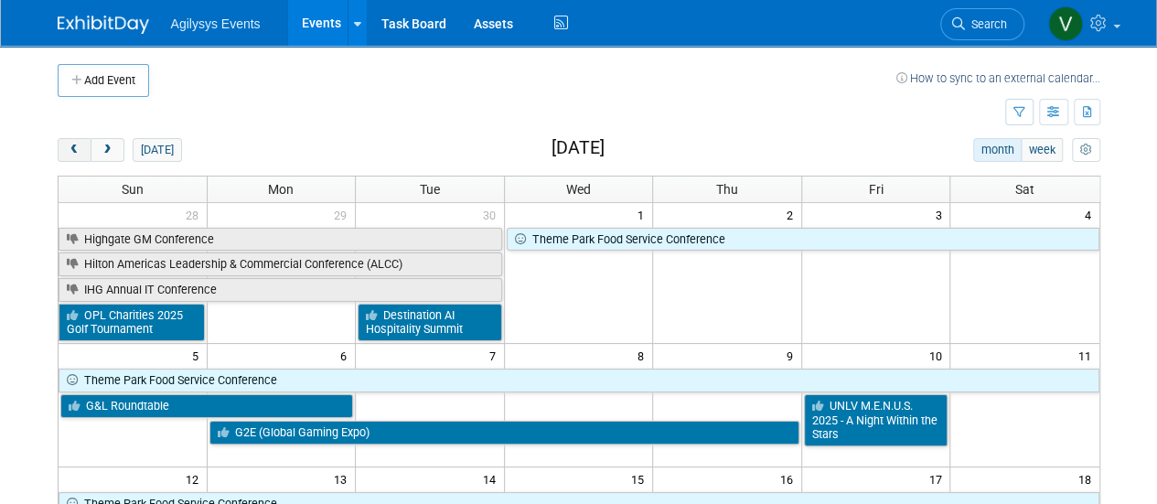
click at [79, 150] on span "prev" at bounding box center [75, 151] width 14 height 12
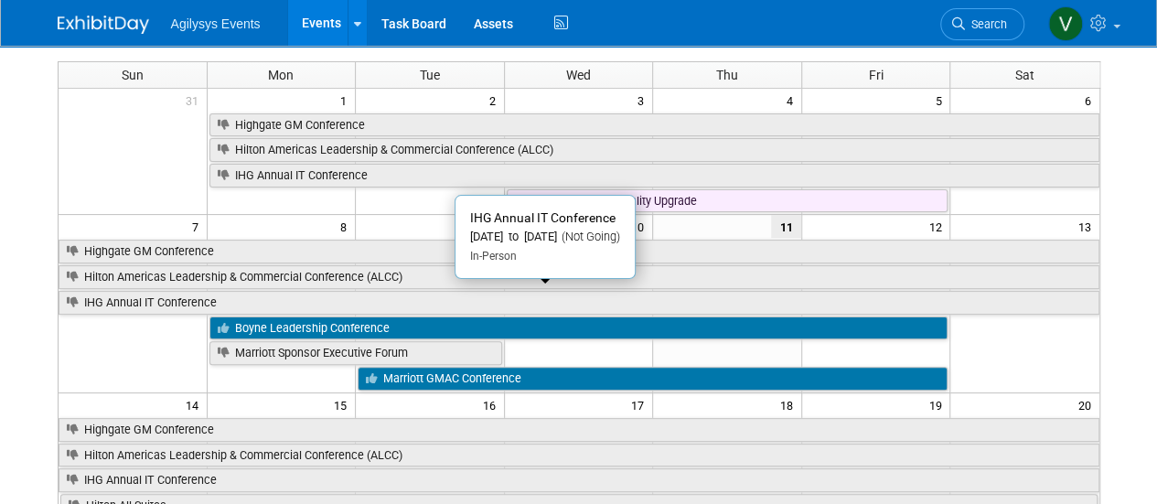
scroll to position [274, 0]
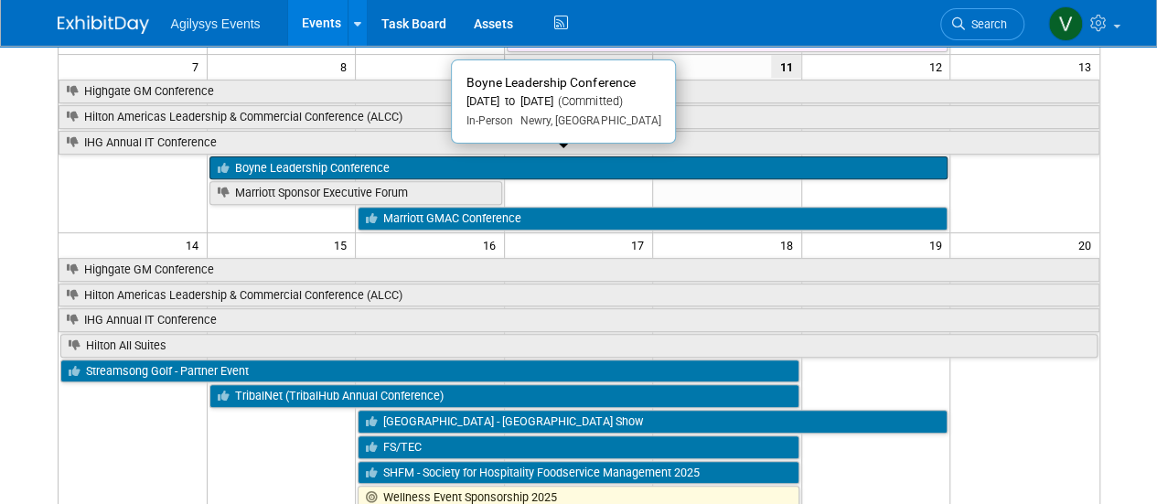
click at [417, 160] on link "Boyne Leadership Conference" at bounding box center [578, 168] width 739 height 24
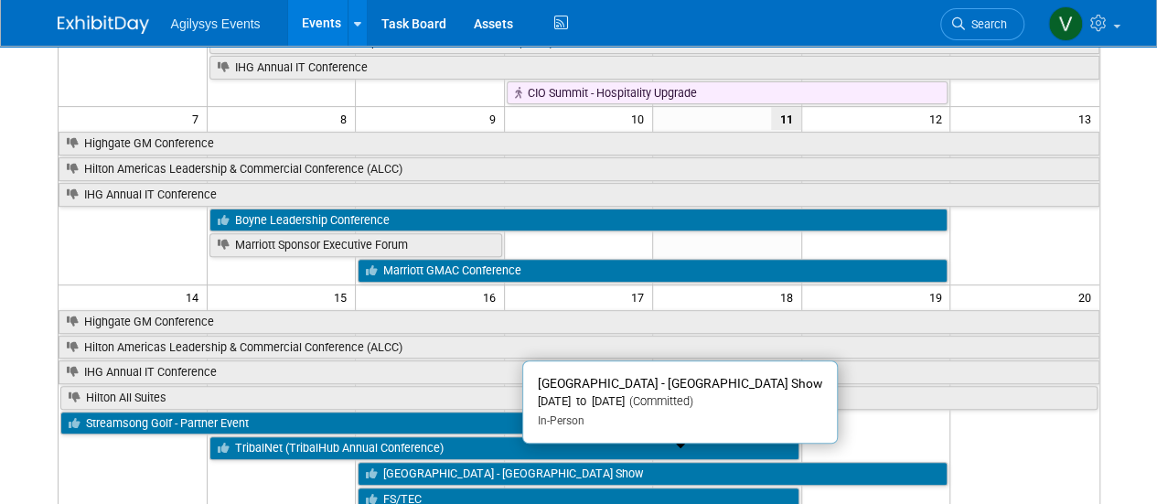
scroll to position [183, 0]
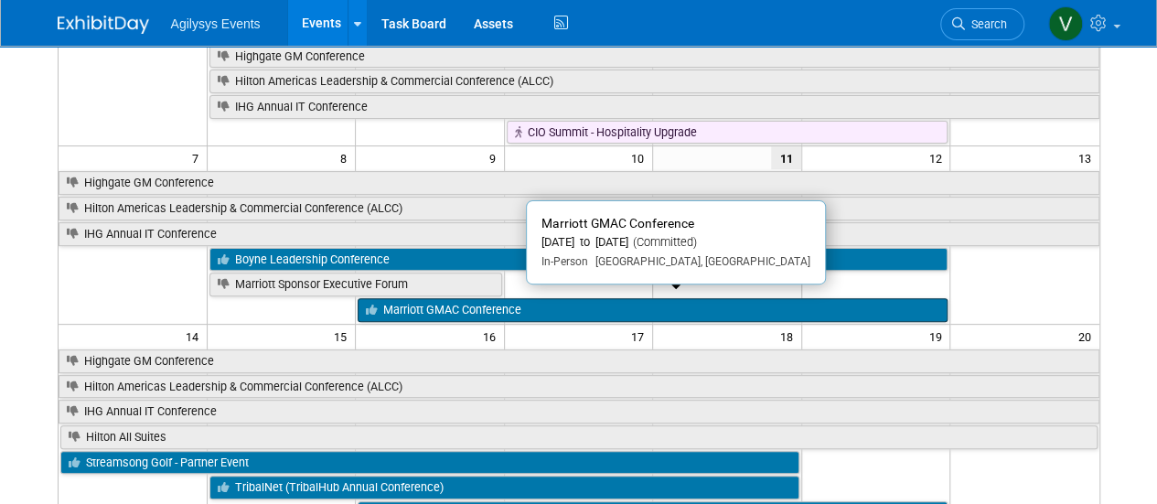
click at [413, 300] on link "Marriott GMAC Conference" at bounding box center [653, 310] width 590 height 24
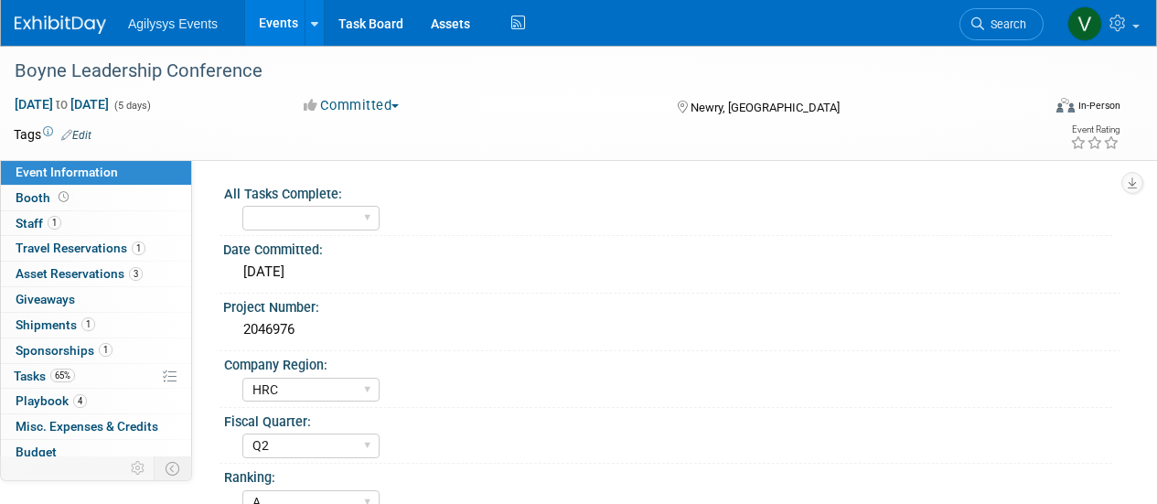
select select "HRC"
select select "Q2"
select select "A"
select select "Yes"
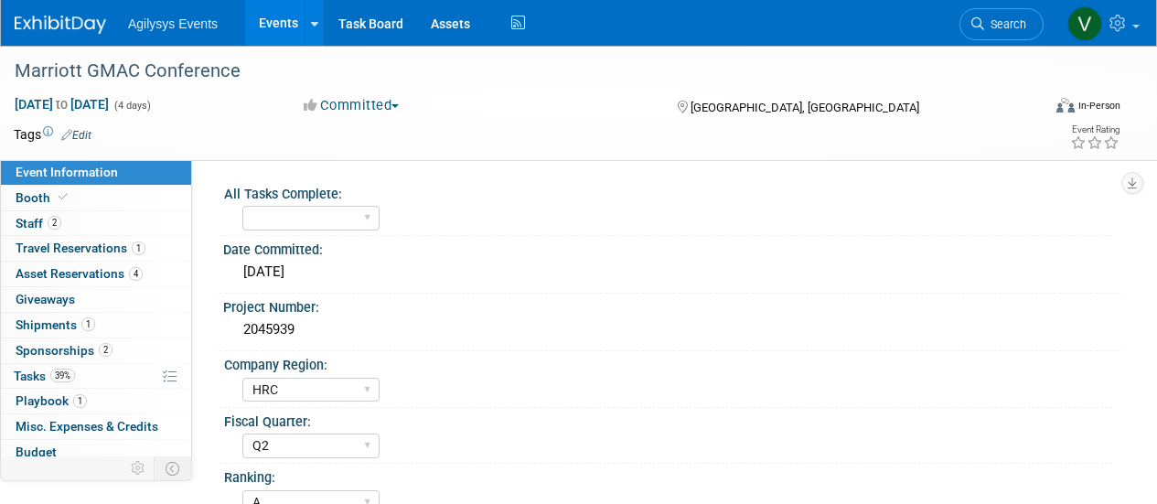
select select "HRC"
select select "Q2"
select select "A"
select select "Yes"
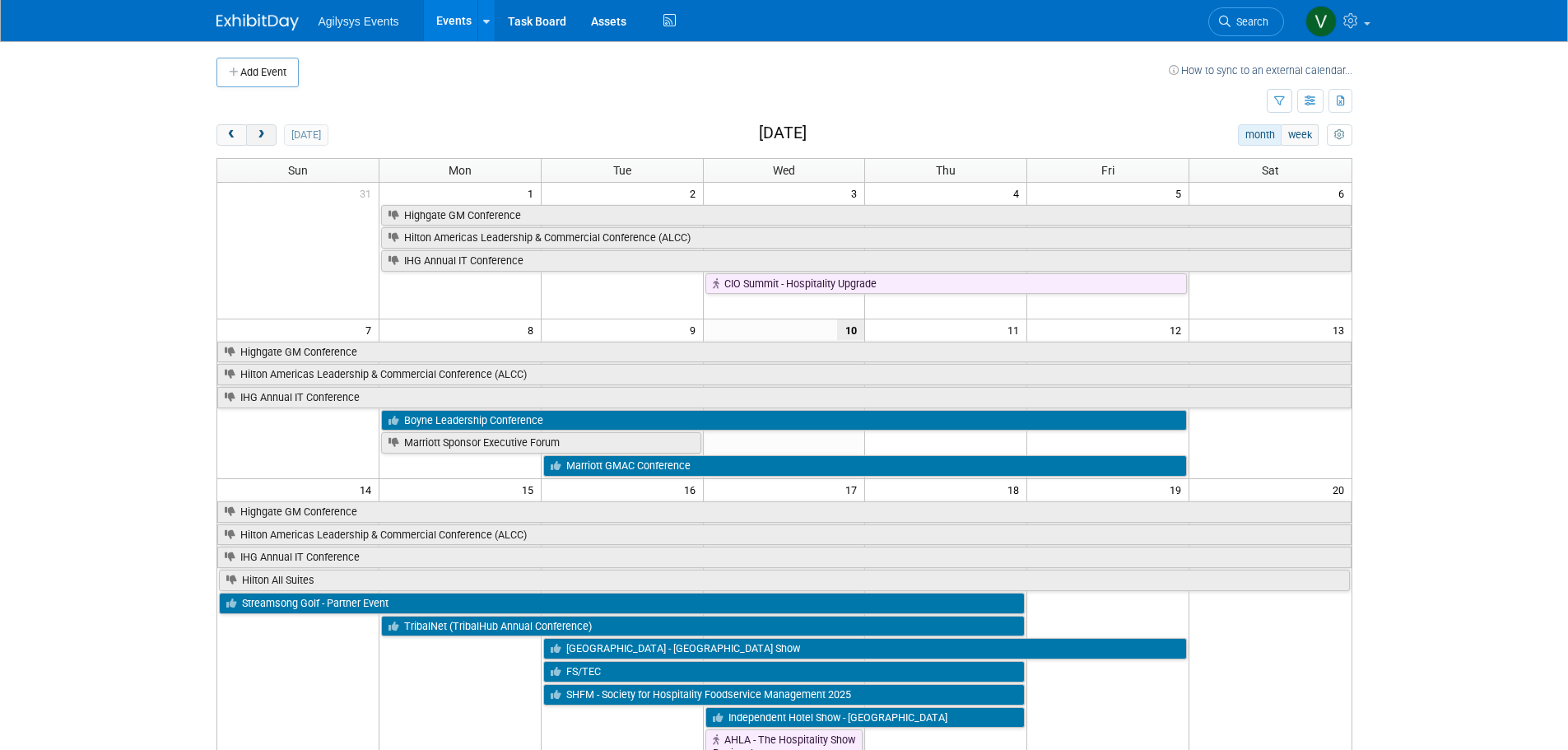
click at [264, 132] on span "next" at bounding box center [262, 136] width 13 height 11
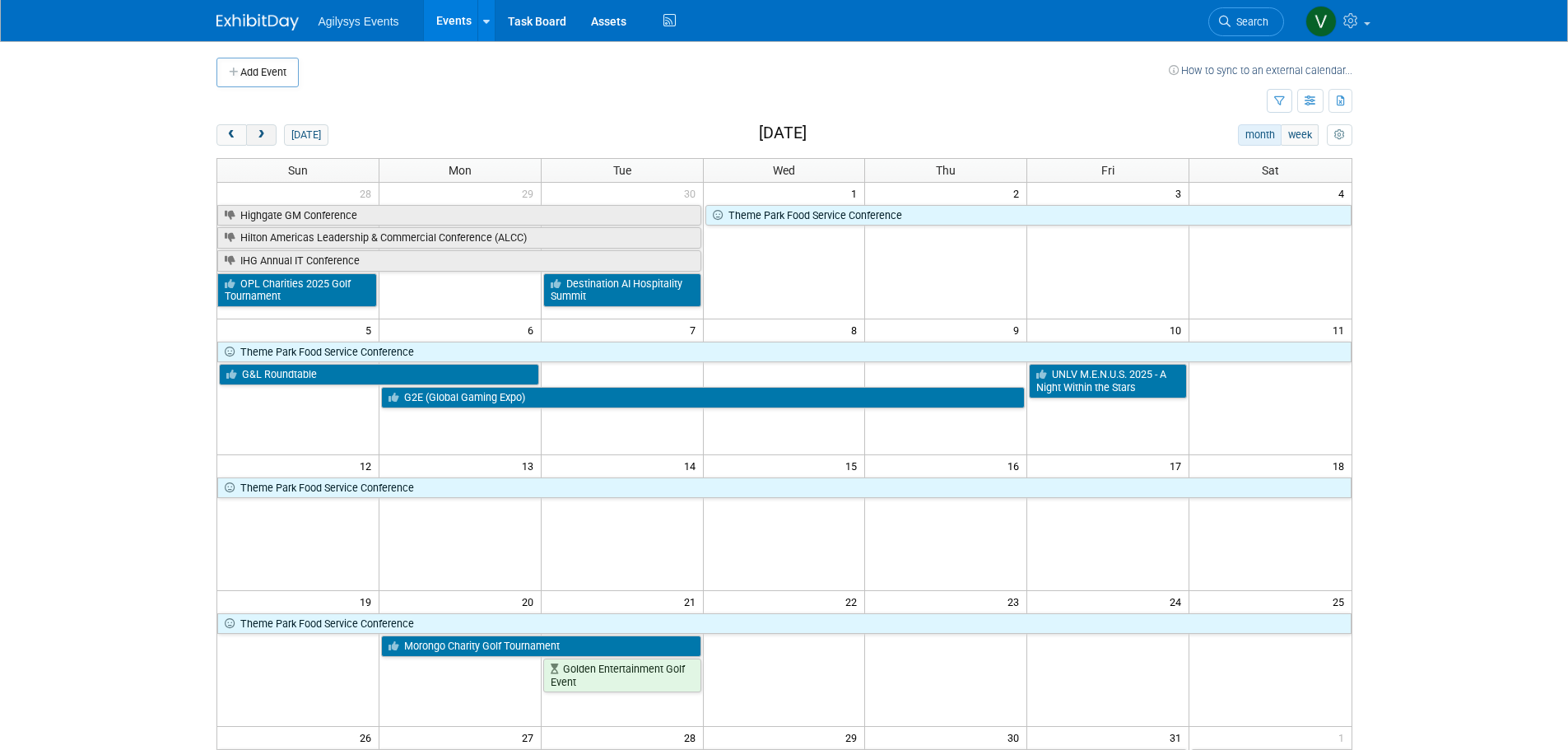
click at [263, 133] on span "next" at bounding box center [262, 136] width 13 height 11
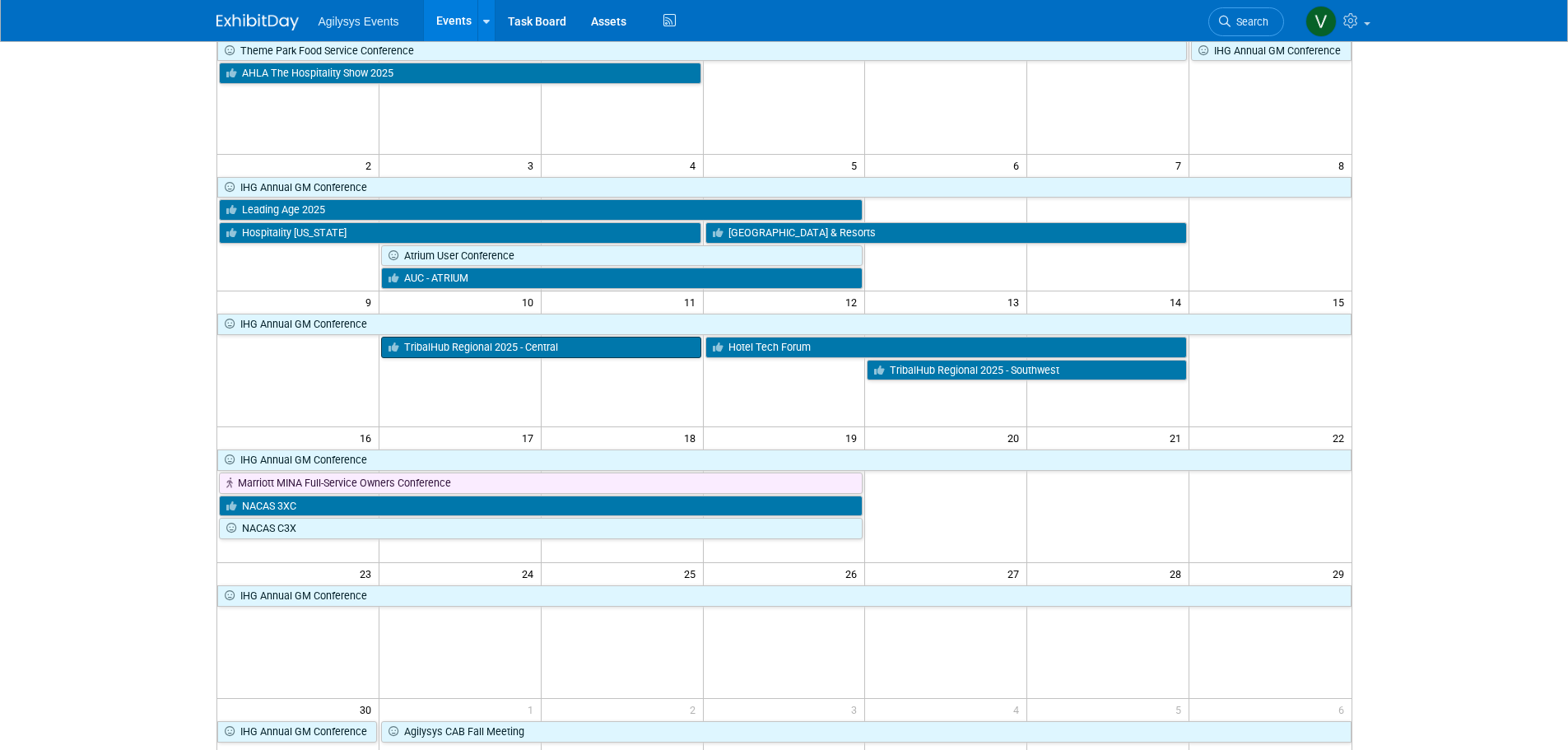
scroll to position [82, 0]
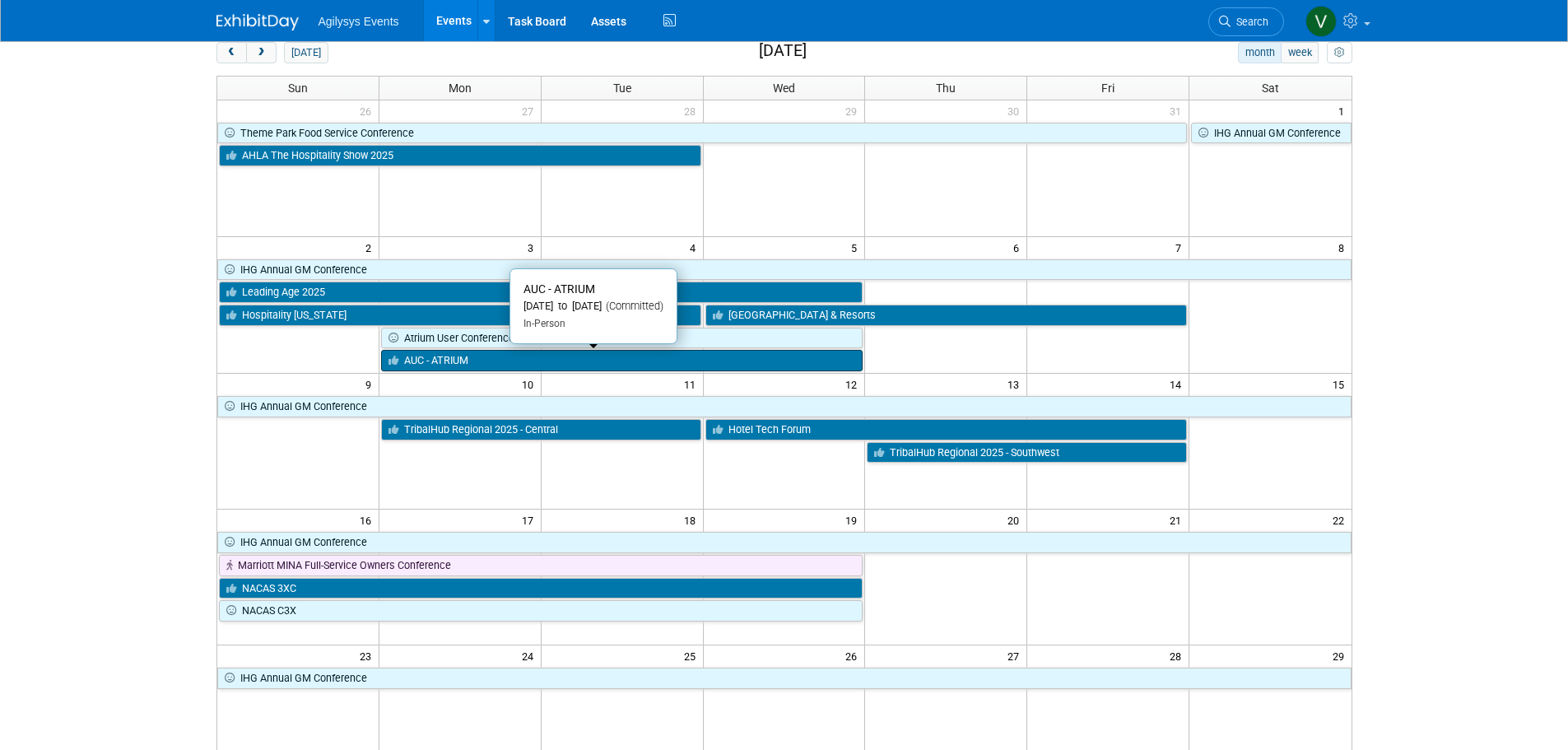
click at [432, 360] on link "AUC - ATRIUM" at bounding box center [622, 361] width 482 height 22
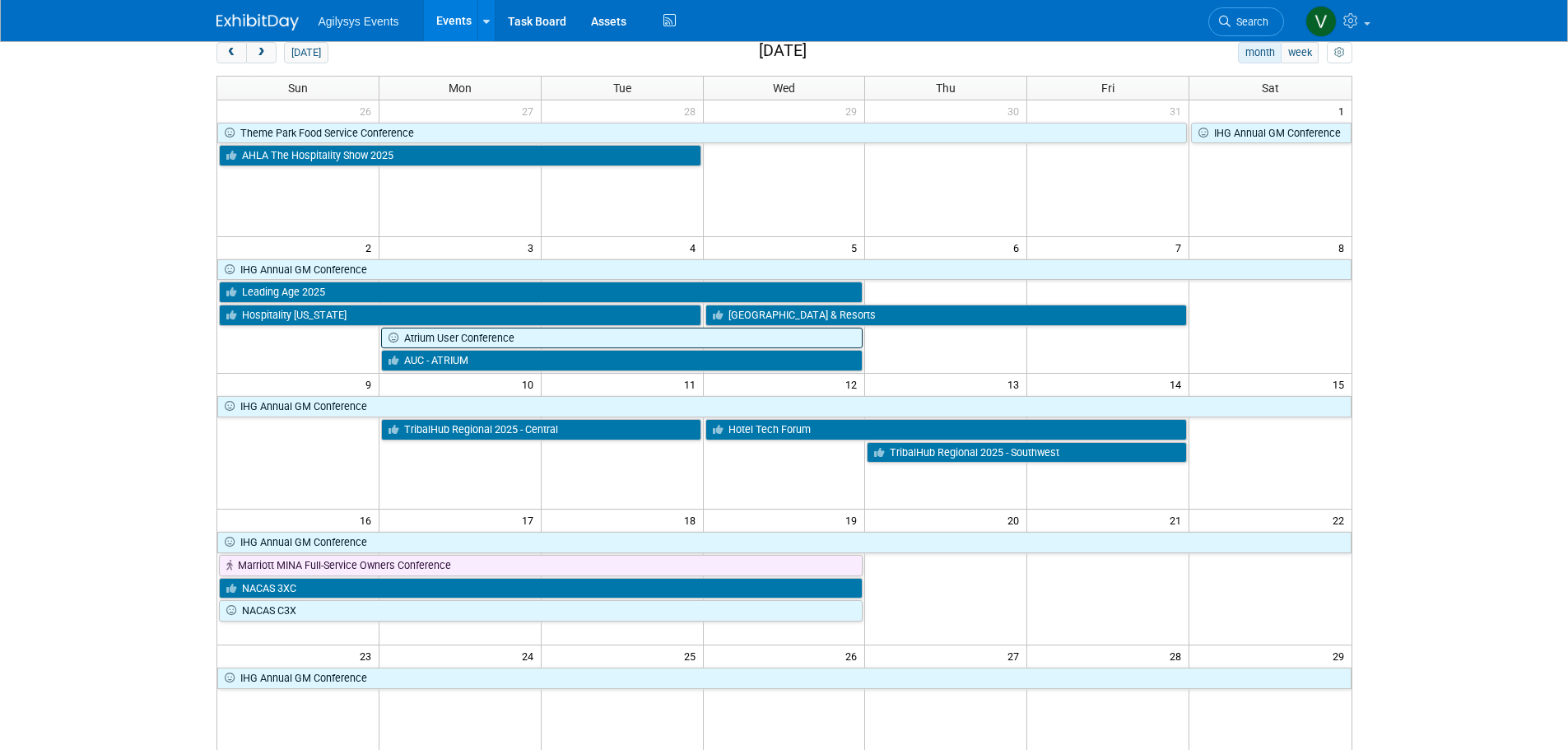
click at [518, 340] on link "Atrium User Conference" at bounding box center [622, 339] width 482 height 22
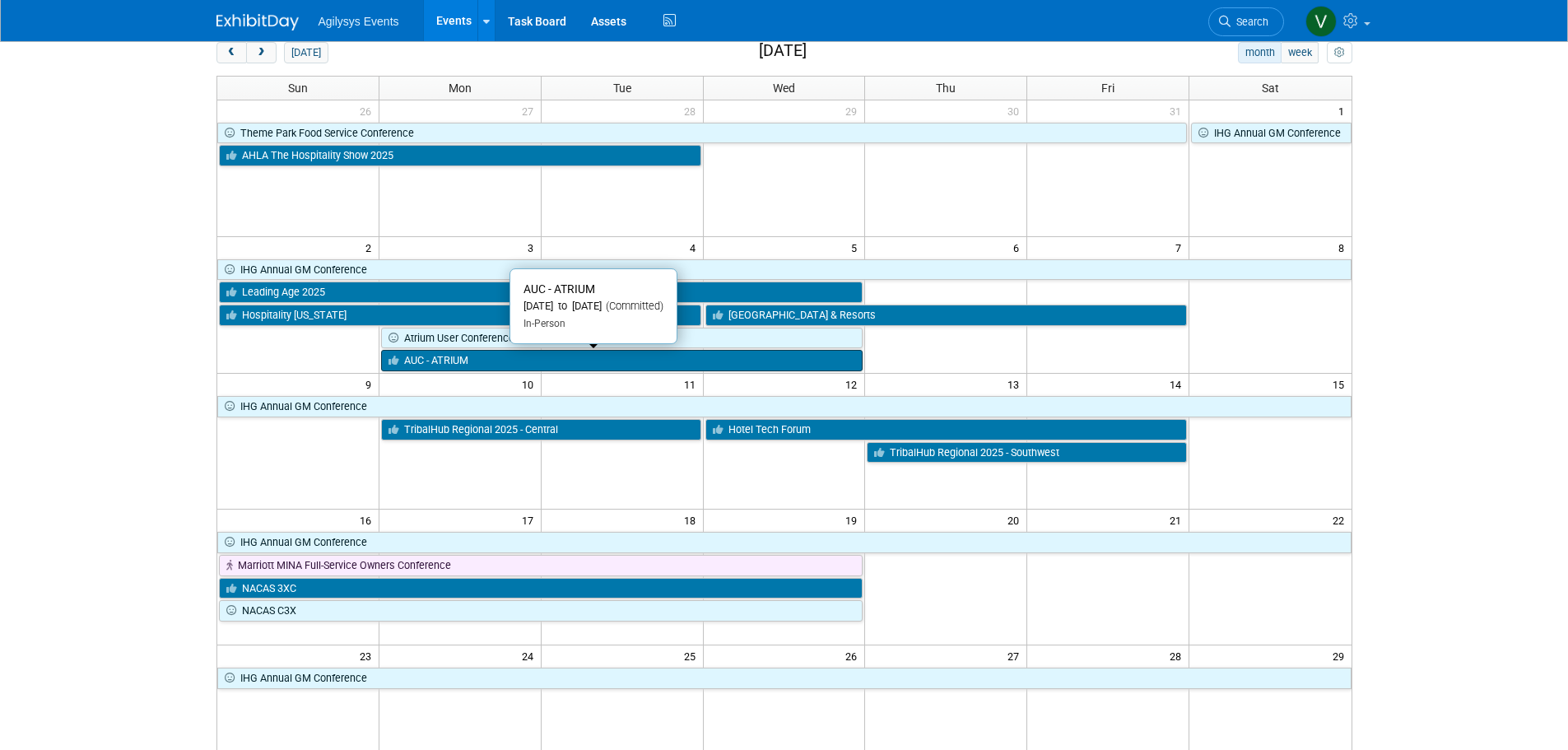
click at [466, 358] on link "AUC - ATRIUM" at bounding box center [622, 361] width 482 height 22
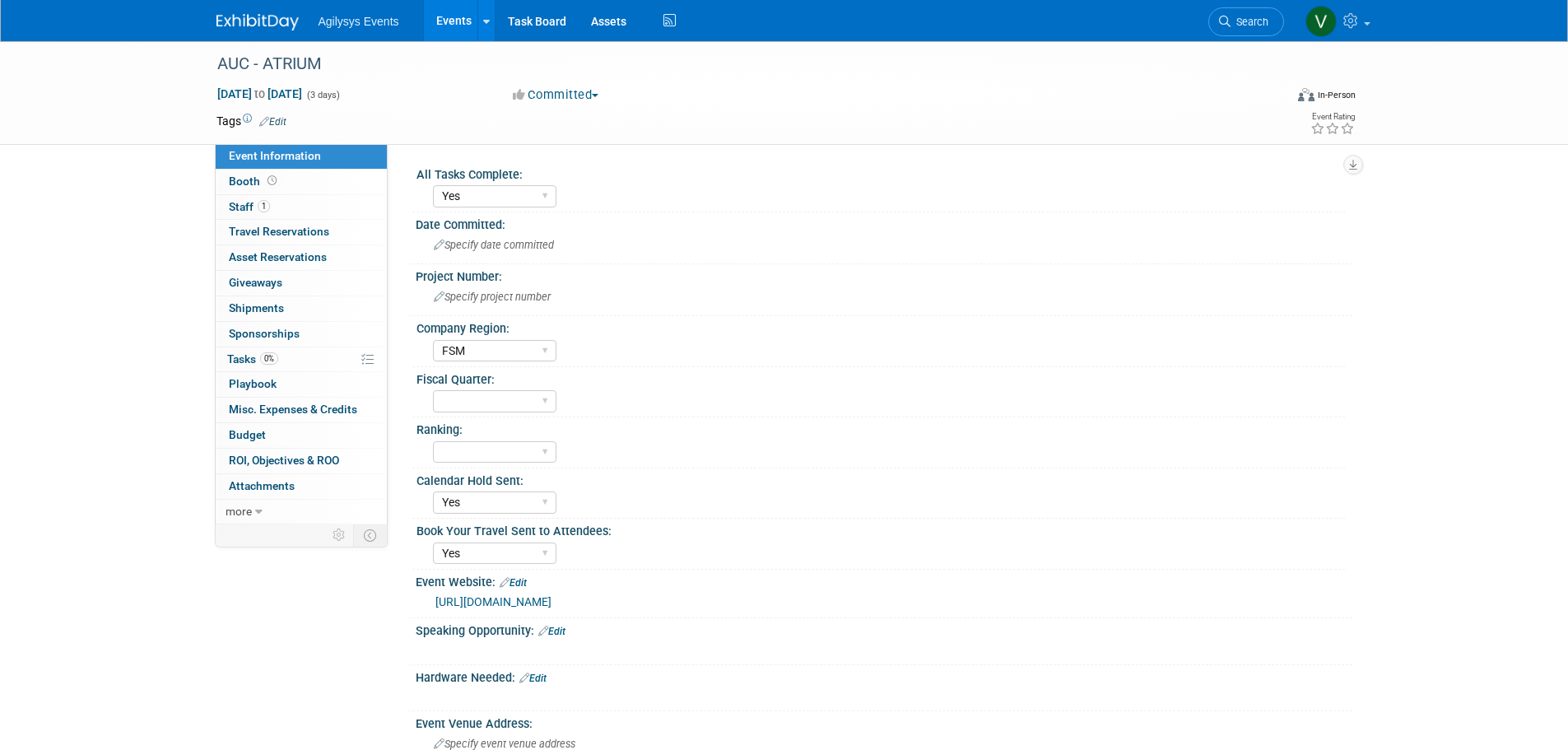
select select "Yes"
select select "FSM"
select select "Yes"
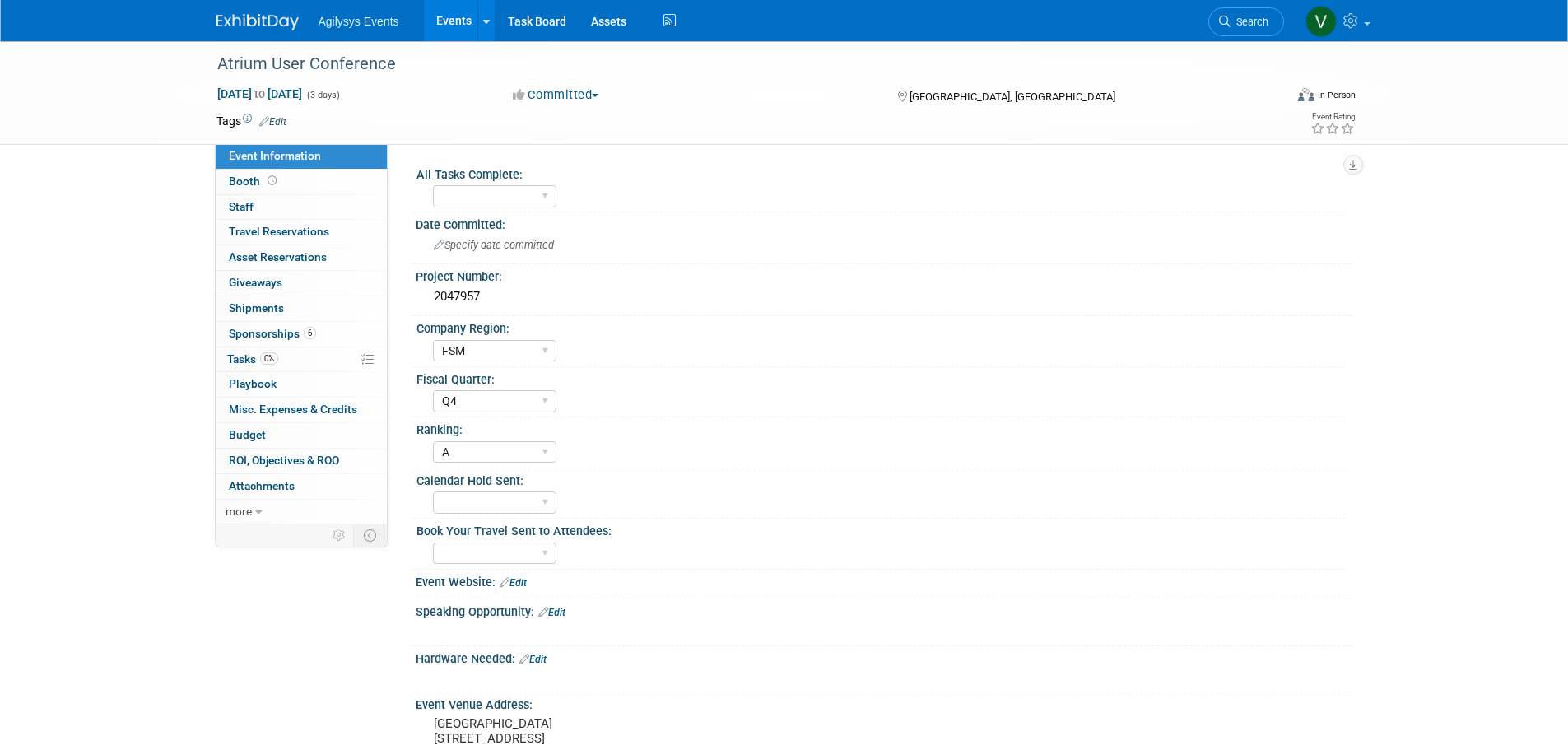
select select "FSM"
select select "Q4"
select select "A"
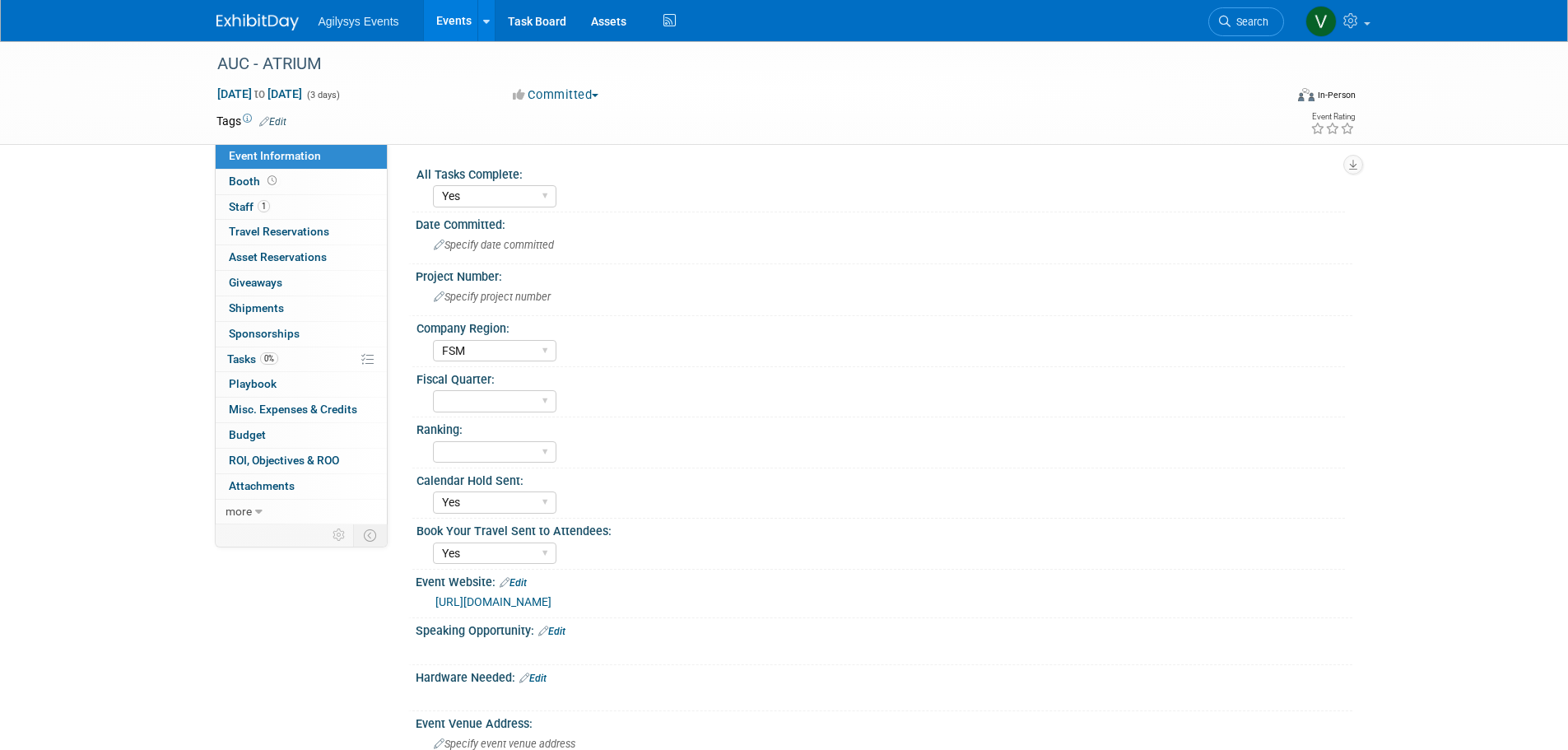
select select "Yes"
select select "FSM"
select select "Yes"
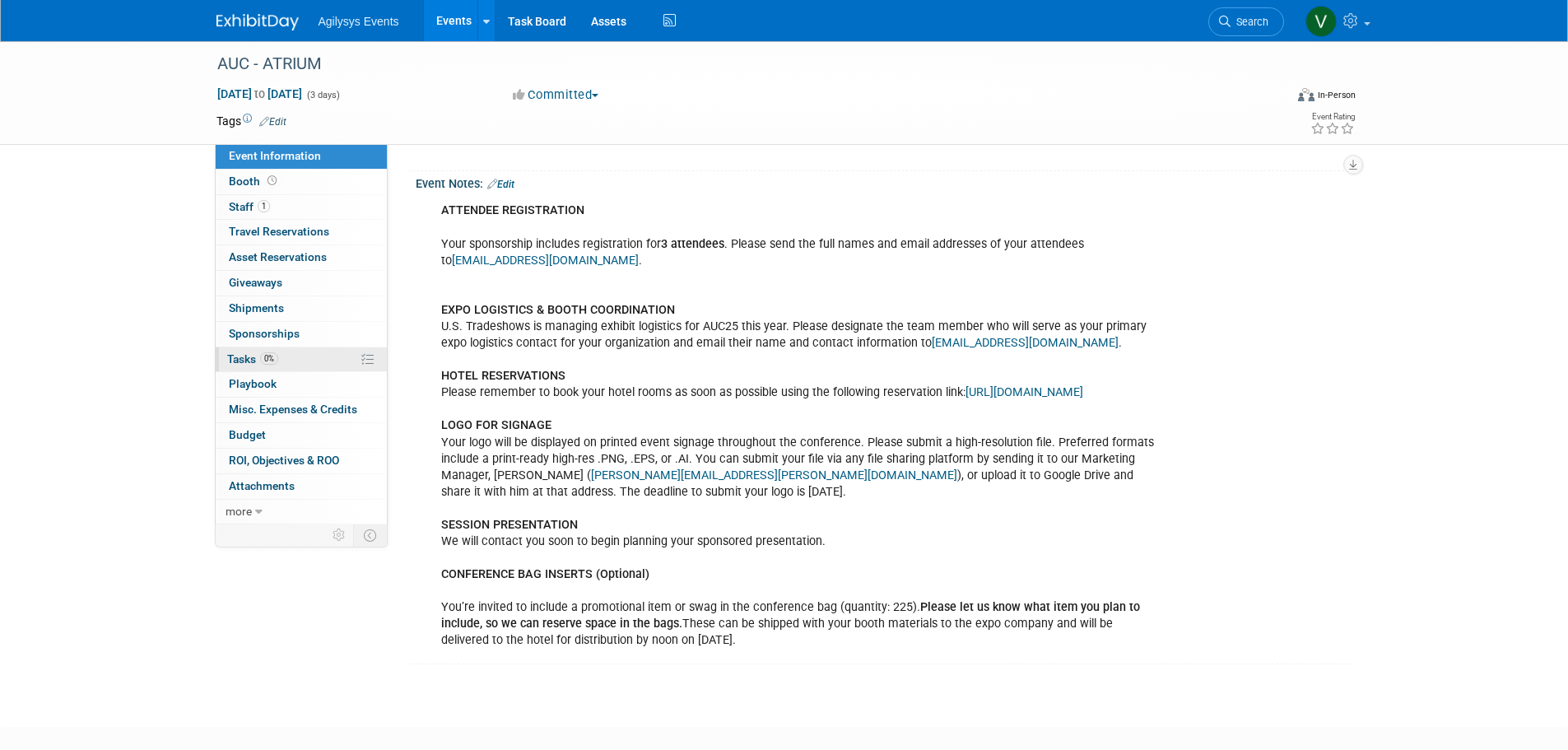
scroll to position [659, 0]
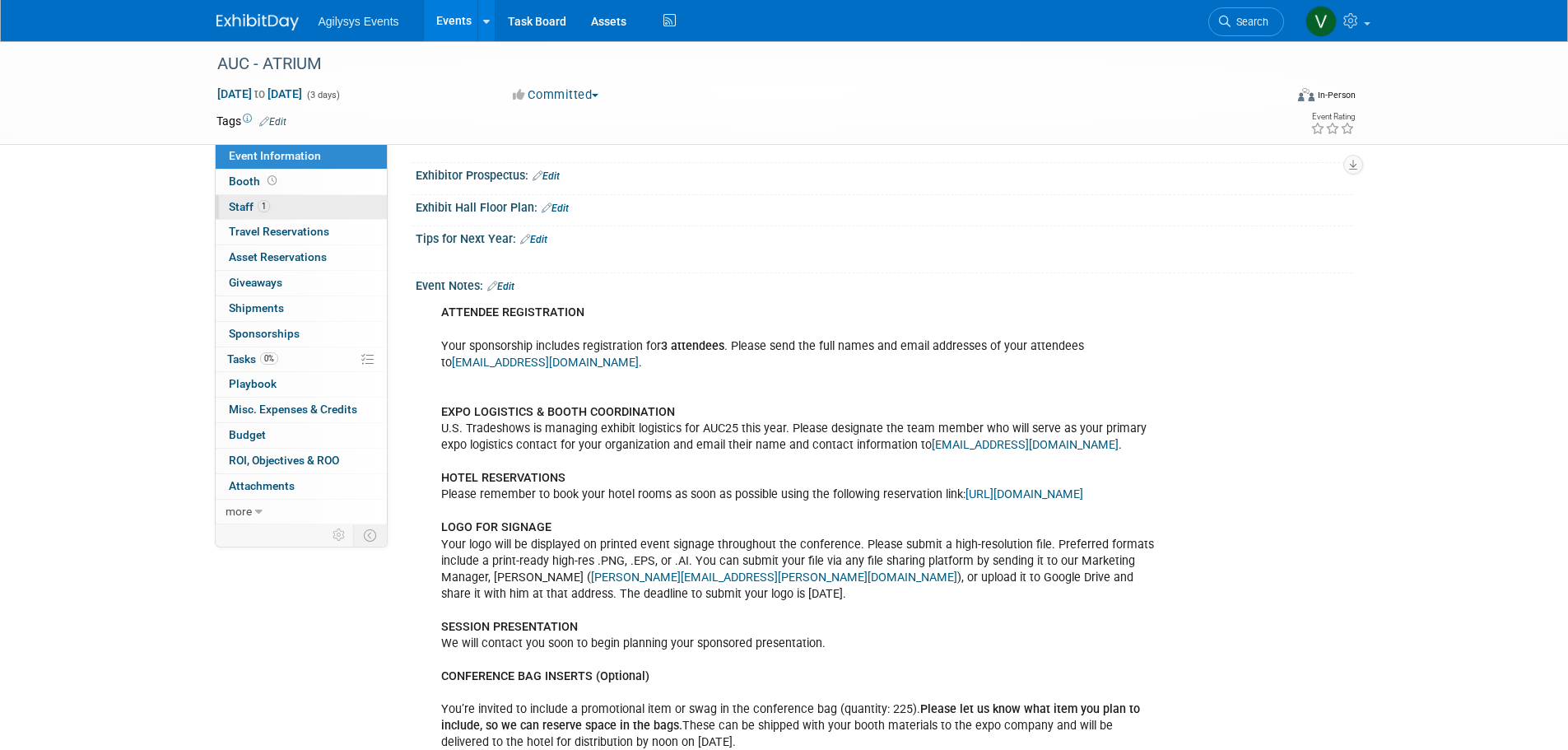
click at [255, 213] on link "1 Staff 1" at bounding box center [302, 207] width 171 height 24
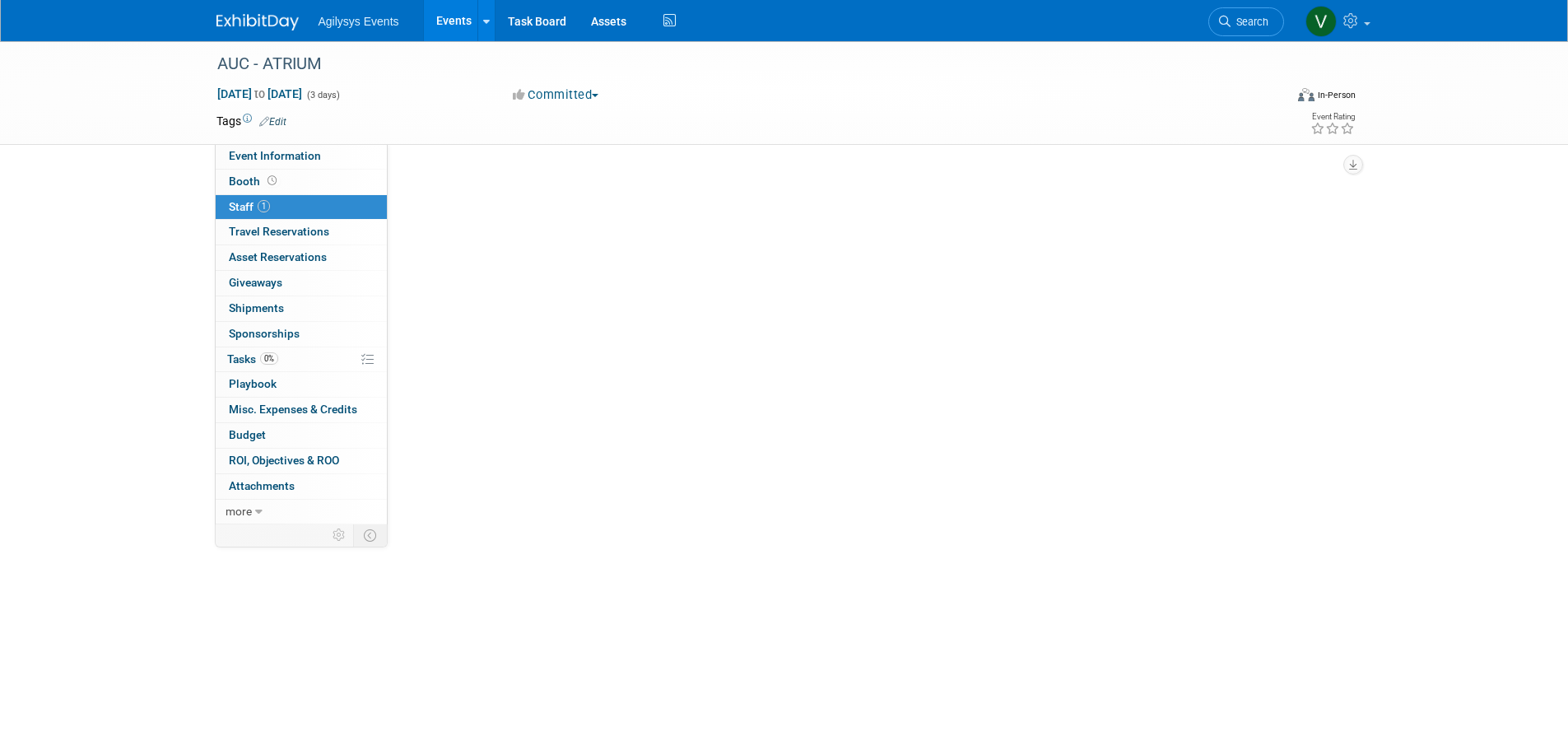
scroll to position [0, 0]
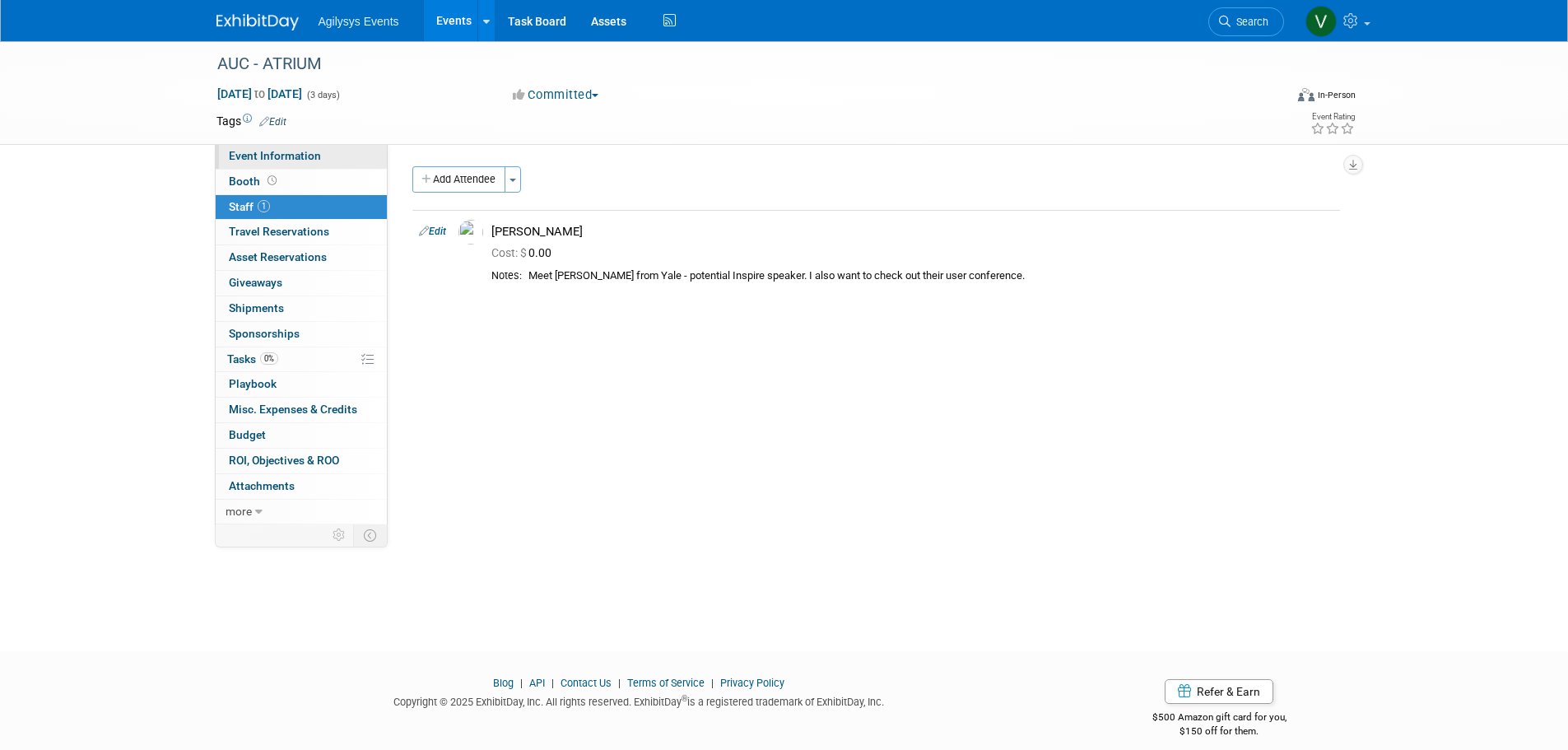
click at [256, 165] on link "Event Information" at bounding box center [302, 156] width 171 height 24
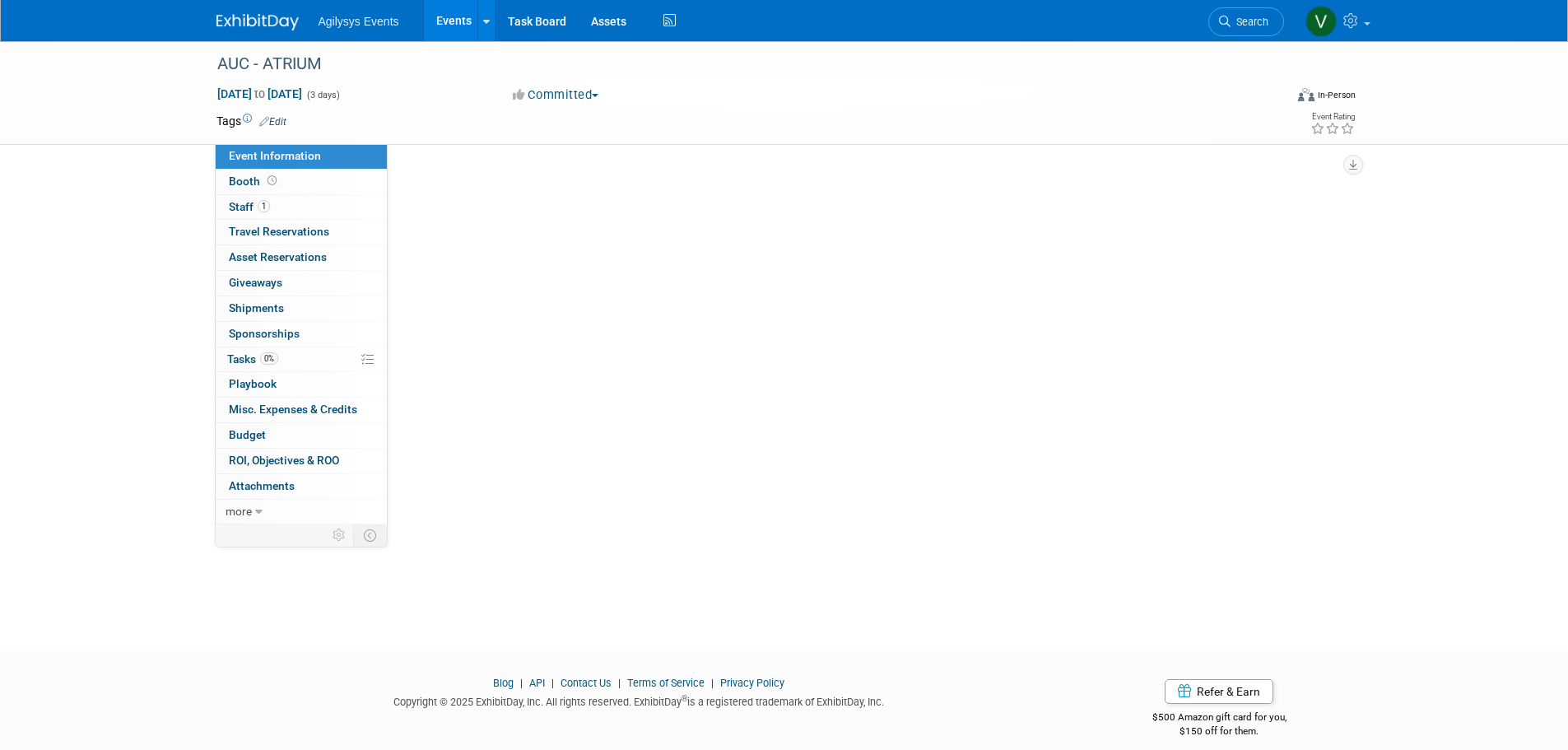
select select "Yes"
select select "FSM"
select select "Yes"
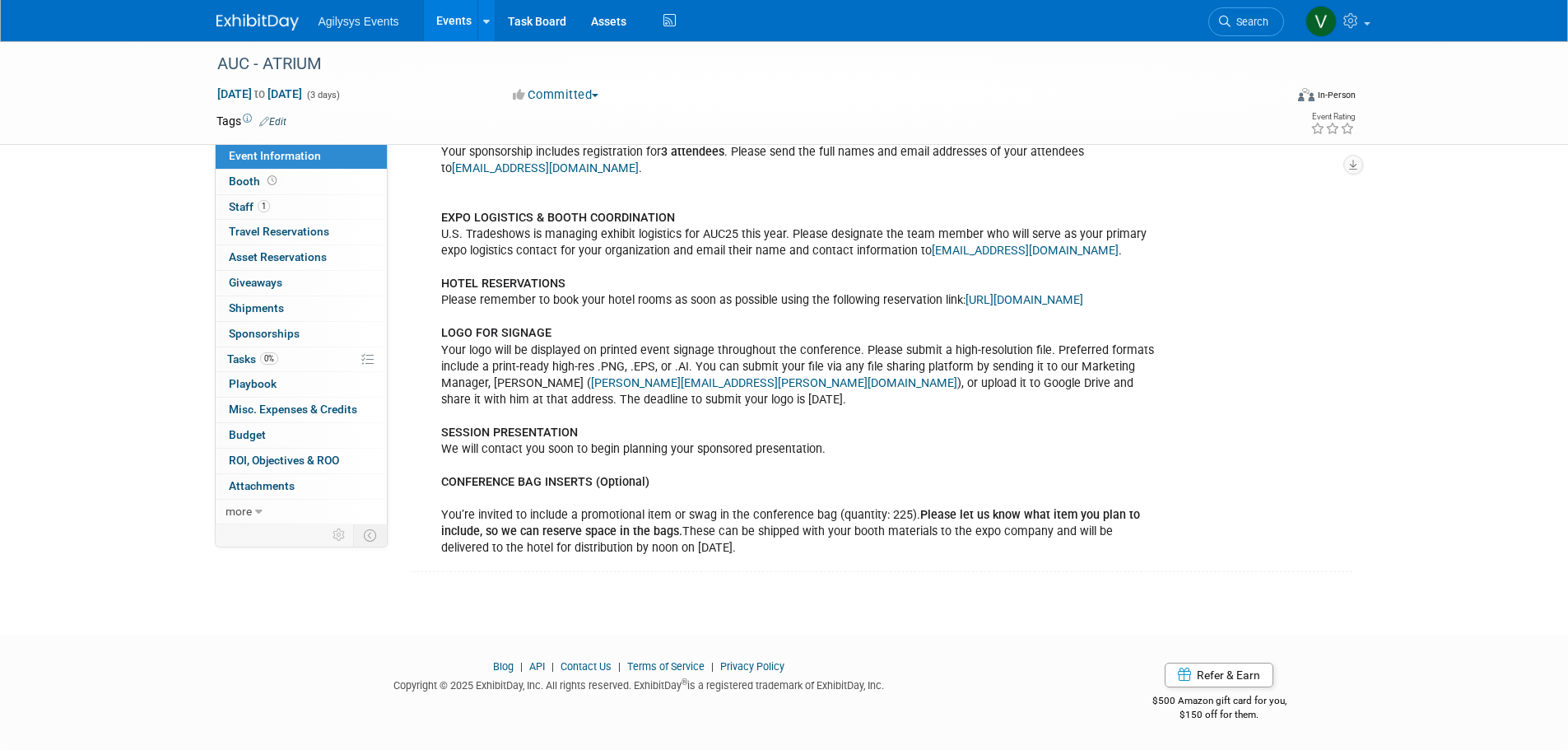
scroll to position [869, 0]
drag, startPoint x: 440, startPoint y: 282, endPoint x: 1007, endPoint y: 289, distance: 567.0
click at [1007, 289] on div "ATTENDEE REGISTRATION Your sponsorship includes registration for 3 attendees . …" at bounding box center [800, 333] width 742 height 463
drag, startPoint x: 437, startPoint y: 269, endPoint x: 919, endPoint y: 300, distance: 483.0
click at [919, 300] on div "ATTENDEE REGISTRATION Your sponsorship includes registration for 3 attendees . …" at bounding box center [800, 333] width 742 height 463
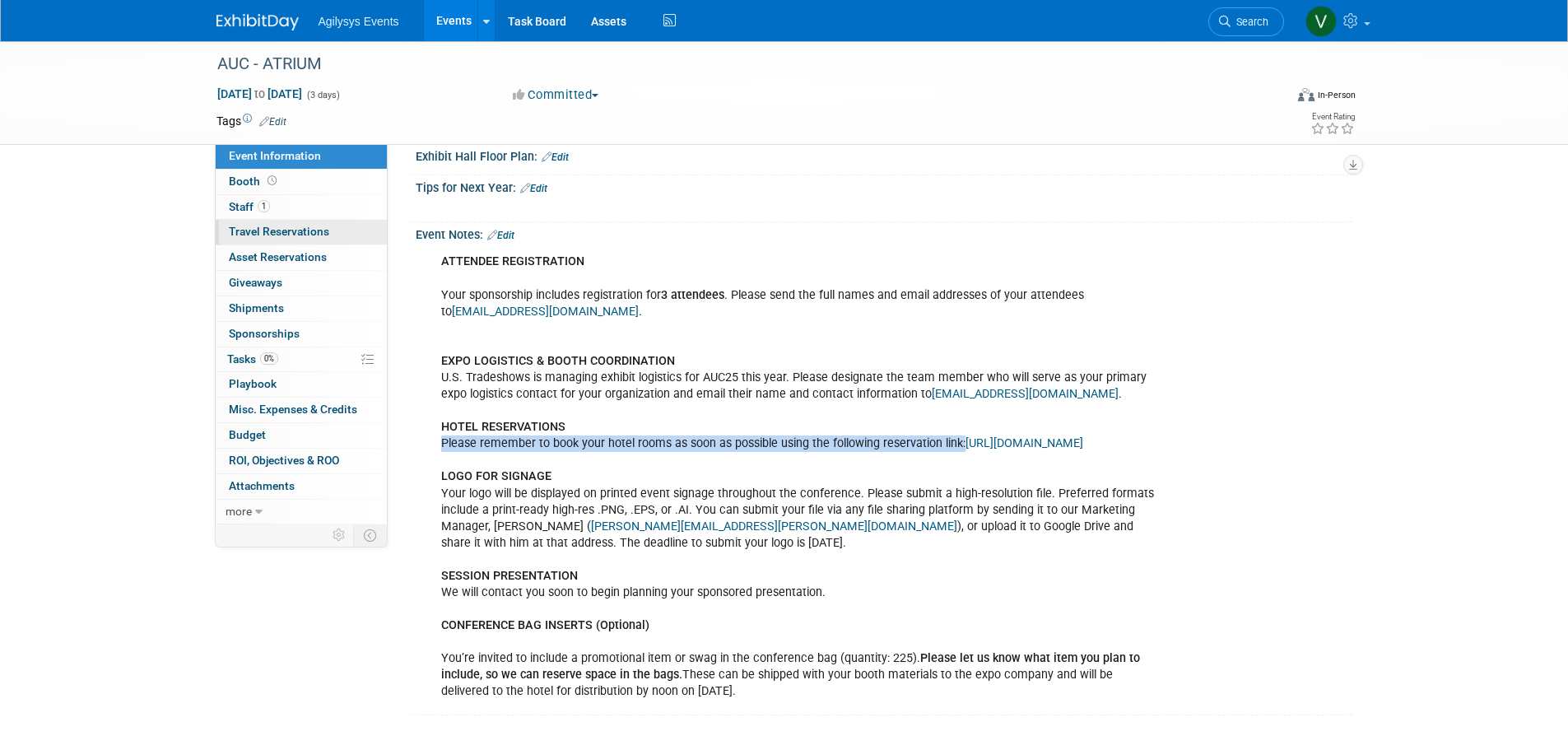
scroll to position [539, 0]
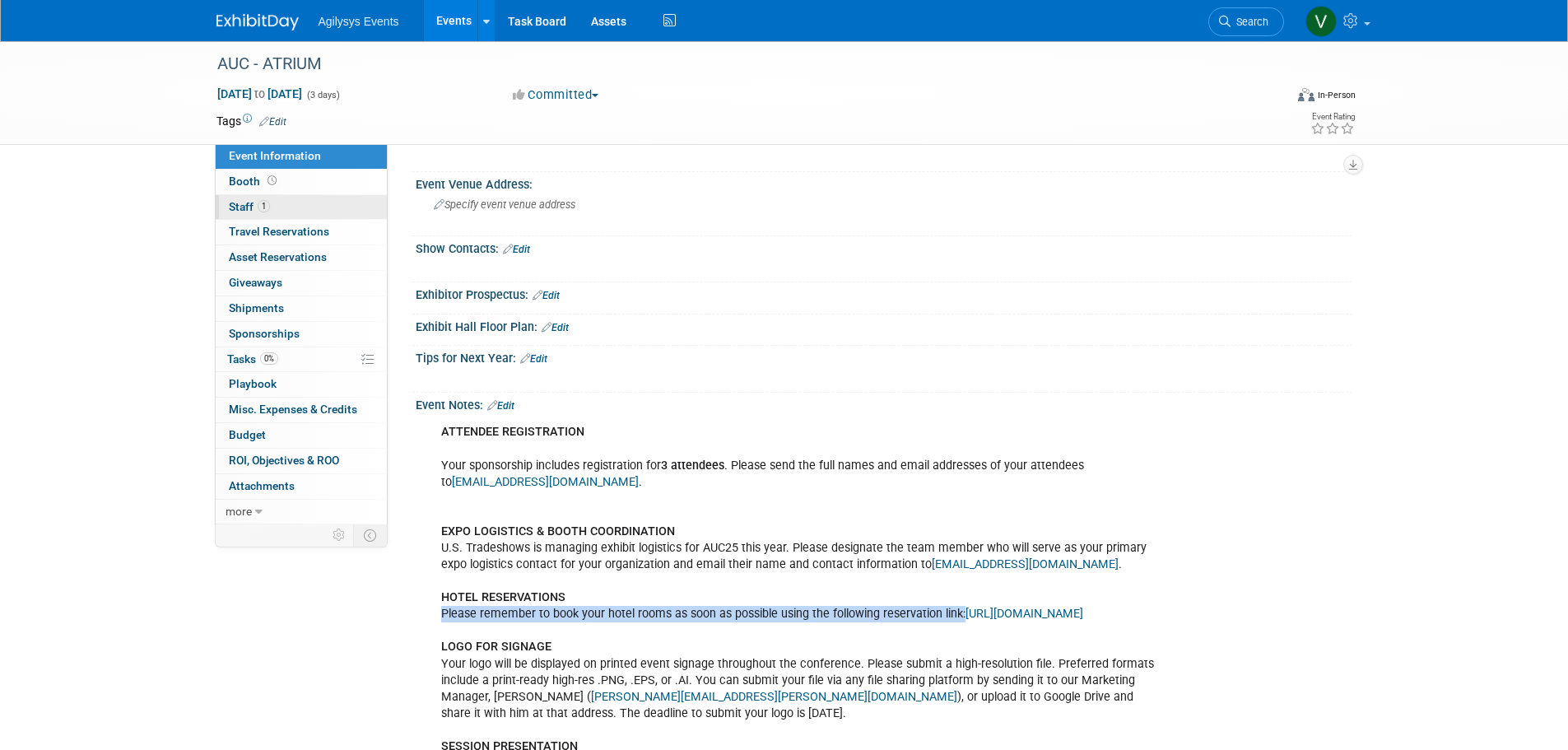
click at [263, 210] on span "1" at bounding box center [264, 206] width 13 height 13
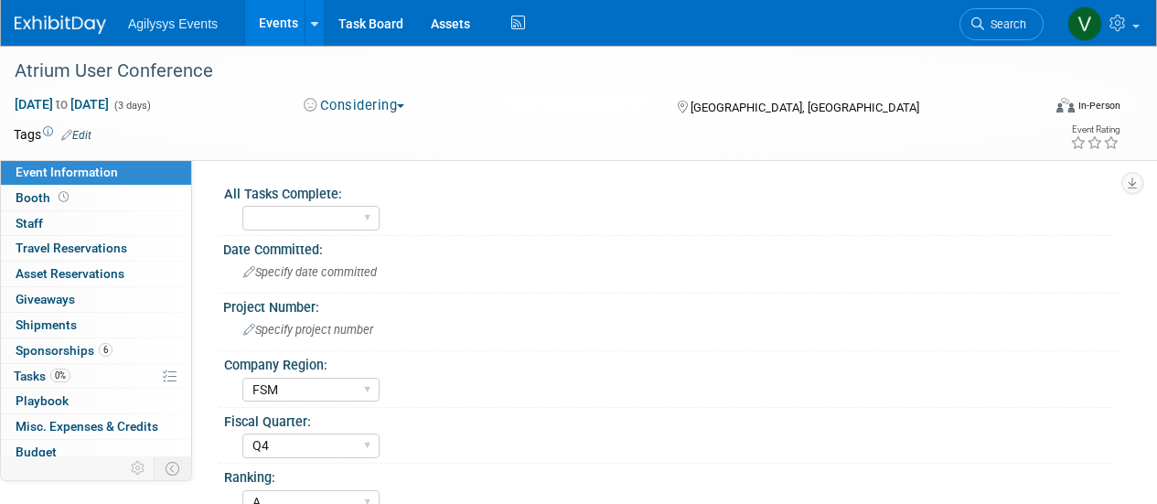
select select "FSM"
select select "Q4"
select select "A"
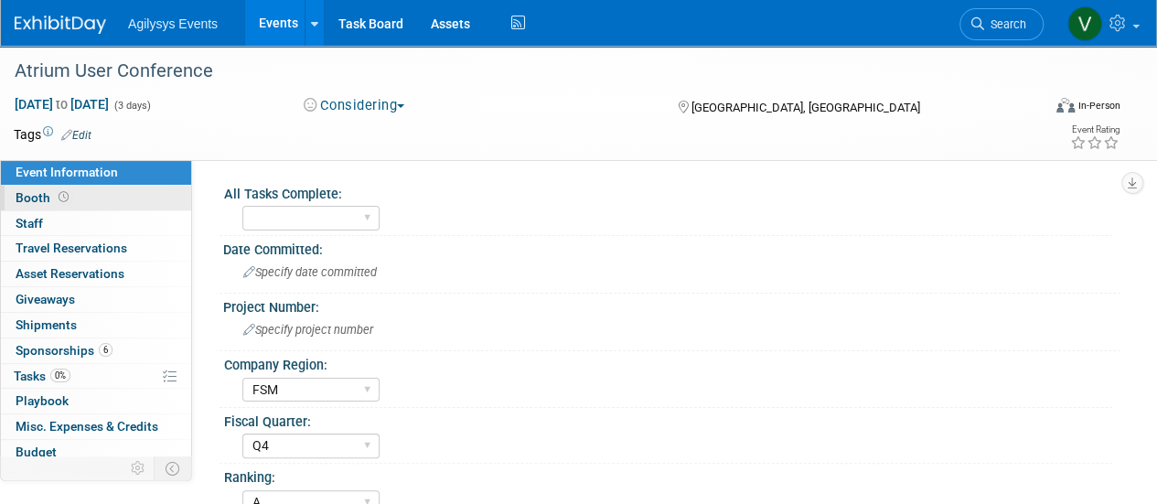
click at [51, 191] on span "Booth" at bounding box center [44, 197] width 57 height 15
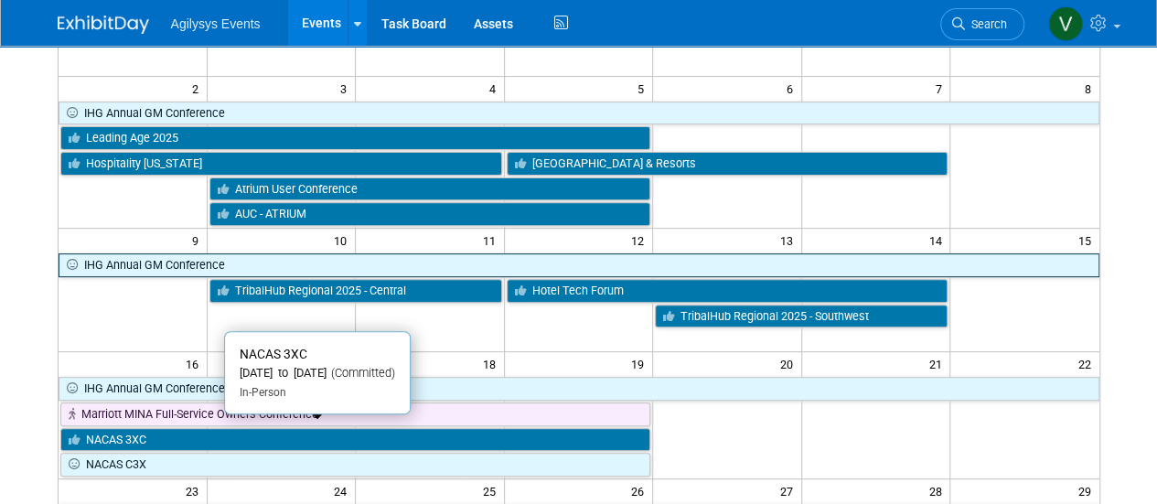
scroll to position [222, 0]
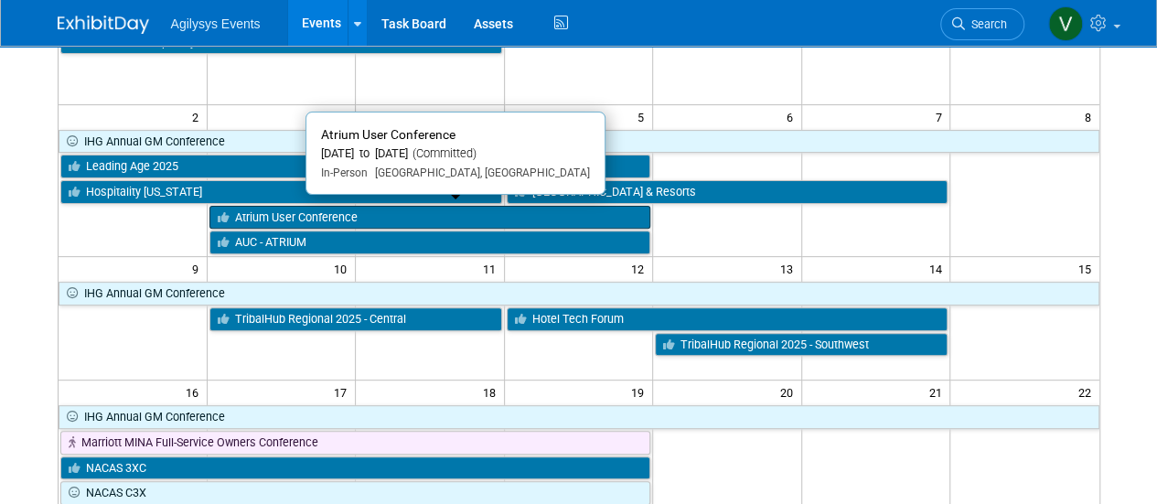
click at [348, 217] on link "Atrium User Conference" at bounding box center [430, 218] width 442 height 24
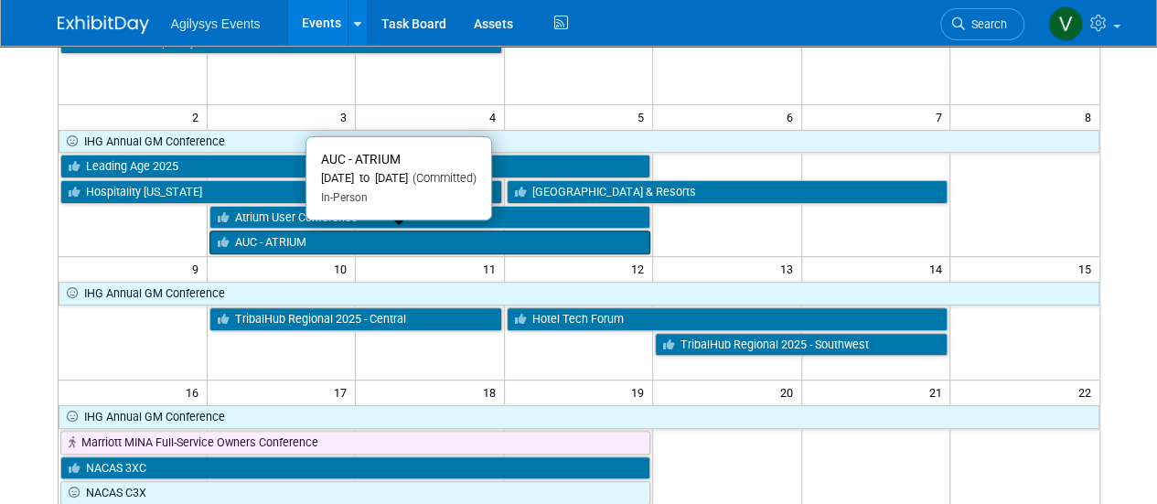
click at [298, 241] on link "AUC - ATRIUM" at bounding box center [430, 242] width 442 height 24
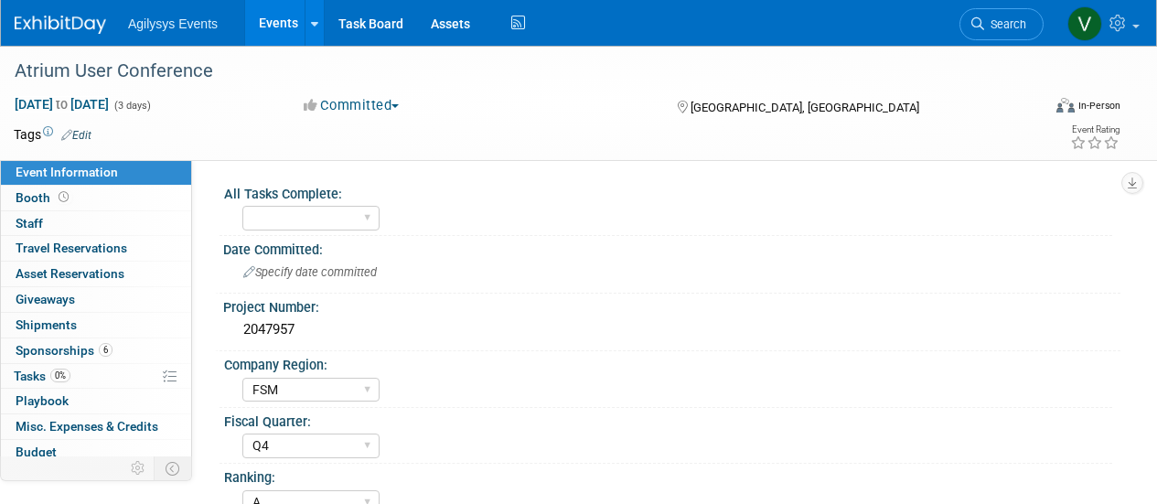
select select "FSM"
select select "Q4"
select select "A"
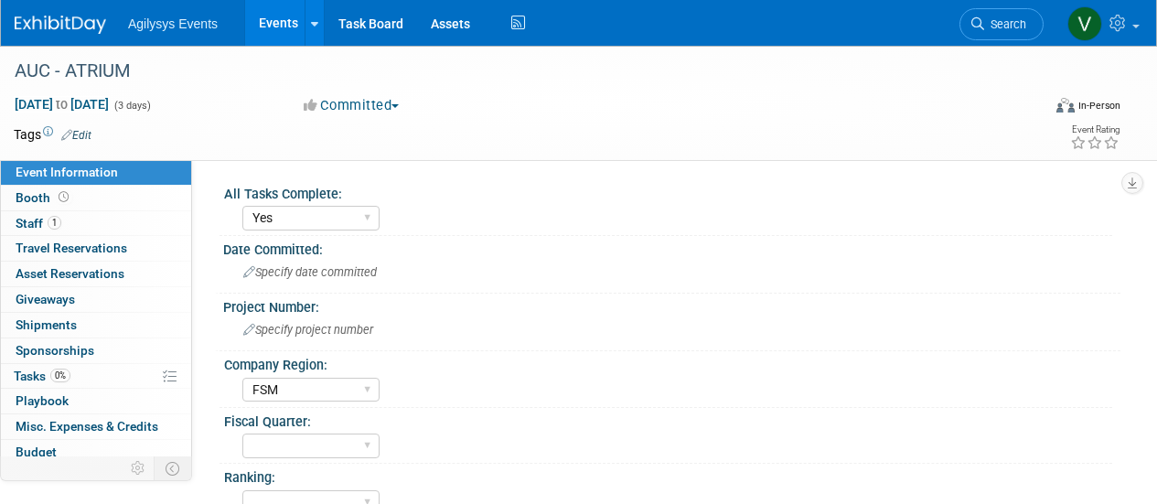
select select "Yes"
select select "FSM"
select select "Yes"
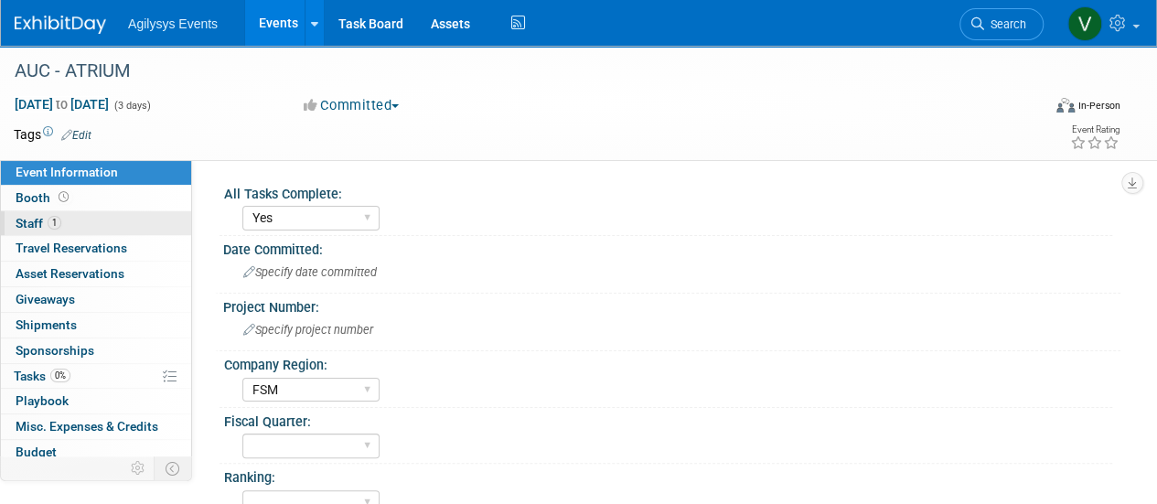
click at [31, 222] on span "Staff 1" at bounding box center [39, 223] width 46 height 15
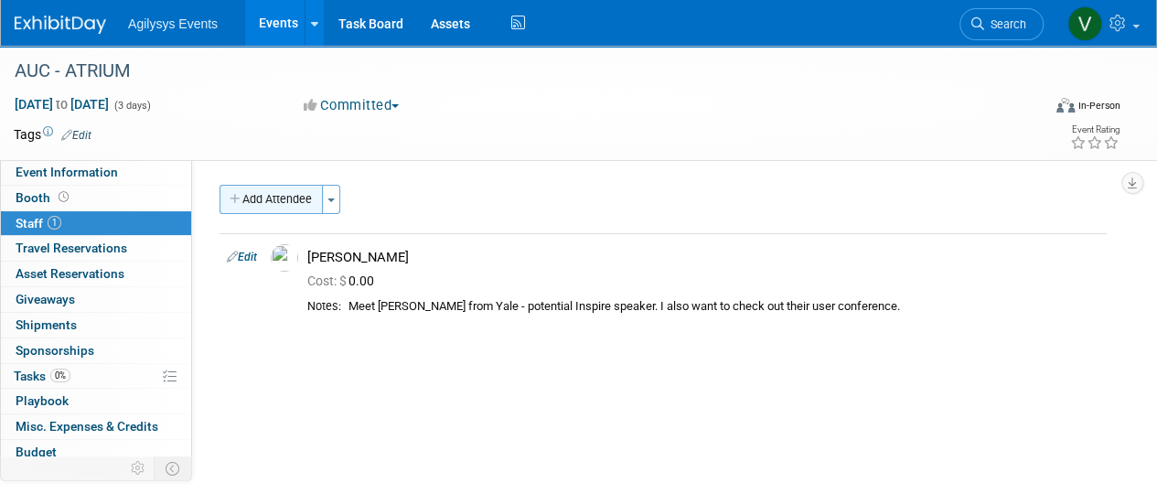
click at [260, 197] on button "Add Attendee" at bounding box center [270, 199] width 103 height 29
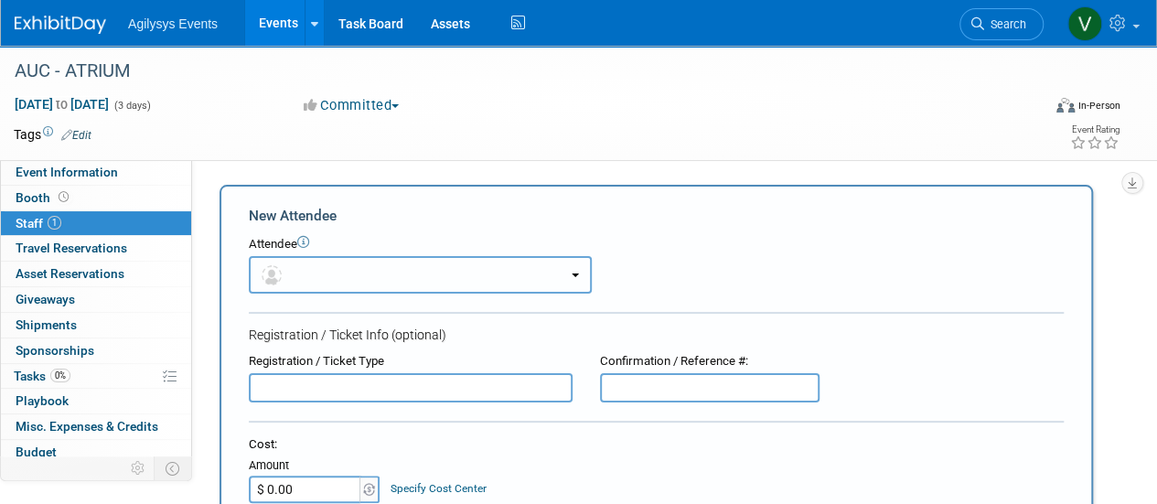
click at [336, 277] on button "button" at bounding box center [420, 274] width 343 height 37
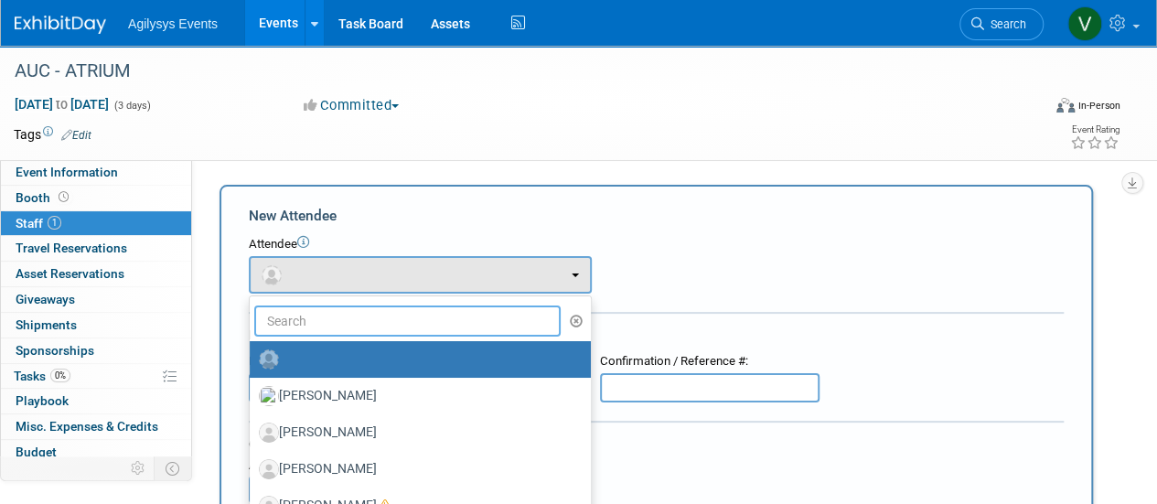
click at [345, 328] on input "text" at bounding box center [407, 320] width 306 height 31
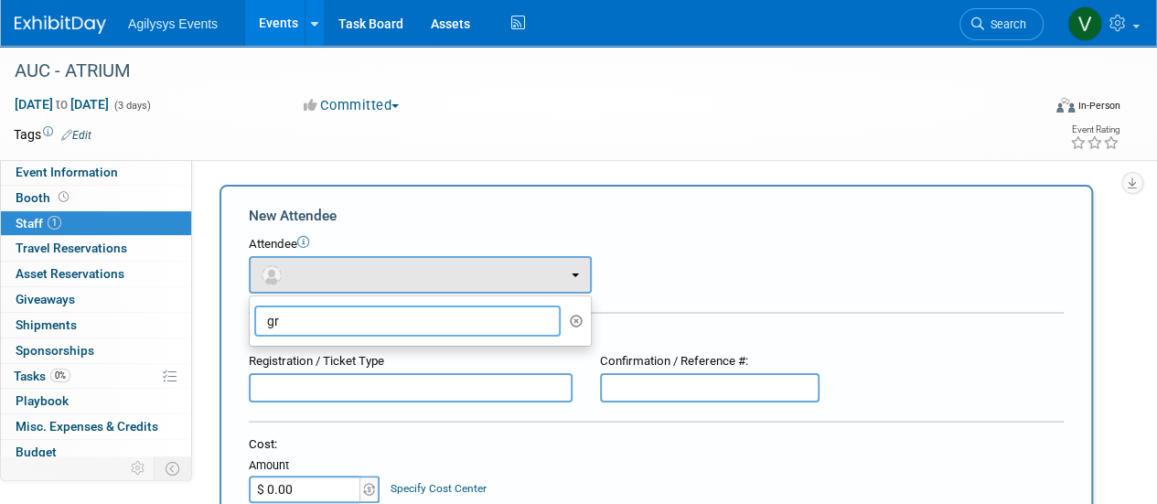
type input "g"
type input "r"
type input "[PERSON_NAME]"
click at [331, 326] on input "[PERSON_NAME]" at bounding box center [407, 320] width 306 height 31
drag, startPoint x: 426, startPoint y: 312, endPoint x: 465, endPoint y: 314, distance: 38.5
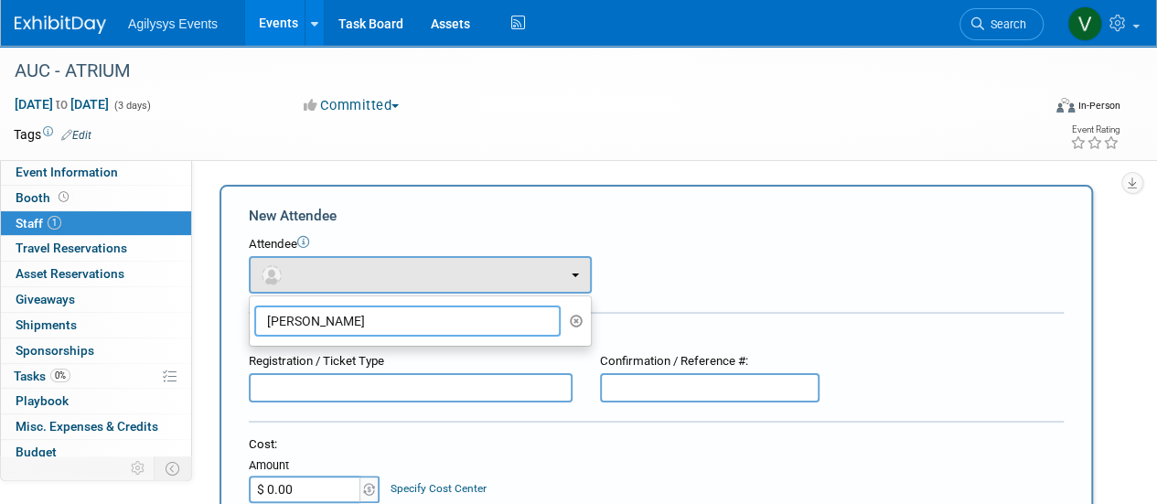
click at [428, 312] on input "[PERSON_NAME]" at bounding box center [407, 320] width 306 height 31
click at [648, 247] on div "Attendee" at bounding box center [656, 244] width 815 height 17
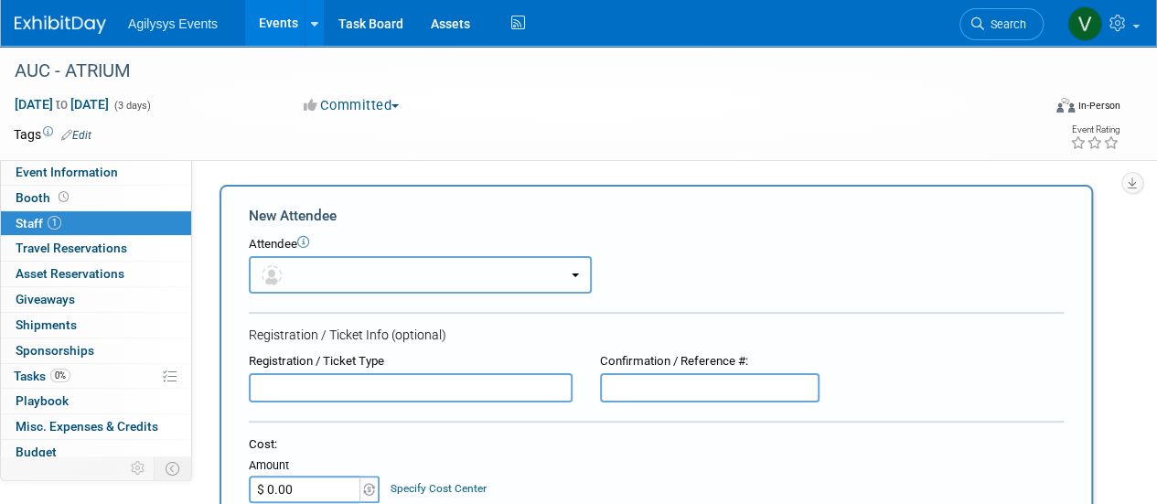
click at [402, 284] on button "button" at bounding box center [420, 274] width 343 height 37
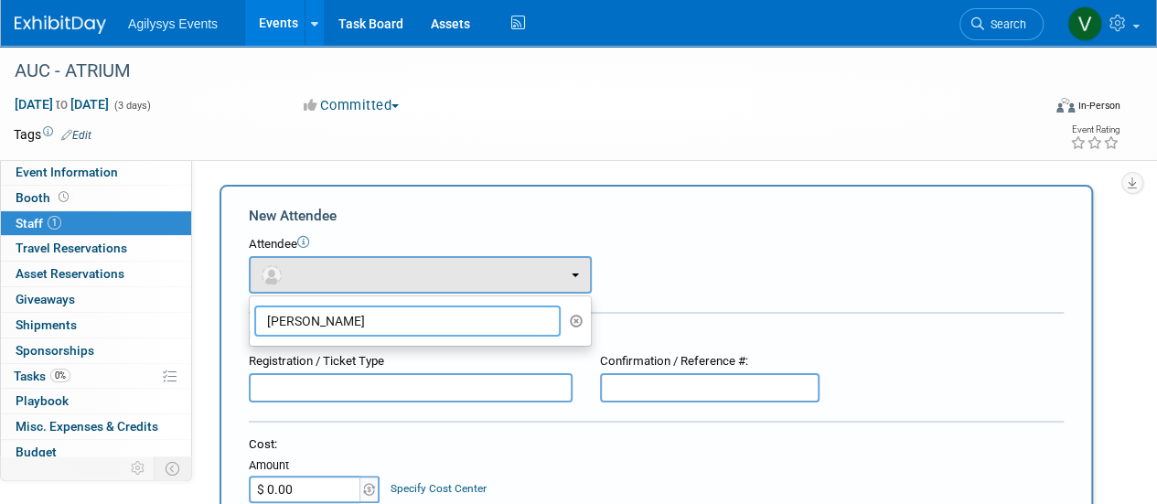
click at [503, 316] on input "[PERSON_NAME]" at bounding box center [407, 320] width 306 height 31
drag, startPoint x: 508, startPoint y: 326, endPoint x: 226, endPoint y: 326, distance: 282.6
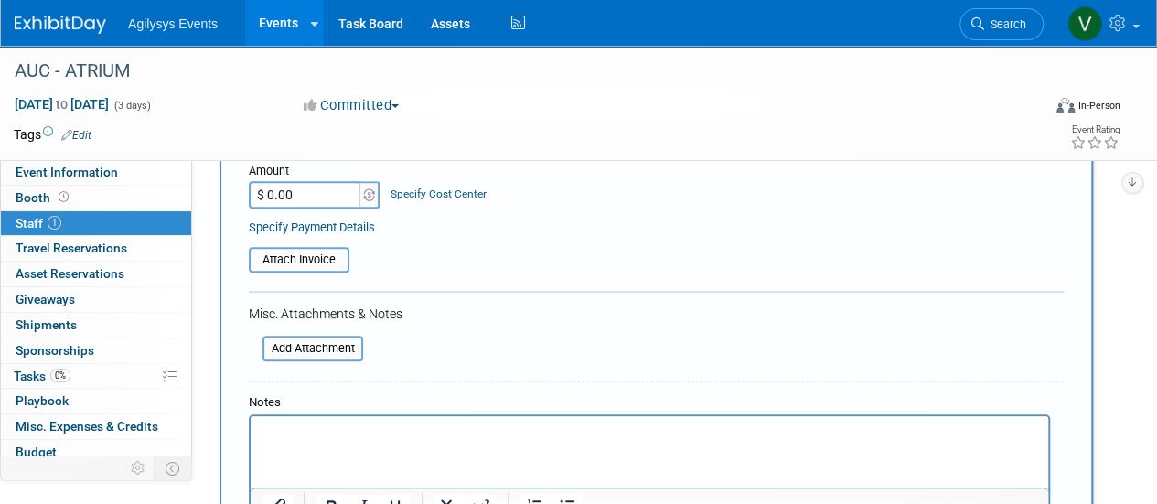
scroll to position [549, 0]
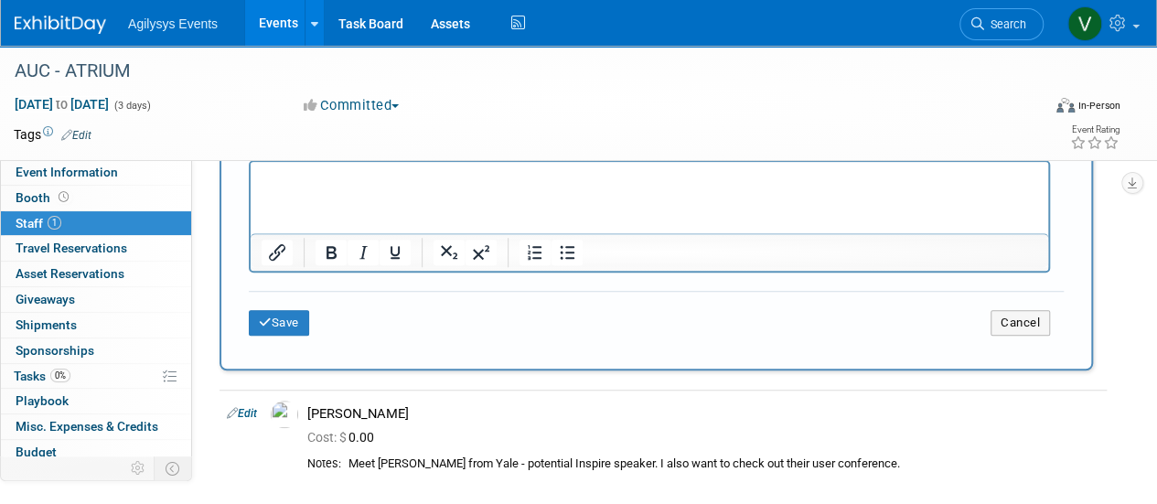
click at [321, 178] on p "Rich Text Area. Press ALT-0 for help." at bounding box center [650, 178] width 776 height 18
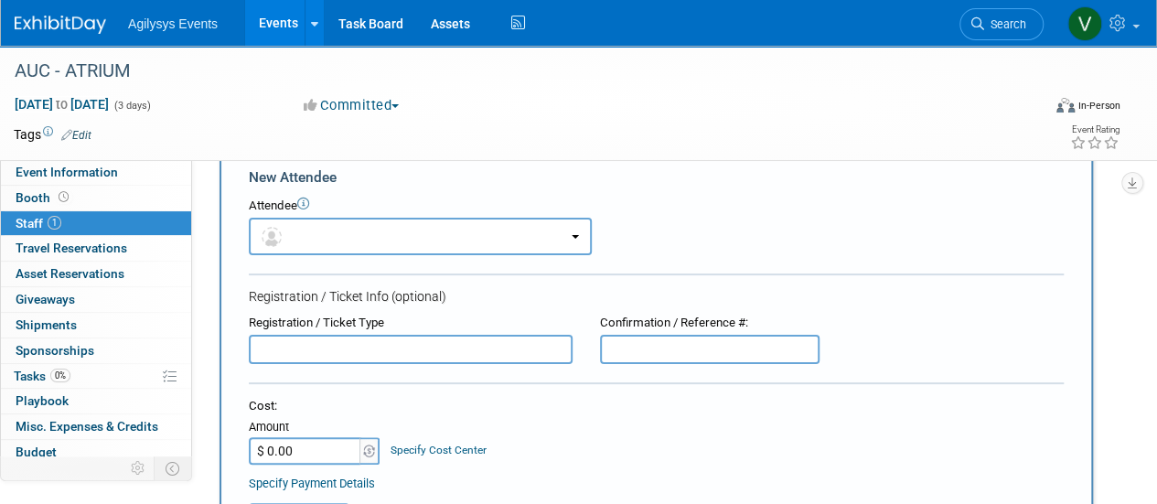
scroll to position [0, 0]
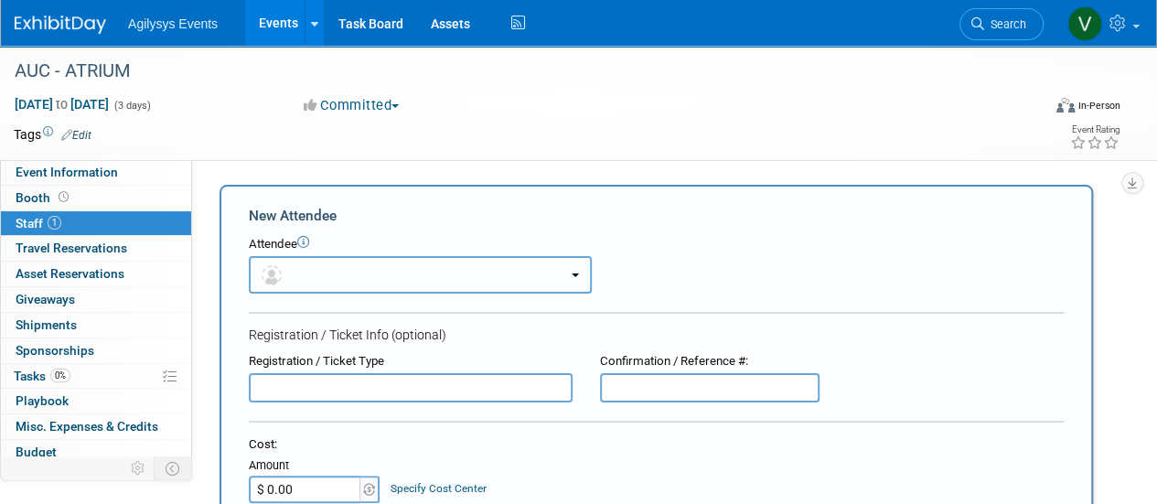
click at [348, 290] on button "button" at bounding box center [420, 274] width 343 height 37
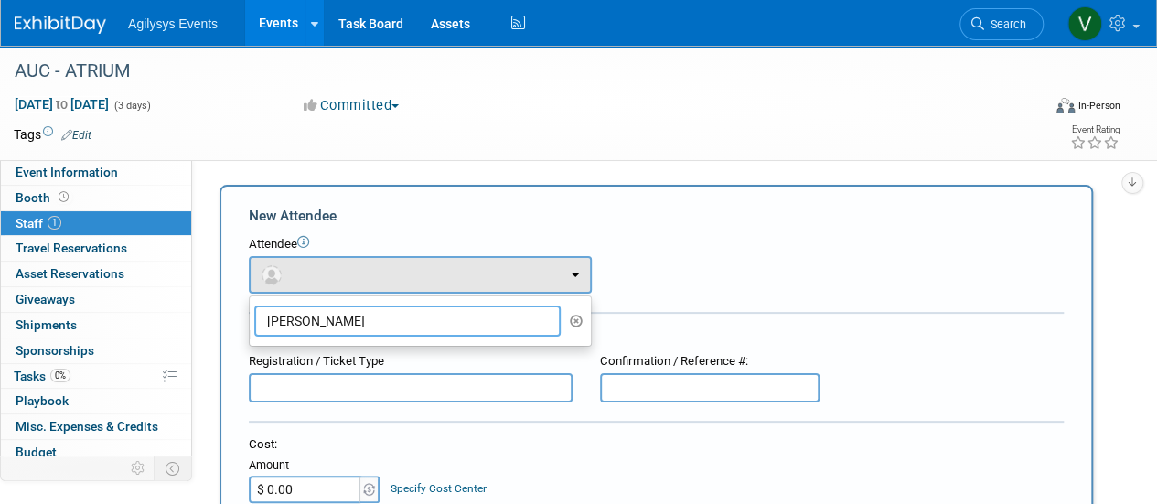
click at [304, 314] on input "[PERSON_NAME]" at bounding box center [407, 320] width 306 height 31
drag, startPoint x: 329, startPoint y: 323, endPoint x: 225, endPoint y: 316, distance: 104.5
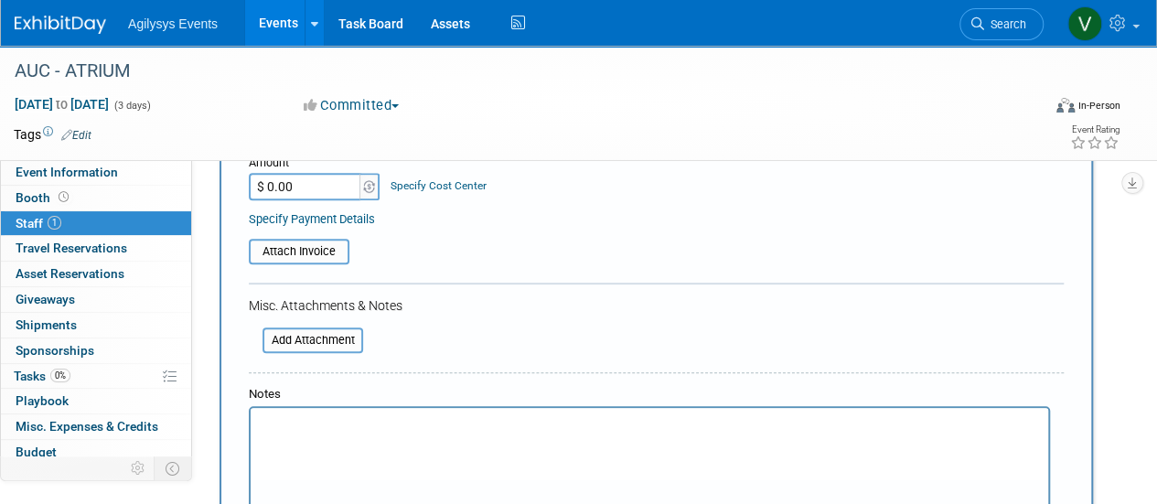
scroll to position [457, 0]
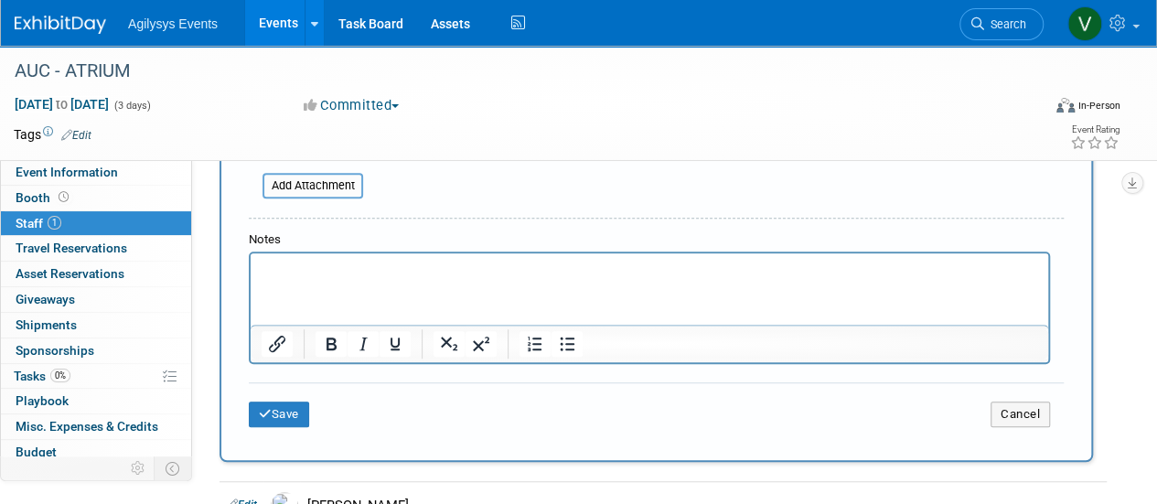
click at [325, 279] on html at bounding box center [649, 266] width 797 height 26
click at [242, 425] on div "New Attendee Attendee <img src="[URL][DOMAIN_NAME]" style="width: 22px; height:…" at bounding box center [655, 94] width 873 height 734
click at [285, 420] on button "Save" at bounding box center [279, 414] width 60 height 26
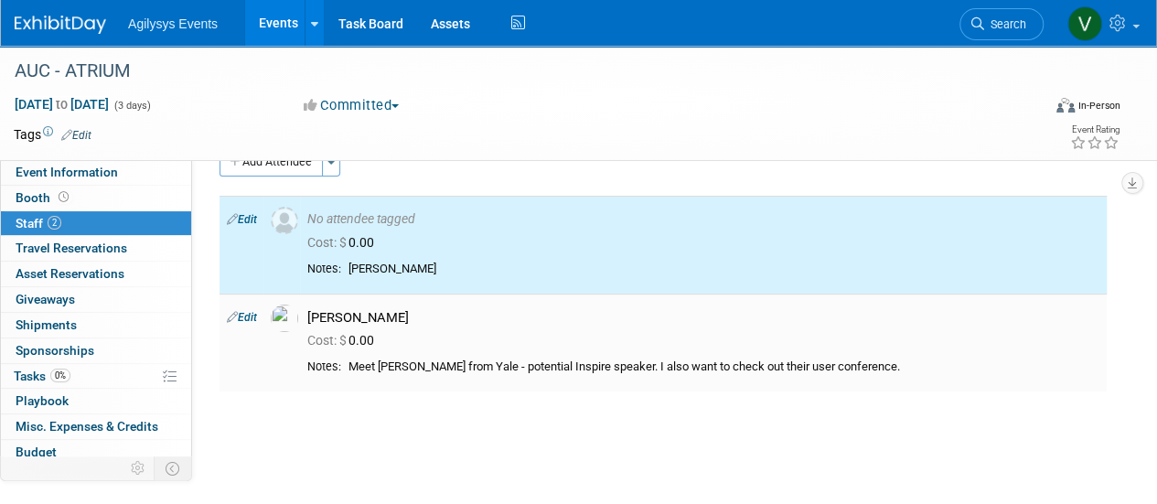
scroll to position [0, 0]
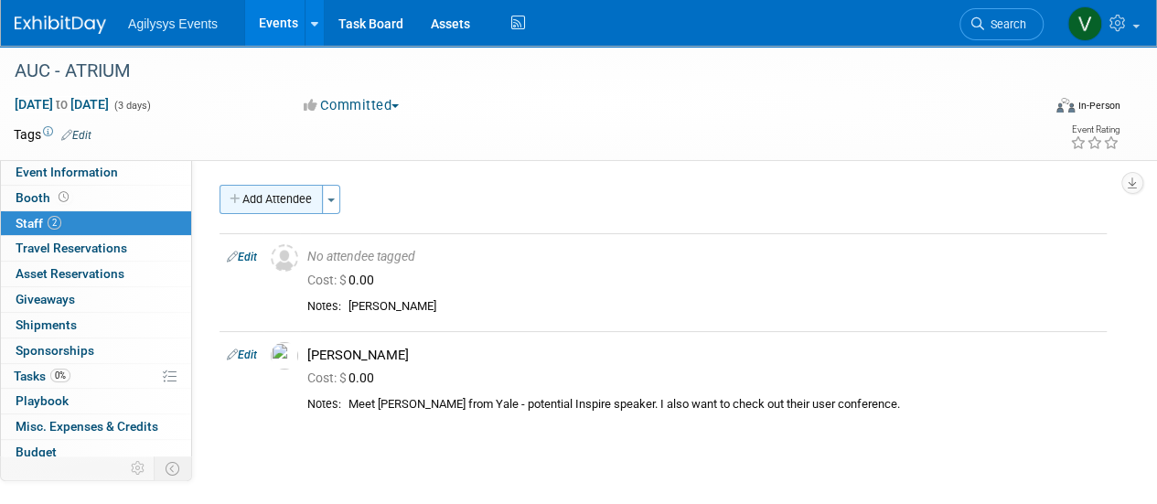
click at [252, 203] on button "Add Attendee" at bounding box center [270, 199] width 103 height 29
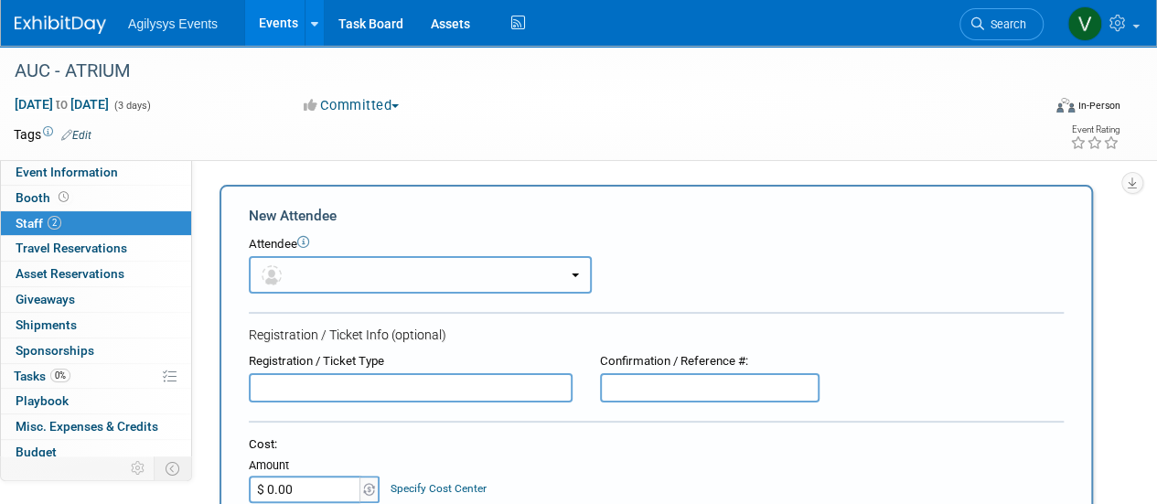
click at [556, 273] on button "button" at bounding box center [420, 274] width 343 height 37
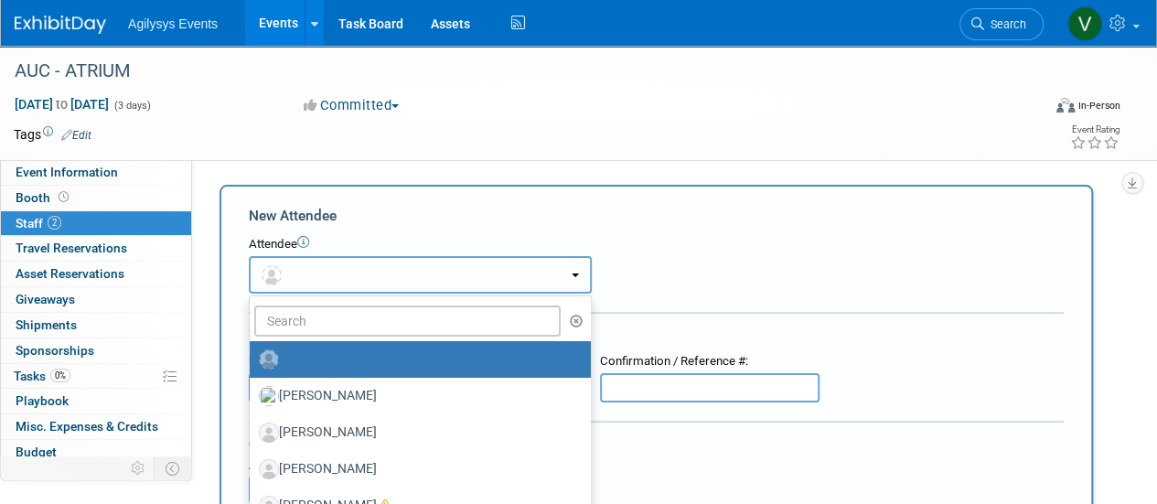
drag, startPoint x: 252, startPoint y: 275, endPoint x: 273, endPoint y: 274, distance: 21.1
click at [252, 275] on button "button" at bounding box center [420, 274] width 343 height 37
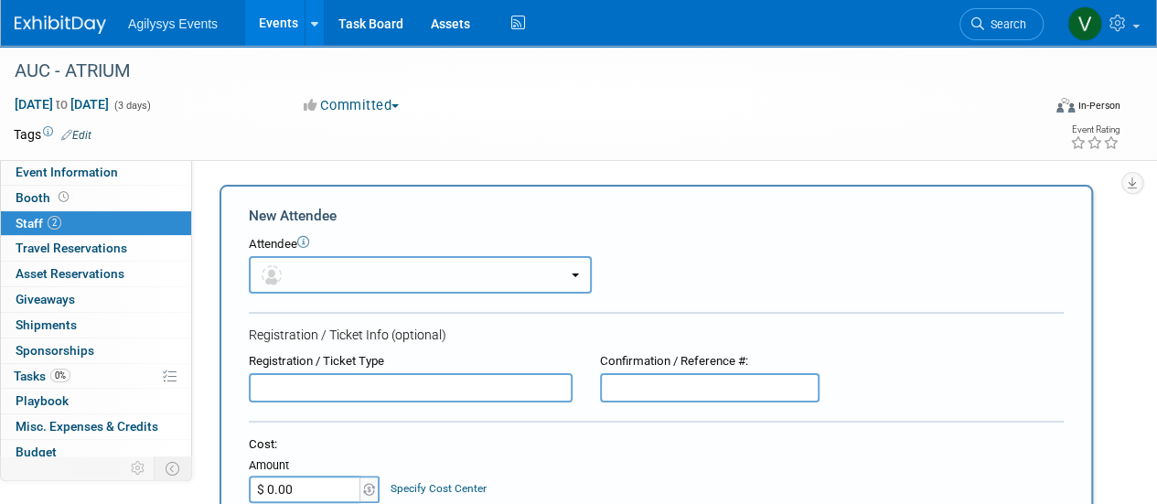
click at [274, 273] on img "button" at bounding box center [272, 275] width 20 height 20
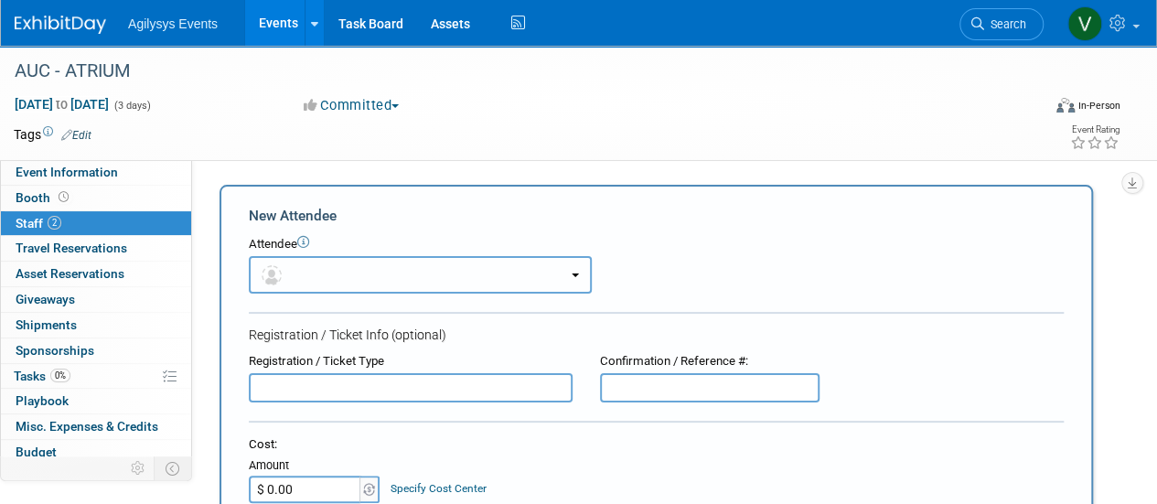
click at [284, 281] on span "button" at bounding box center [275, 274] width 27 height 15
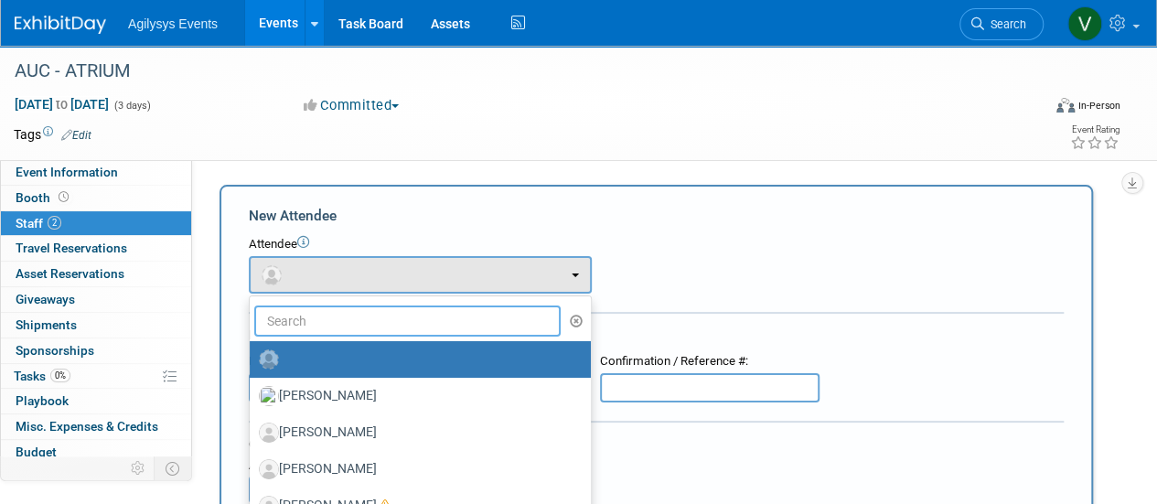
click at [324, 326] on input "text" at bounding box center [407, 320] width 306 height 31
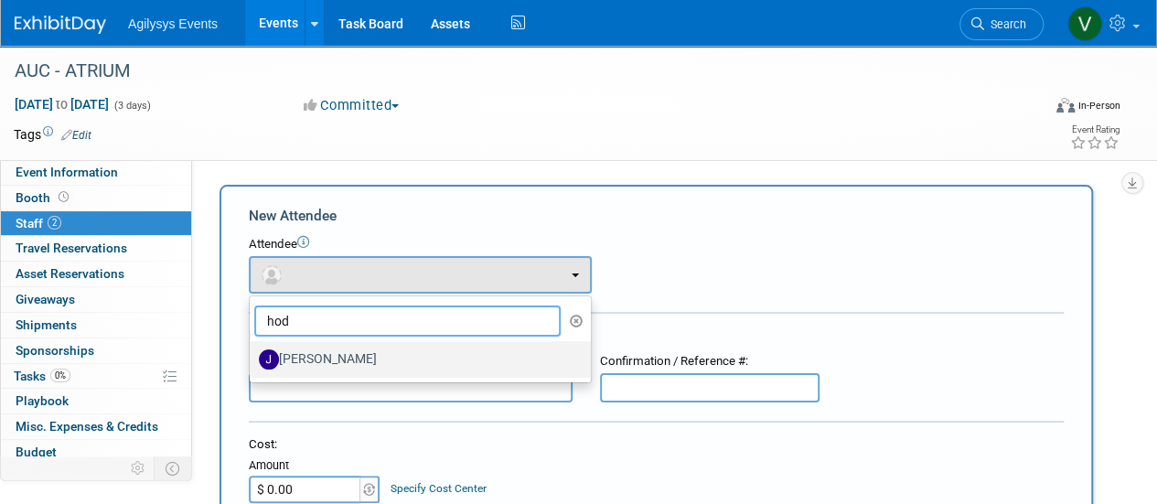
type input "hod"
click at [332, 356] on label "[PERSON_NAME]" at bounding box center [416, 359] width 314 height 29
click at [252, 356] on input "[PERSON_NAME]" at bounding box center [247, 357] width 12 height 12
select select "40608d4f-d19d-4fcc-acc7-799f255bc10e"
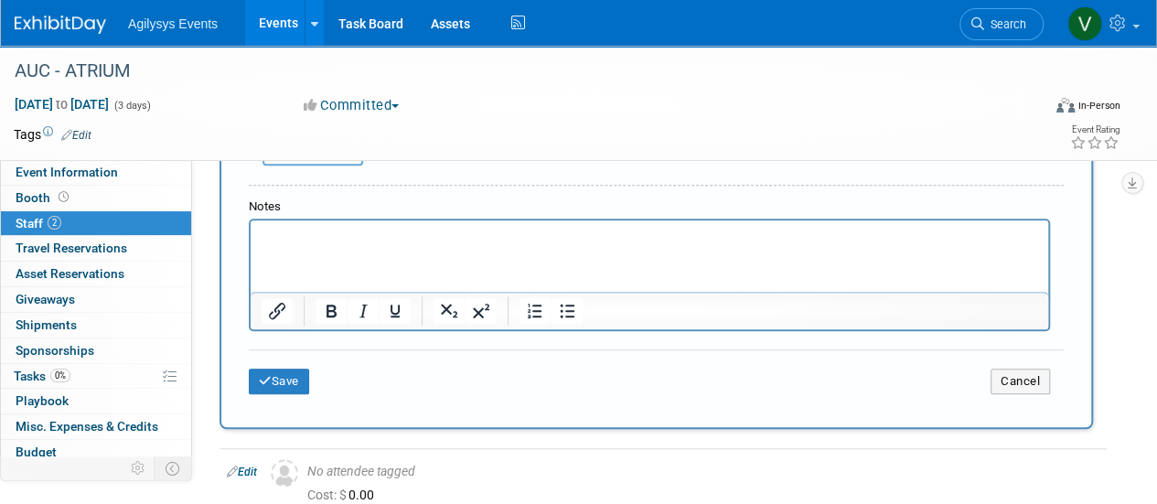
scroll to position [732, 0]
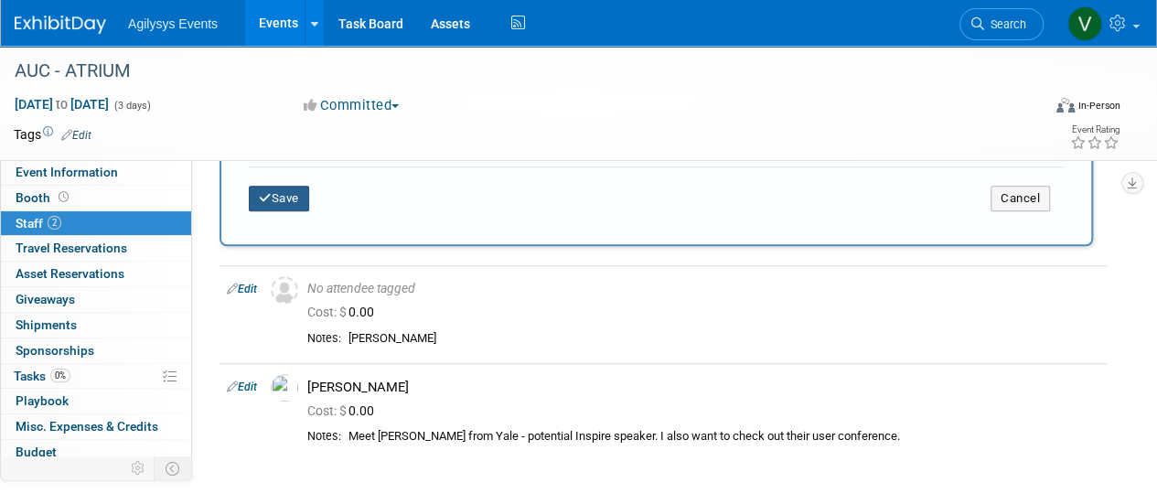
click at [274, 193] on button "Save" at bounding box center [279, 199] width 60 height 26
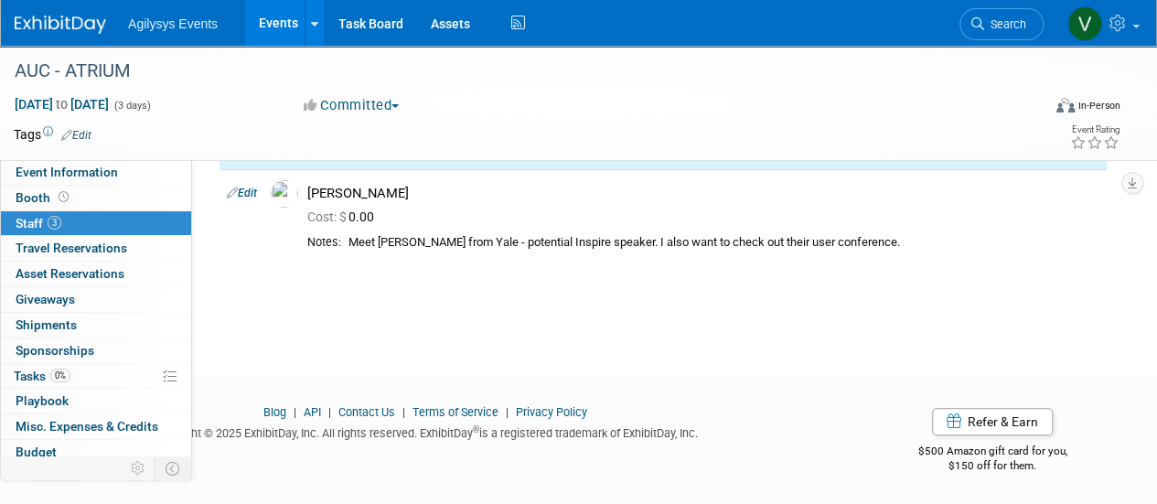
scroll to position [0, 0]
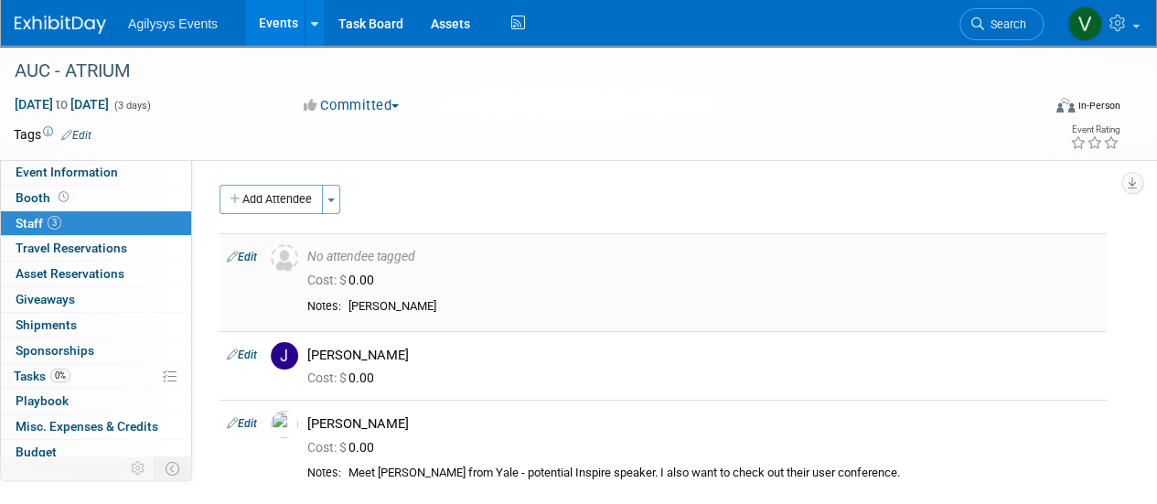
click at [240, 259] on link "Edit" at bounding box center [242, 257] width 30 height 13
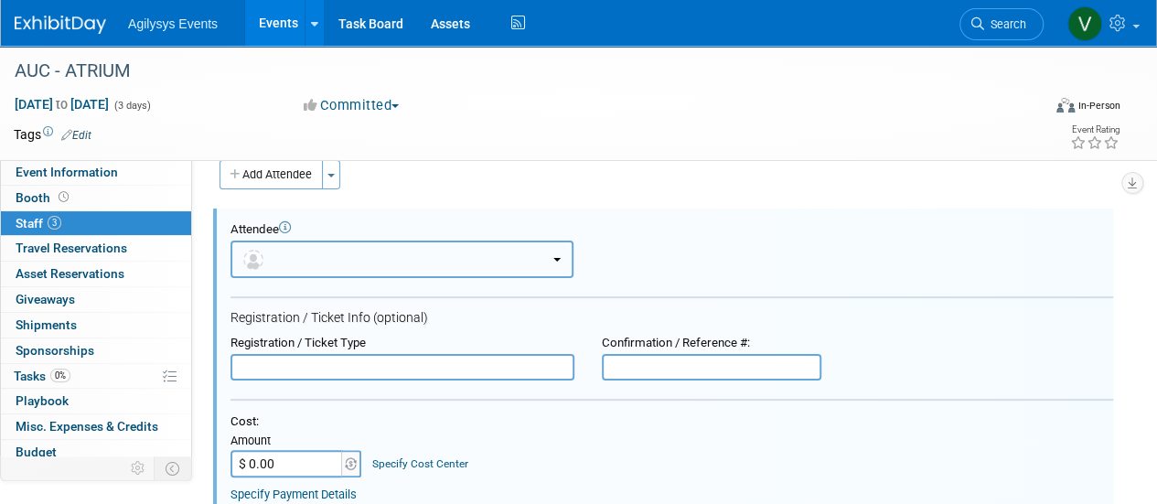
click at [248, 256] on img "button" at bounding box center [253, 260] width 20 height 20
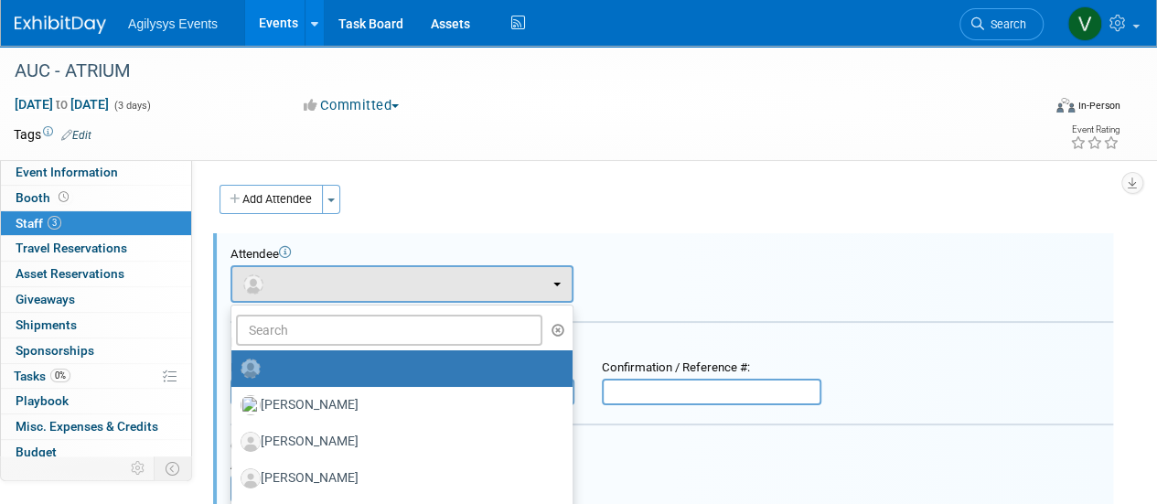
click at [256, 363] on img at bounding box center [251, 369] width 20 height 20
click at [234, 363] on input "radio" at bounding box center [228, 366] width 12 height 12
click at [256, 363] on img at bounding box center [251, 369] width 20 height 20
click at [234, 363] on input "radio" at bounding box center [228, 366] width 12 height 12
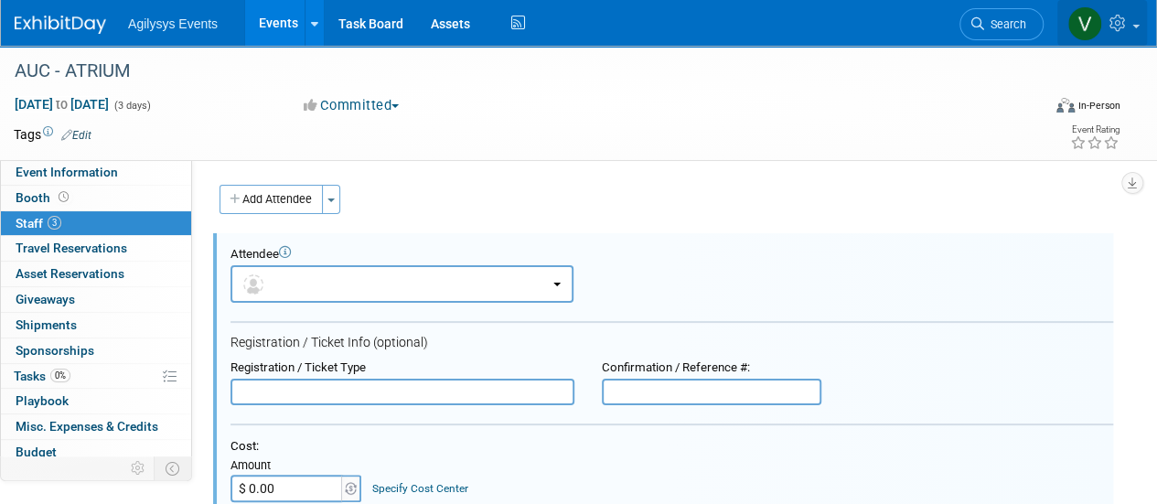
click at [1108, 22] on link at bounding box center [1102, 23] width 90 height 46
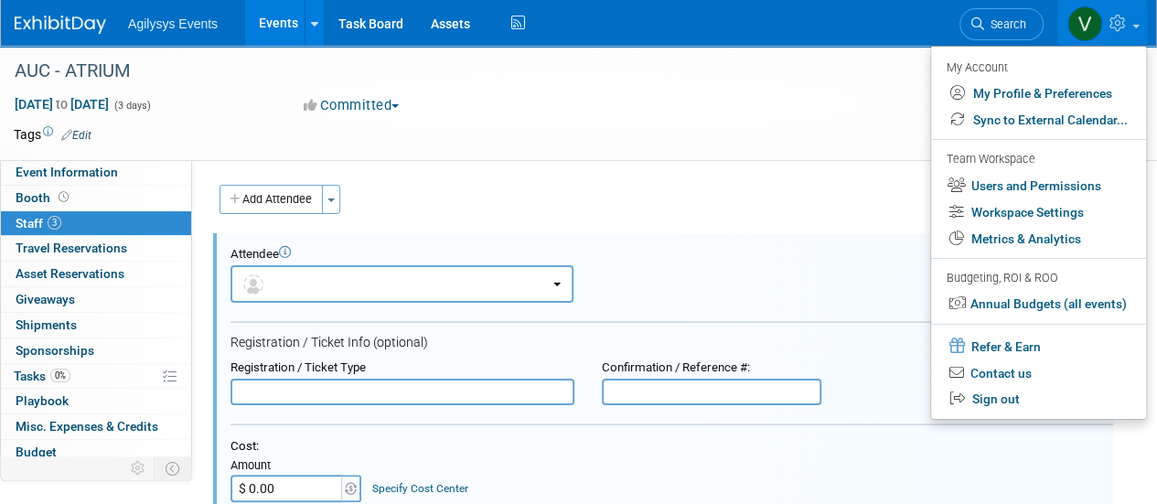
drag, startPoint x: 777, startPoint y: 224, endPoint x: 763, endPoint y: 220, distance: 15.1
